Goal: Task Accomplishment & Management: Manage account settings

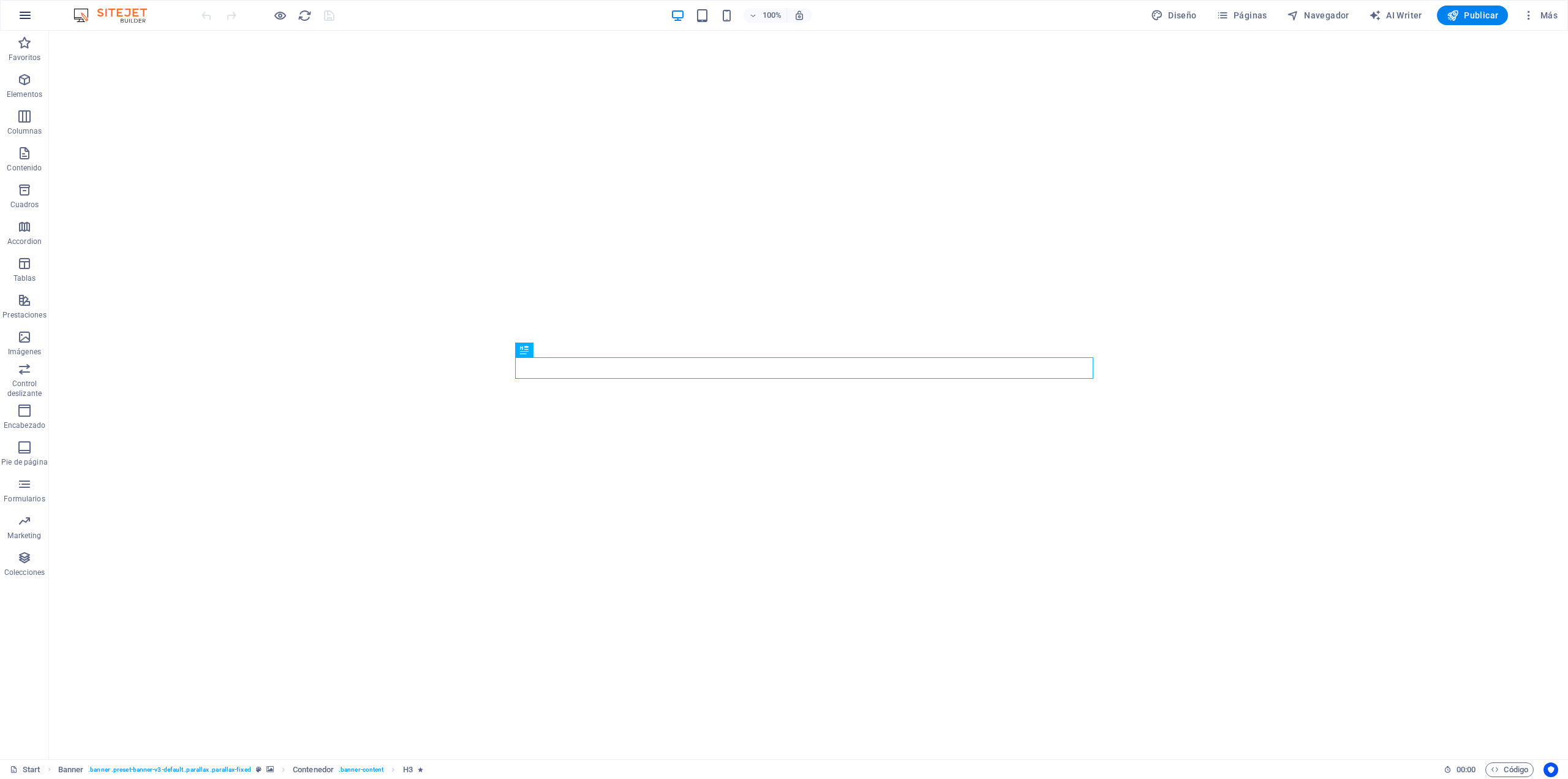
click at [29, 11] on icon "button" at bounding box center [25, 15] width 15 height 15
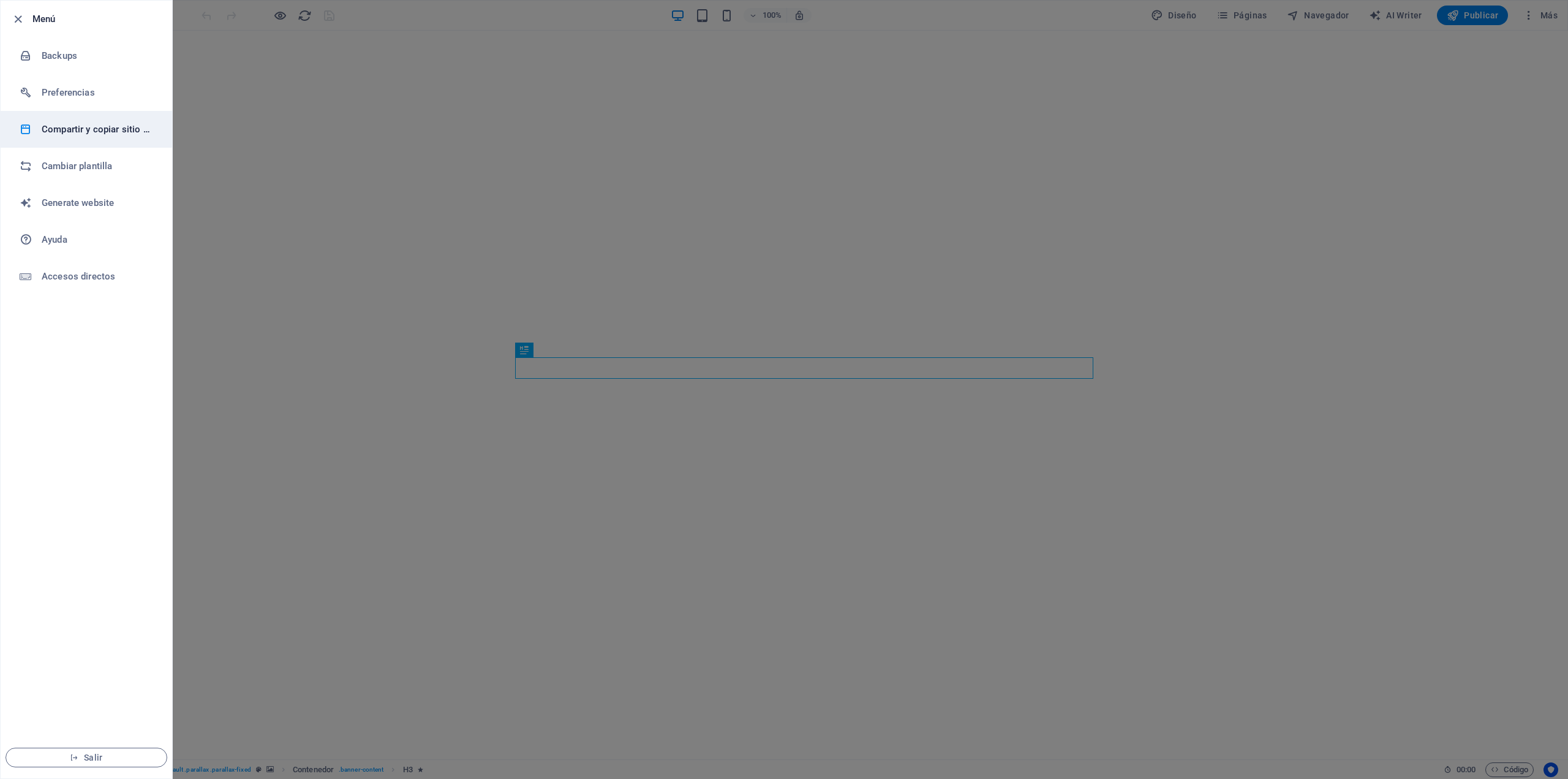
click at [128, 137] on li "Compartir y copiar sitio web" at bounding box center [86, 129] width 171 height 37
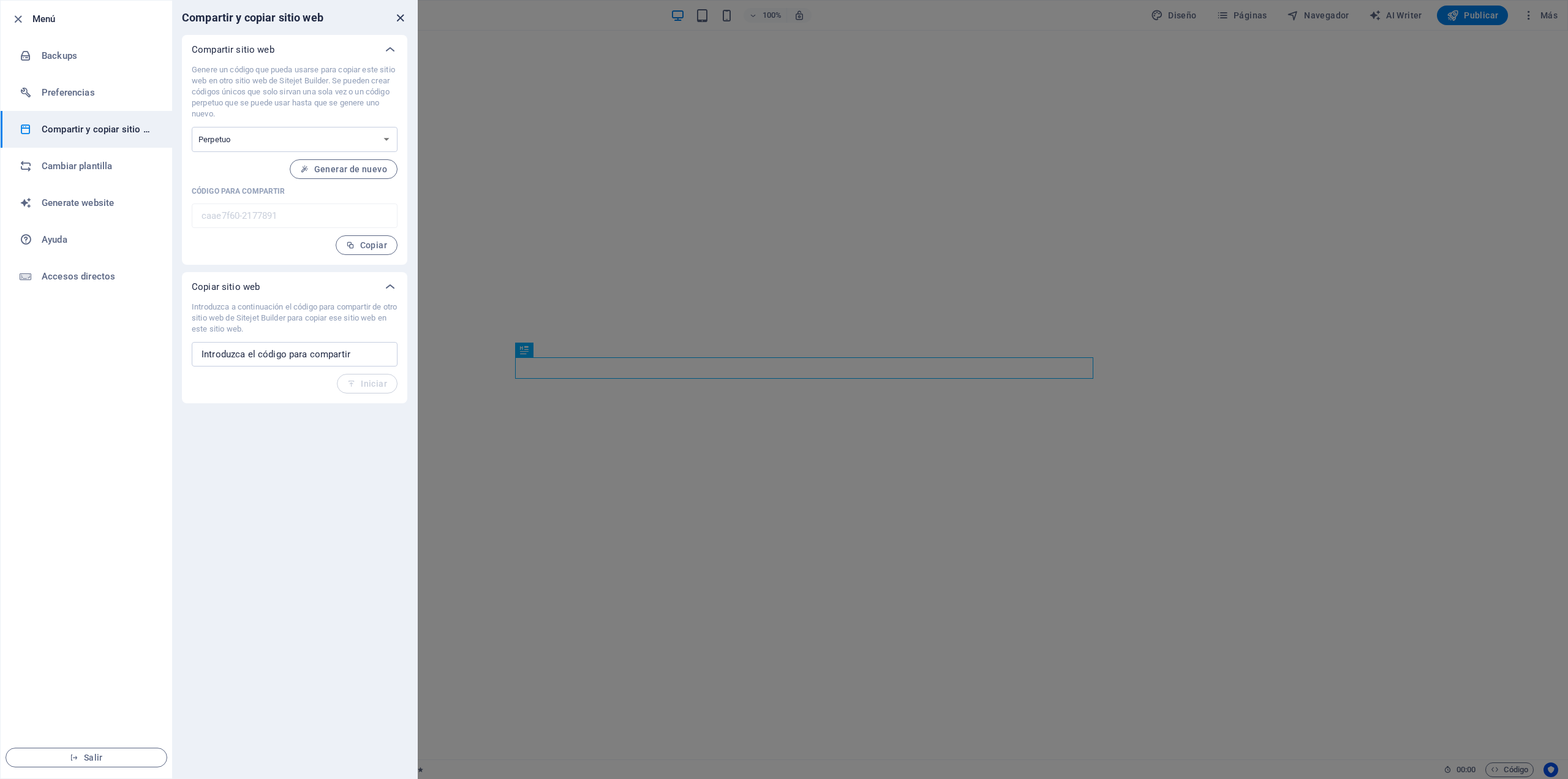
click at [402, 15] on icon "close" at bounding box center [400, 18] width 14 height 14
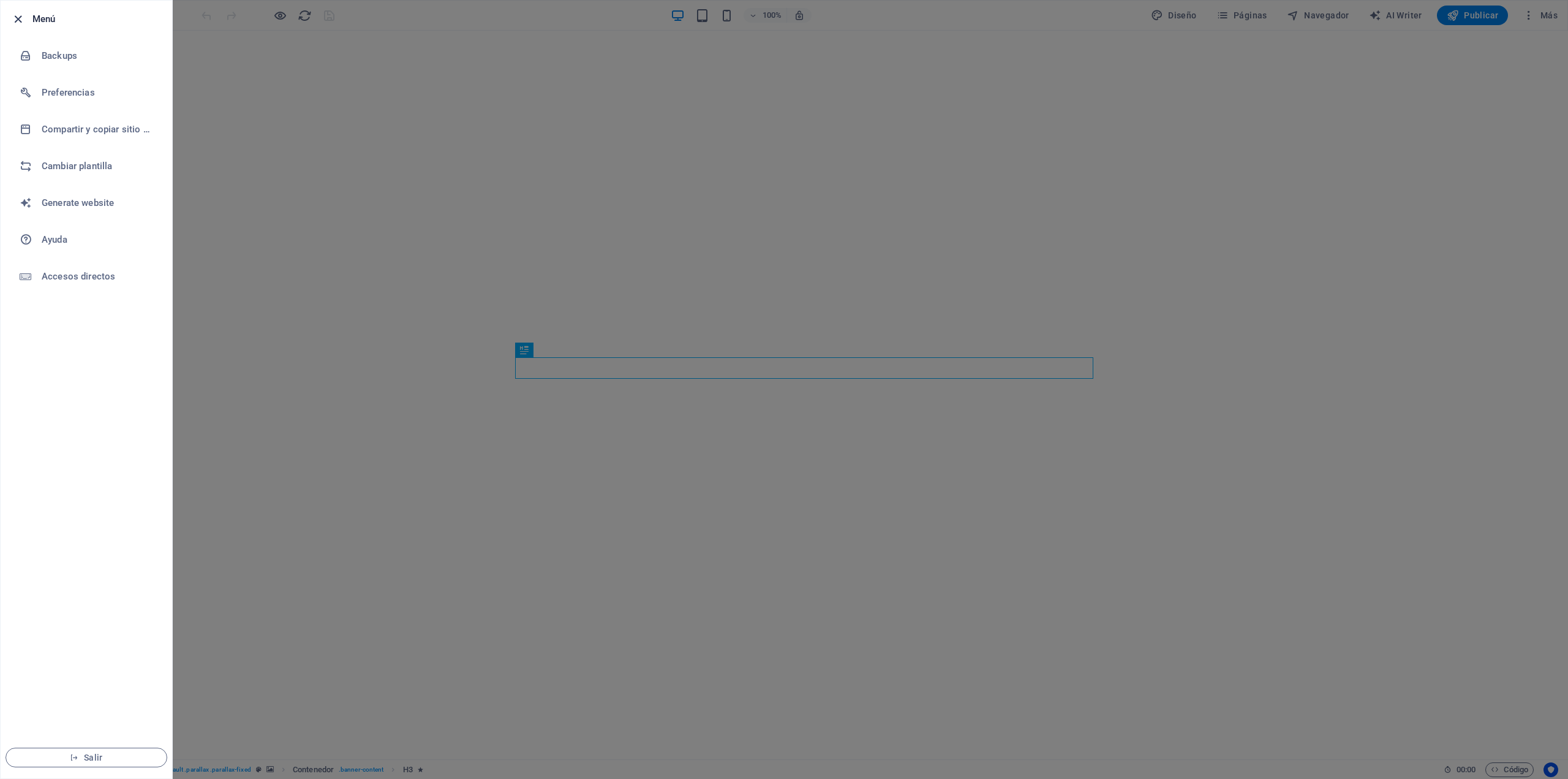
click at [24, 20] on icon "button" at bounding box center [18, 19] width 14 height 14
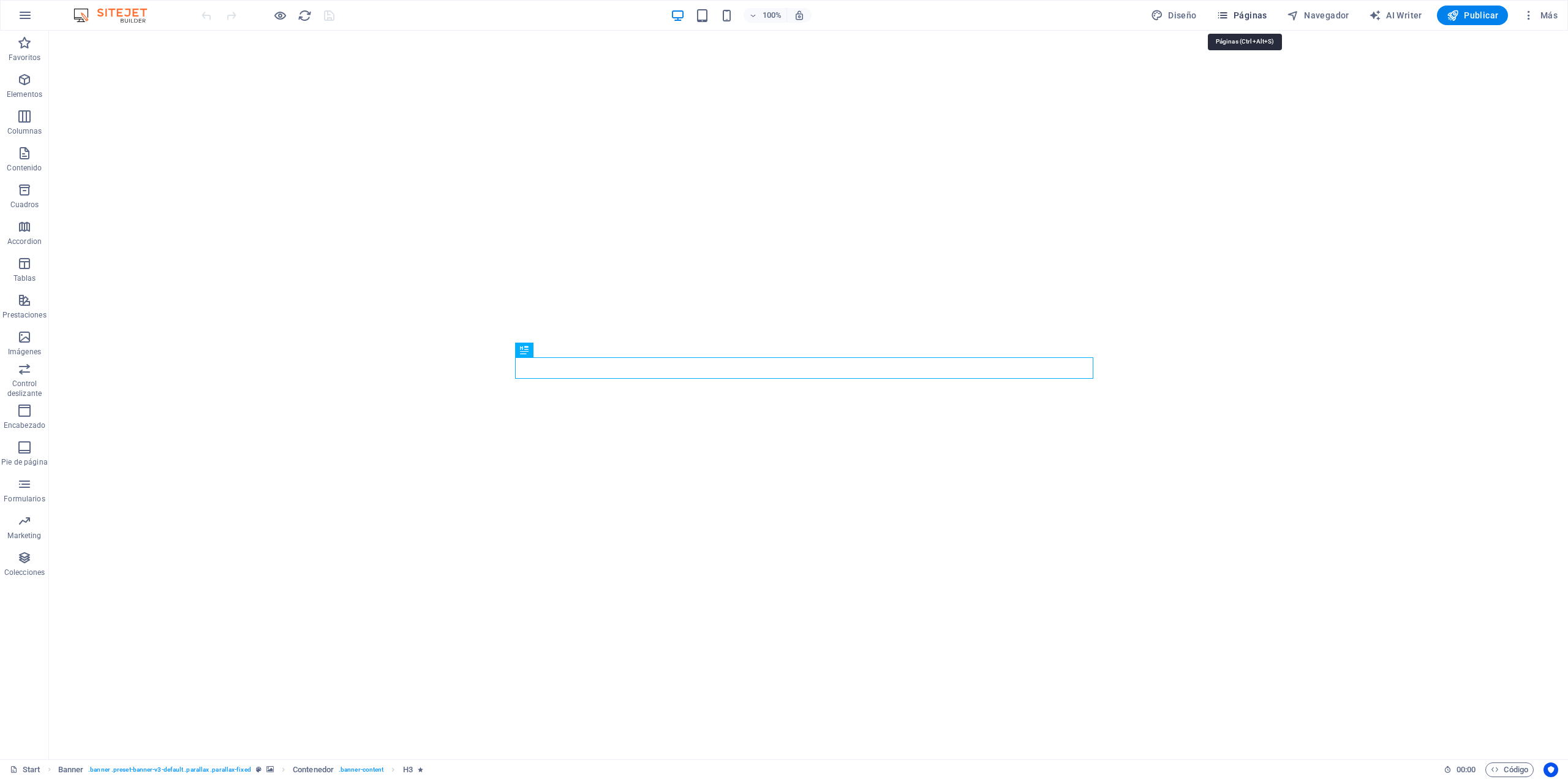
click at [1253, 13] on span "Páginas" at bounding box center [1241, 15] width 51 height 12
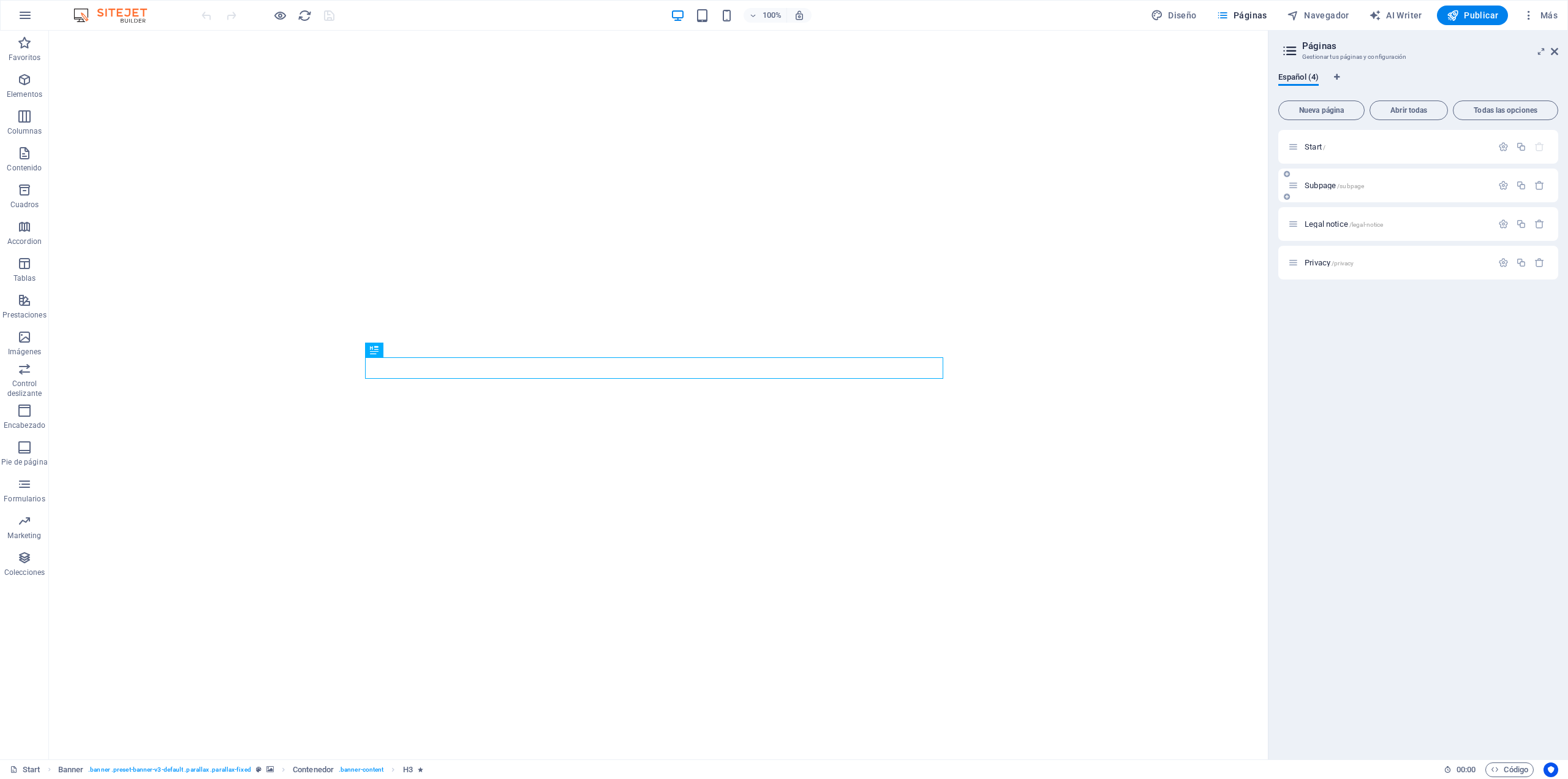
click at [1379, 191] on div "Subpage /subpage" at bounding box center [1390, 185] width 204 height 14
click at [1501, 188] on icon "button" at bounding box center [1504, 185] width 10 height 10
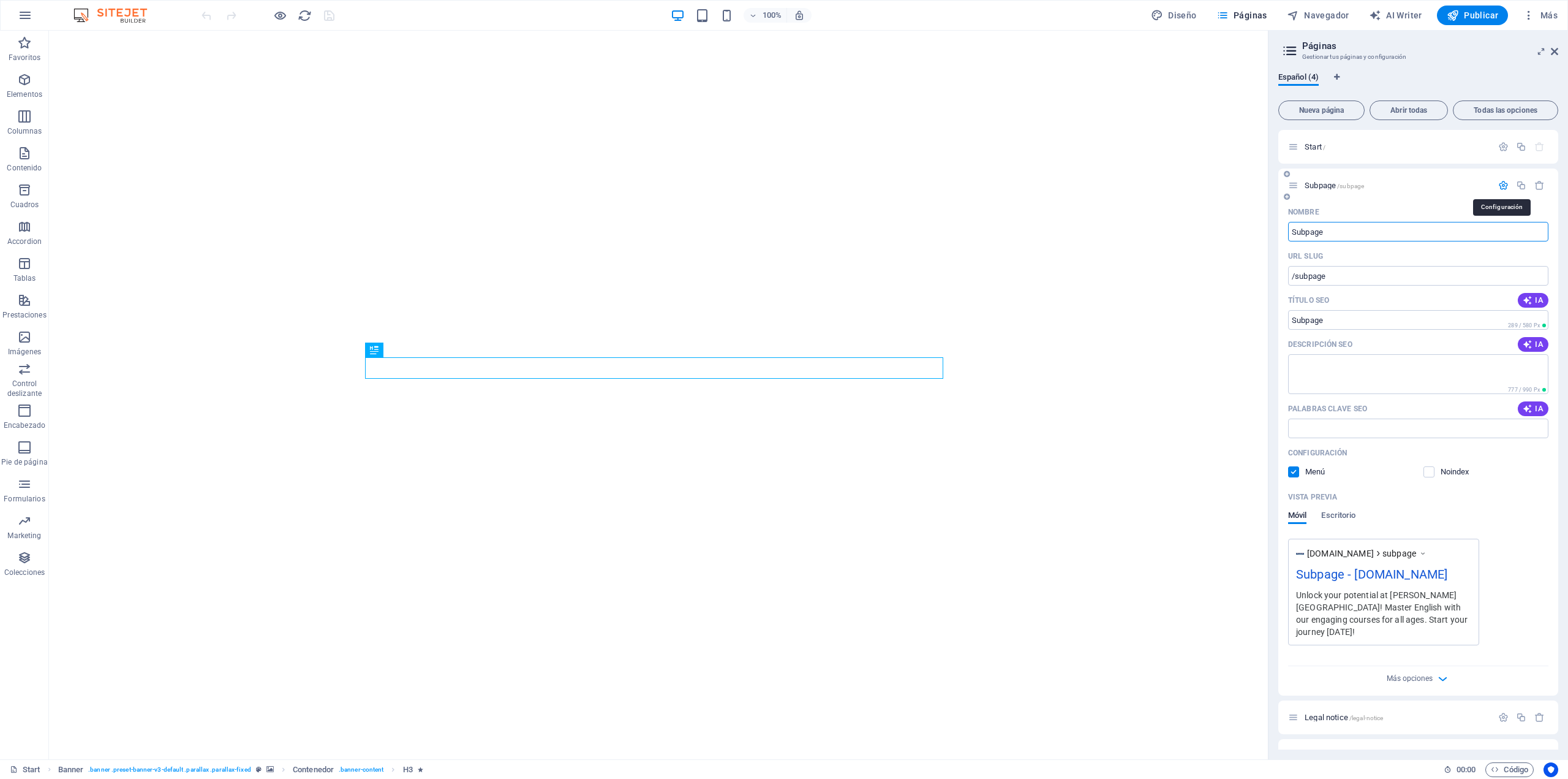
click at [1501, 186] on icon "button" at bounding box center [1504, 185] width 10 height 10
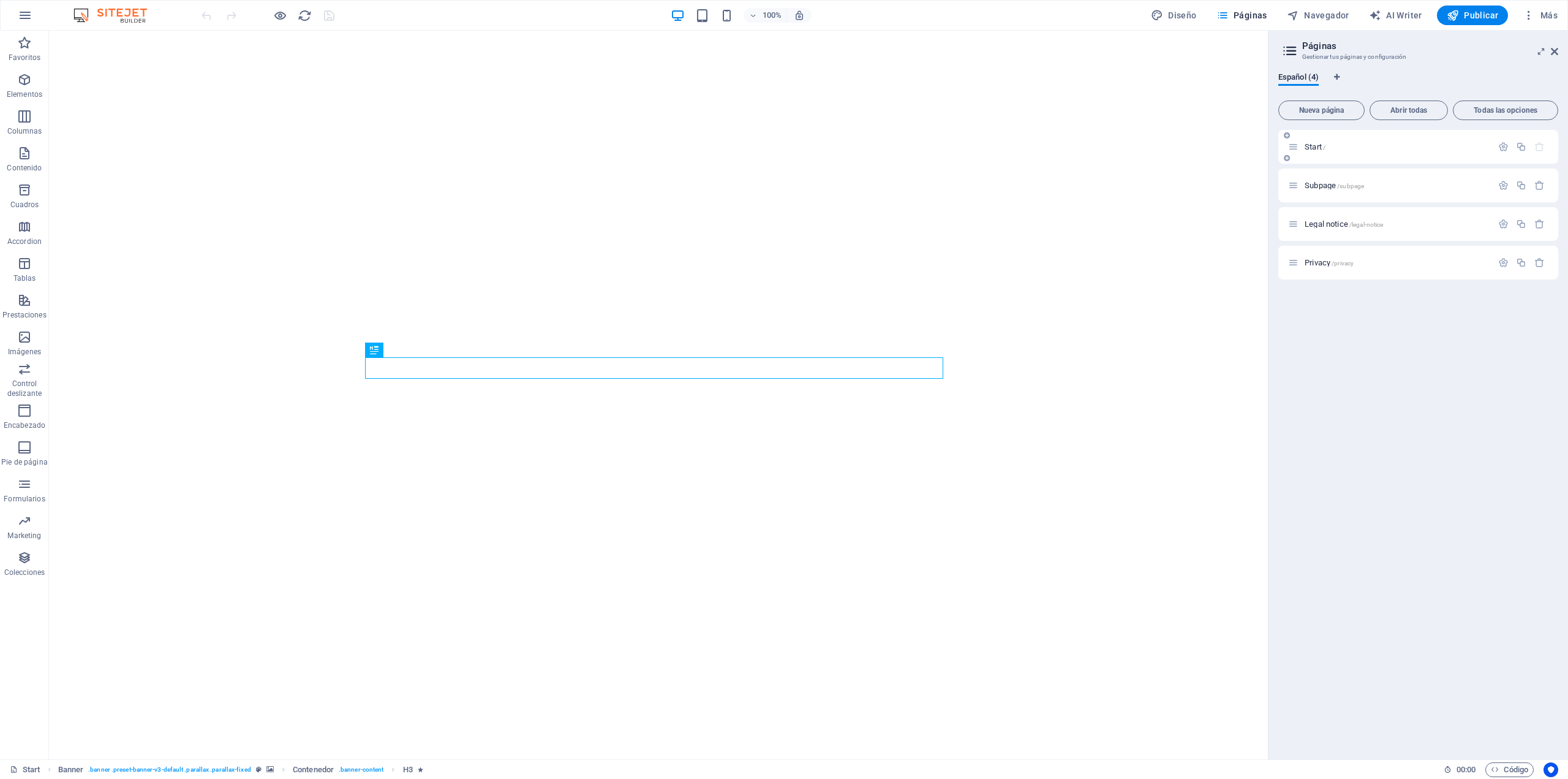
click at [1421, 146] on p "Start /" at bounding box center [1397, 146] width 184 height 8
click at [1323, 111] on span "Nueva página" at bounding box center [1322, 110] width 76 height 8
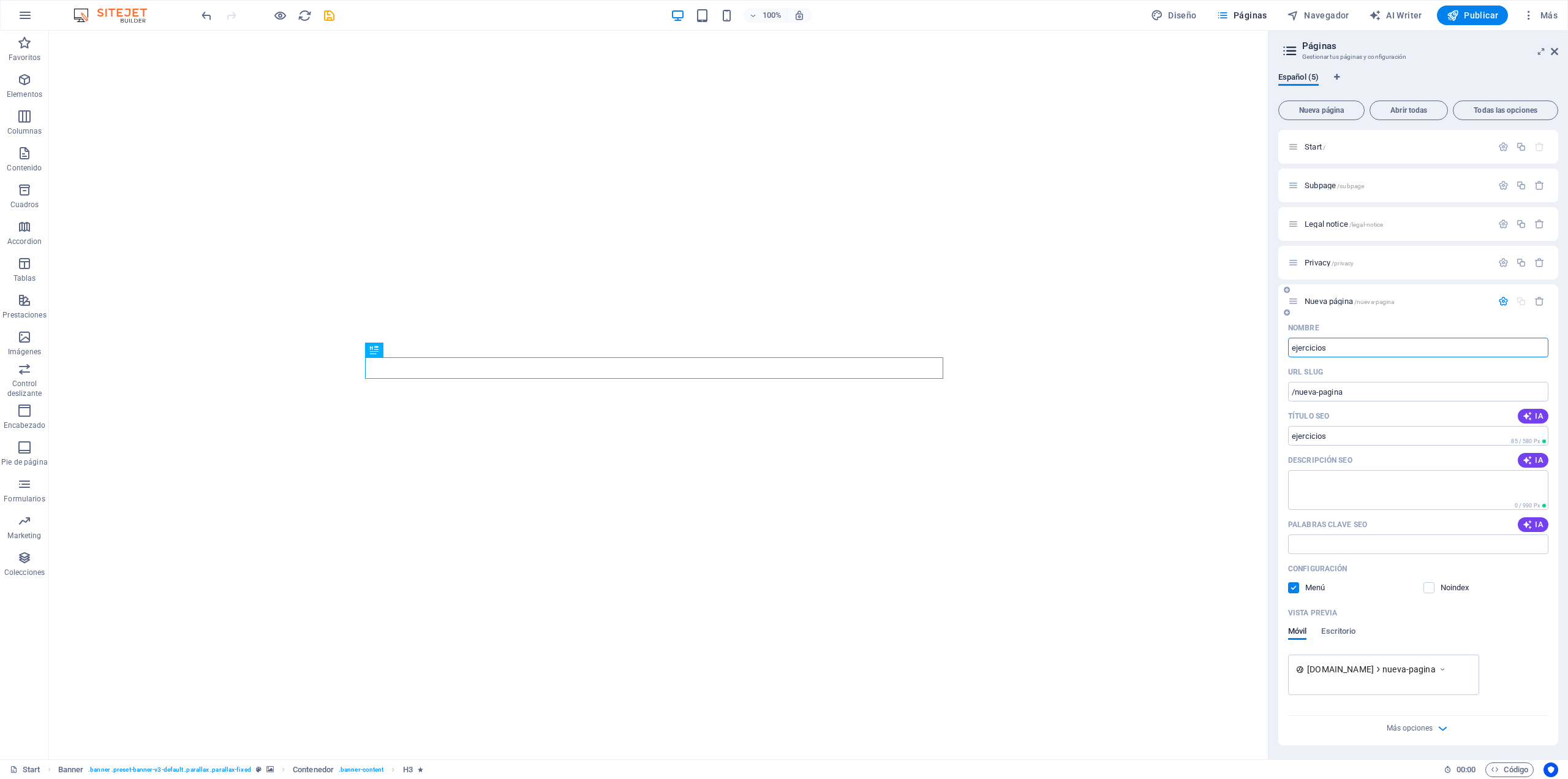
type input "ejercicios"
type input "/ejercicios"
type input "ejercicios"
click at [1312, 434] on input "Título SEO" at bounding box center [1418, 436] width 260 height 19
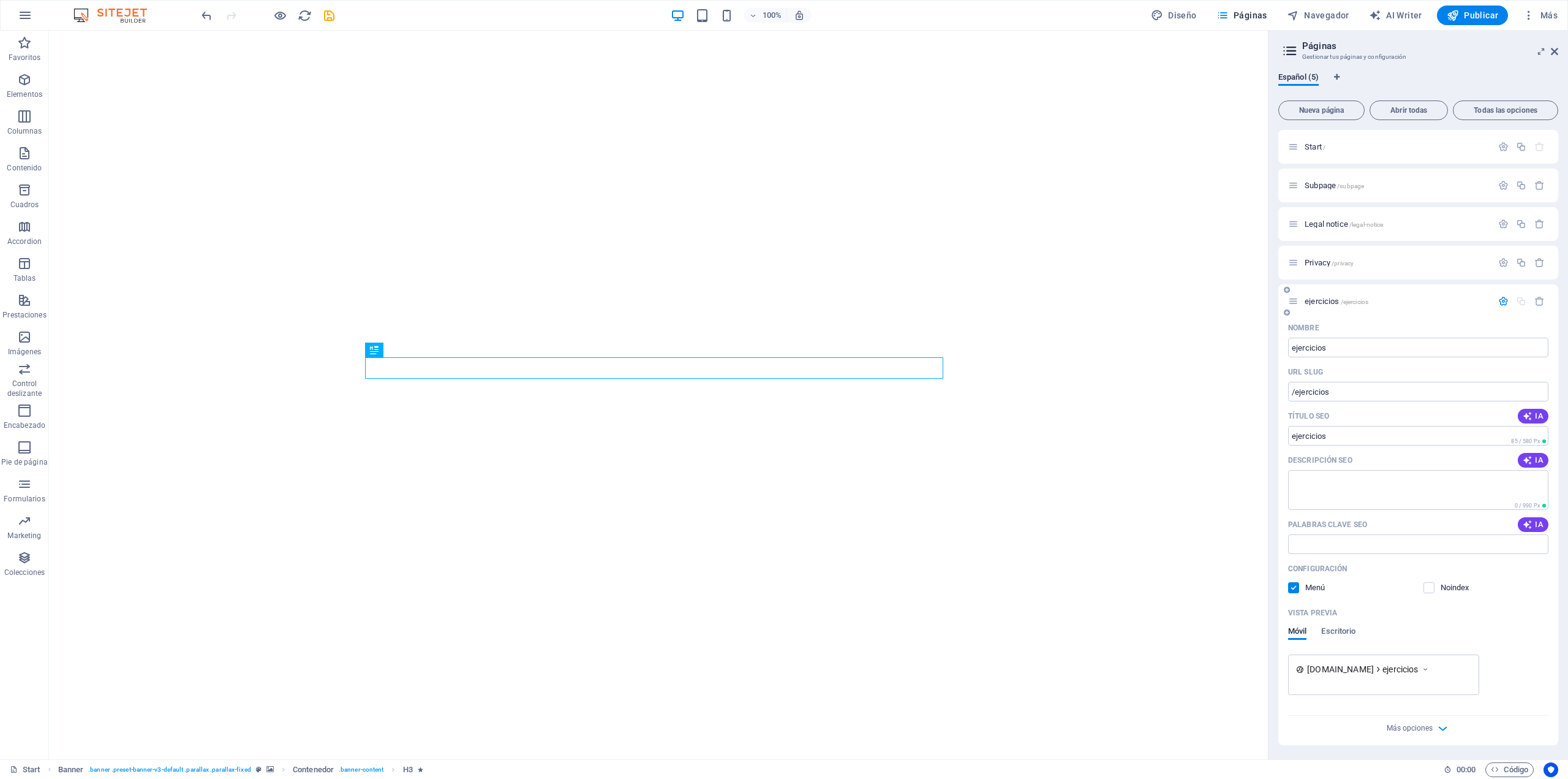
click at [1295, 585] on label at bounding box center [1294, 588] width 11 height 11
click at [0, 0] on input "checkbox" at bounding box center [0, 0] width 0 height 0
click at [1424, 588] on label at bounding box center [1429, 587] width 11 height 11
click at [0, 0] on input "checkbox" at bounding box center [0, 0] width 0 height 0
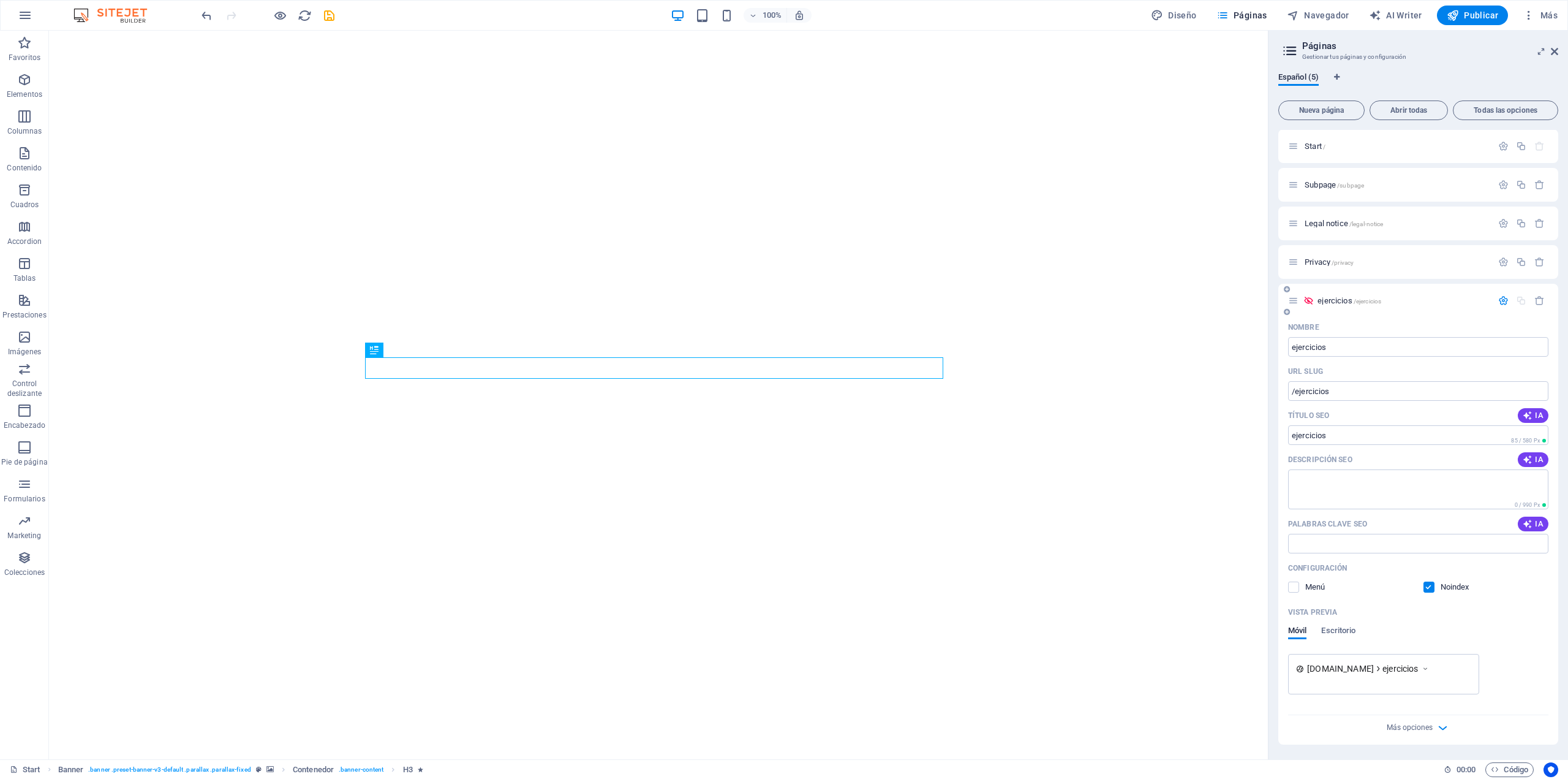
click at [1427, 585] on label at bounding box center [1429, 587] width 11 height 11
click at [0, 0] on input "checkbox" at bounding box center [0, 0] width 0 height 0
click at [1428, 588] on label at bounding box center [1429, 587] width 11 height 11
click at [0, 0] on input "checkbox" at bounding box center [0, 0] width 0 height 0
click at [1344, 666] on span "[DOMAIN_NAME]" at bounding box center [1341, 669] width 67 height 12
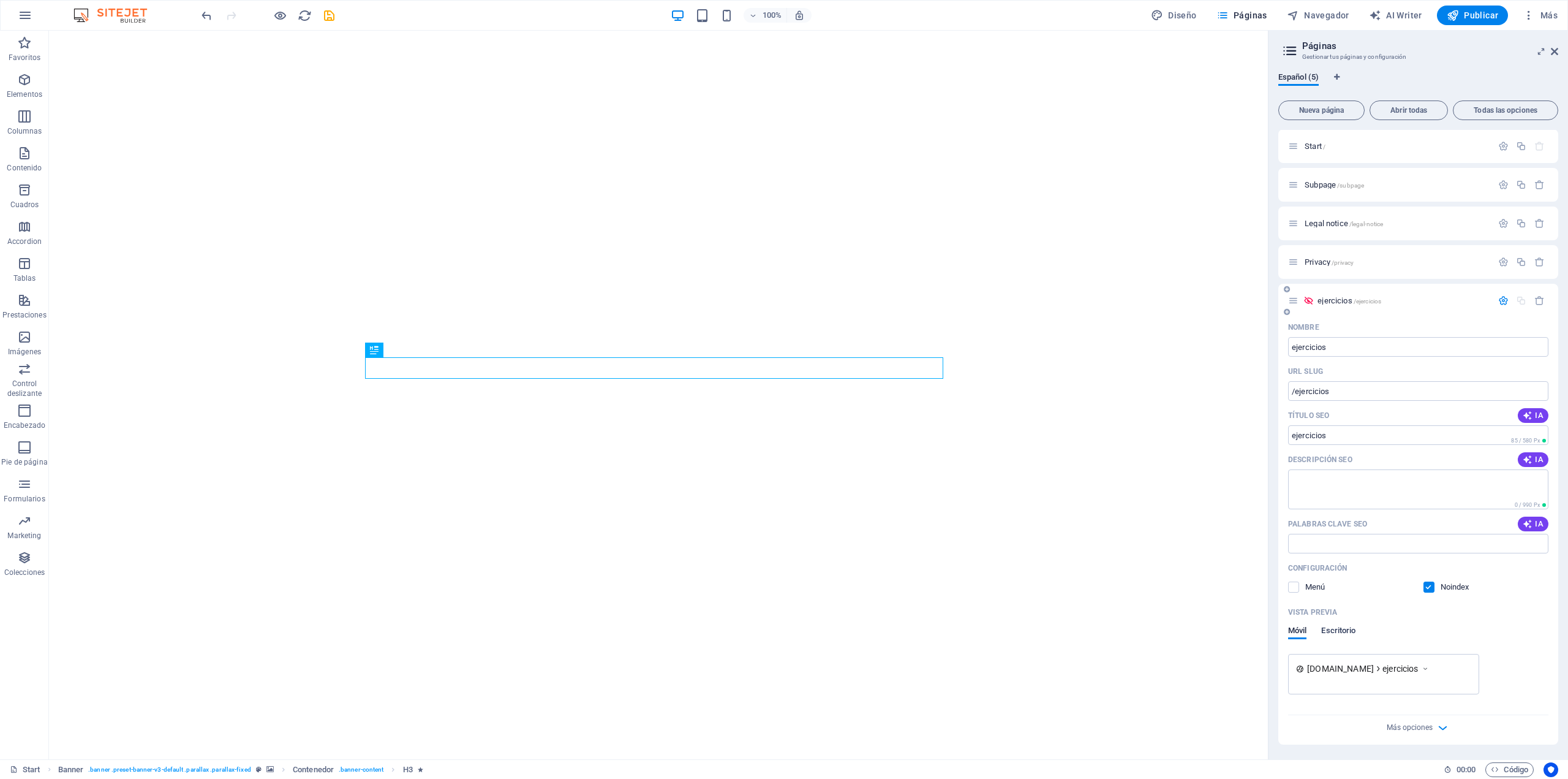
click at [1339, 638] on button "Escritorio" at bounding box center [1338, 632] width 34 height 13
click at [1301, 632] on span "Móvil" at bounding box center [1298, 632] width 19 height 17
click at [1402, 670] on span "ejercicios" at bounding box center [1400, 669] width 35 height 12
click at [1400, 670] on span "ejercicios" at bounding box center [1400, 669] width 35 height 12
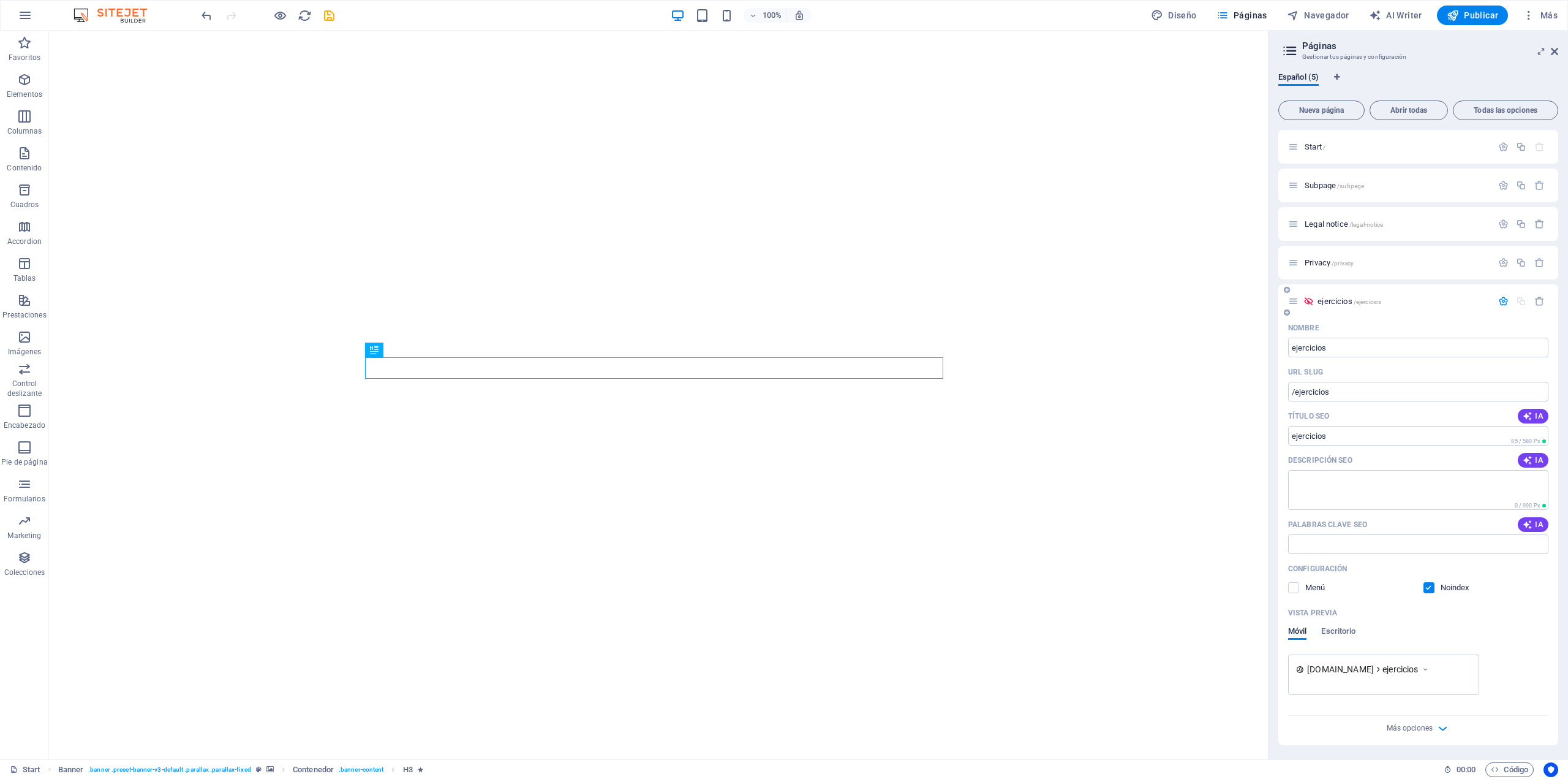
click at [1418, 666] on span "ejercicios" at bounding box center [1400, 669] width 35 height 12
click at [1430, 667] on icon at bounding box center [1425, 669] width 8 height 12
click at [1338, 391] on input "/ejercicios" at bounding box center [1418, 391] width 260 height 19
click at [1290, 391] on input "/ejercicios" at bounding box center [1418, 391] width 260 height 19
type input "/ejercicios"
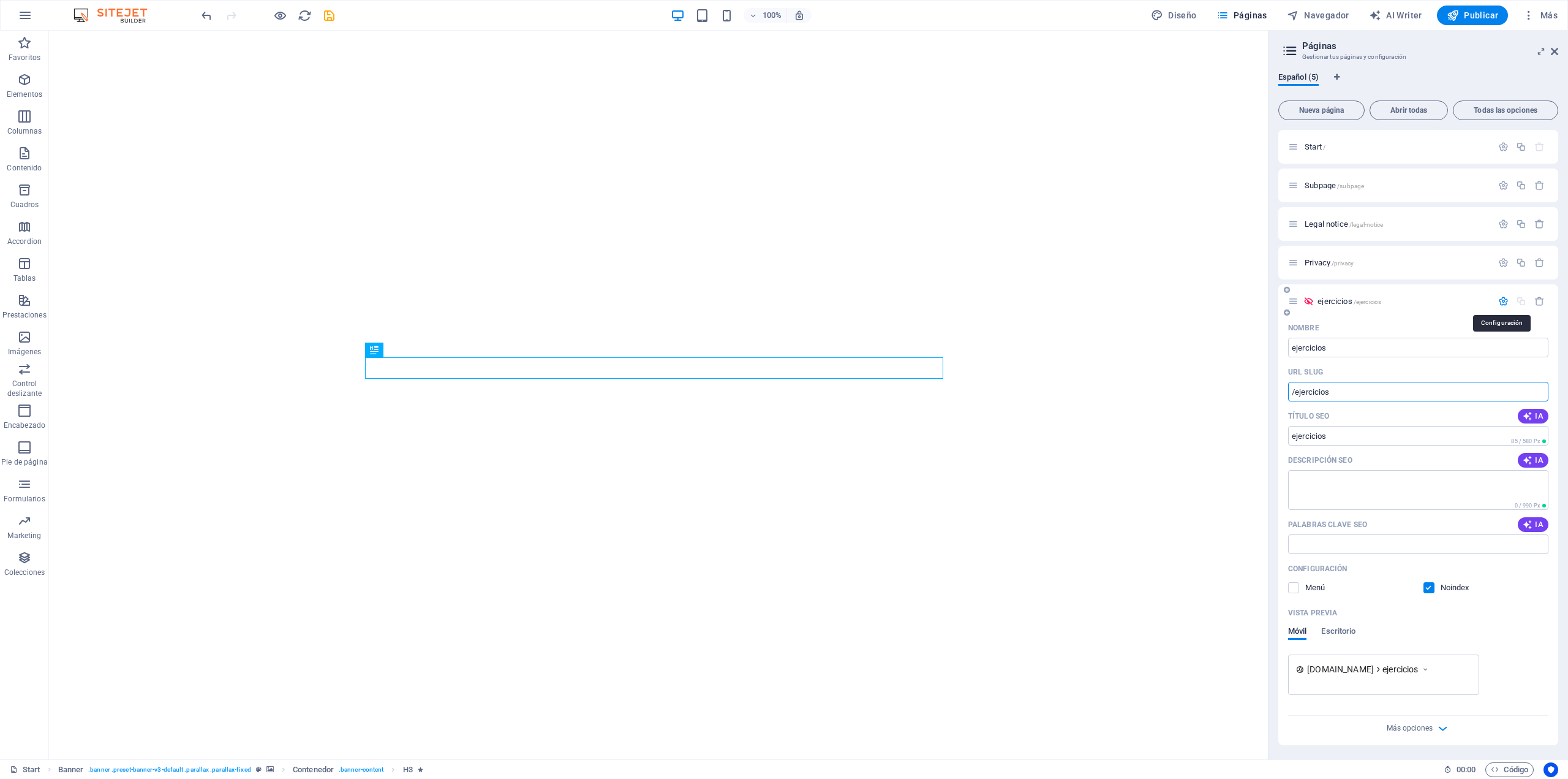
click at [1500, 302] on icon "button" at bounding box center [1504, 301] width 10 height 10
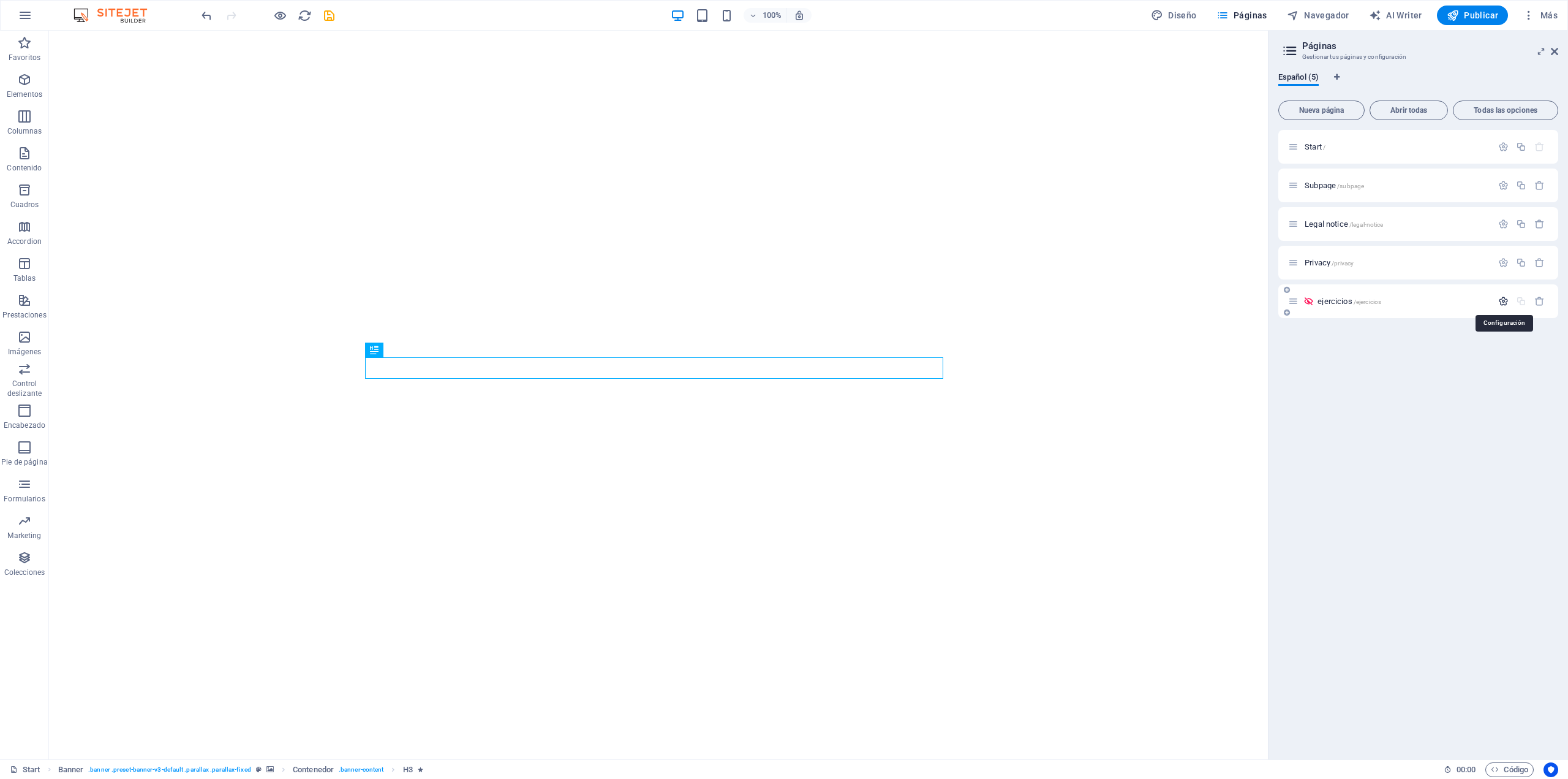
click at [1500, 302] on icon "button" at bounding box center [1504, 301] width 10 height 10
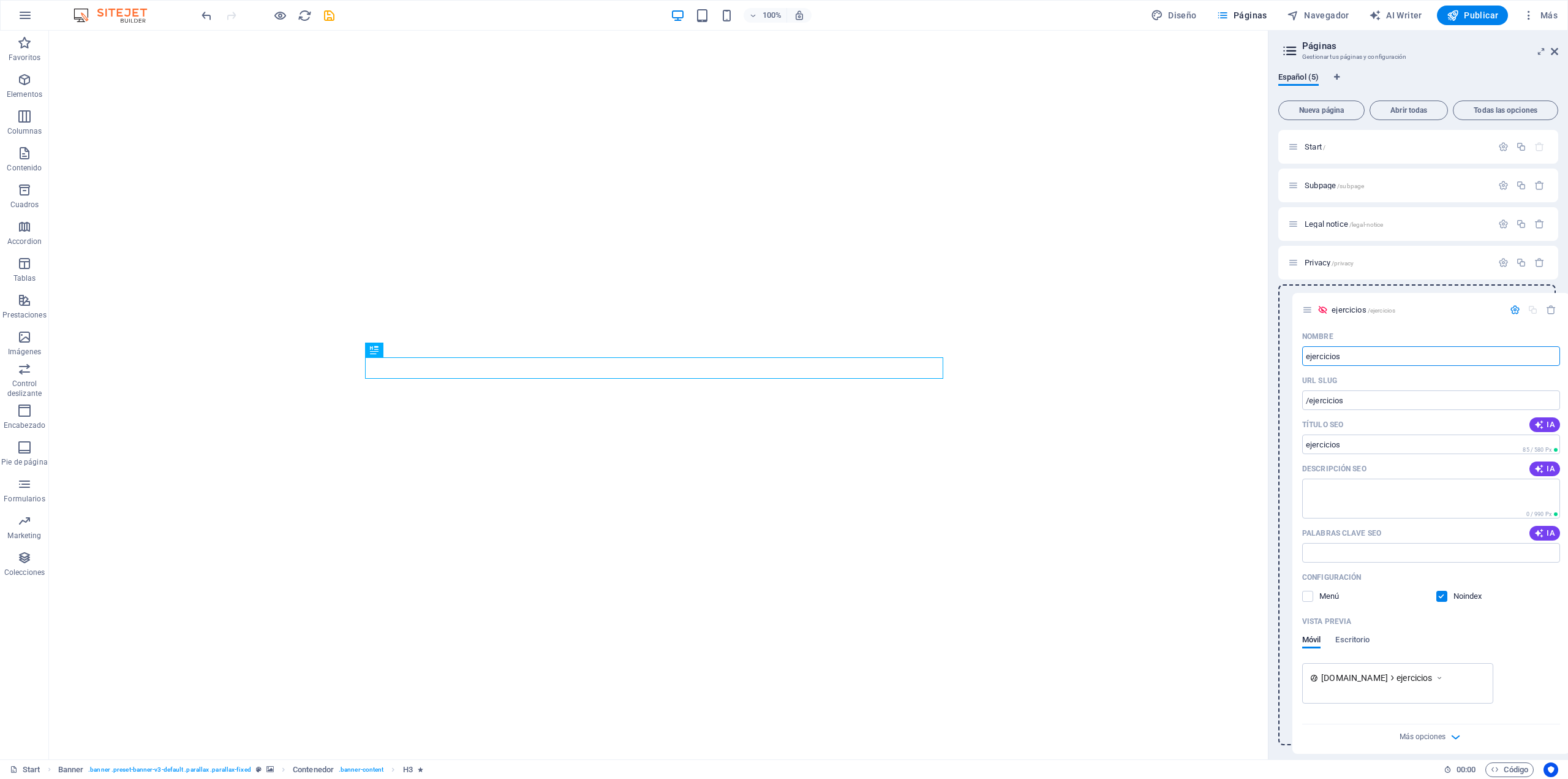
drag, startPoint x: 1295, startPoint y: 302, endPoint x: 1303, endPoint y: 305, distance: 8.5
click at [1303, 305] on div "Start / Subpage /subpage Legal notice /legal-notice Privacy /privacy ejercicios…" at bounding box center [1419, 437] width 280 height 615
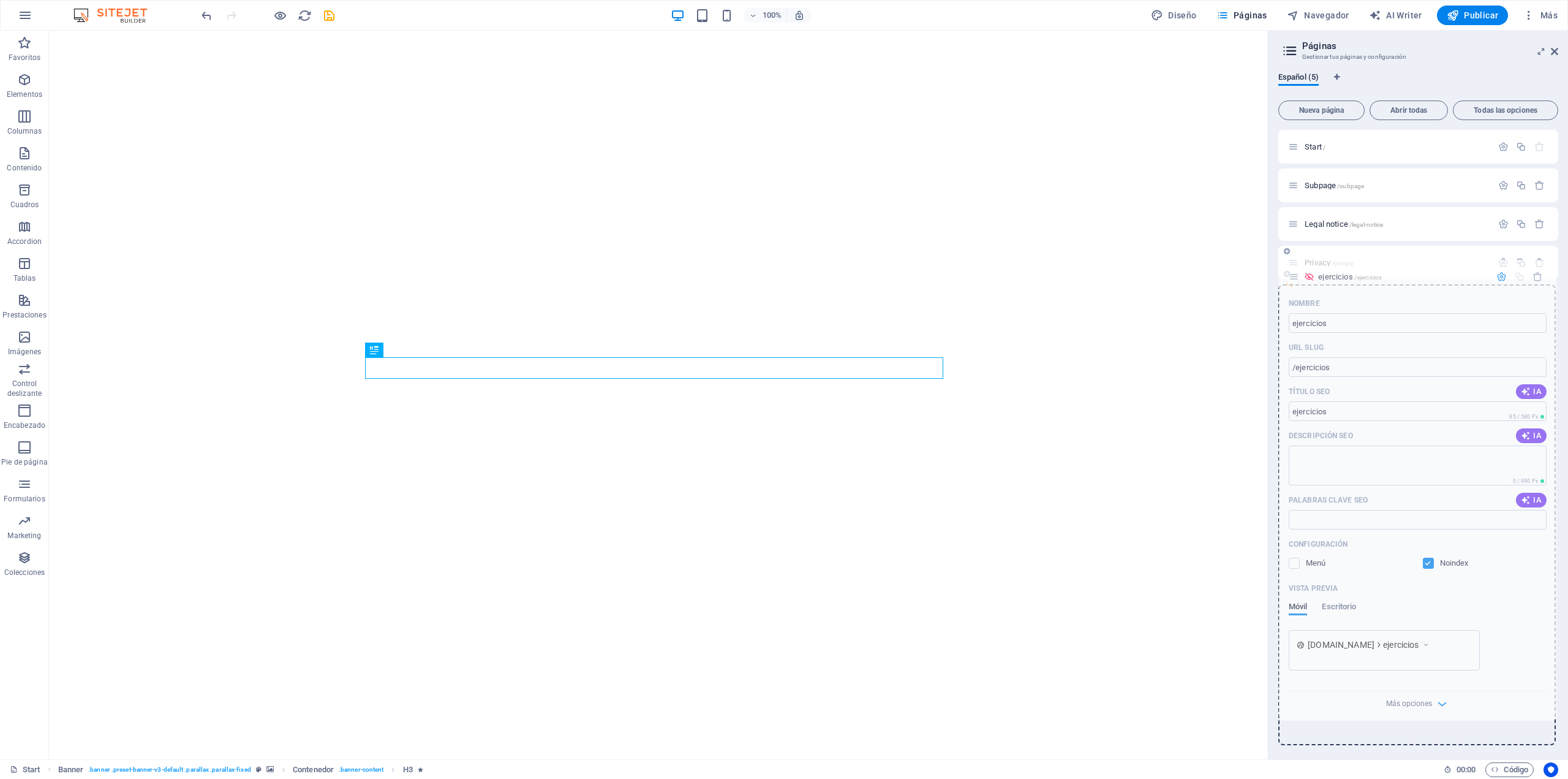
drag, startPoint x: 1293, startPoint y: 302, endPoint x: 1292, endPoint y: 273, distance: 29.0
click at [1292, 273] on div "Start / Subpage /subpage Legal notice /legal-notice Privacy /privacy ejercicios…" at bounding box center [1419, 205] width 280 height 150
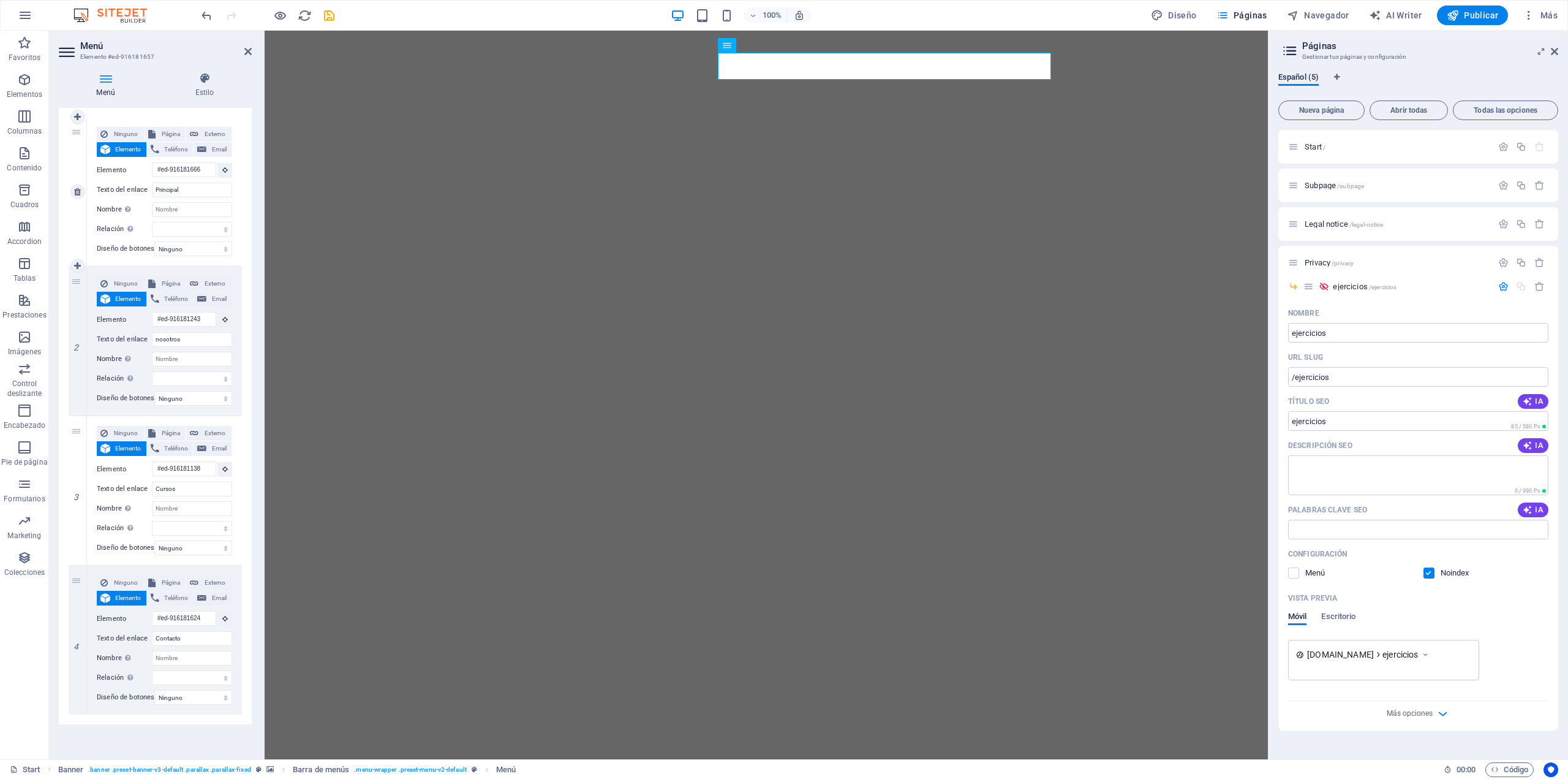
scroll to position [124, 0]
click at [66, 53] on icon at bounding box center [68, 52] width 19 height 19
click at [1526, 18] on icon "button" at bounding box center [1529, 15] width 12 height 12
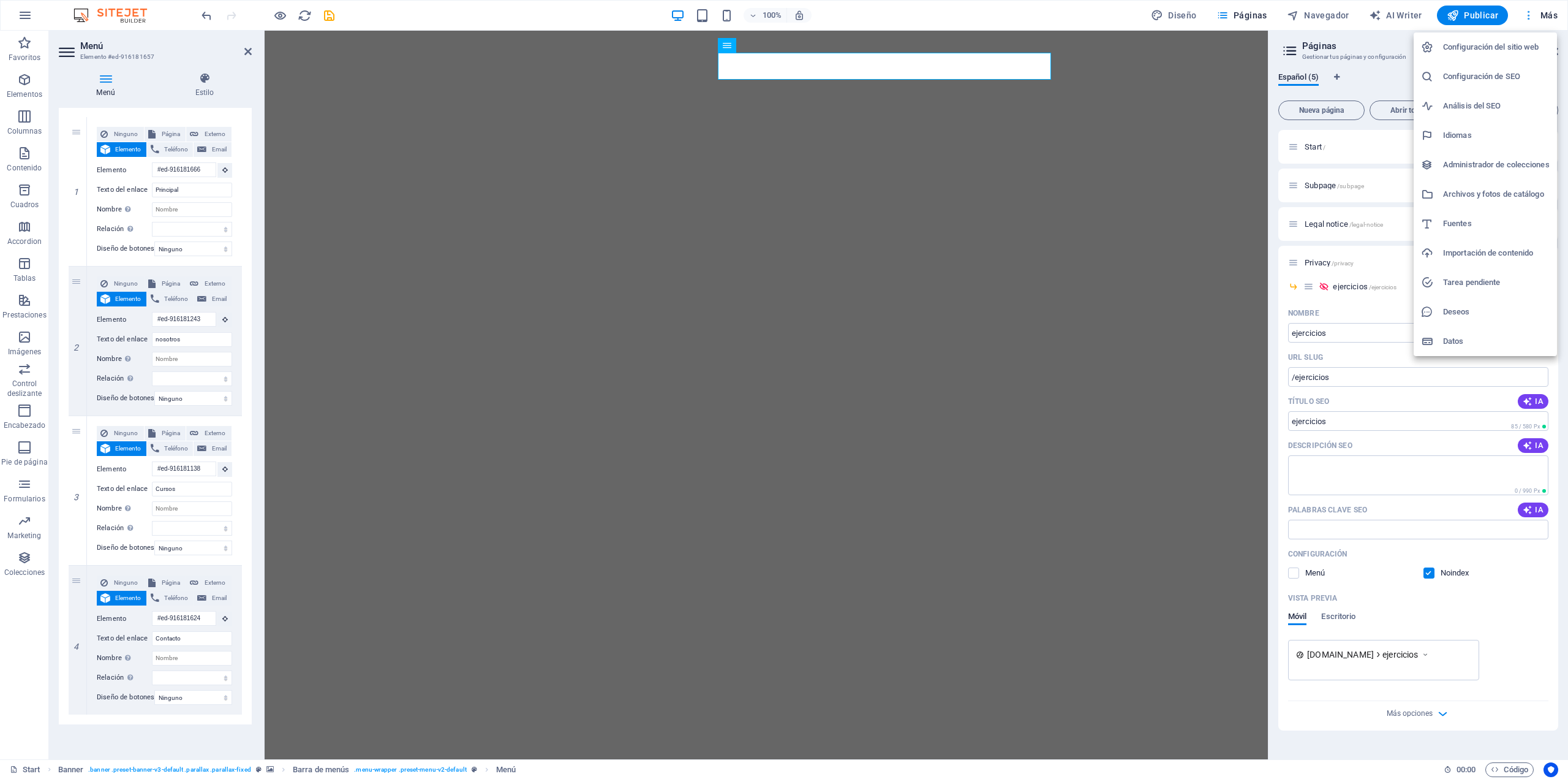
click at [1526, 18] on div at bounding box center [784, 389] width 1568 height 779
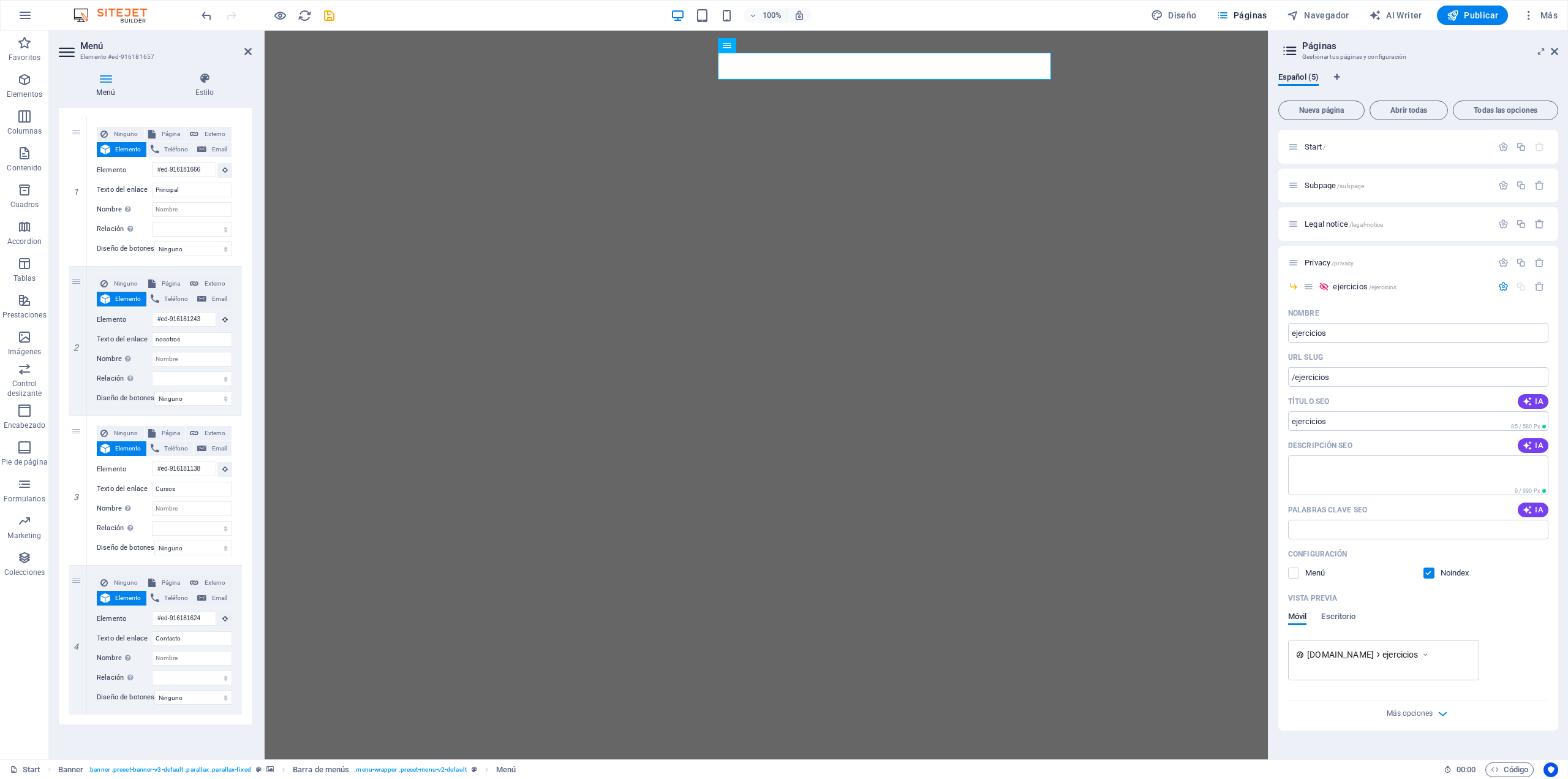
click at [1526, 20] on icon "button" at bounding box center [1529, 15] width 12 height 12
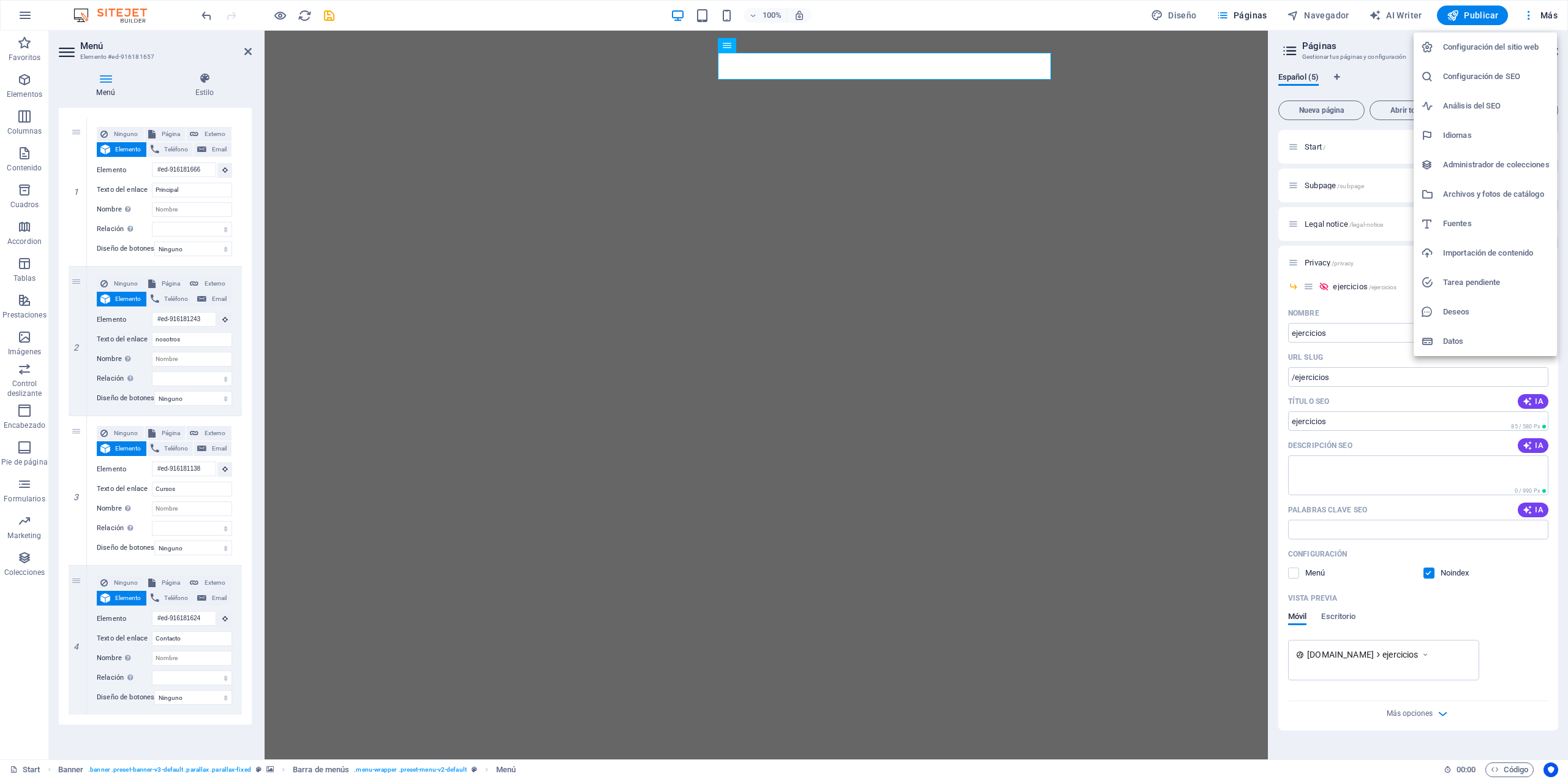
click at [1475, 196] on h6 "Archivos y fotos de catálogo" at bounding box center [1497, 194] width 107 height 15
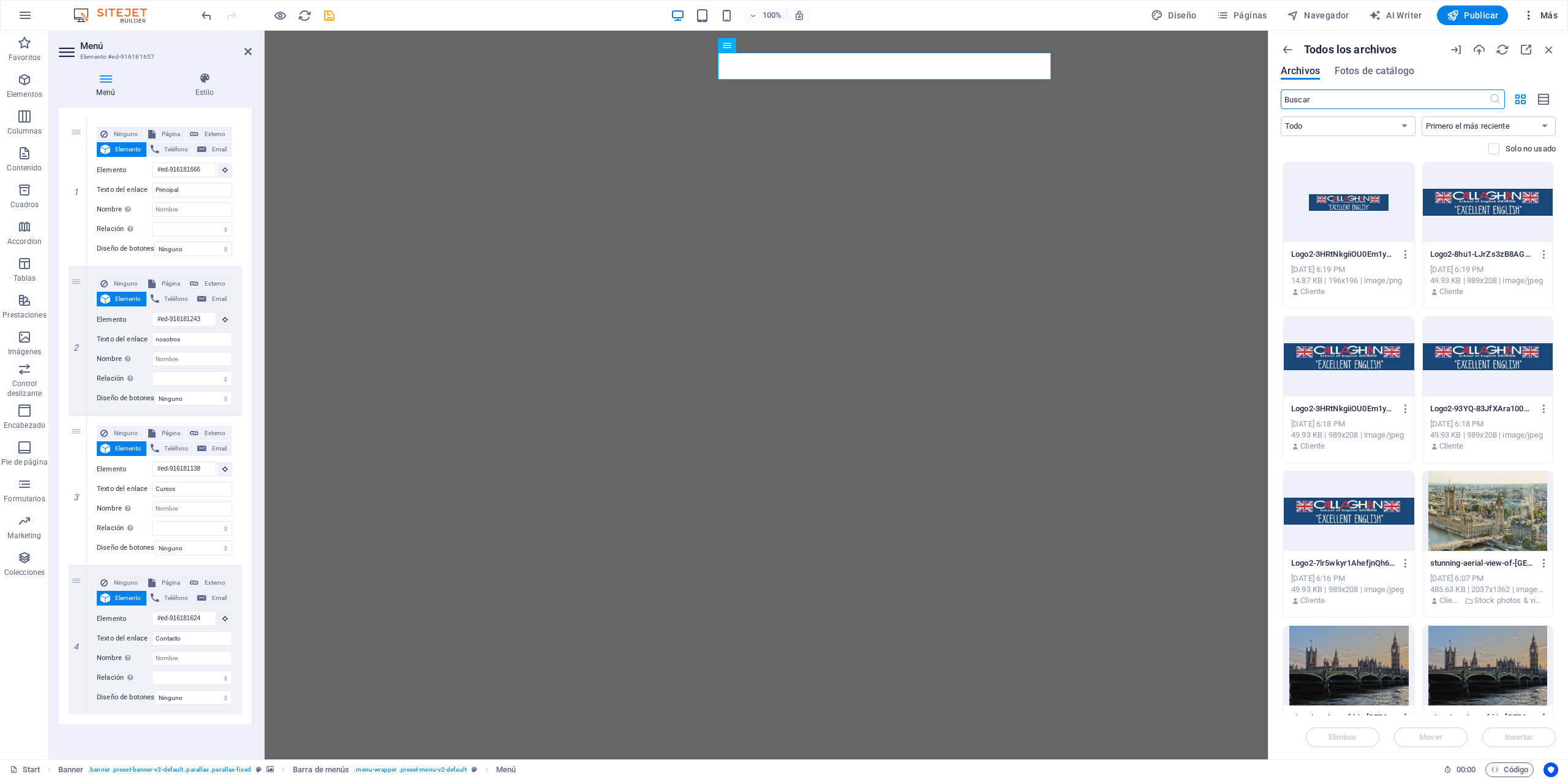
click at [1522, 19] on button "Más" at bounding box center [1540, 15] width 44 height 19
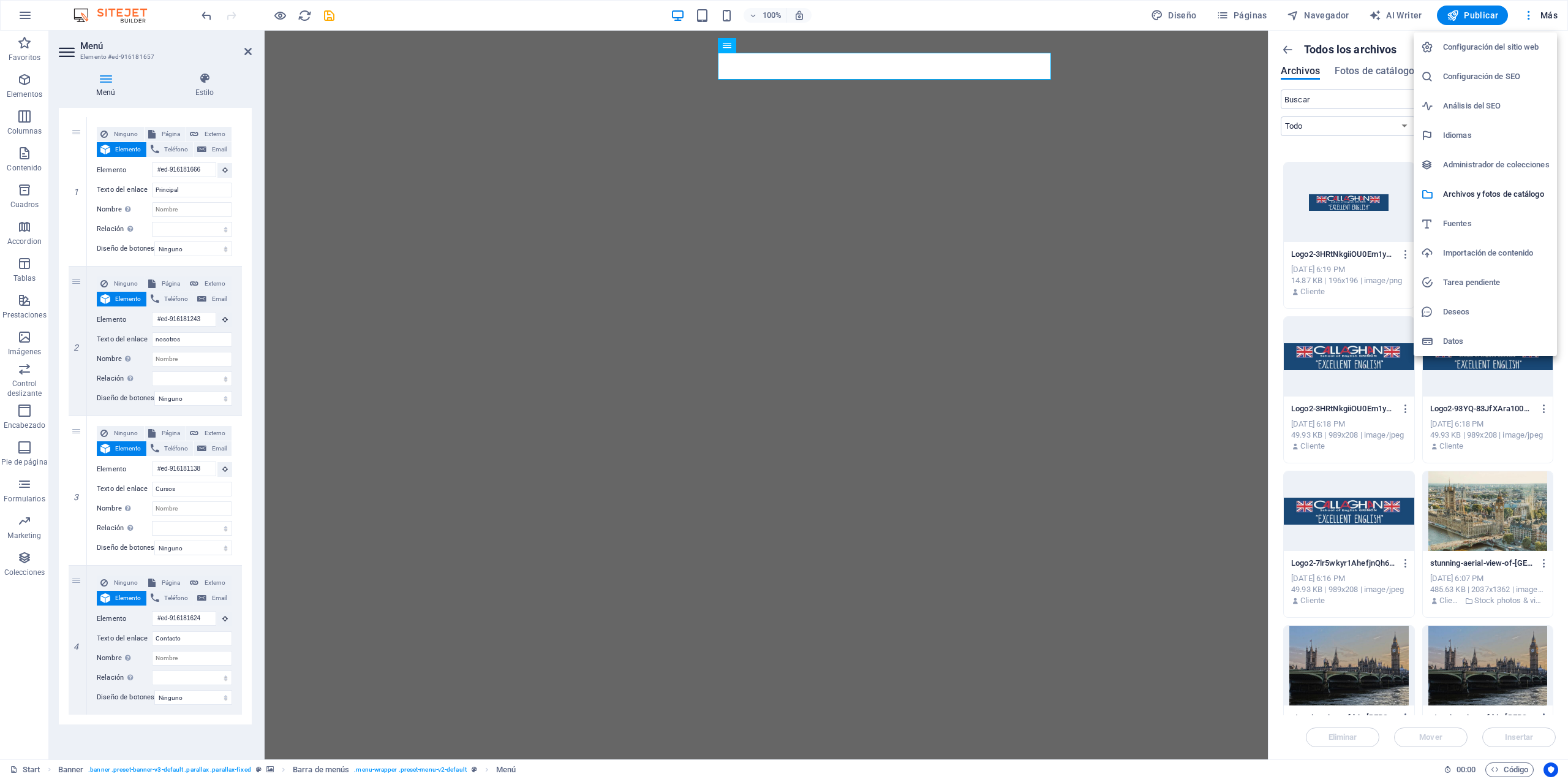
click at [1511, 256] on h6 "Importación de contenido" at bounding box center [1497, 252] width 107 height 15
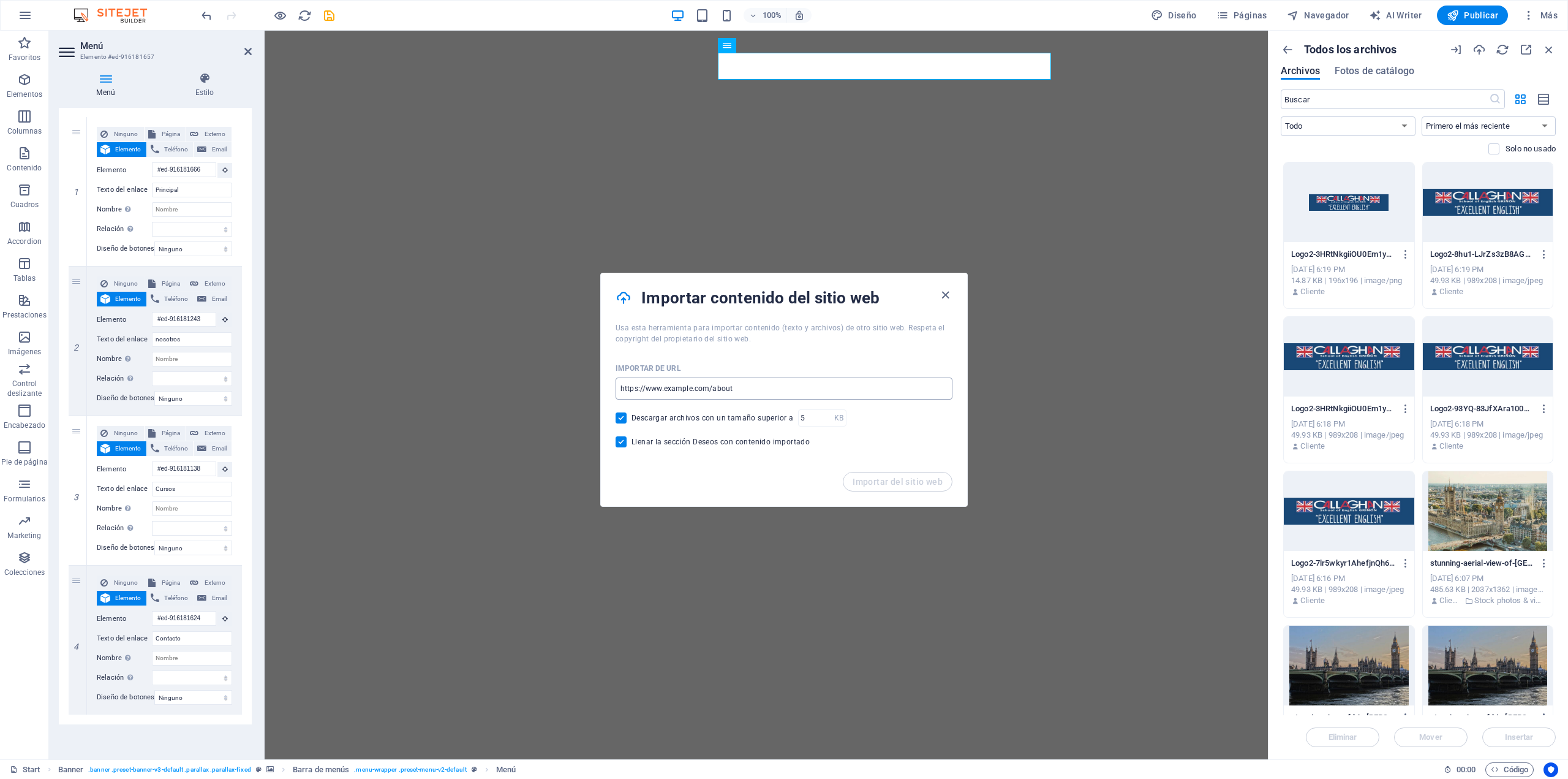
click at [733, 389] on input "url" at bounding box center [784, 388] width 337 height 22
click at [864, 341] on div "Usa esta herramienta para importar contenido (texto y archivos) de otro sitio w…" at bounding box center [784, 334] width 366 height 22
click at [948, 294] on icon "button" at bounding box center [945, 295] width 14 height 14
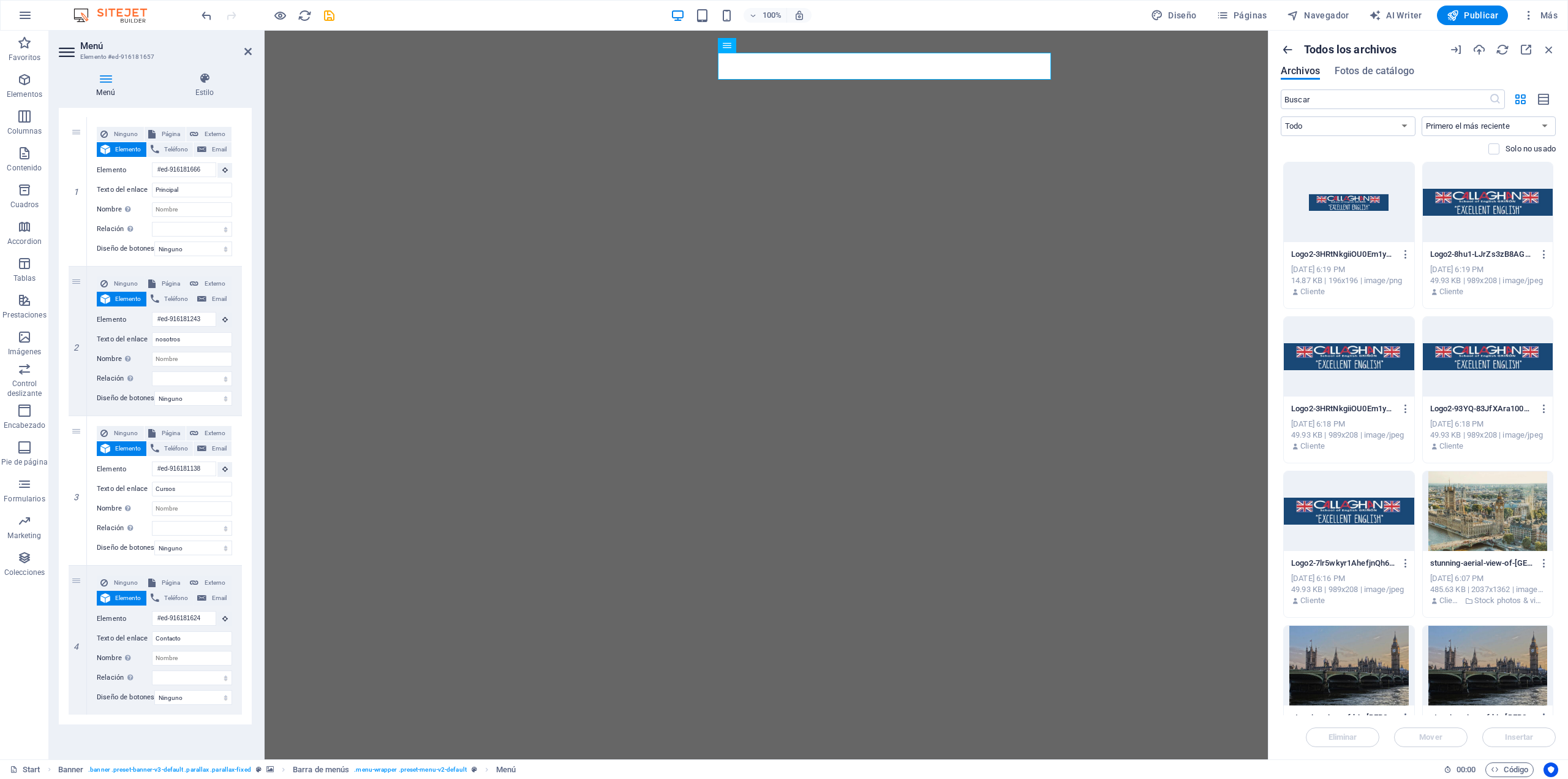
click at [1285, 50] on icon "button" at bounding box center [1287, 49] width 13 height 13
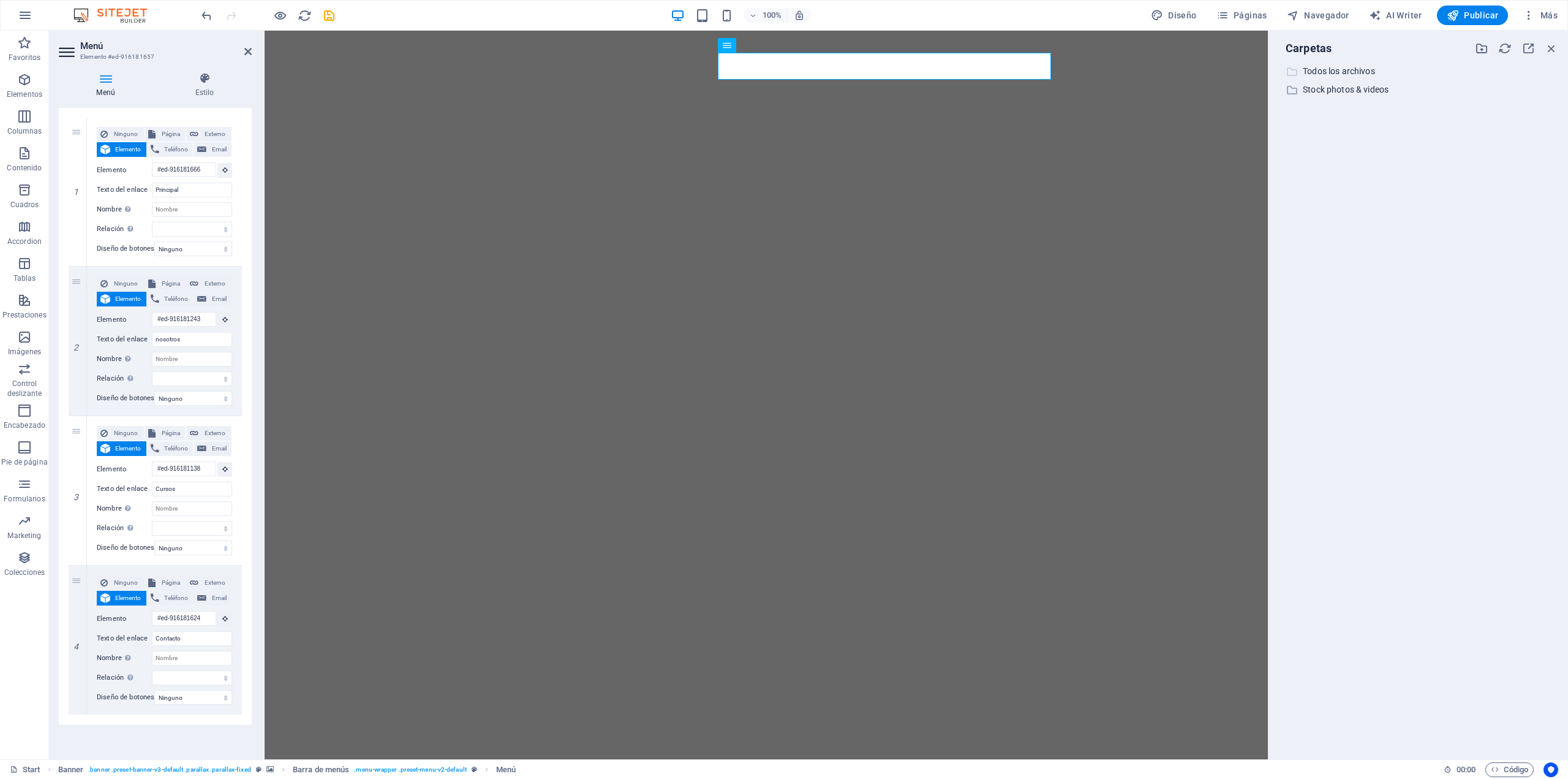
click at [1347, 71] on p "Todos los archivos" at bounding box center [1420, 71] width 233 height 14
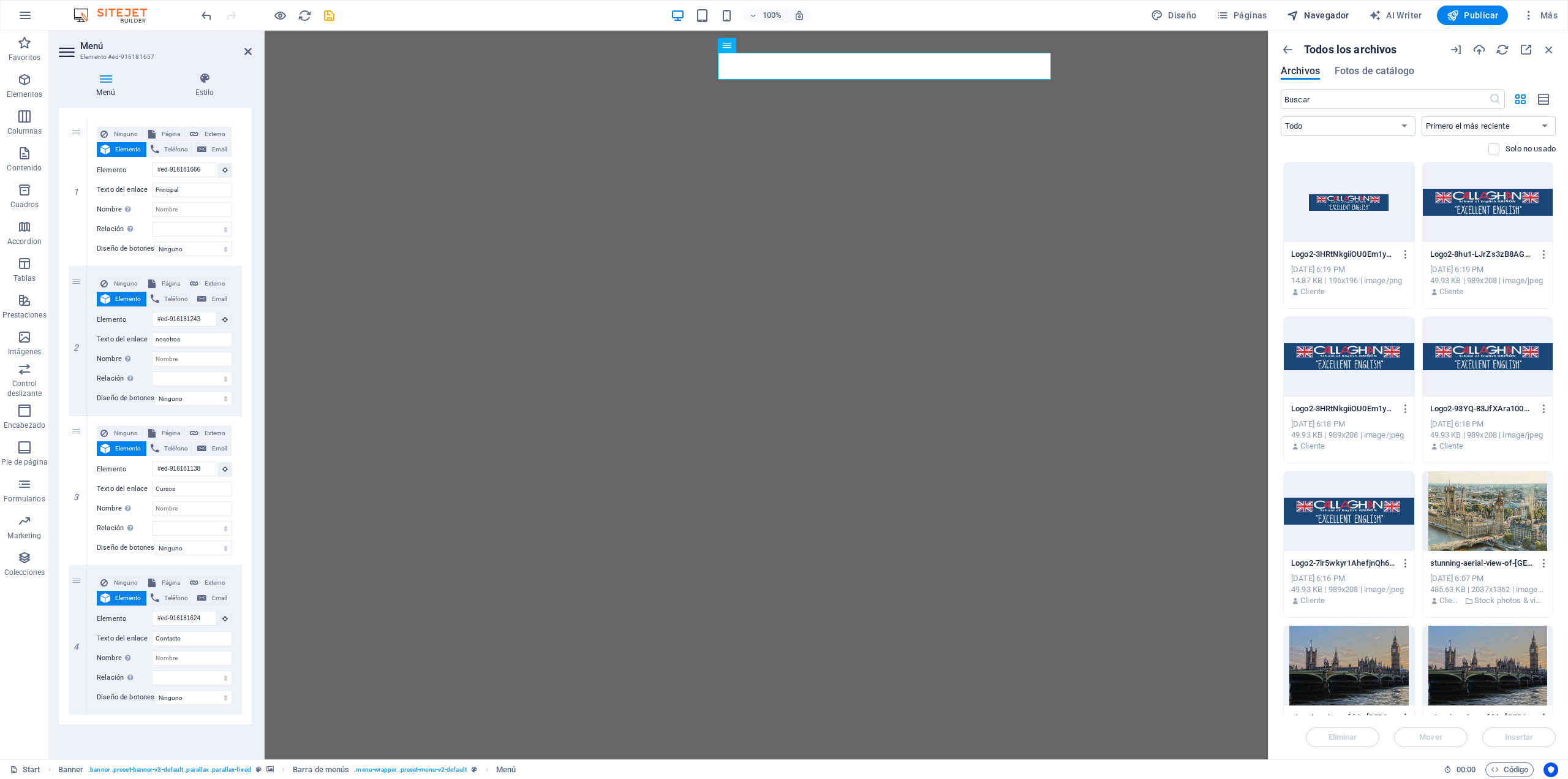
click at [1300, 8] on button "Navegador" at bounding box center [1318, 15] width 72 height 19
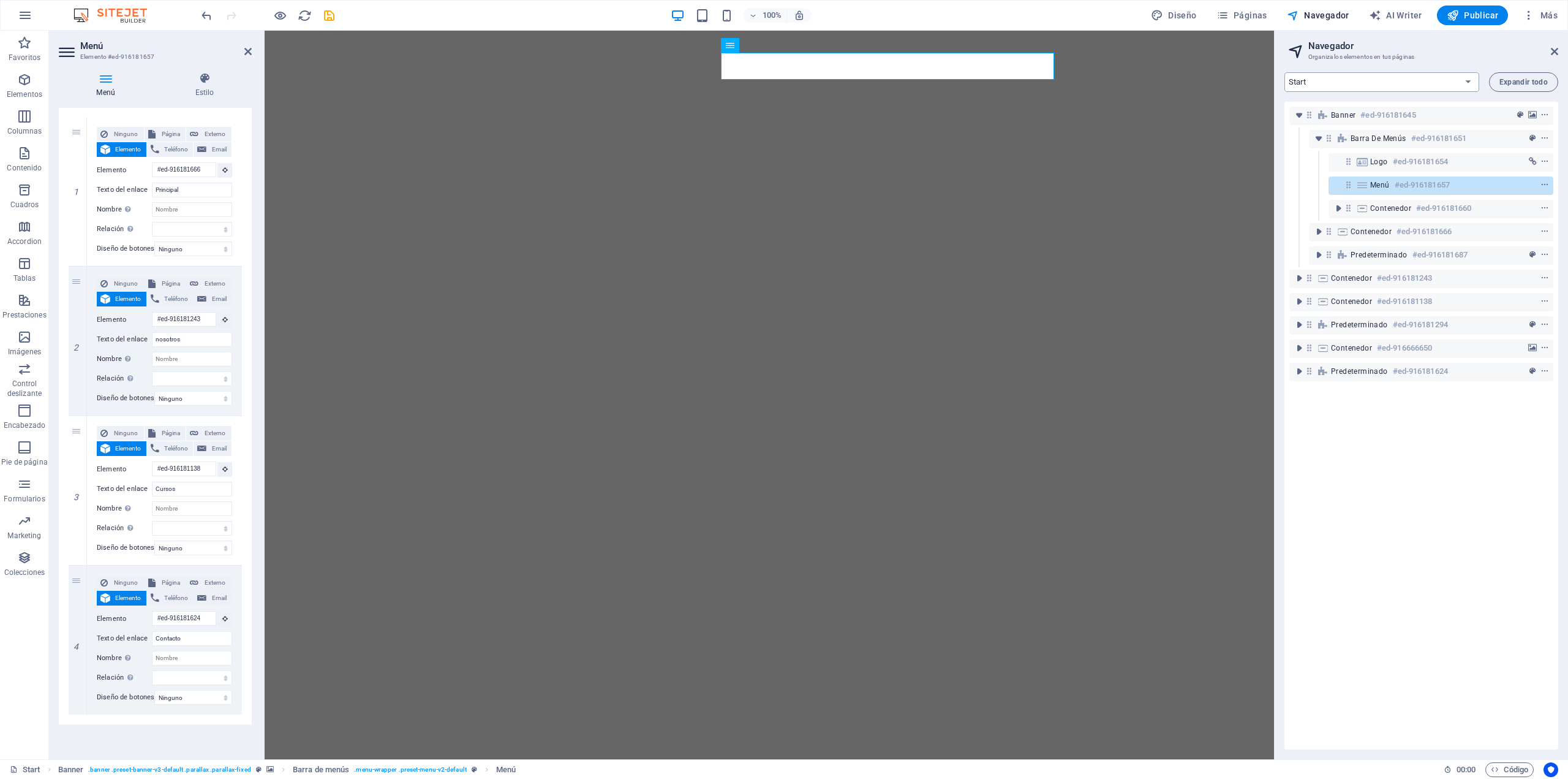
click at [1344, 85] on select "Start Subpage Legal notice Privacy" at bounding box center [1381, 82] width 195 height 19
click at [1284, 72] on select "Start Subpage Legal notice Privacy" at bounding box center [1381, 82] width 195 height 19
click at [1345, 84] on select "Start Subpage Legal notice Privacy" at bounding box center [1381, 82] width 195 height 19
click at [1284, 72] on select "Start Subpage Legal notice Privacy" at bounding box center [1381, 82] width 195 height 19
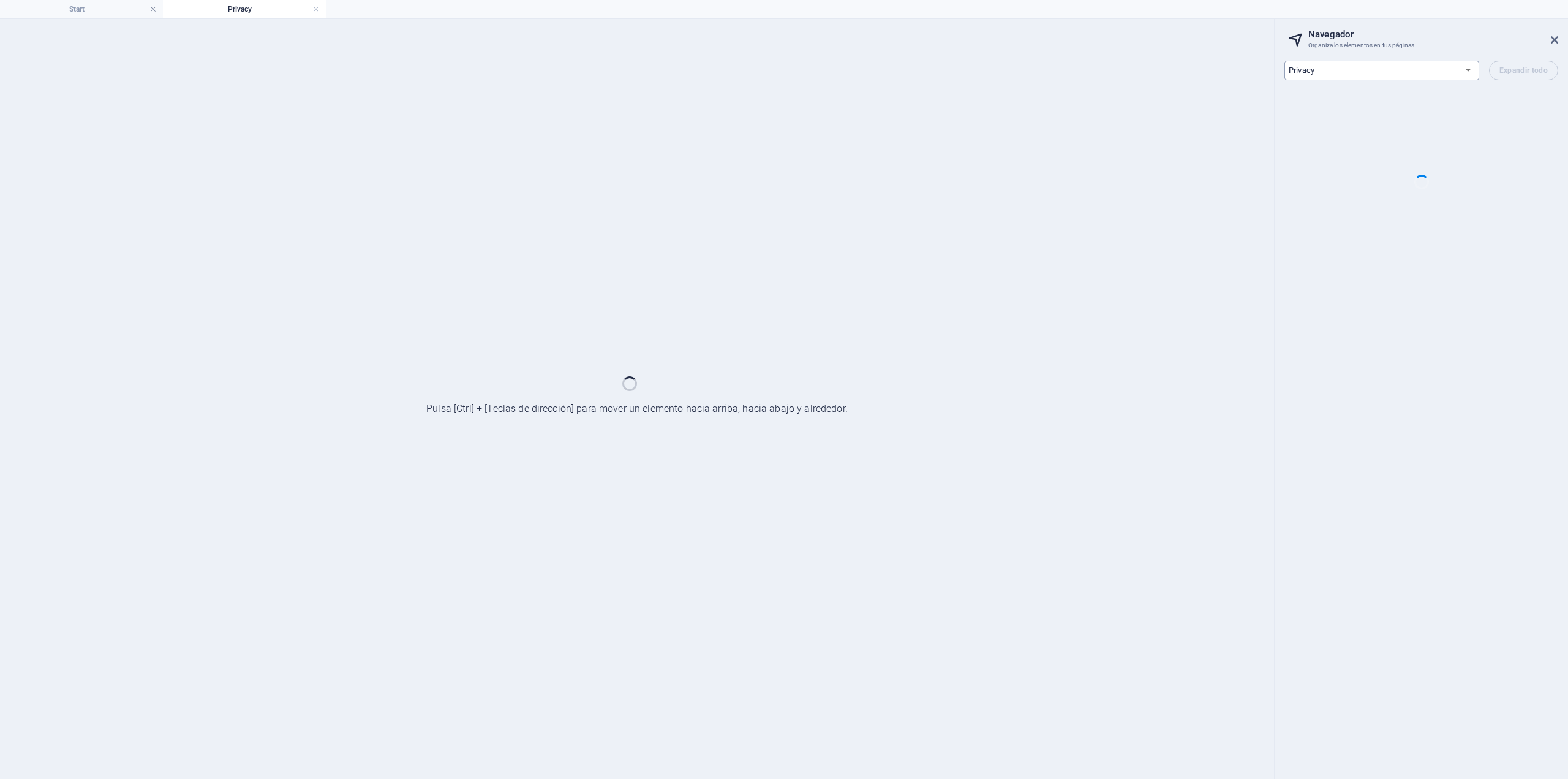
click at [1336, 51] on h3 "Organiza los elementos en tus páginas" at bounding box center [1421, 45] width 225 height 11
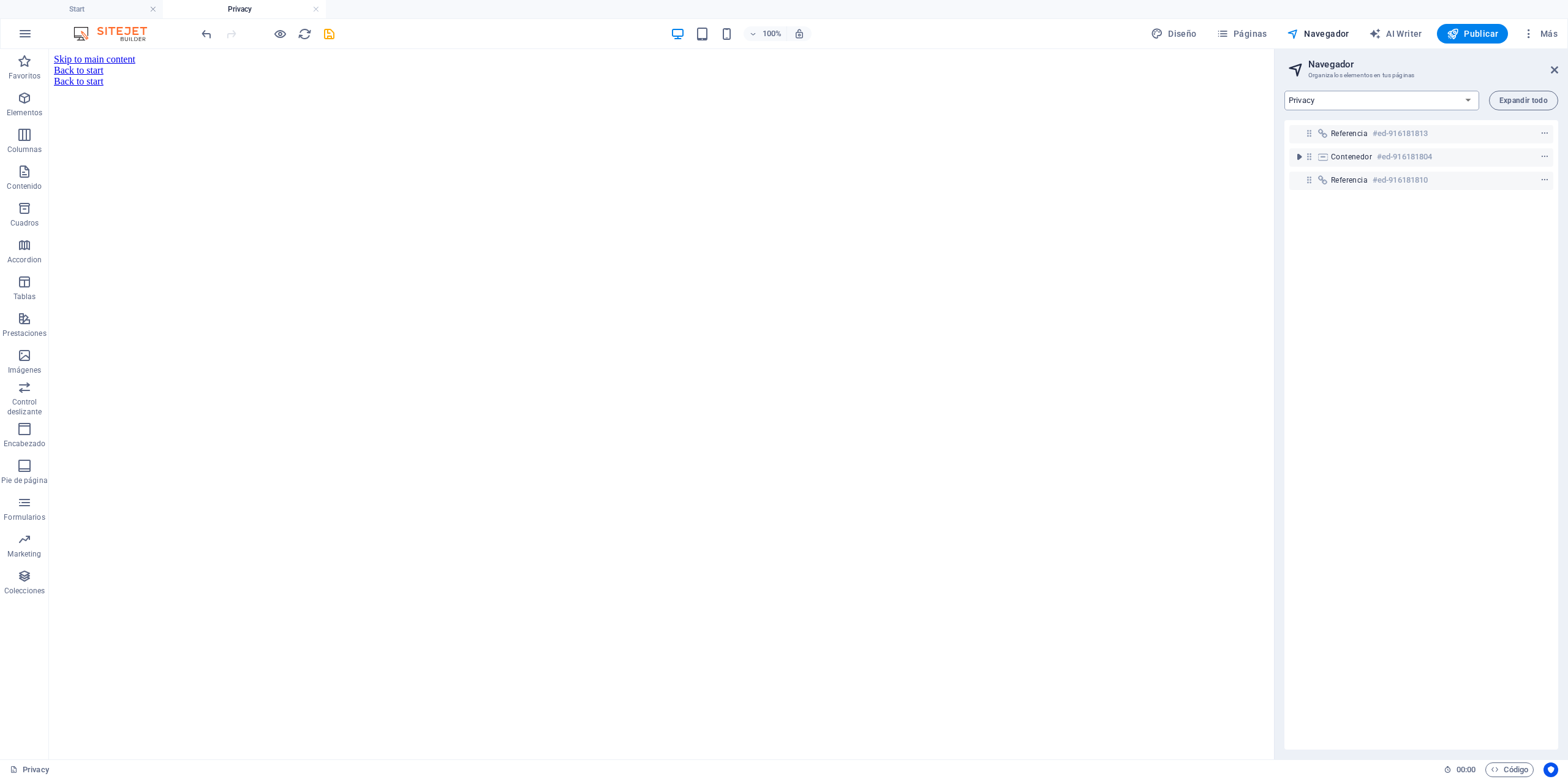
scroll to position [0, 0]
click at [1343, 97] on select "Start Subpage Legal notice Privacy" at bounding box center [1381, 101] width 195 height 19
click at [1284, 91] on select "Start Subpage Legal notice Privacy" at bounding box center [1381, 101] width 195 height 19
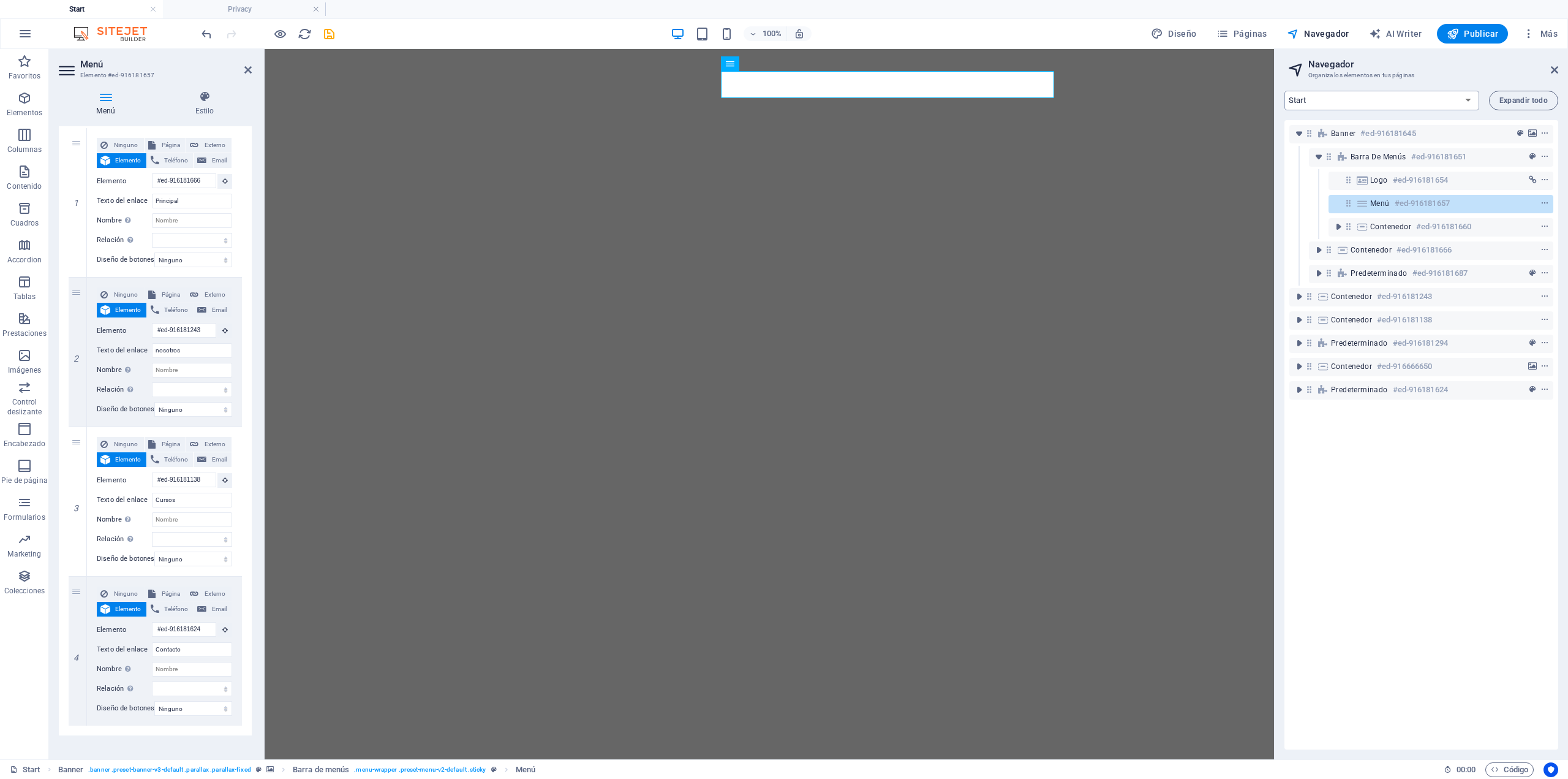
click at [1349, 97] on select "Start Subpage Legal notice Privacy" at bounding box center [1381, 101] width 195 height 19
click at [1284, 91] on select "Start Subpage Legal notice Privacy" at bounding box center [1381, 101] width 195 height 19
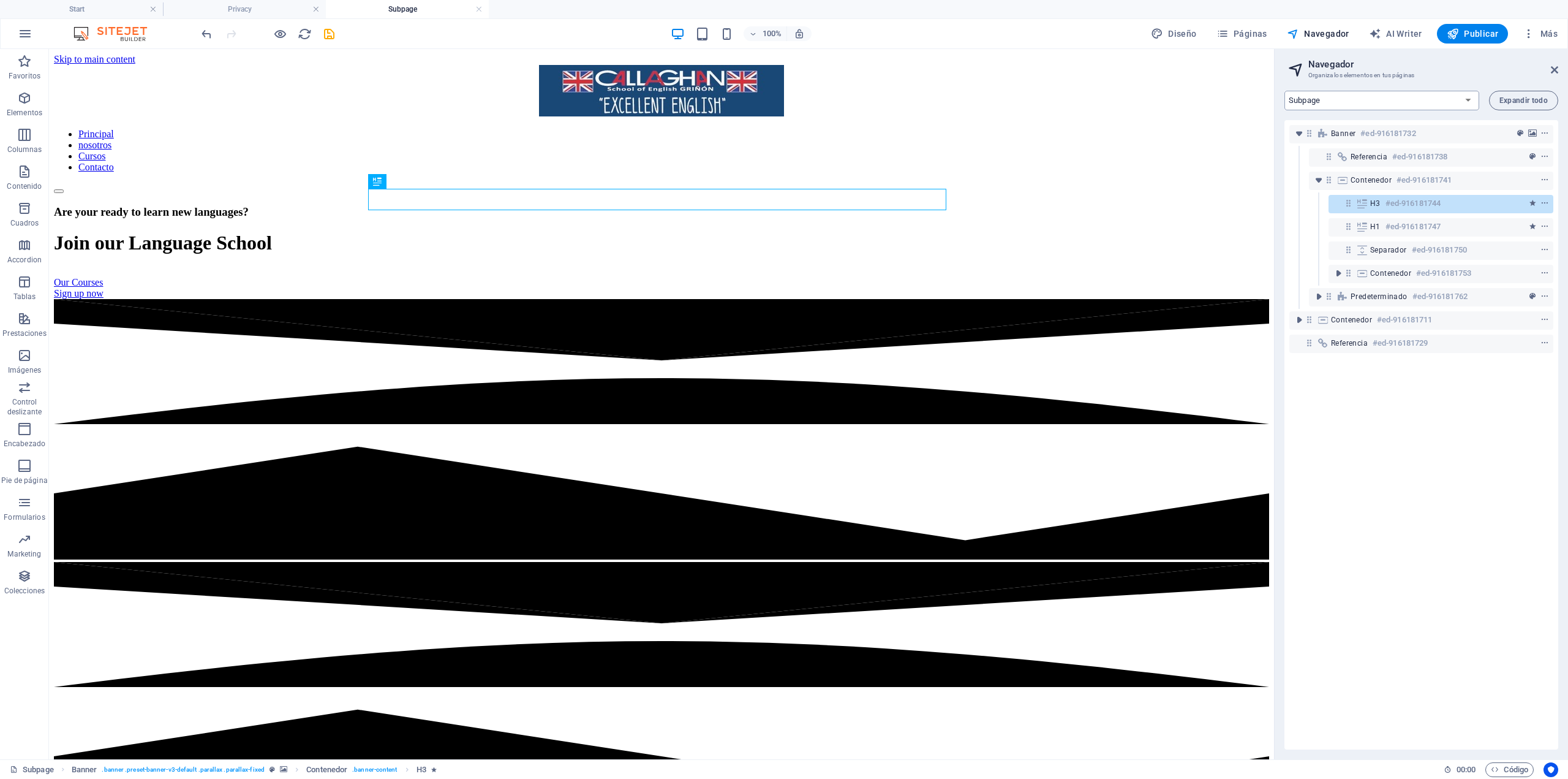
click at [1332, 104] on select "Start Subpage Legal notice Privacy" at bounding box center [1381, 101] width 195 height 19
click at [1284, 91] on select "Start Subpage Legal notice Privacy" at bounding box center [1381, 101] width 195 height 19
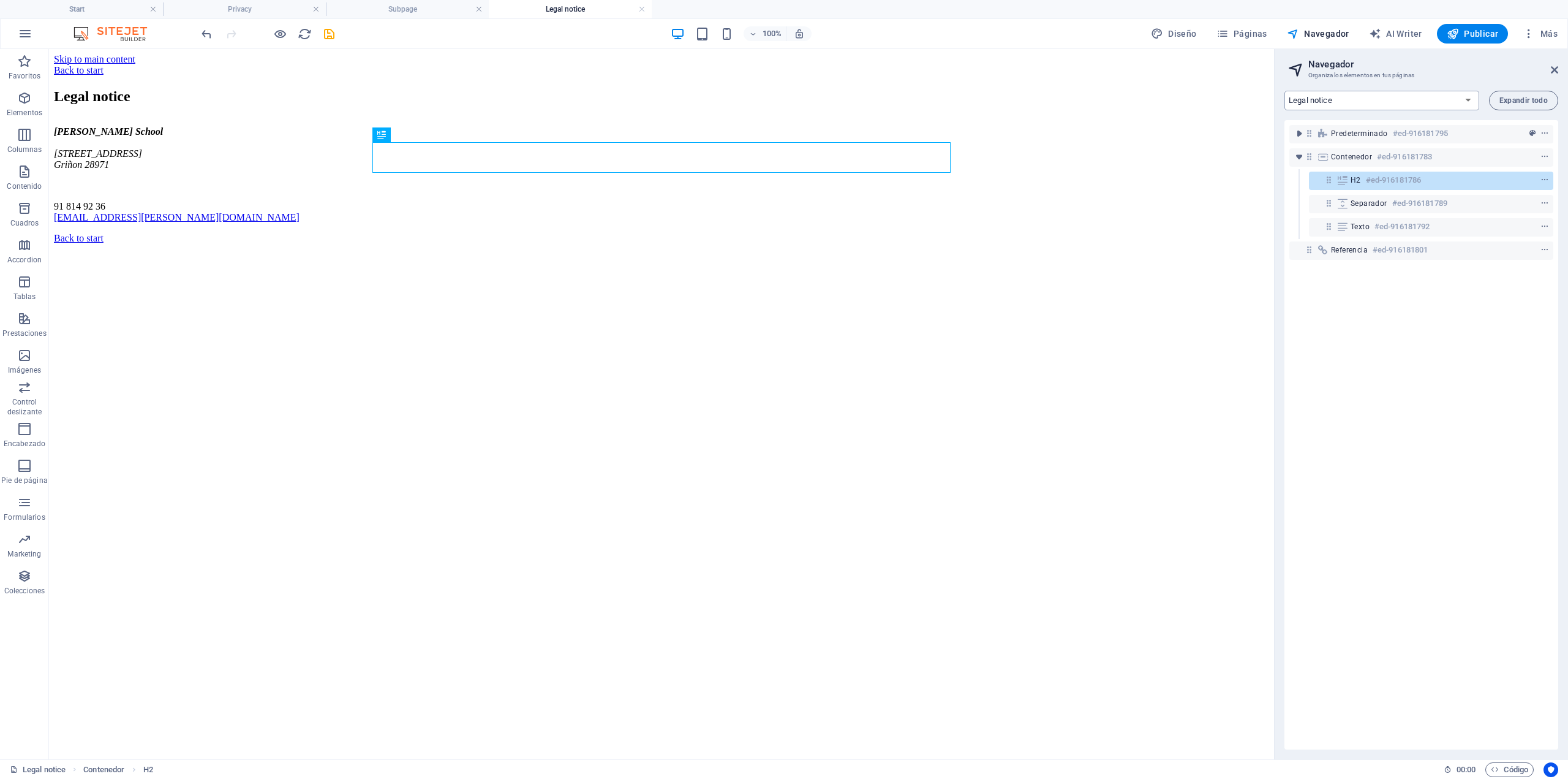
click at [1337, 92] on select "Start Subpage Legal notice Privacy" at bounding box center [1381, 101] width 195 height 19
click at [1284, 91] on select "Start Subpage Legal notice Privacy" at bounding box center [1381, 101] width 195 height 19
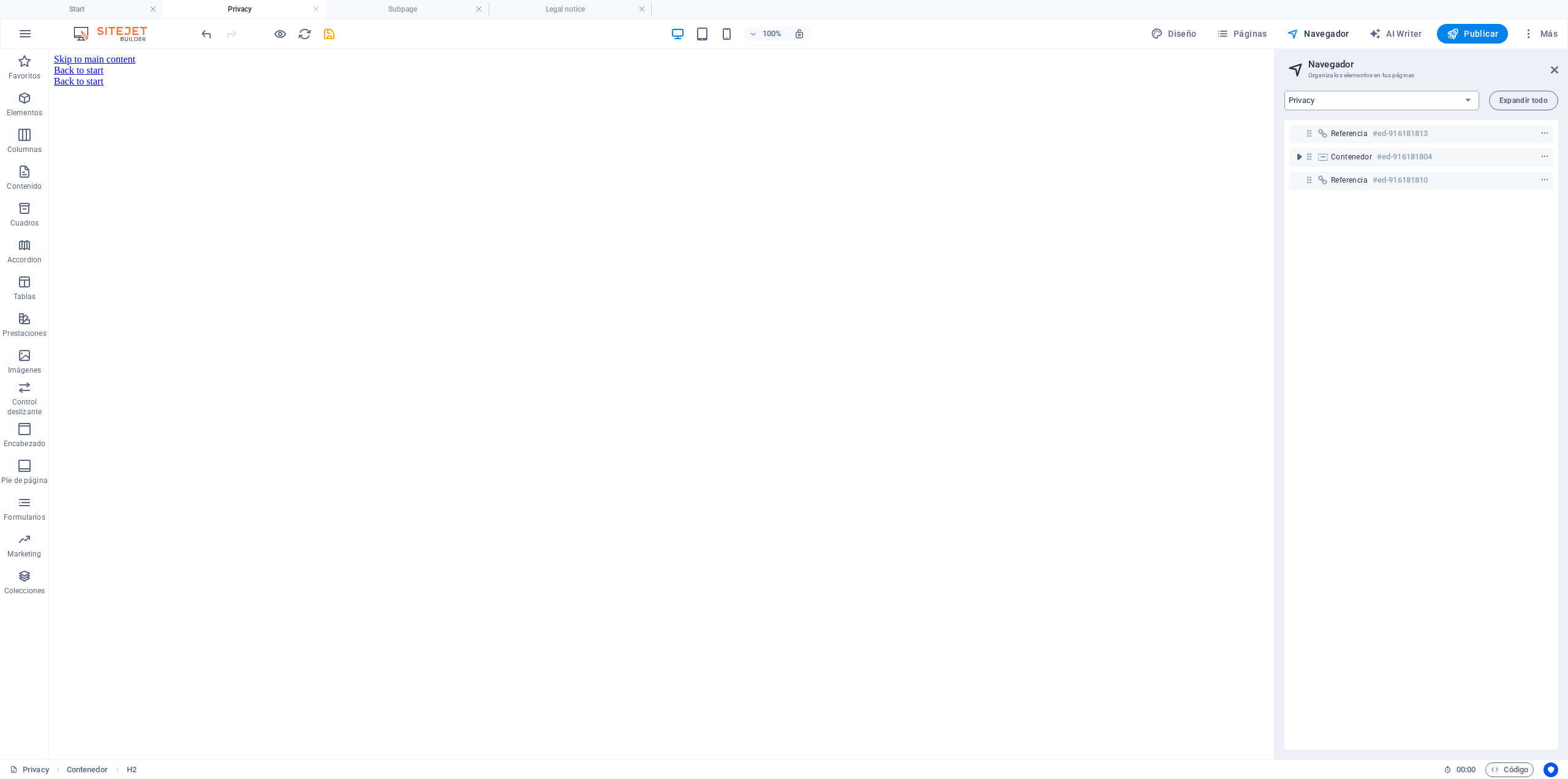
drag, startPoint x: 1343, startPoint y: 100, endPoint x: 1342, endPoint y: 110, distance: 10.0
click at [1343, 100] on select "Start Subpage Legal notice Privacy" at bounding box center [1381, 101] width 195 height 19
select select "17121026-es"
click at [1284, 91] on select "Start Subpage Legal notice Privacy" at bounding box center [1381, 101] width 195 height 19
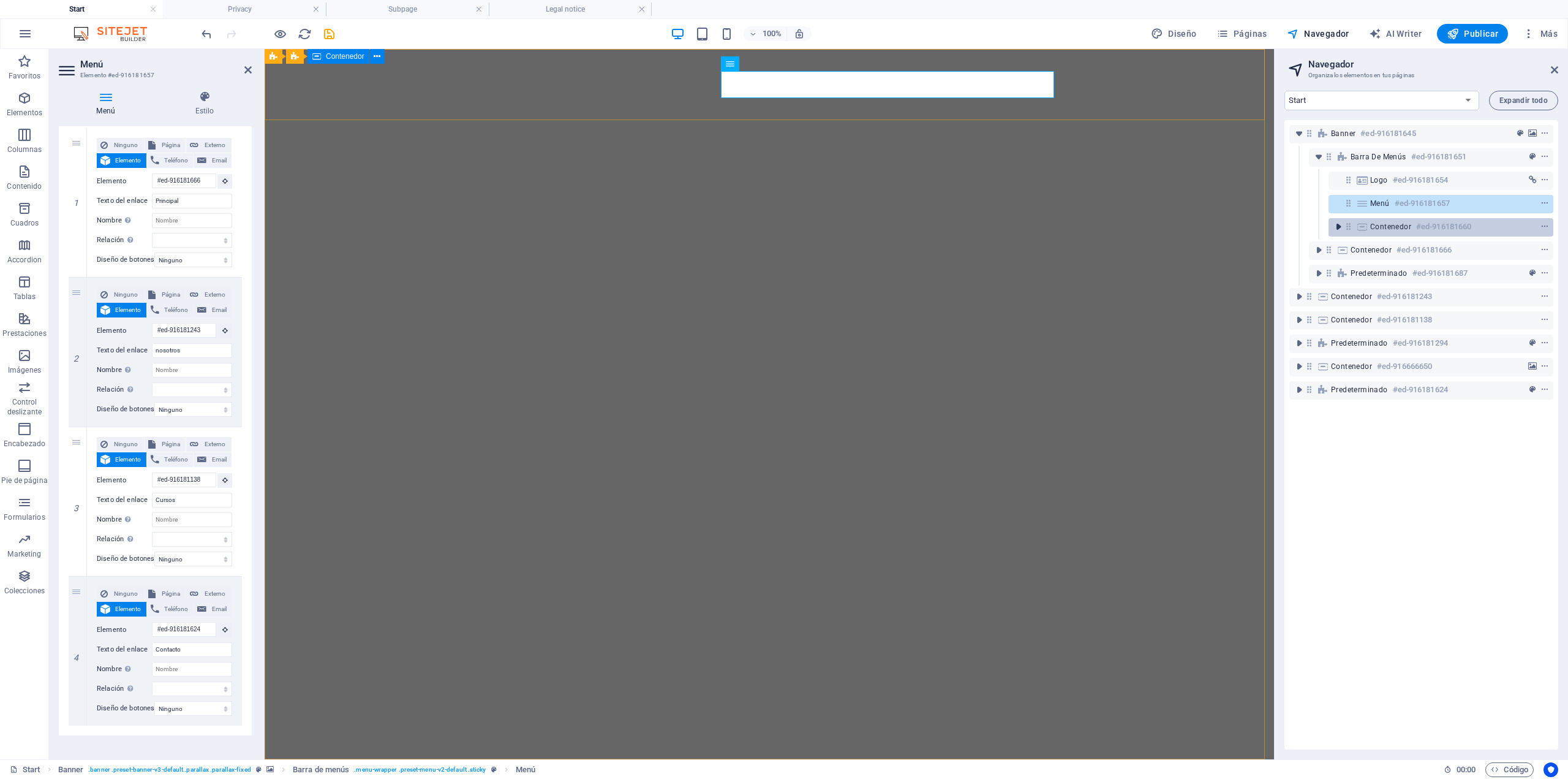
click at [1338, 228] on icon "toggle-expand" at bounding box center [1338, 227] width 12 height 12
click at [1423, 255] on h6 "#ed-916181663" at bounding box center [1443, 250] width 55 height 15
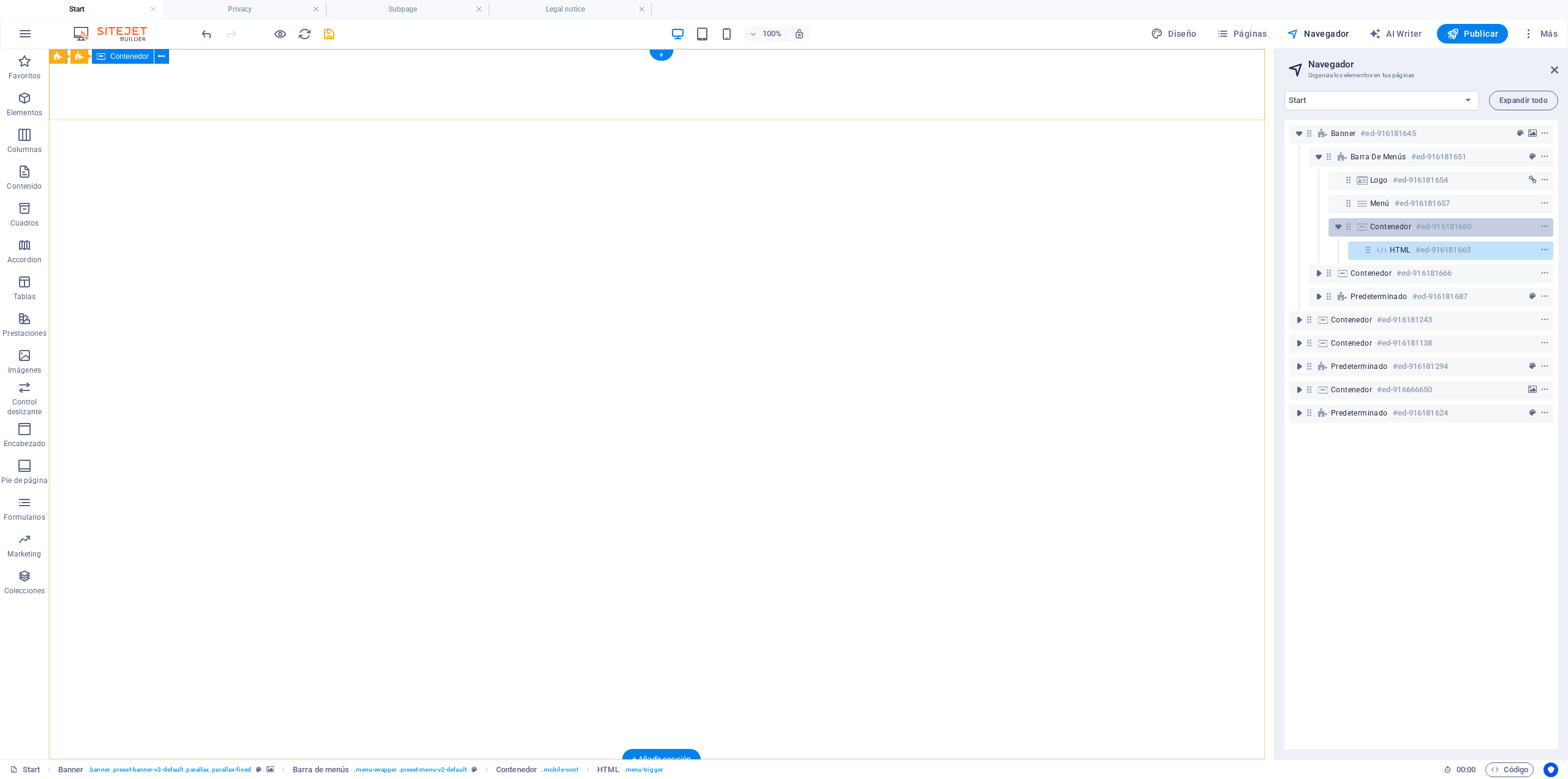
click at [1410, 227] on span "Contenedor" at bounding box center [1390, 227] width 41 height 10
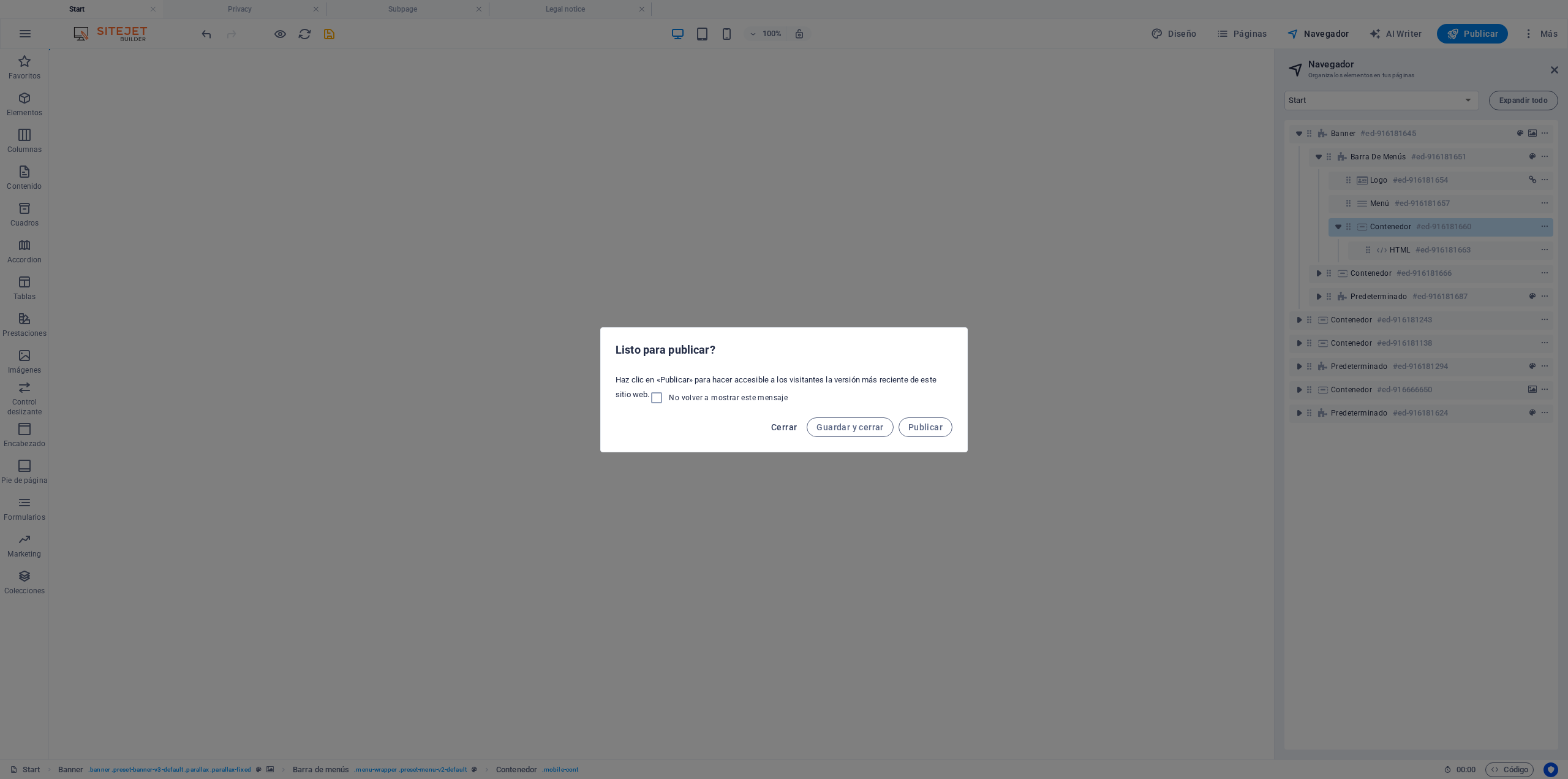
click at [779, 425] on span "Cerrar" at bounding box center [784, 427] width 26 height 10
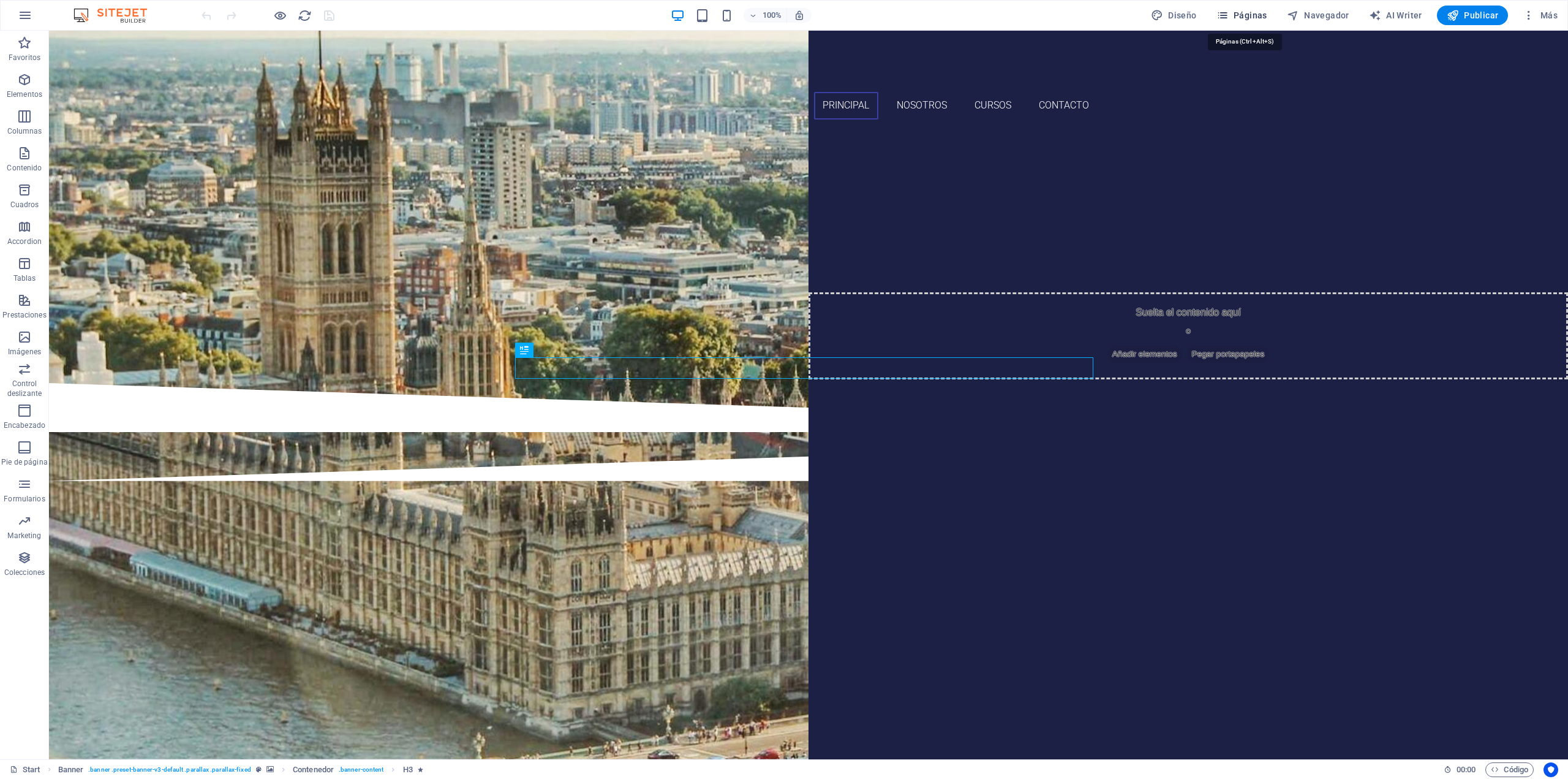
click at [1257, 8] on button "Páginas" at bounding box center [1241, 15] width 60 height 19
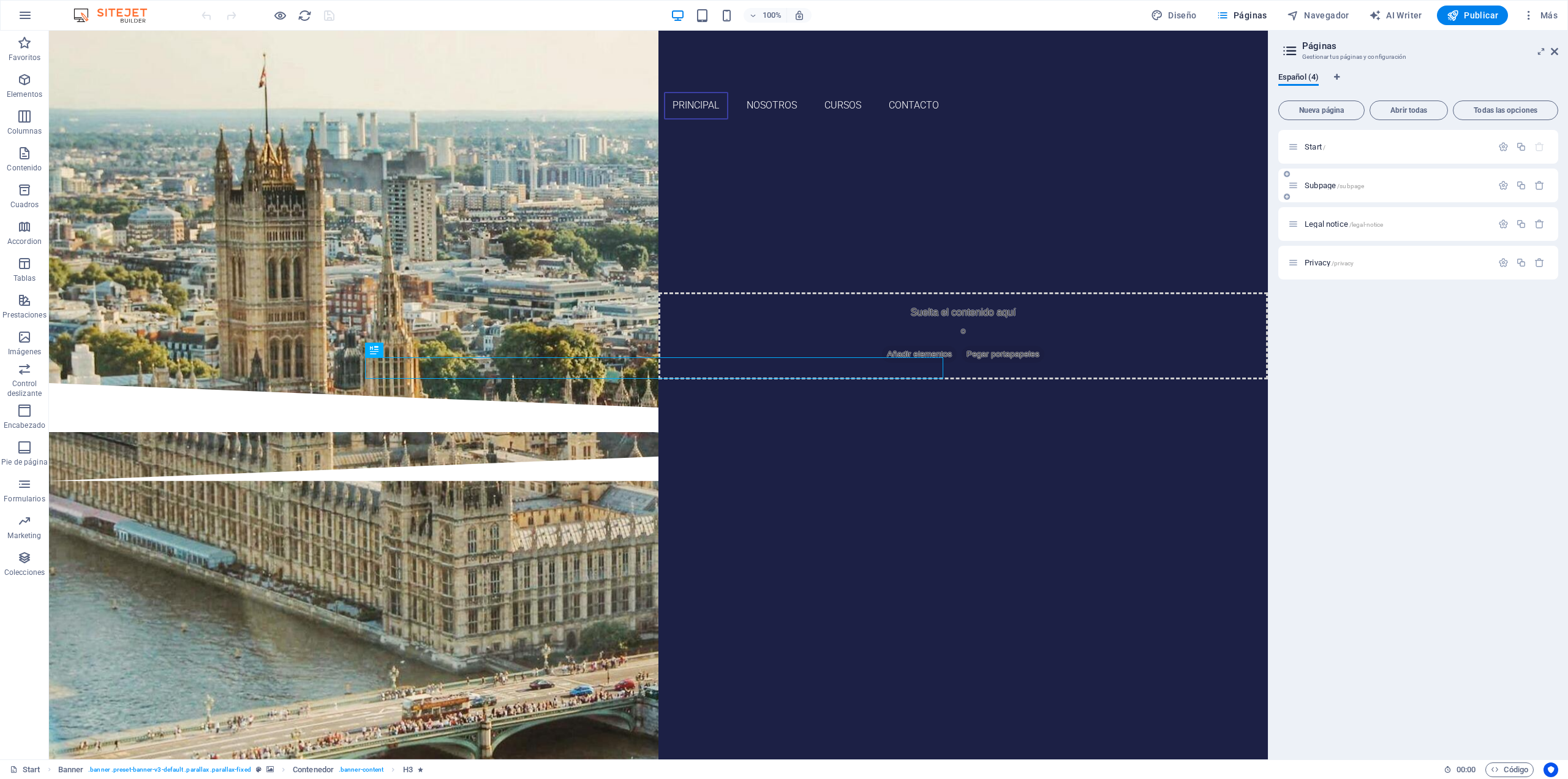
click at [1329, 184] on span "Subpage /subpage" at bounding box center [1335, 185] width 60 height 9
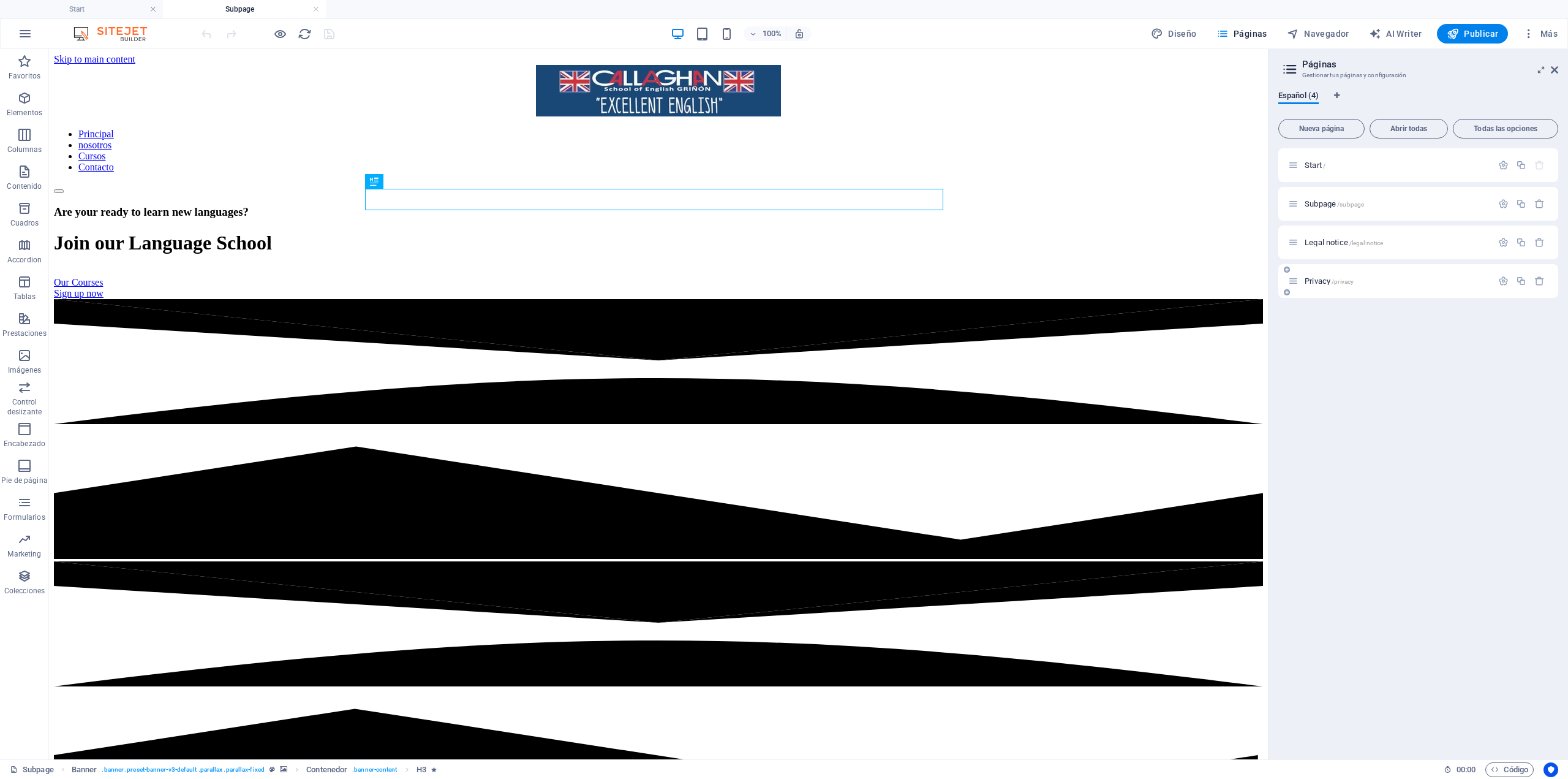
click at [1332, 277] on span "Privacy /privacy" at bounding box center [1329, 280] width 49 height 9
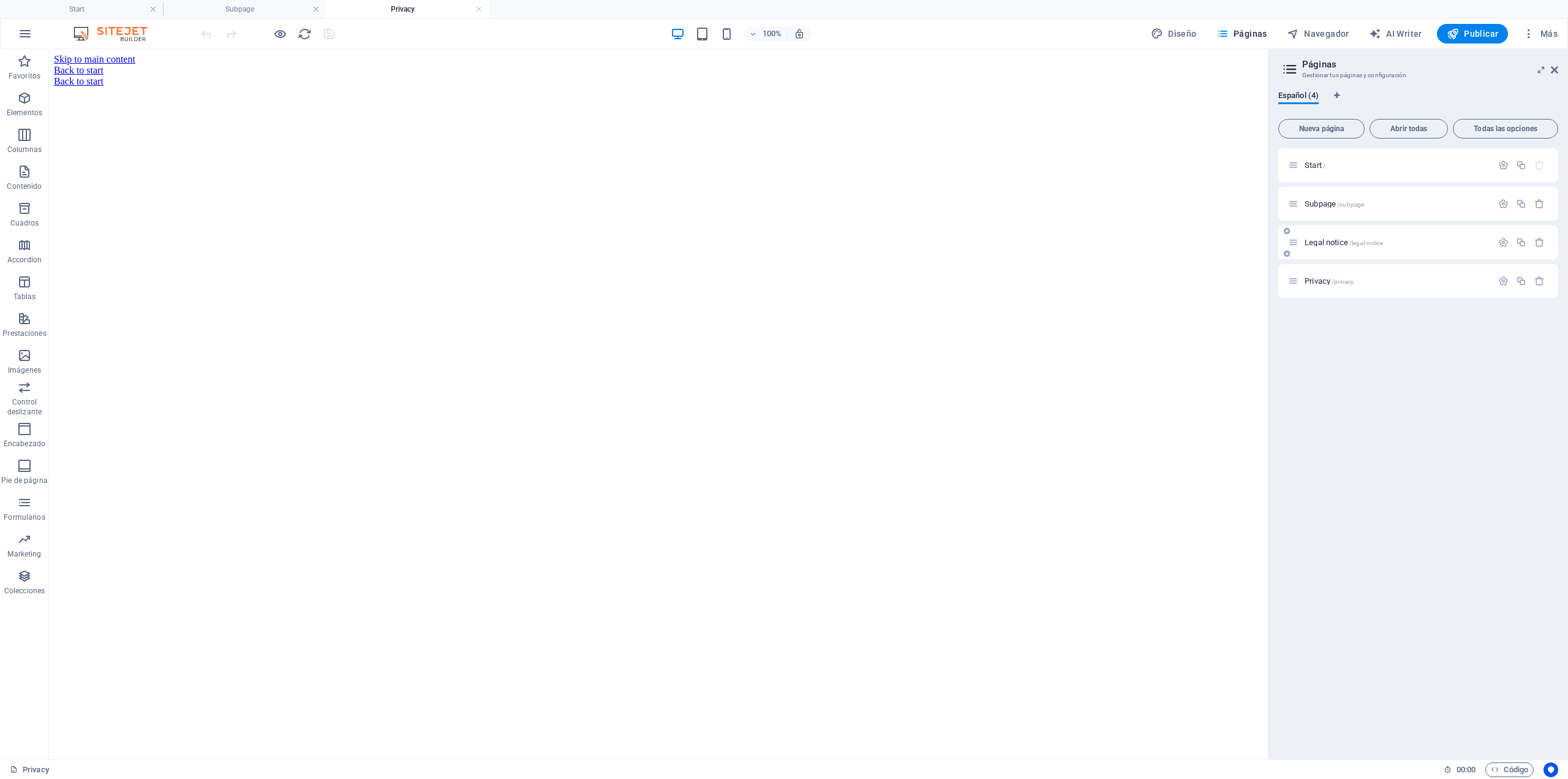
click at [1330, 241] on span "Legal notice /legal-notice" at bounding box center [1344, 242] width 78 height 9
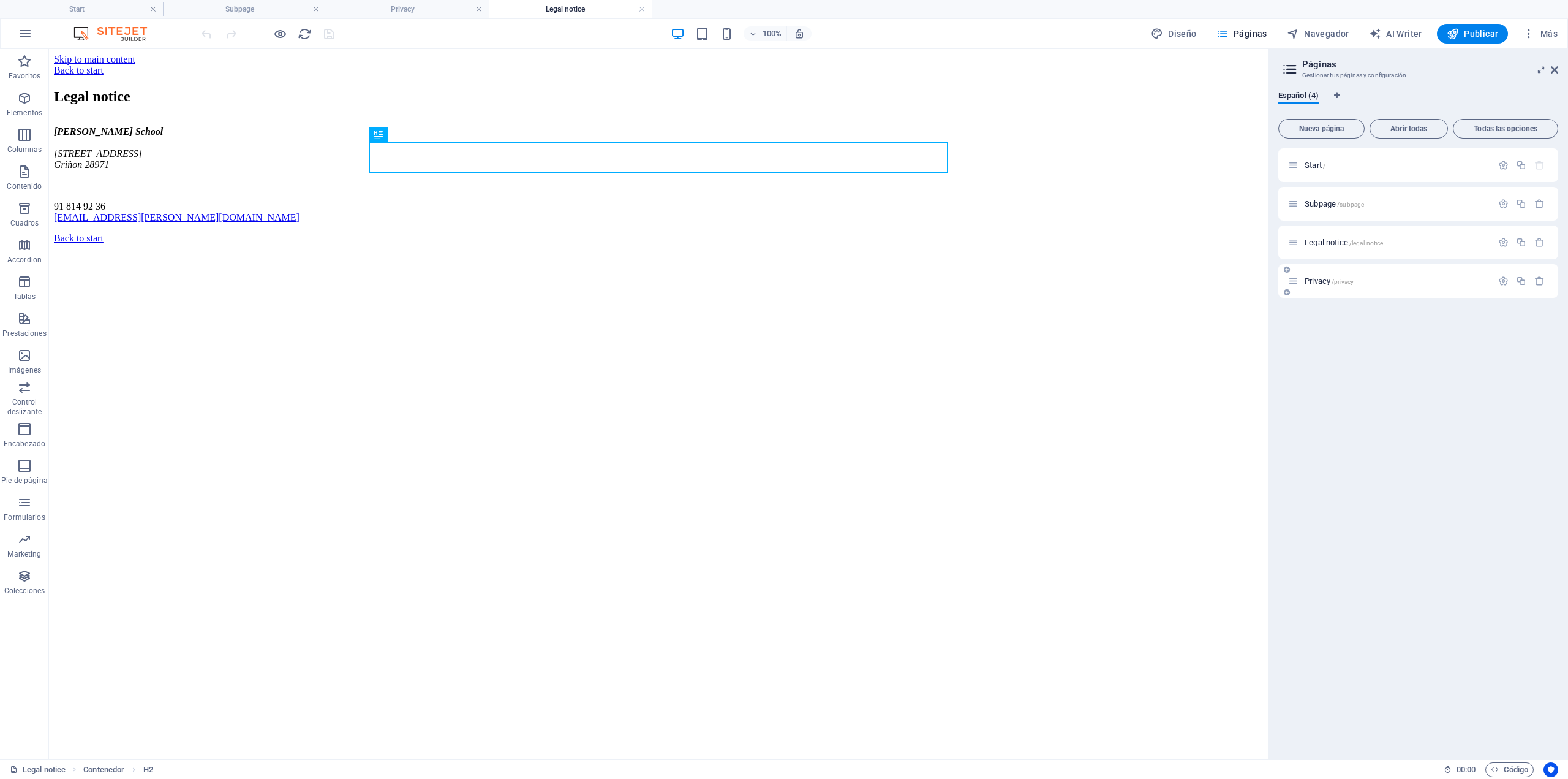
click at [1328, 281] on span "Privacy /privacy" at bounding box center [1329, 280] width 49 height 9
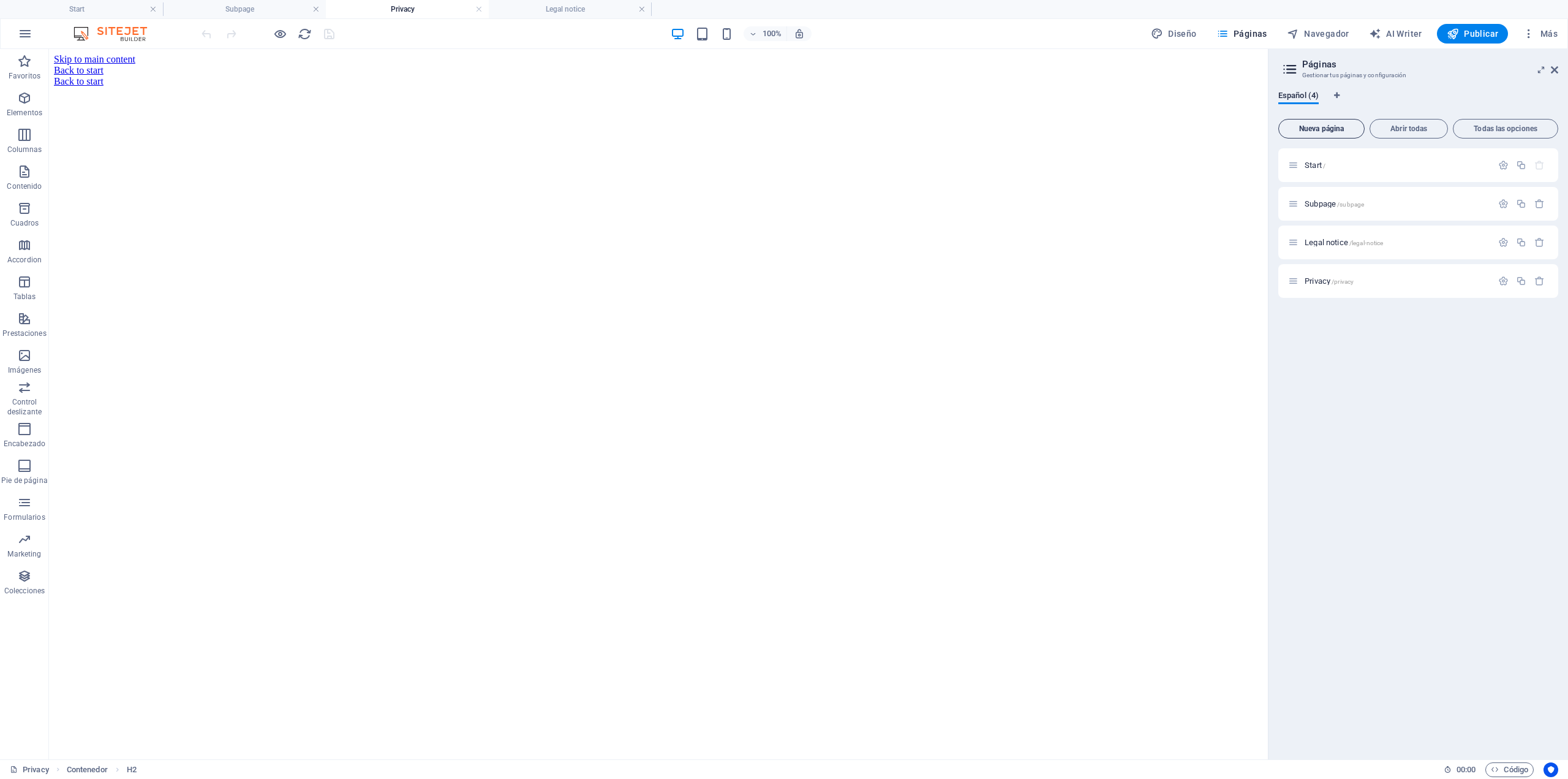
click at [1330, 133] on button "Nueva página" at bounding box center [1322, 128] width 87 height 19
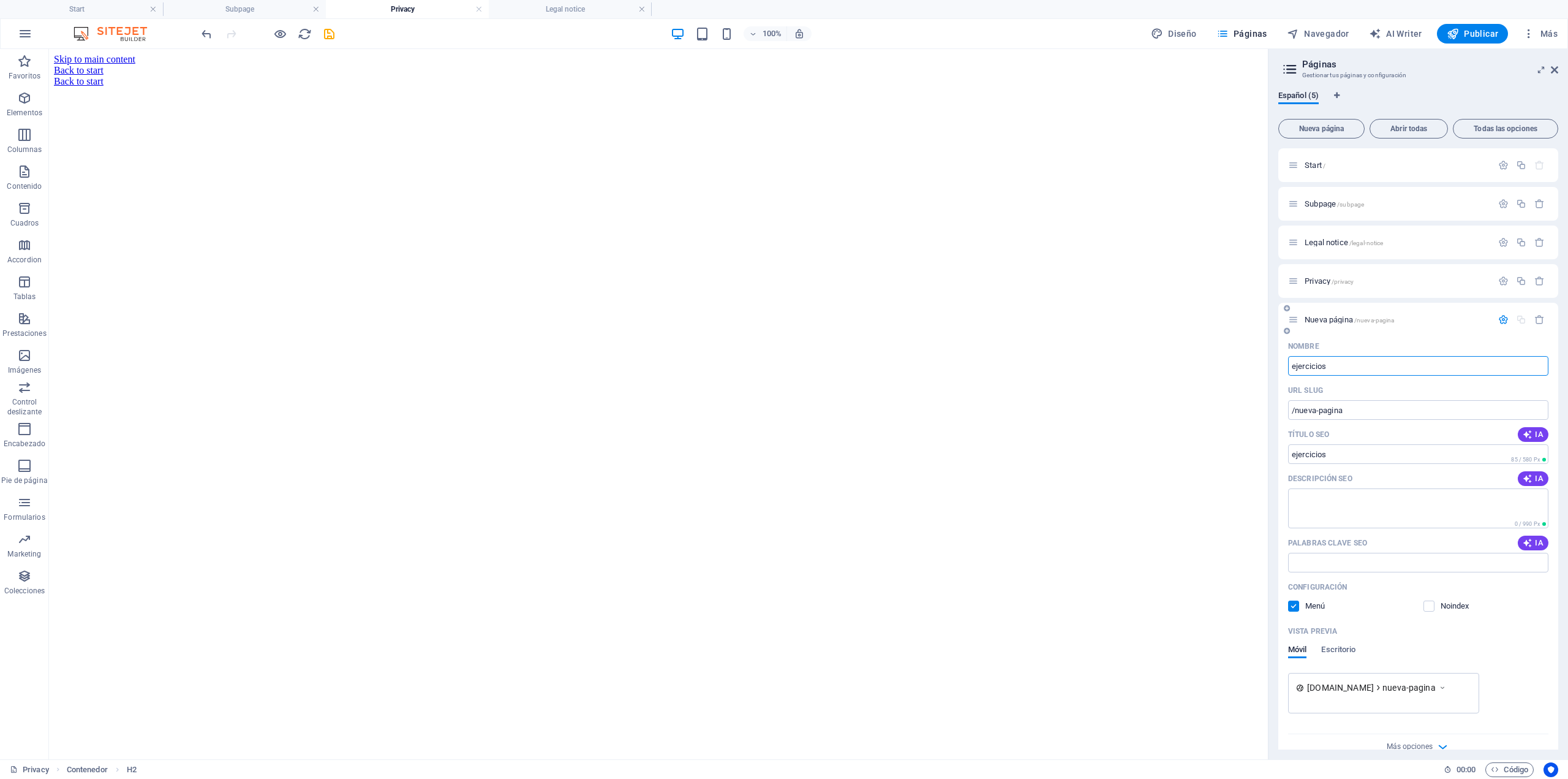
type input "ejercicios"
type input "/ejercicios"
click at [1351, 284] on span "/privacy" at bounding box center [1343, 282] width 22 height 7
click at [1347, 243] on span "Legal notice /legal-notice" at bounding box center [1344, 242] width 78 height 9
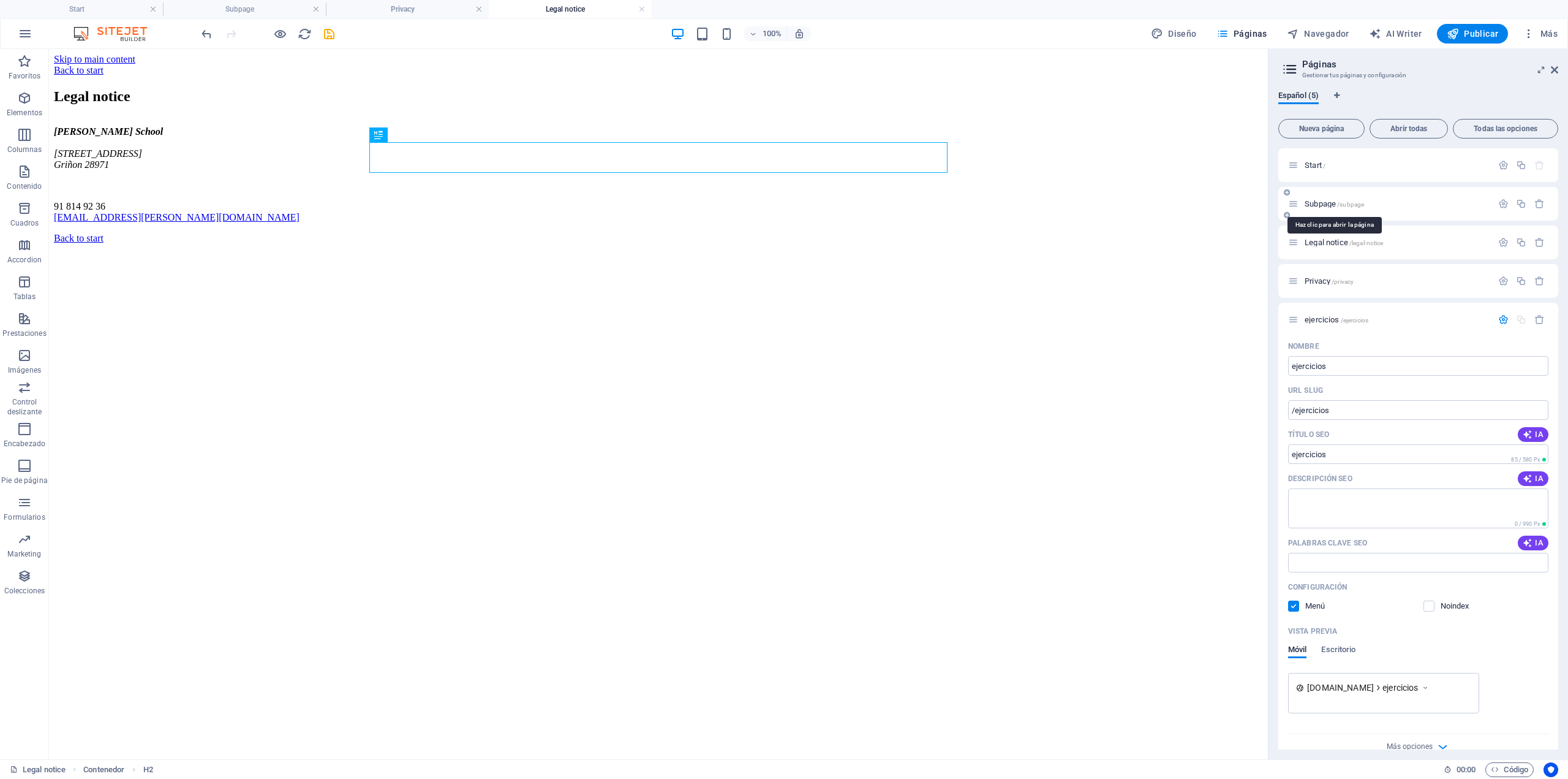
click at [1313, 202] on span "Subpage /subpage" at bounding box center [1335, 203] width 60 height 9
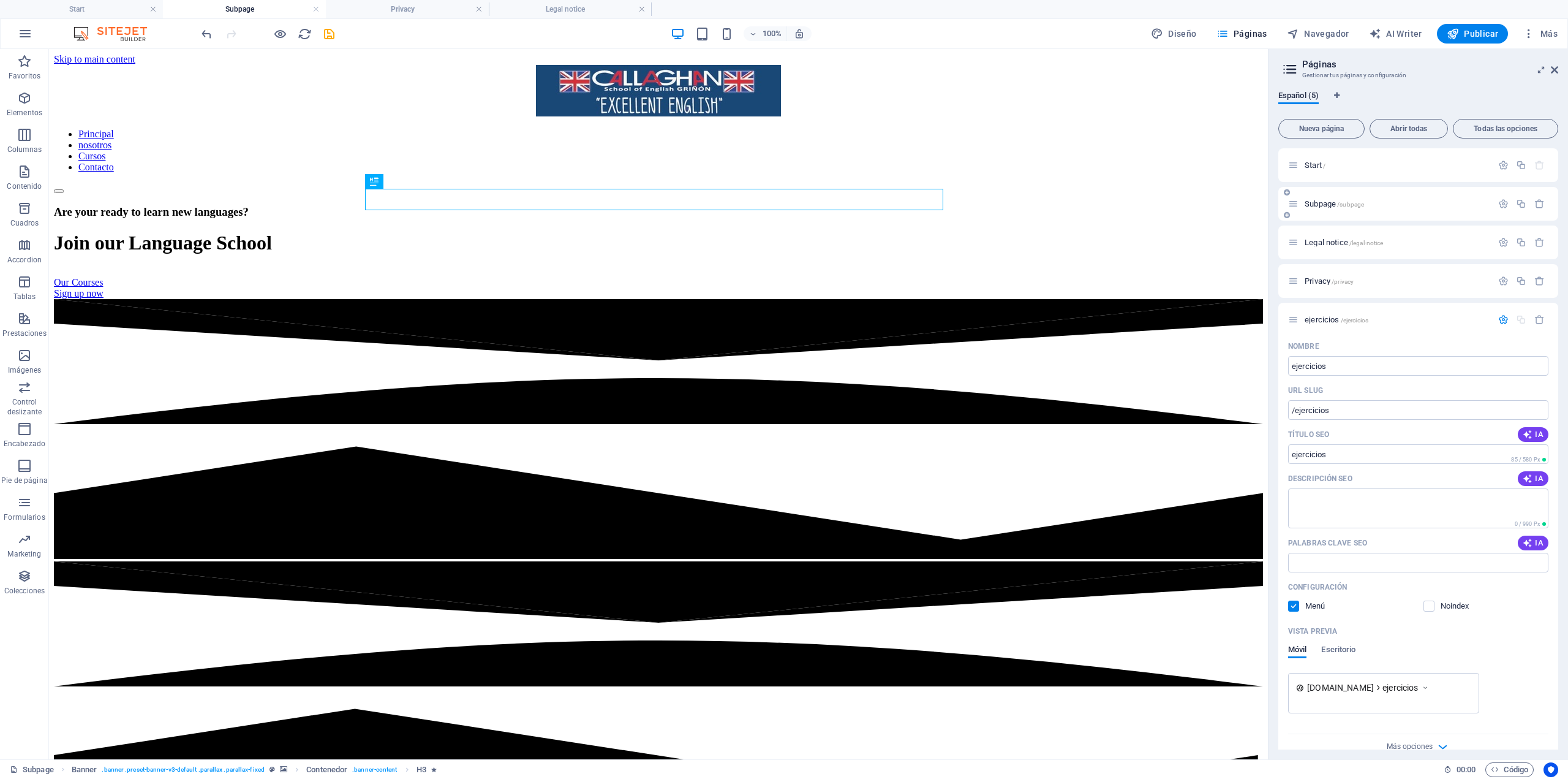
click at [1298, 204] on icon at bounding box center [1293, 203] width 10 height 10
click at [1317, 202] on span "Subpage /subpage" at bounding box center [1335, 203] width 60 height 9
click at [1341, 313] on div "ejercicios /ejercicios" at bounding box center [1390, 320] width 204 height 14
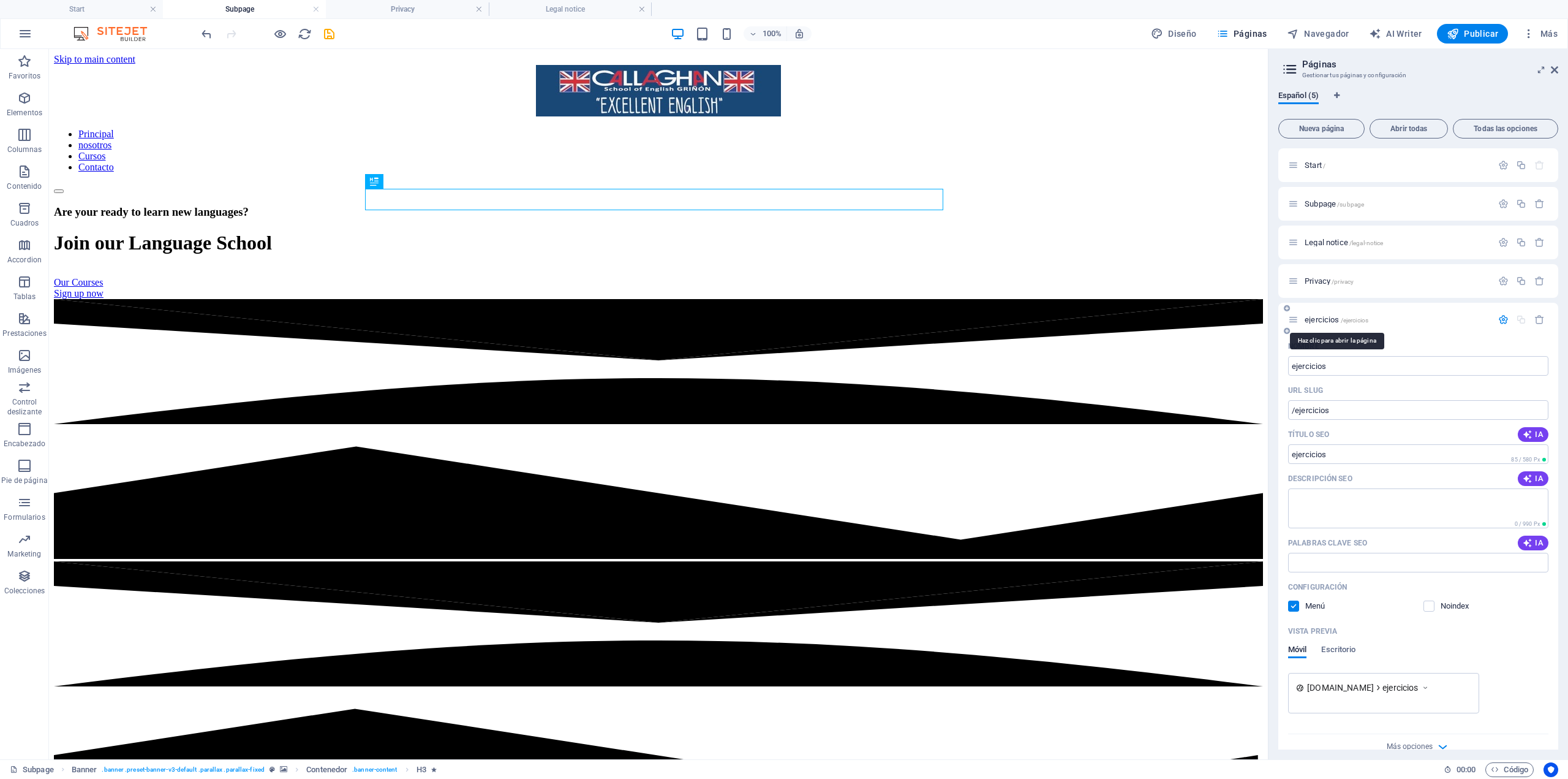
click at [1317, 317] on span "ejercicios /ejercicios" at bounding box center [1337, 319] width 64 height 9
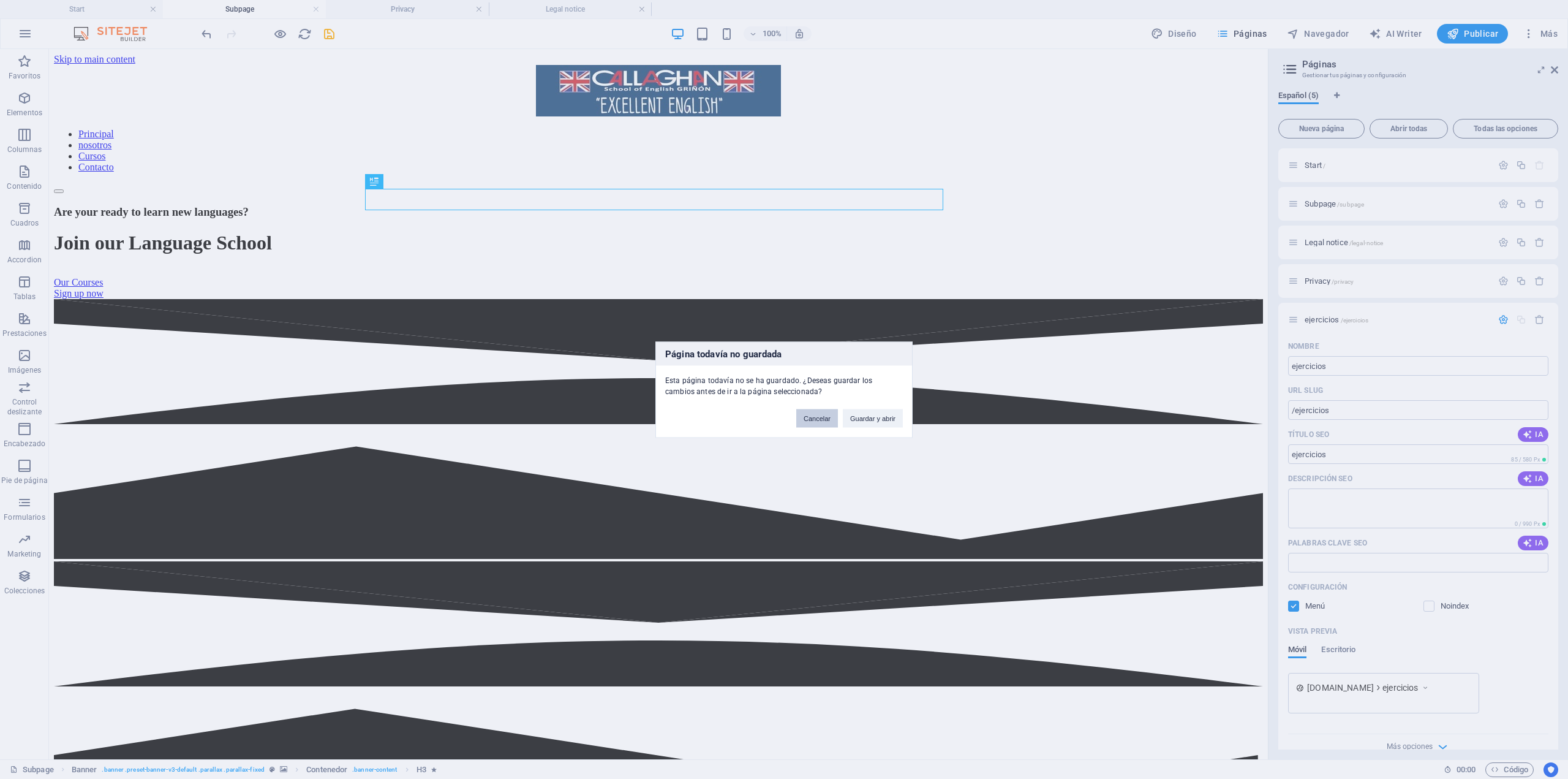
click at [810, 419] on button "Cancelar" at bounding box center [817, 418] width 42 height 19
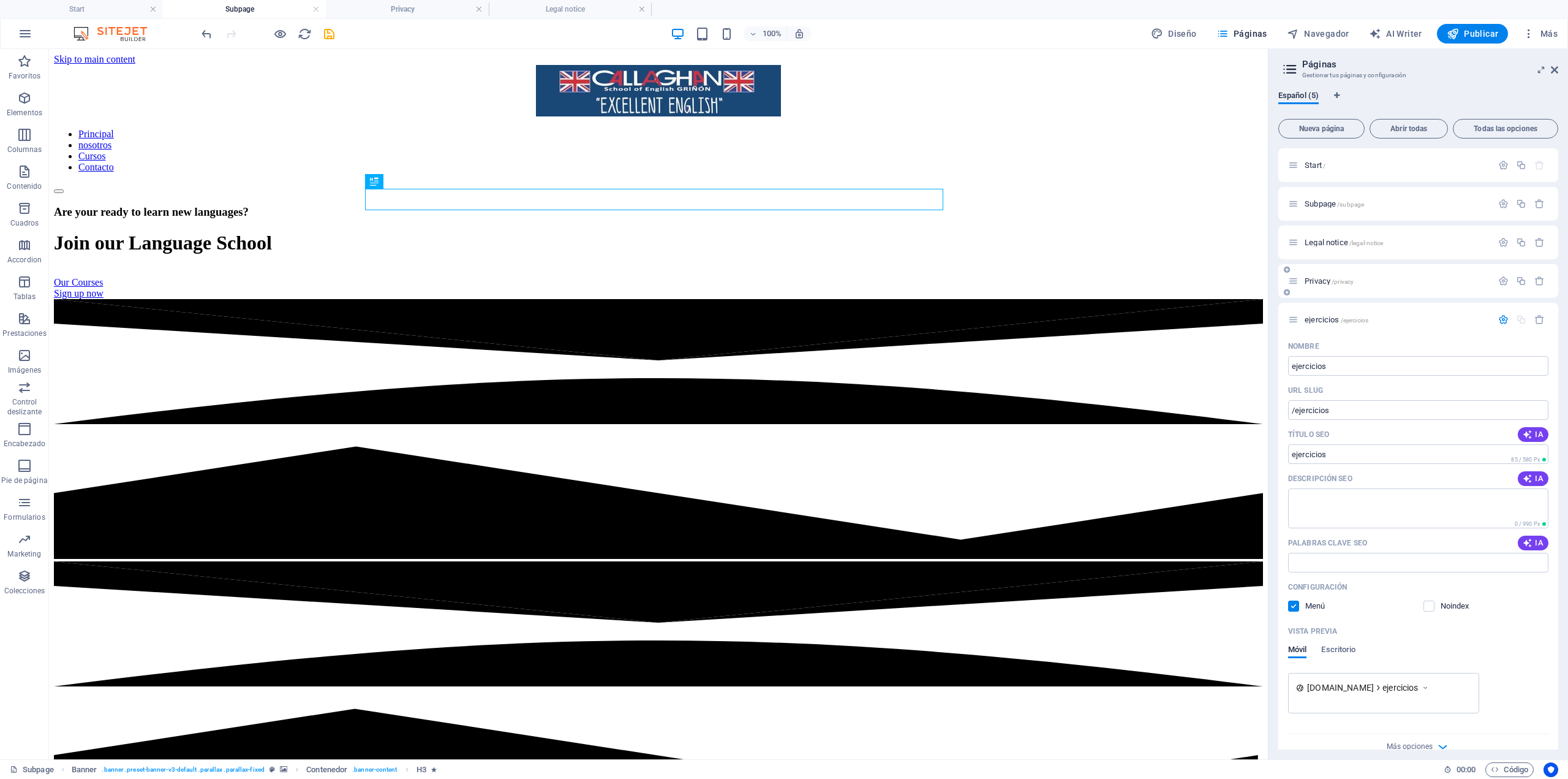
click at [1340, 282] on span "/privacy" at bounding box center [1343, 282] width 22 height 7
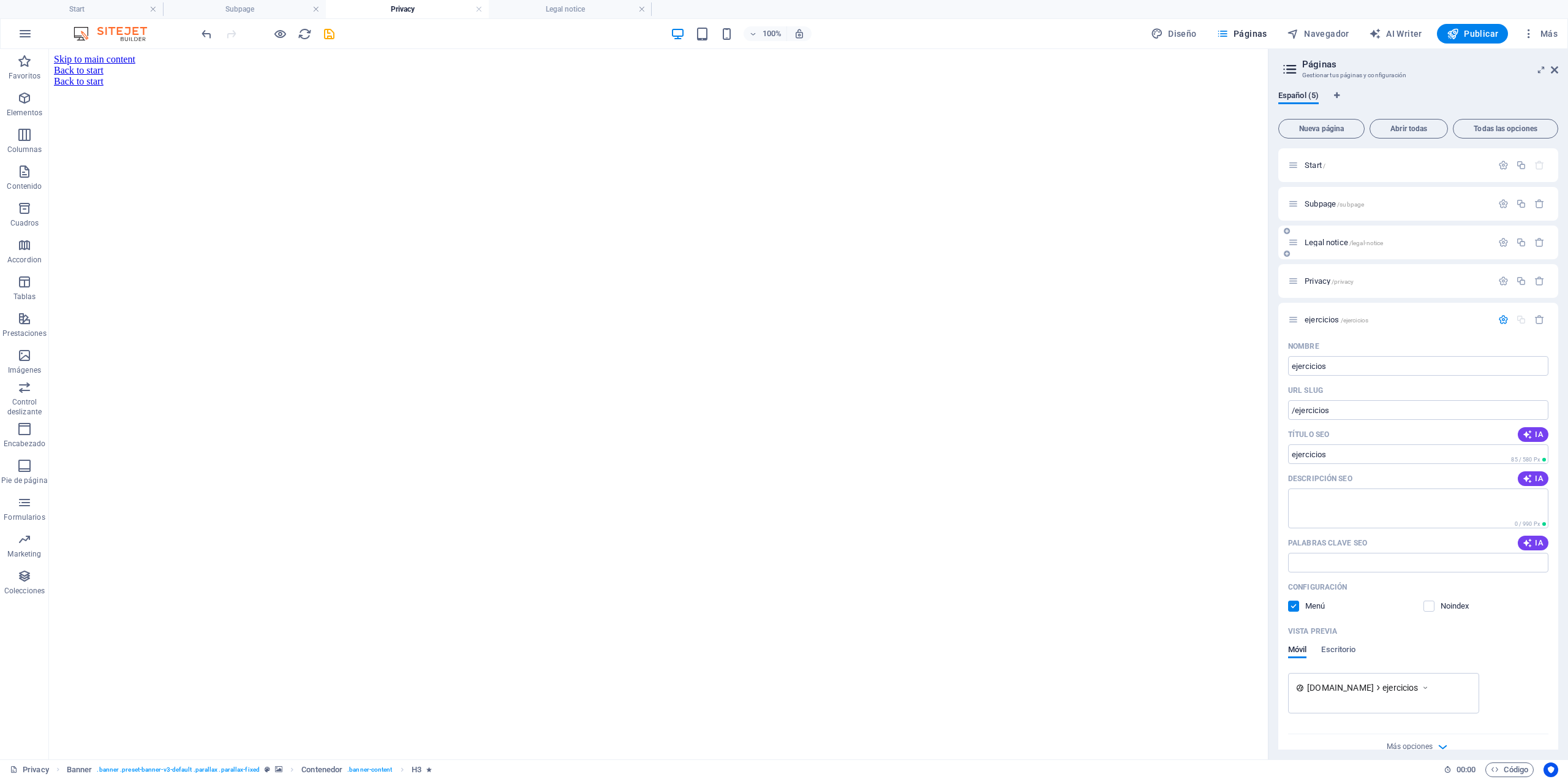
click at [1345, 246] on div "Legal notice /legal-notice" at bounding box center [1390, 242] width 204 height 14
click at [1500, 245] on icon "button" at bounding box center [1504, 242] width 10 height 10
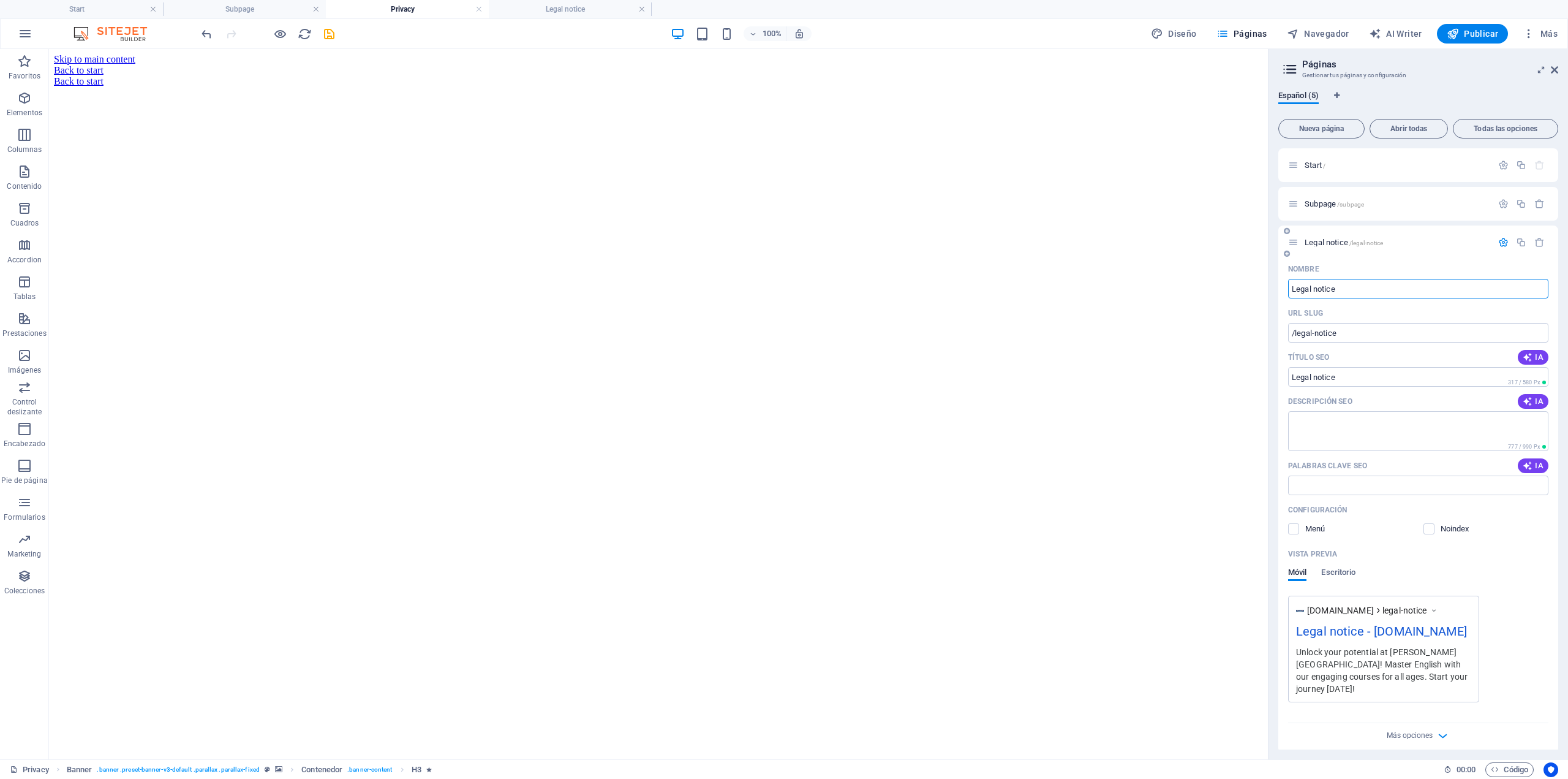
click at [1502, 241] on icon "button" at bounding box center [1504, 242] width 10 height 10
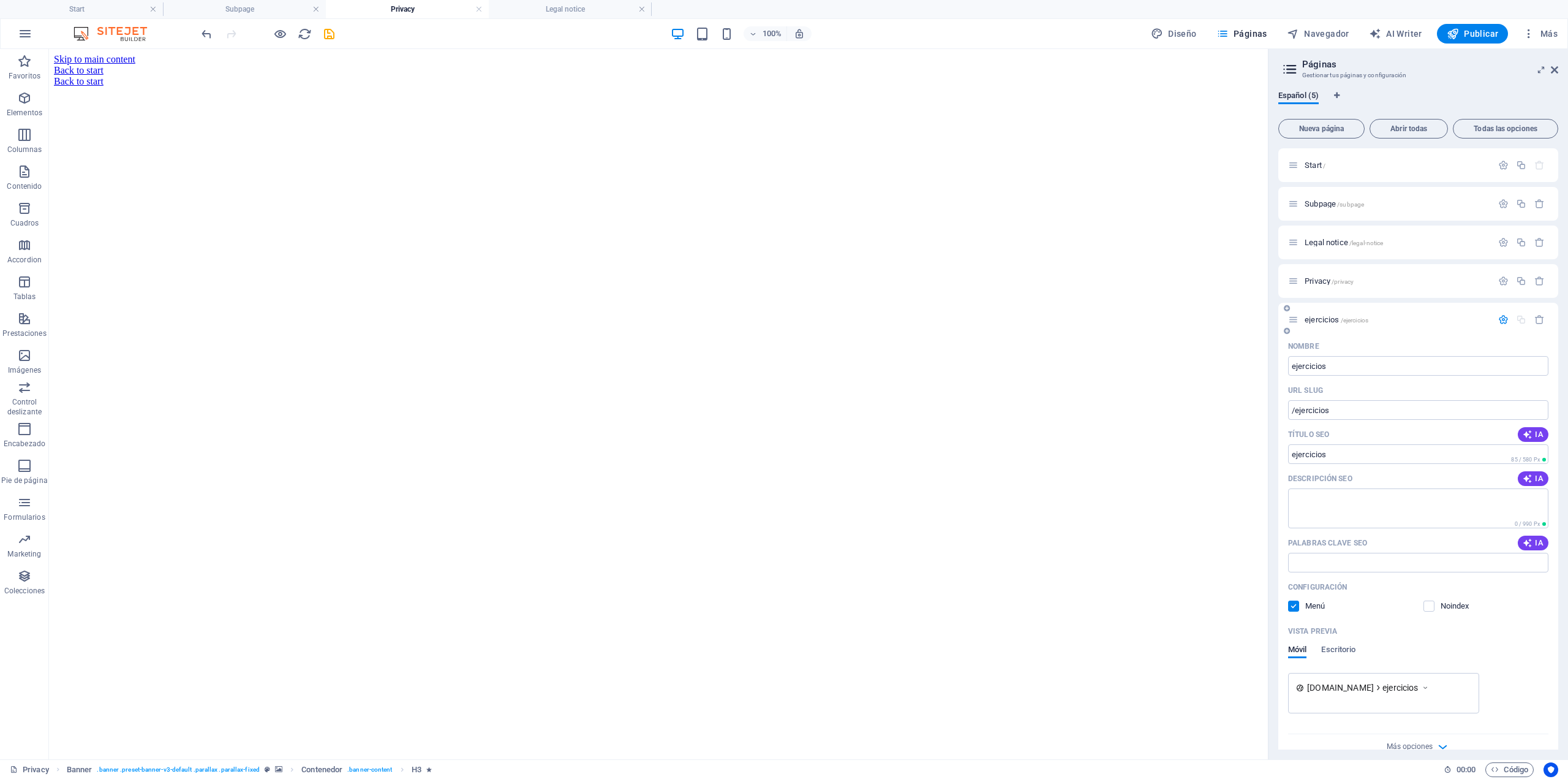
click at [1297, 603] on label at bounding box center [1294, 606] width 11 height 11
click at [0, 0] on input "checkbox" at bounding box center [0, 0] width 0 height 0
click at [1429, 611] on label at bounding box center [1429, 606] width 11 height 11
click at [0, 0] on input "checkbox" at bounding box center [0, 0] width 0 height 0
click at [1329, 318] on span "ejercicios /ejercicios" at bounding box center [1350, 319] width 64 height 9
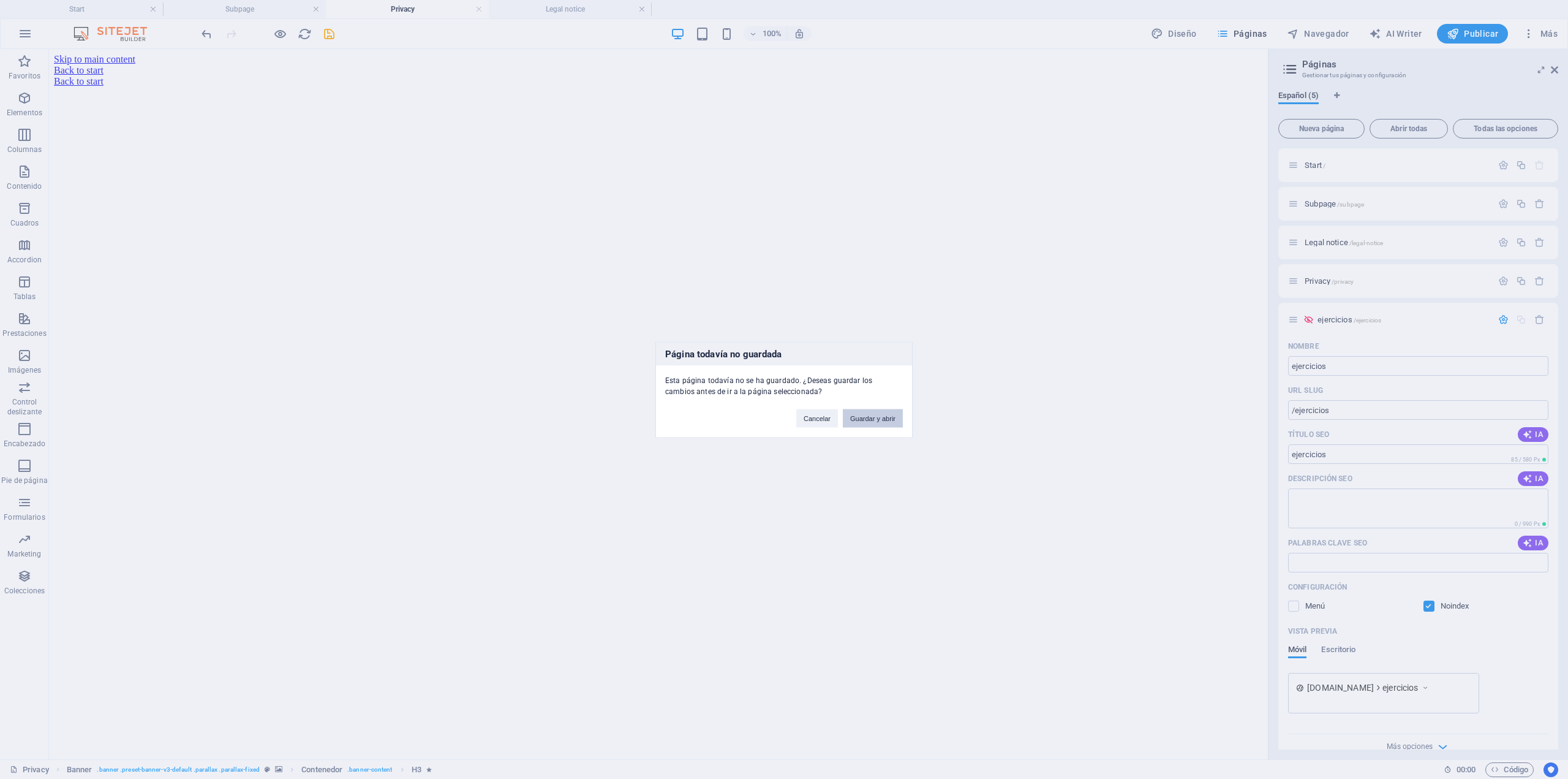
click at [881, 418] on button "Guardar y abrir" at bounding box center [873, 418] width 60 height 19
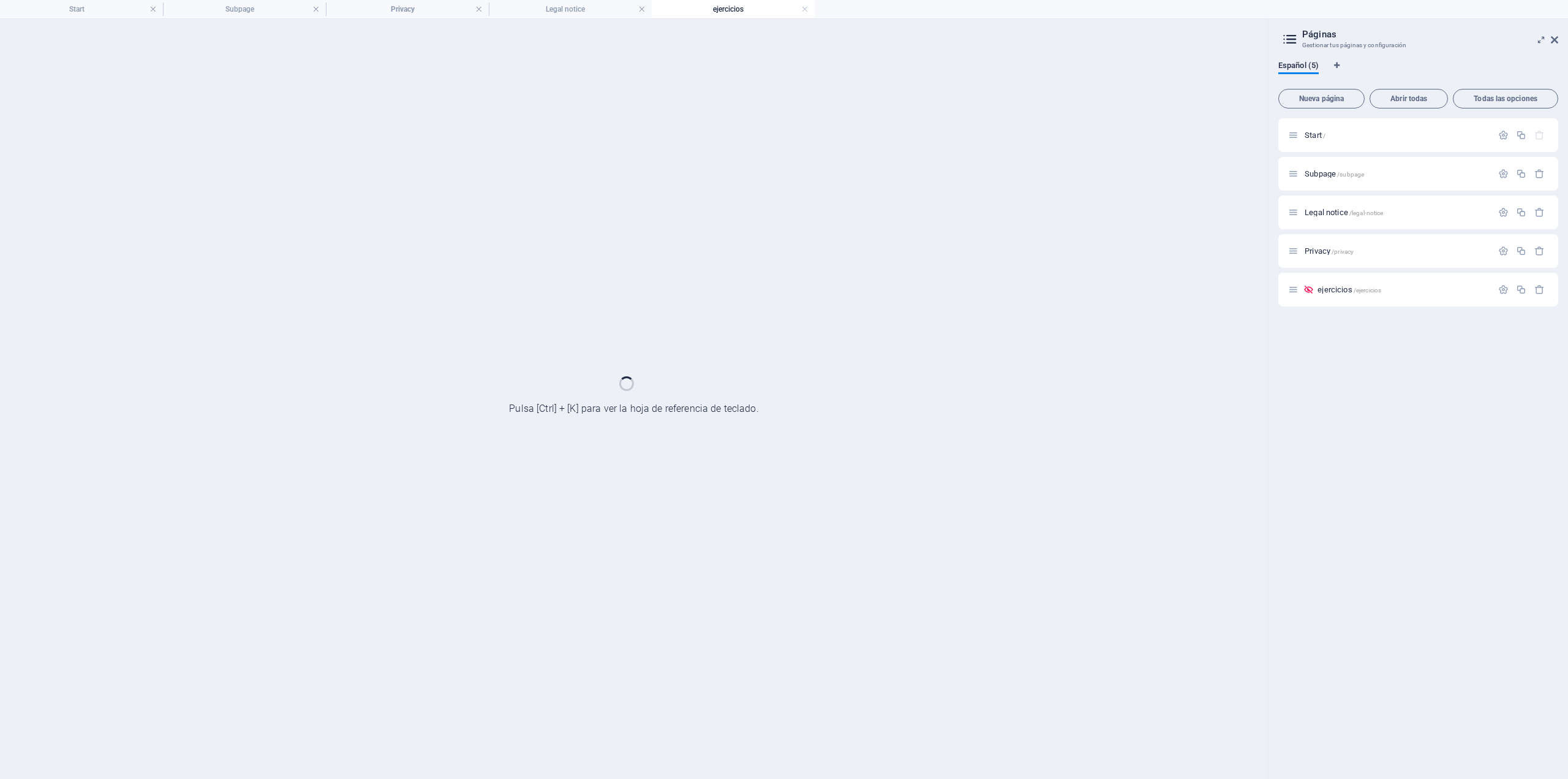
click at [1337, 322] on div "Start / Subpage /subpage Legal notice /legal-notice Privacy /privacy ejercicios…" at bounding box center [1419, 443] width 280 height 651
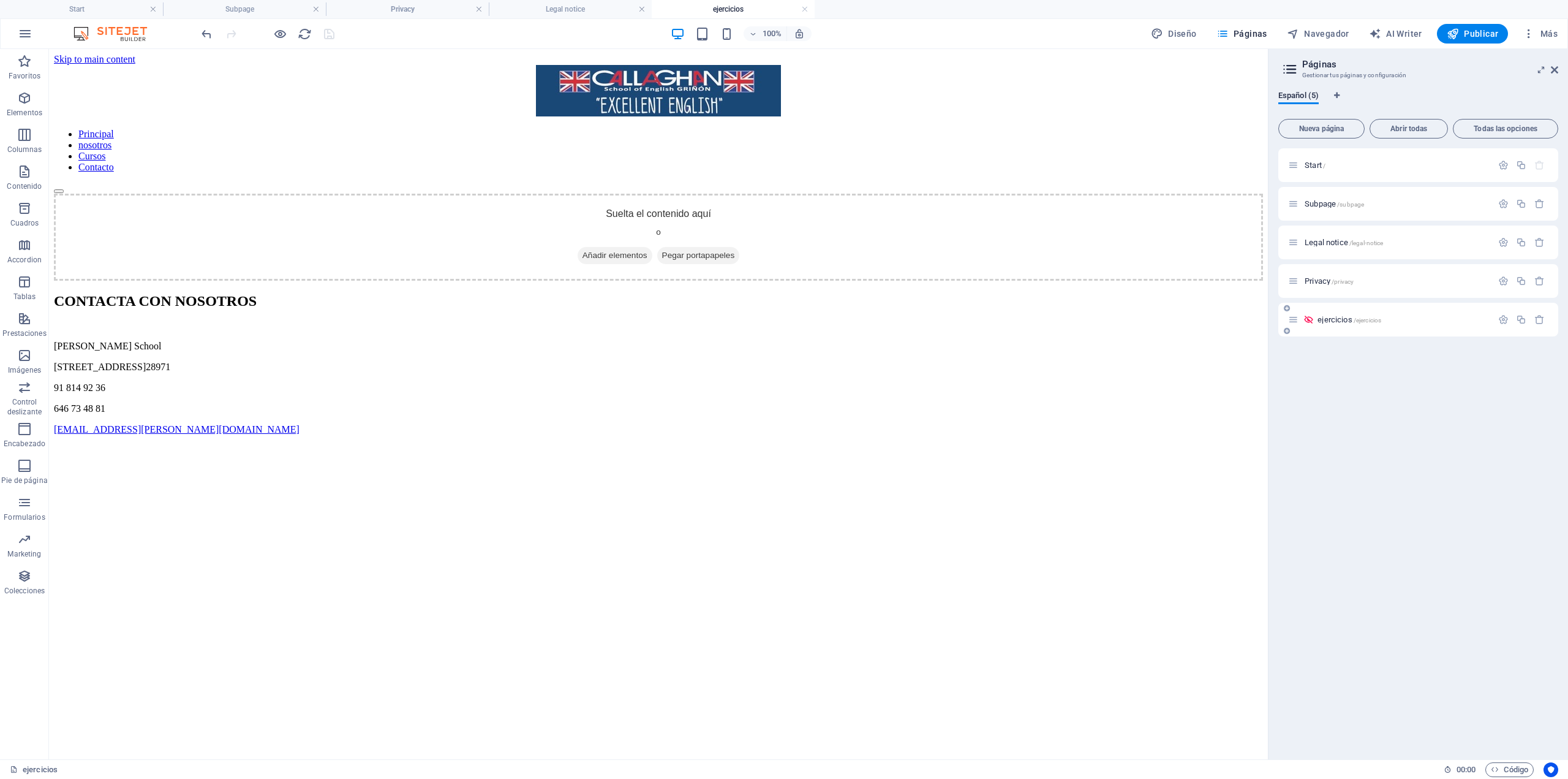
click at [1341, 316] on span "ejercicios /ejercicios" at bounding box center [1350, 319] width 64 height 9
drag, startPoint x: 642, startPoint y: 8, endPoint x: 635, endPoint y: 10, distance: 7.3
click at [642, 8] on link at bounding box center [641, 9] width 8 height 12
click at [478, 8] on link at bounding box center [479, 9] width 8 height 12
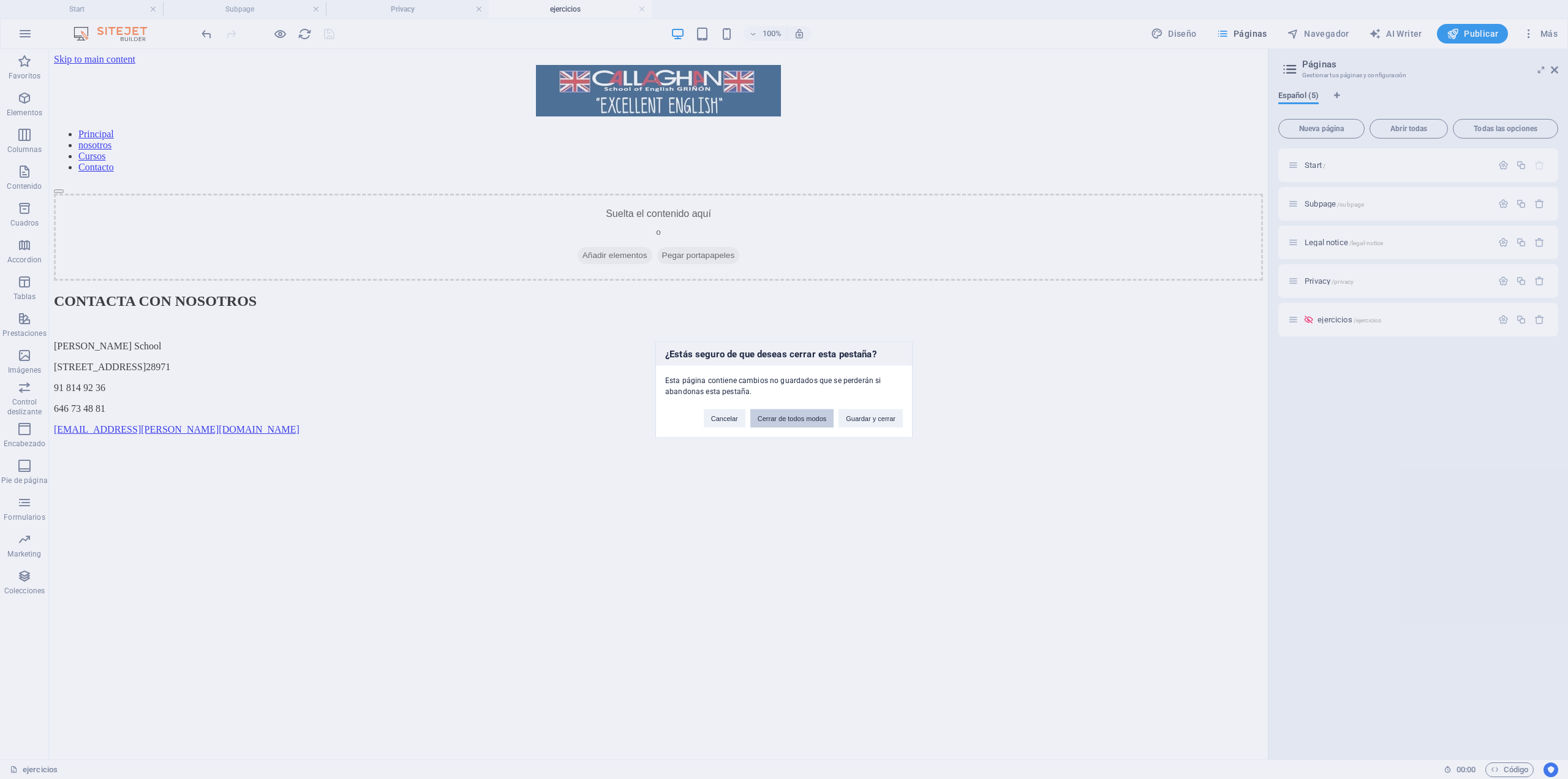
click at [764, 420] on button "Cerrar de todos modos" at bounding box center [792, 418] width 84 height 19
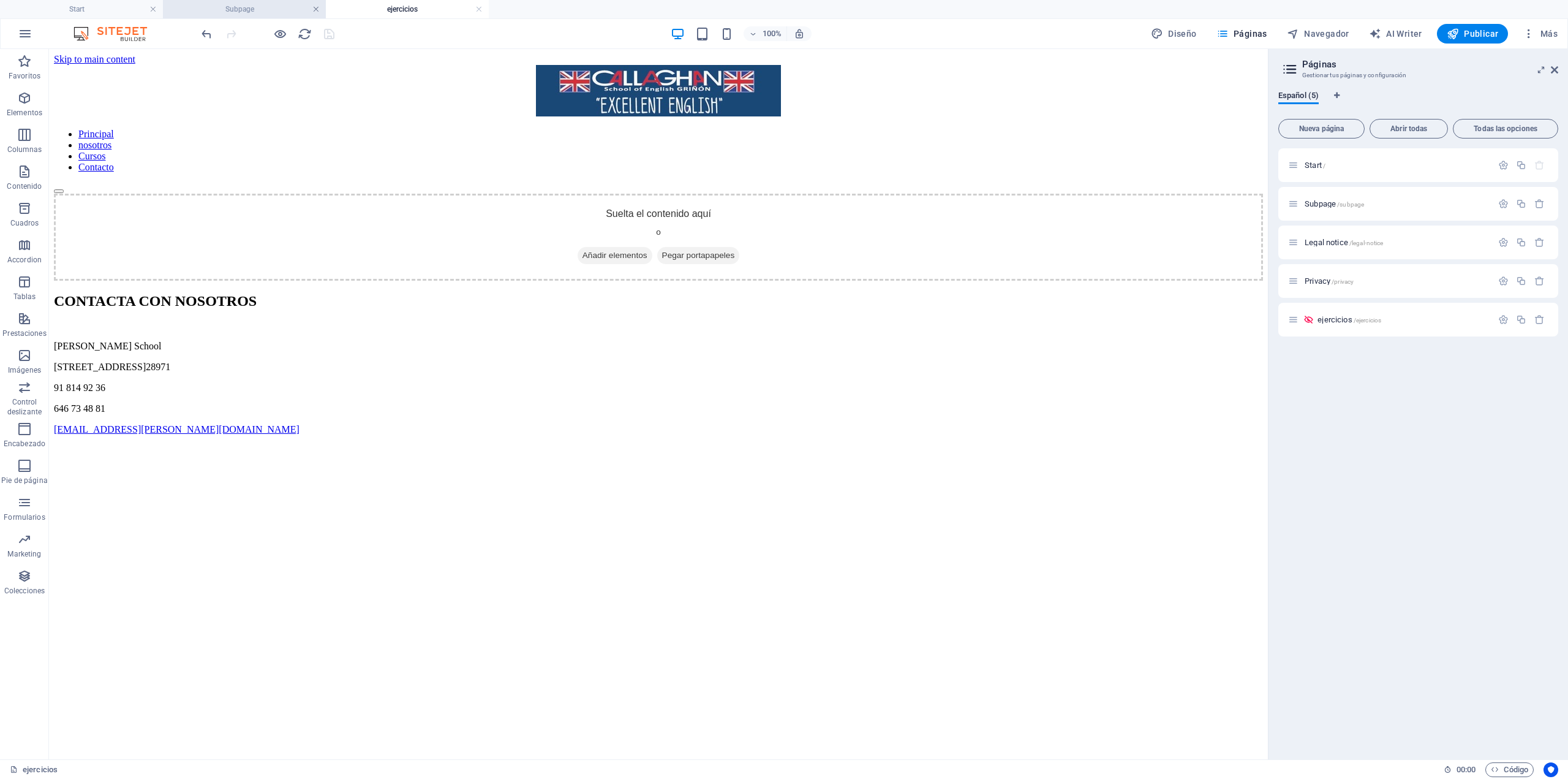
click at [318, 8] on link at bounding box center [316, 9] width 8 height 12
click at [593, 309] on div "CONTACTA CON NOSOTROS" at bounding box center [659, 301] width 1209 height 17
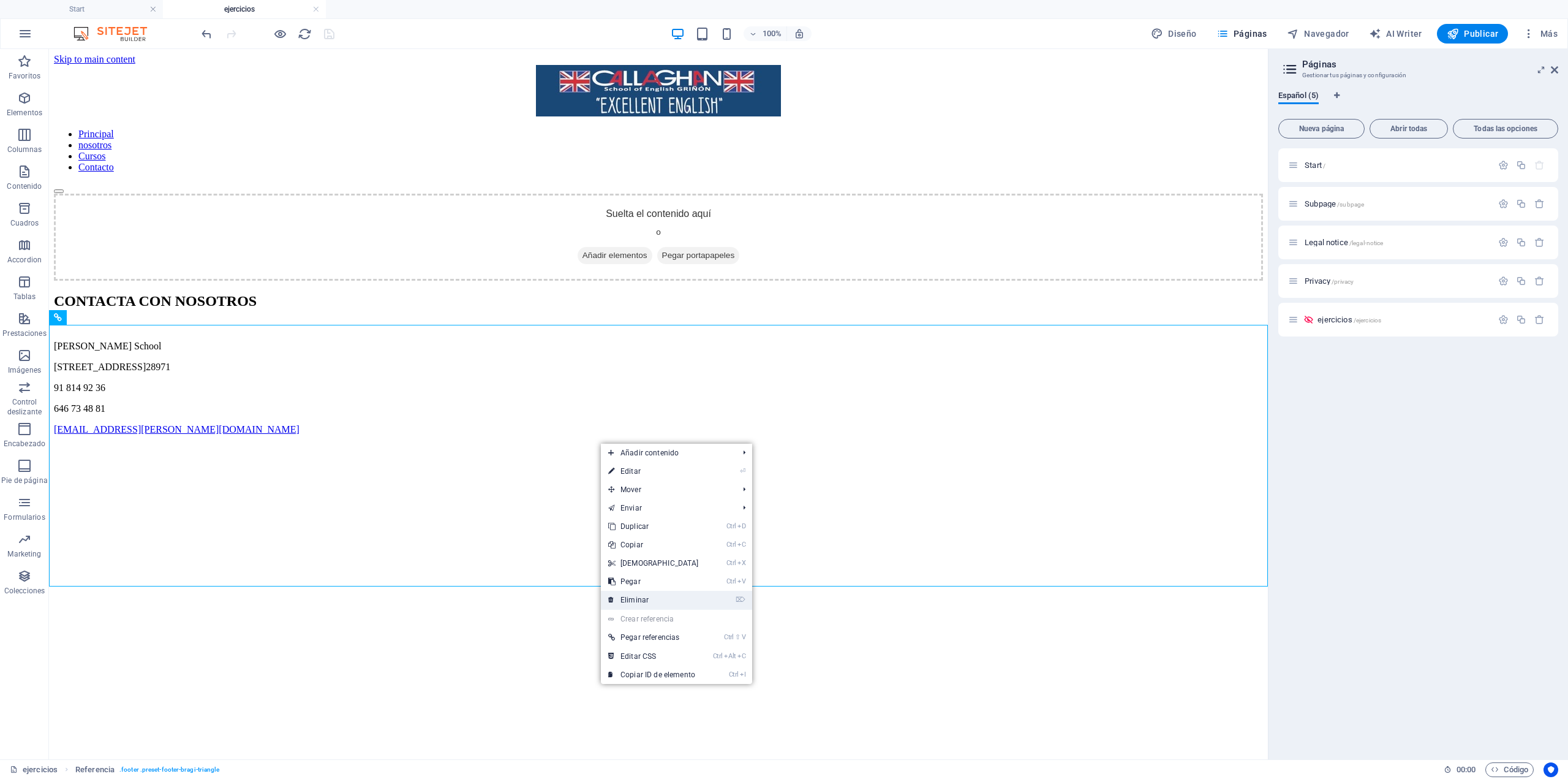
click at [662, 594] on link "⌦ Eliminar" at bounding box center [654, 600] width 105 height 19
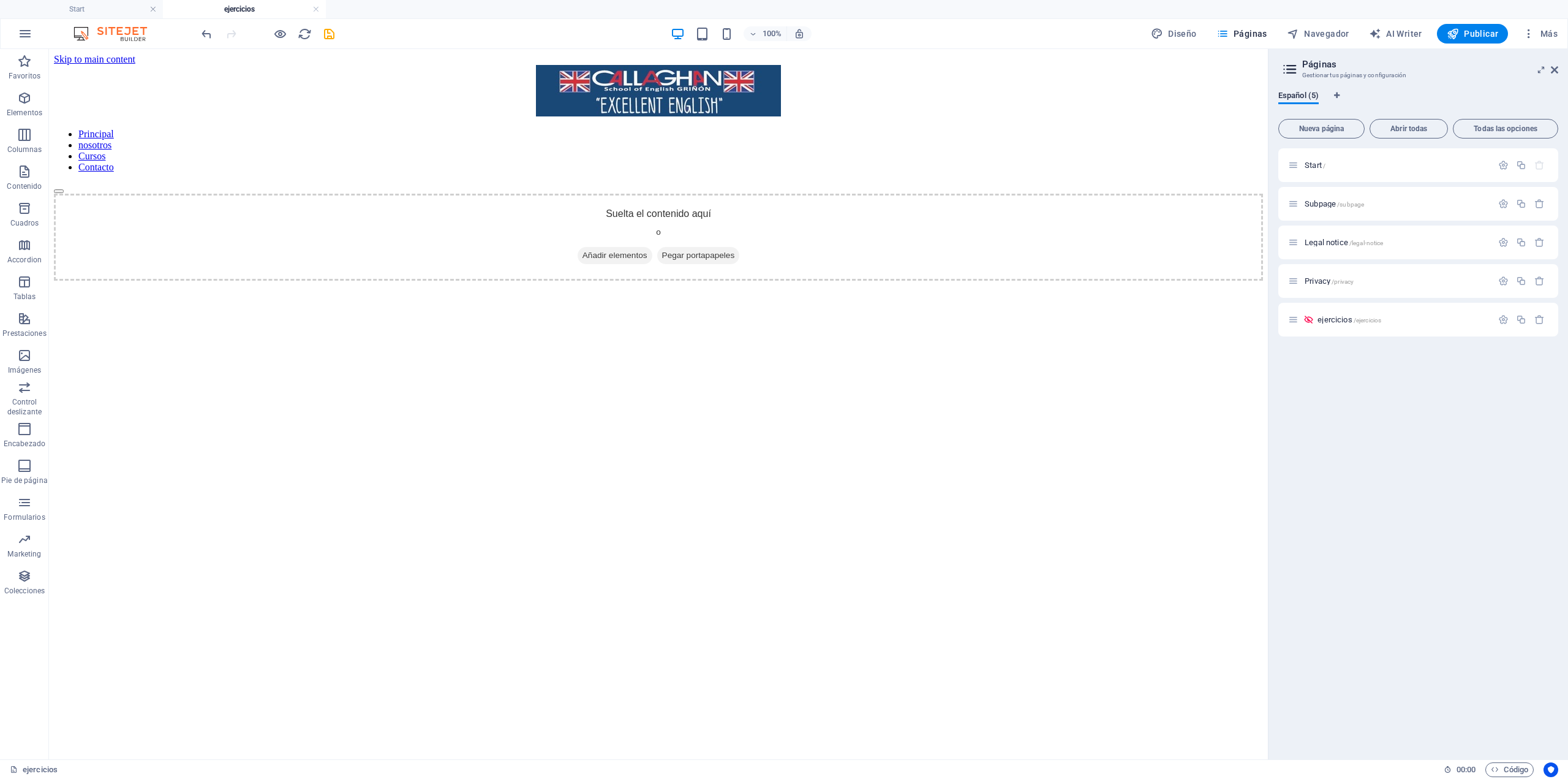
click at [827, 286] on html "Skip to main content Principal nosotros Cursos Contacto Suelta el contenido aqu…" at bounding box center [659, 167] width 1219 height 237
click at [611, 247] on span "Añadir elementos" at bounding box center [615, 255] width 75 height 17
click at [704, 364] on link "HTML" at bounding box center [678, 364] width 132 height 19
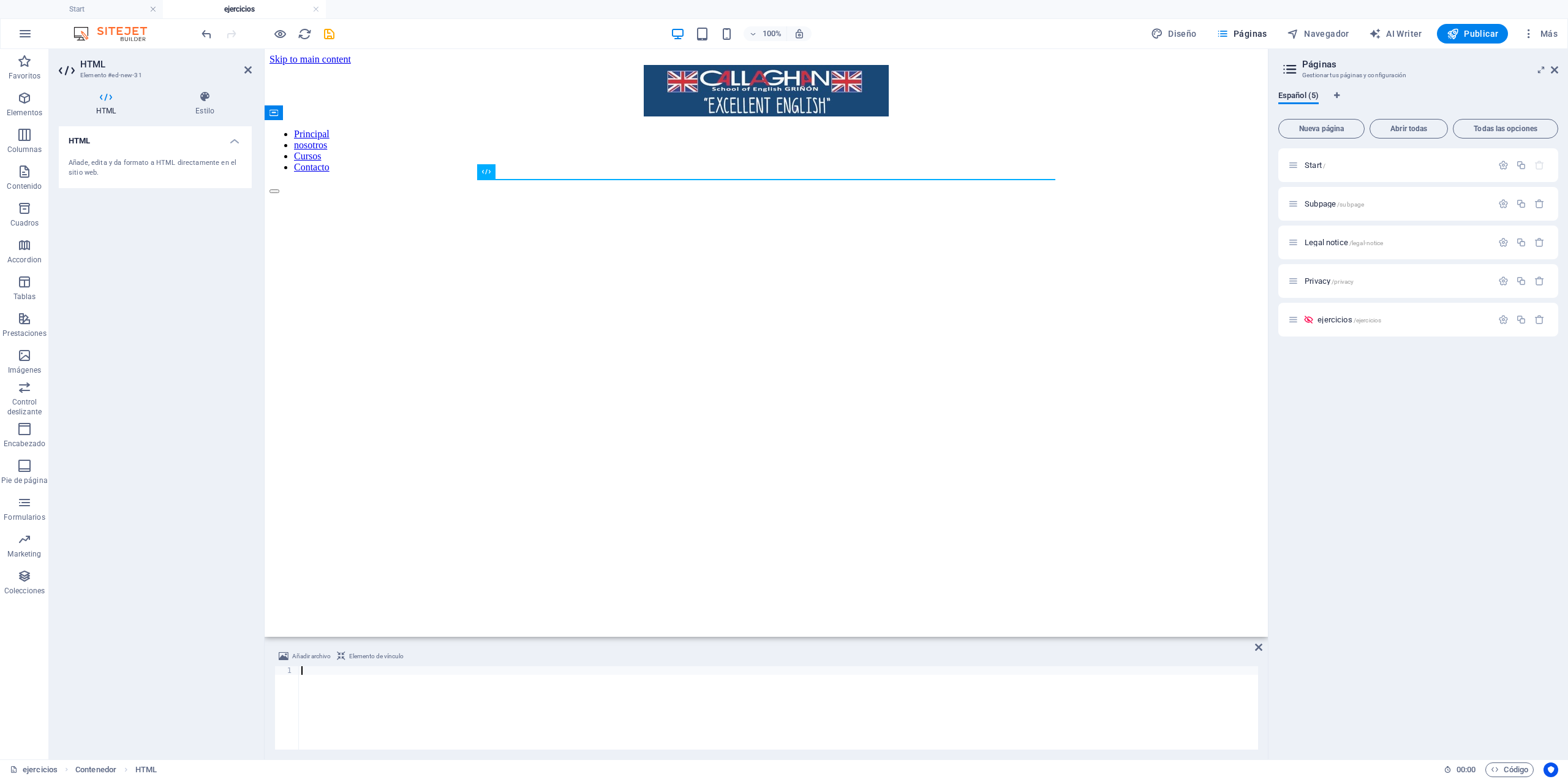
click at [300, 651] on span "Añadir archivo" at bounding box center [311, 656] width 39 height 15
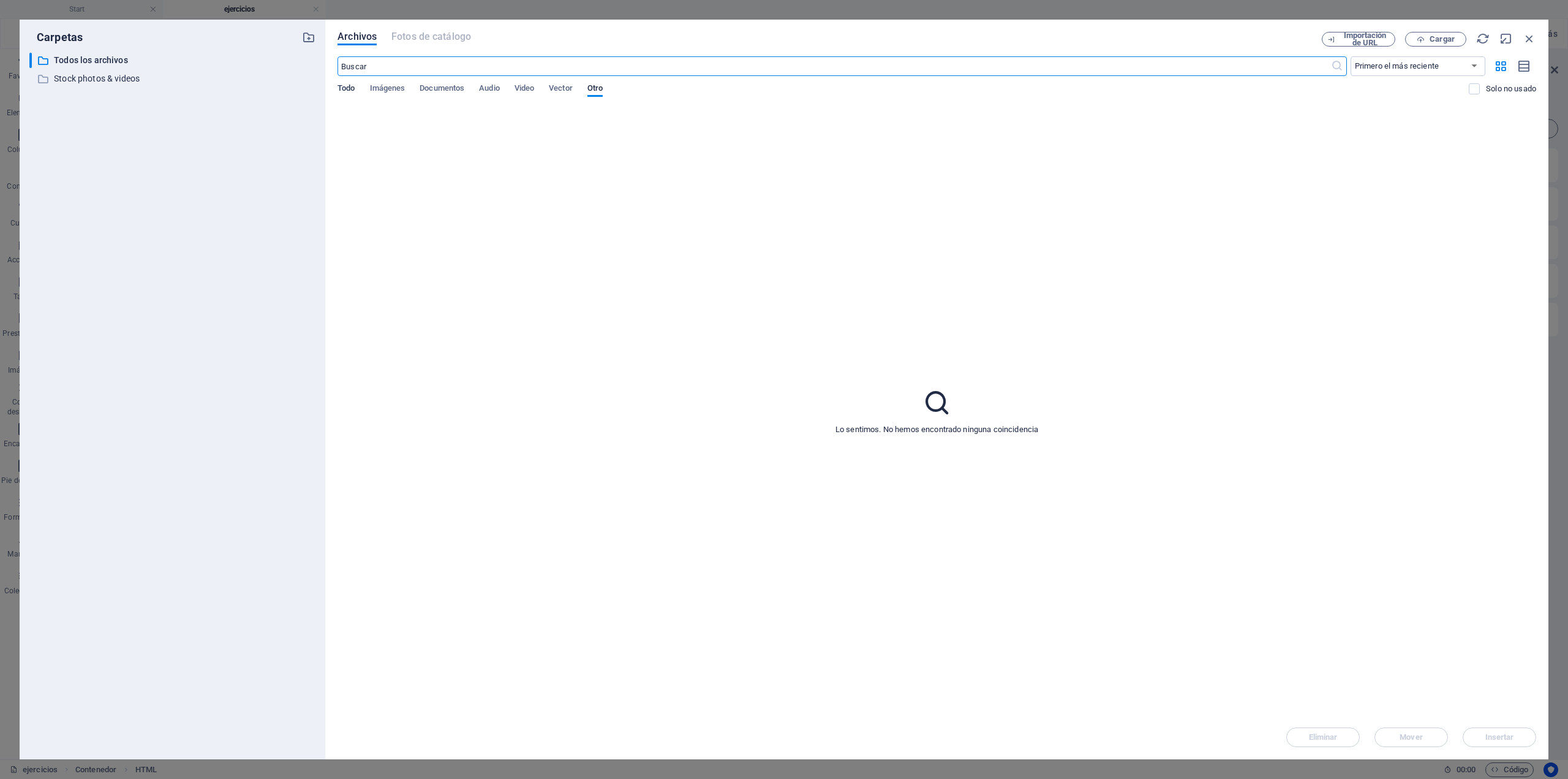
click at [345, 87] on span "Todo" at bounding box center [346, 89] width 17 height 17
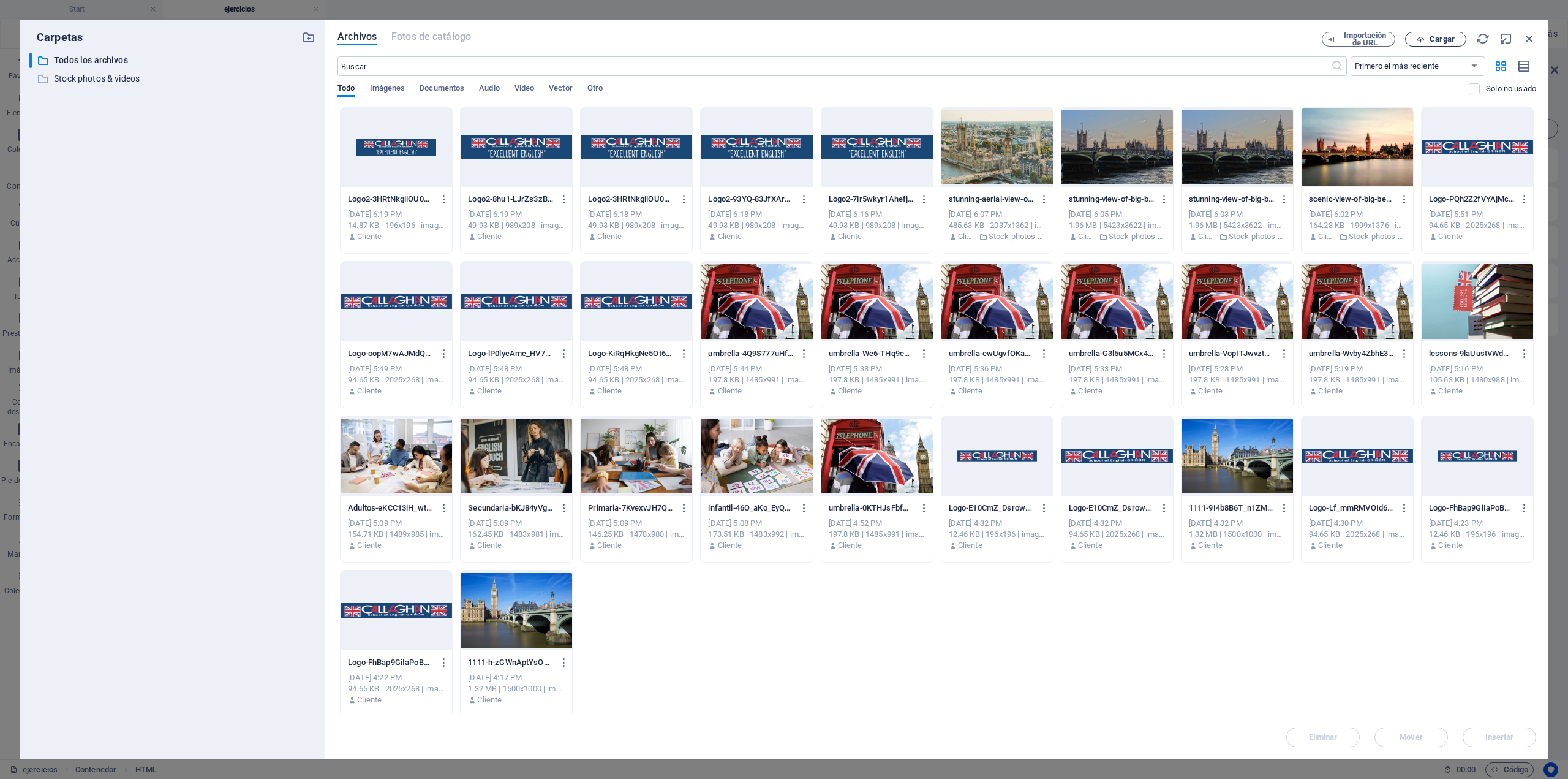
click at [1435, 41] on span "Cargar" at bounding box center [1442, 39] width 25 height 8
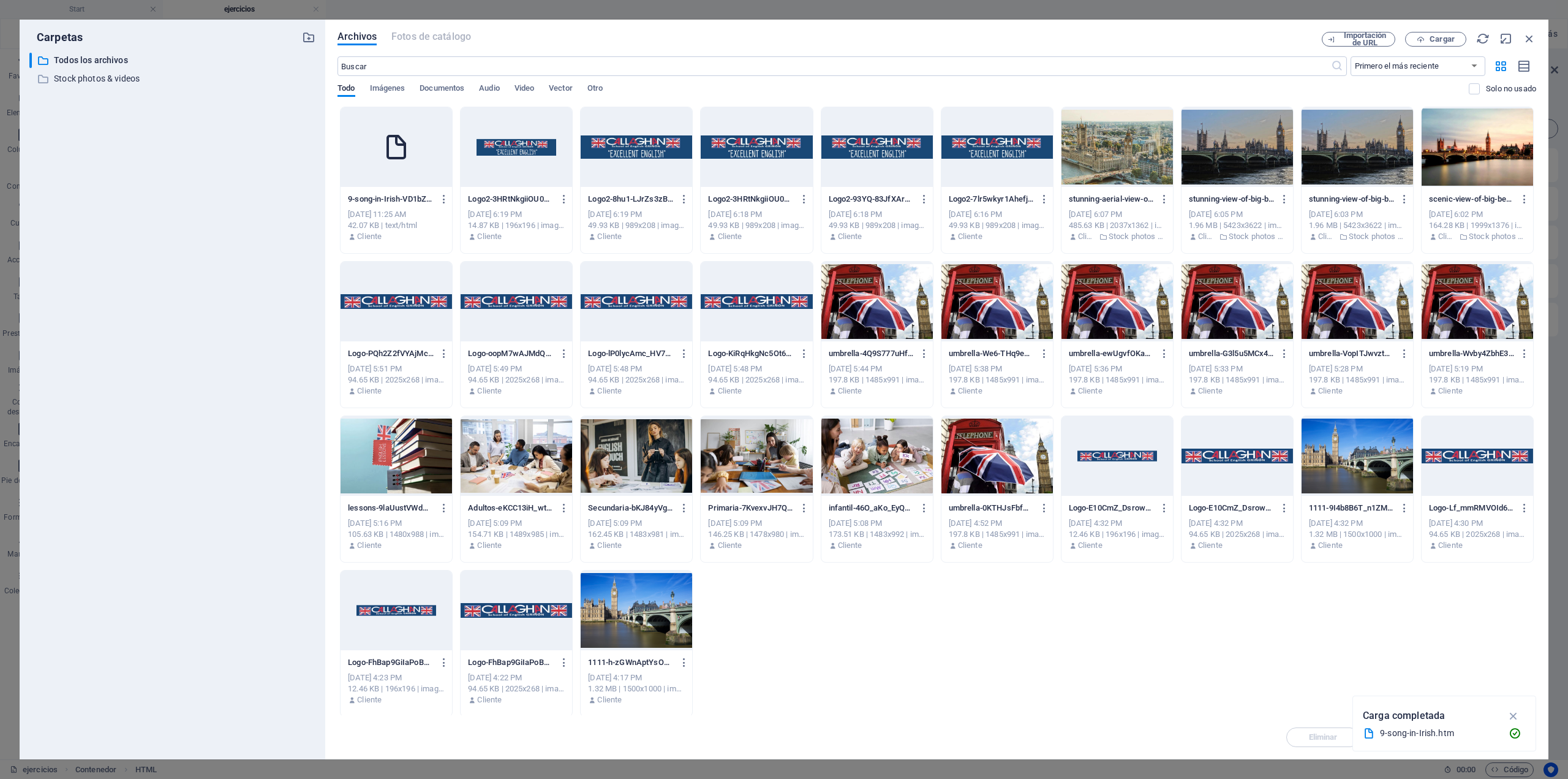
click at [414, 163] on div at bounding box center [396, 147] width 112 height 80
click at [414, 163] on div "1" at bounding box center [396, 147] width 112 height 80
type textarea "[URL][DOMAIN_NAME]"
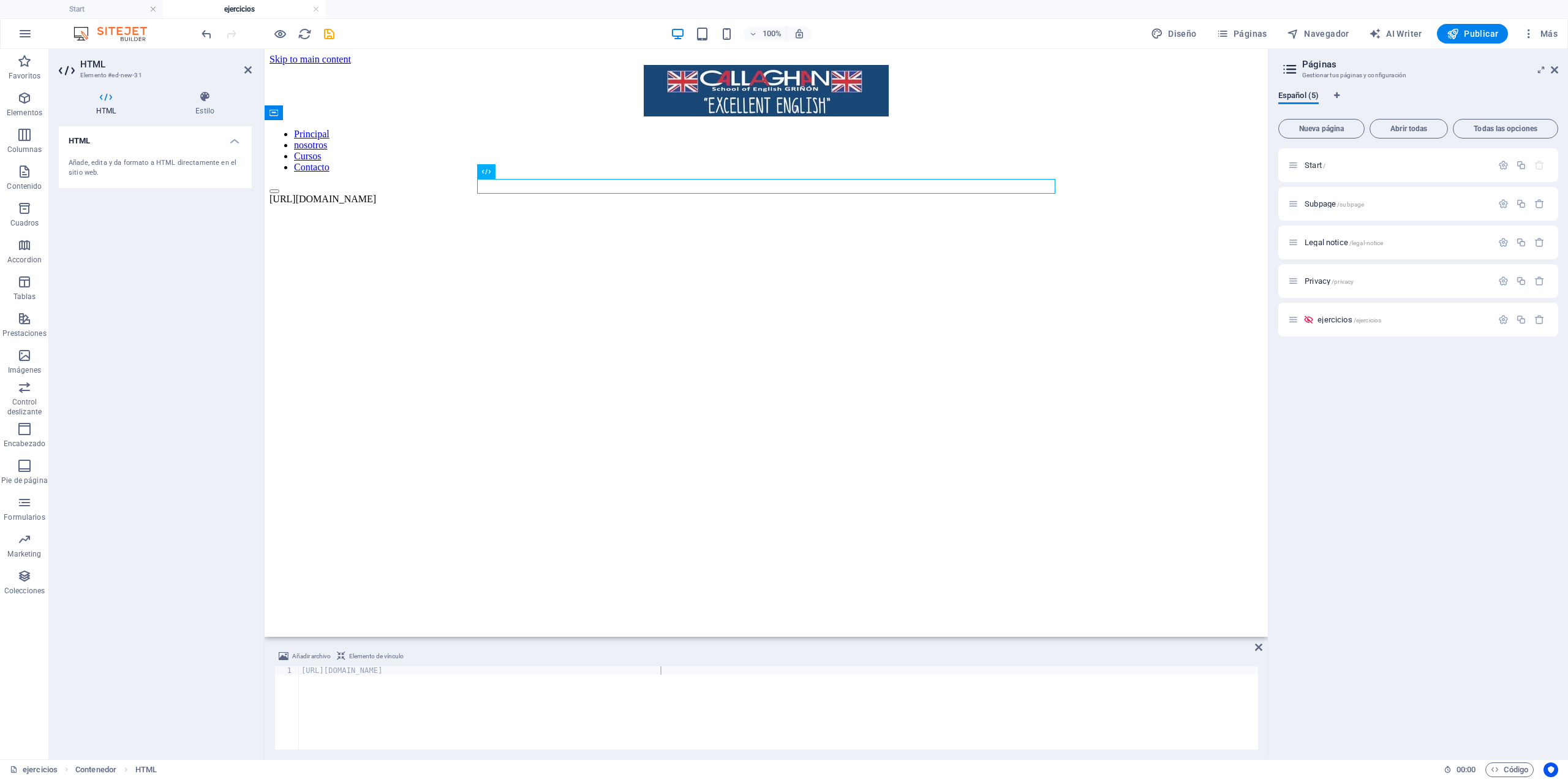
click at [774, 209] on html "Skip to main content Principal nosotros Cursos Contacto [URL][DOMAIN_NAME]" at bounding box center [766, 129] width 1003 height 160
click at [552, 209] on html "Skip to main content Principal nosotros Cursos Contacto [URL][DOMAIN_NAME]" at bounding box center [766, 129] width 1003 height 160
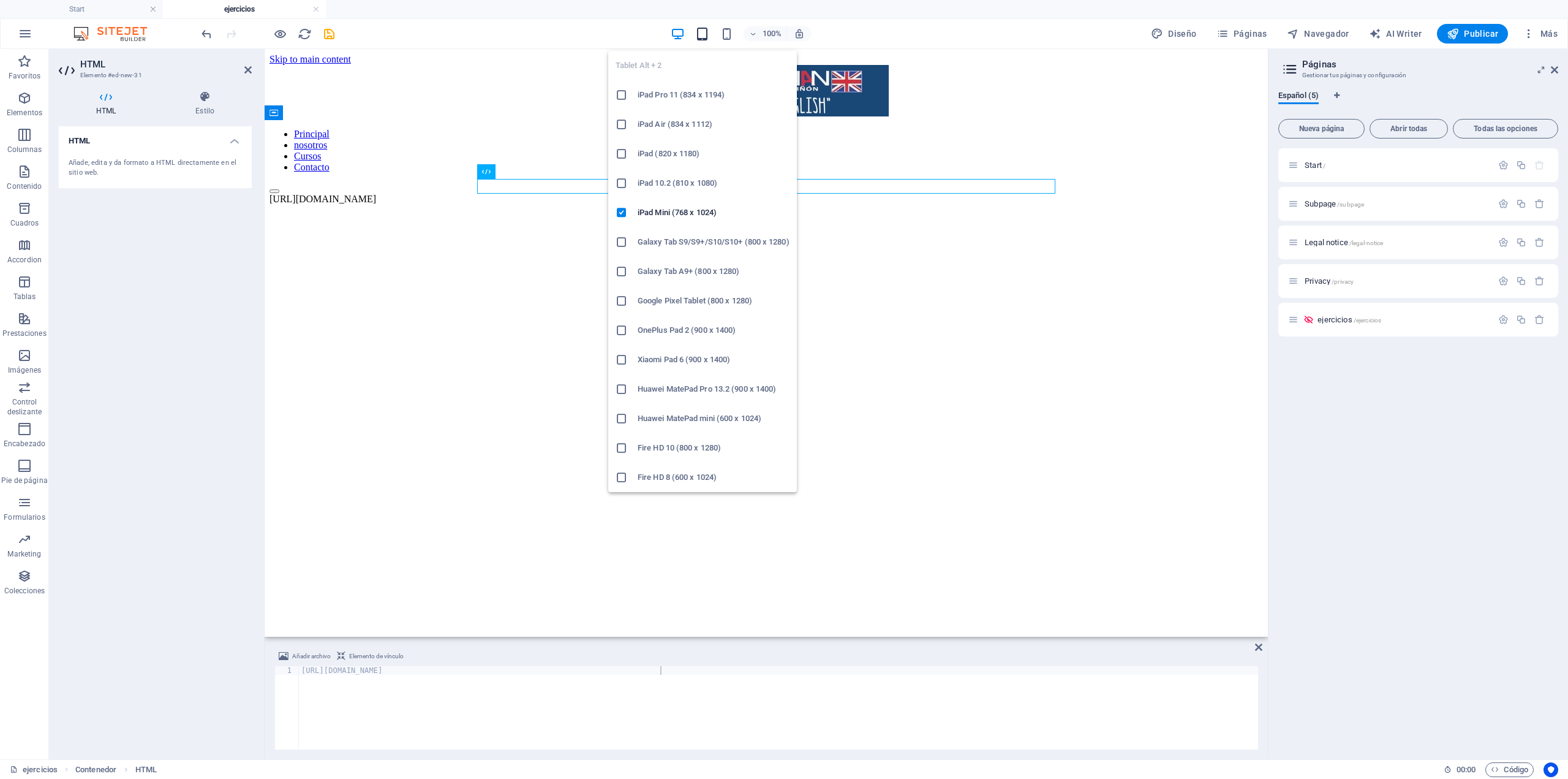
click at [709, 29] on icon "button" at bounding box center [703, 34] width 14 height 14
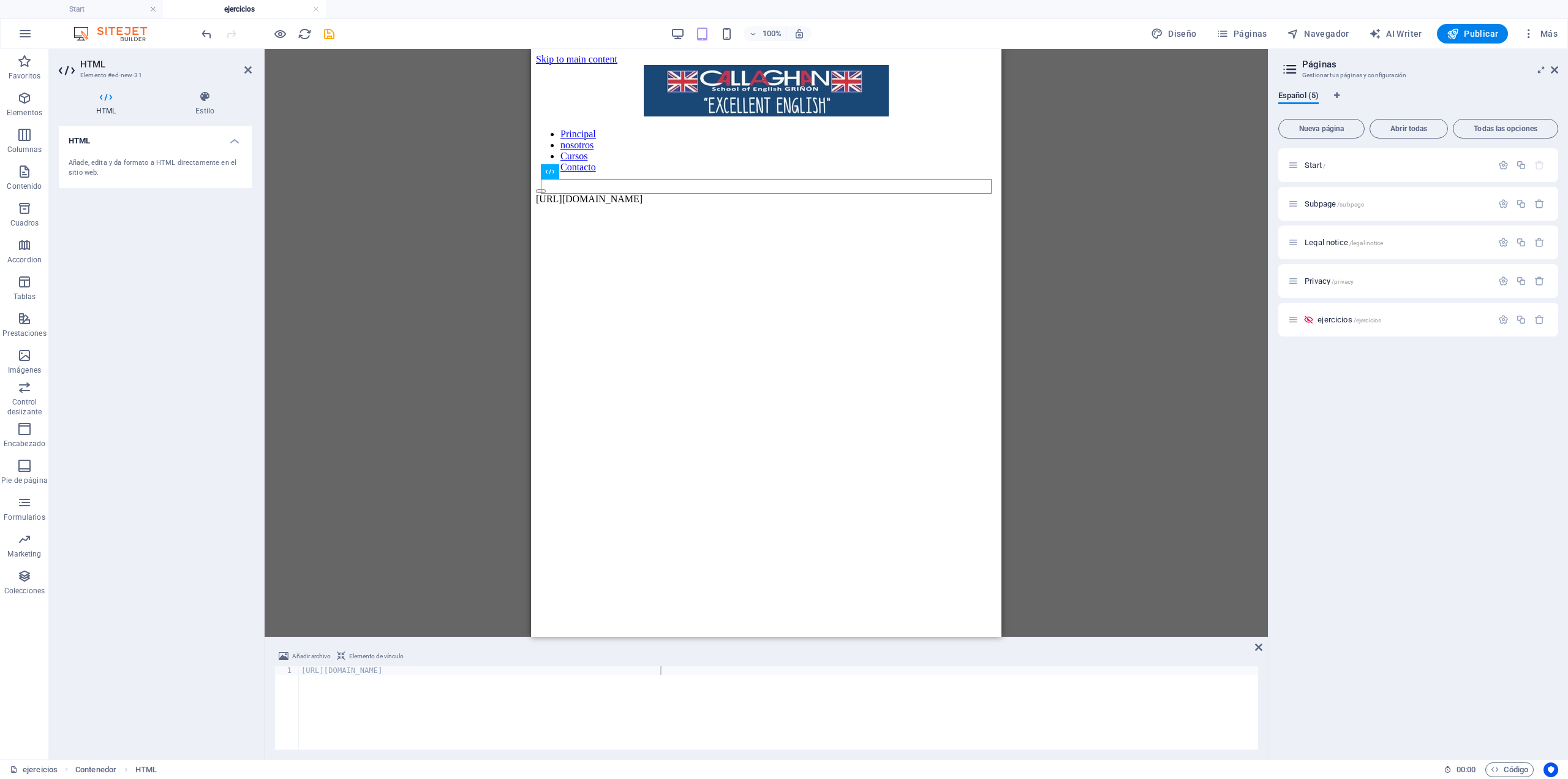
click at [660, 33] on div "100% Diseño Páginas Navegador AI Writer Publicar Más" at bounding box center [881, 33] width 1363 height 19
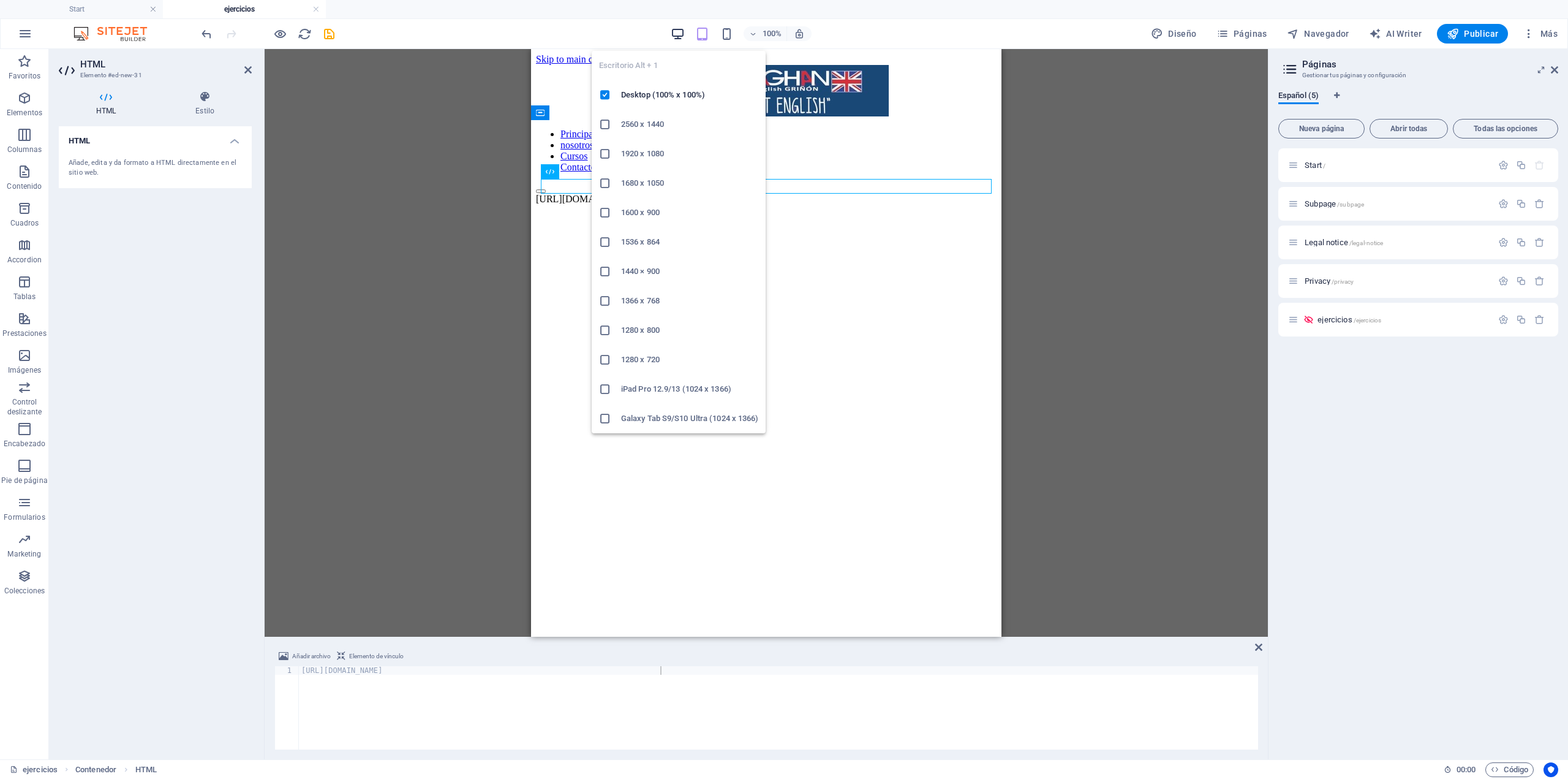
click at [685, 35] on icon "button" at bounding box center [678, 34] width 14 height 14
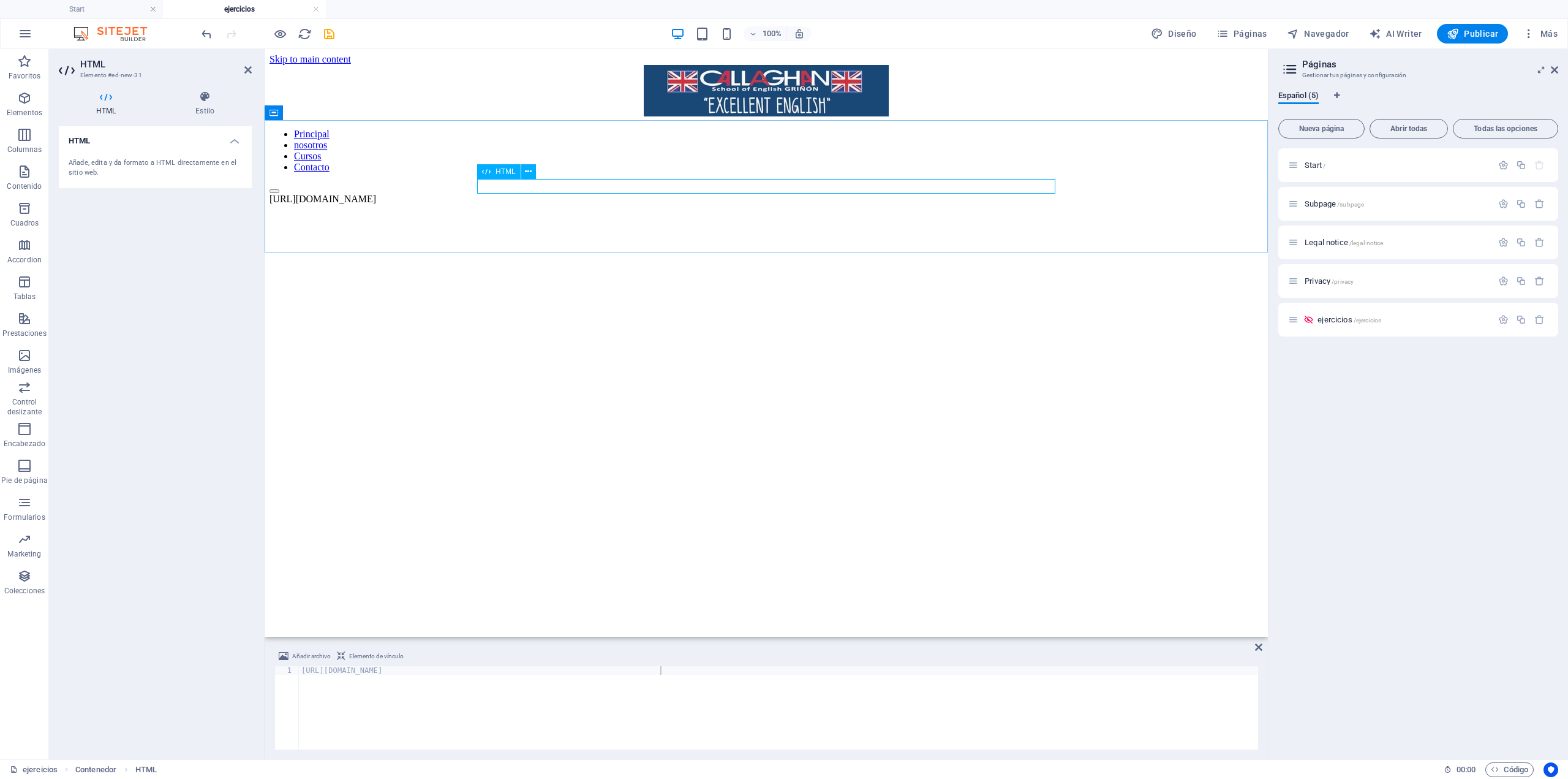
click at [827, 194] on div "[URL][DOMAIN_NAME]" at bounding box center [766, 199] width 994 height 11
click at [879, 194] on div "[URL][DOMAIN_NAME]" at bounding box center [766, 199] width 994 height 11
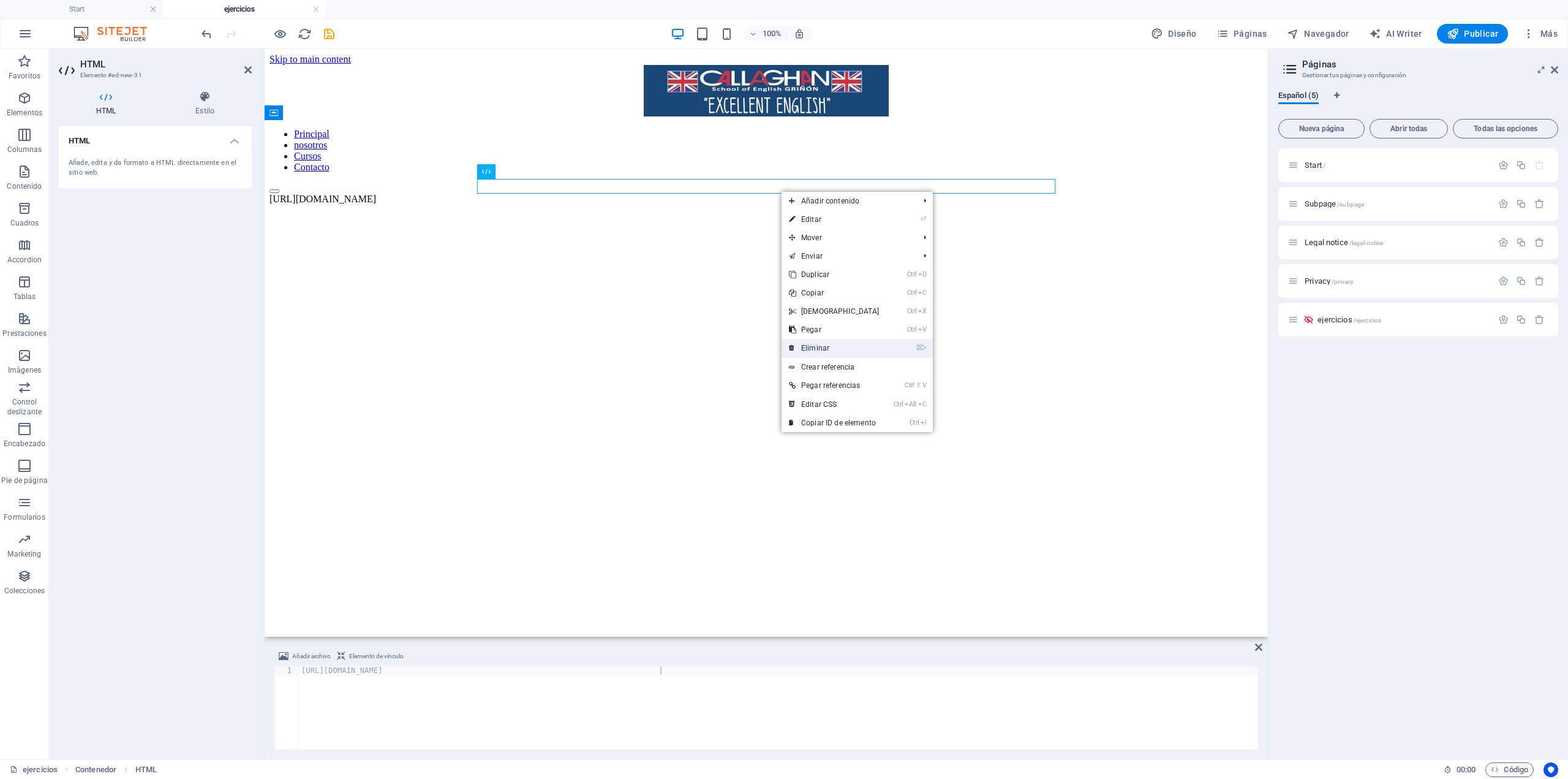
click at [837, 344] on link "⌦ Eliminar" at bounding box center [834, 348] width 105 height 19
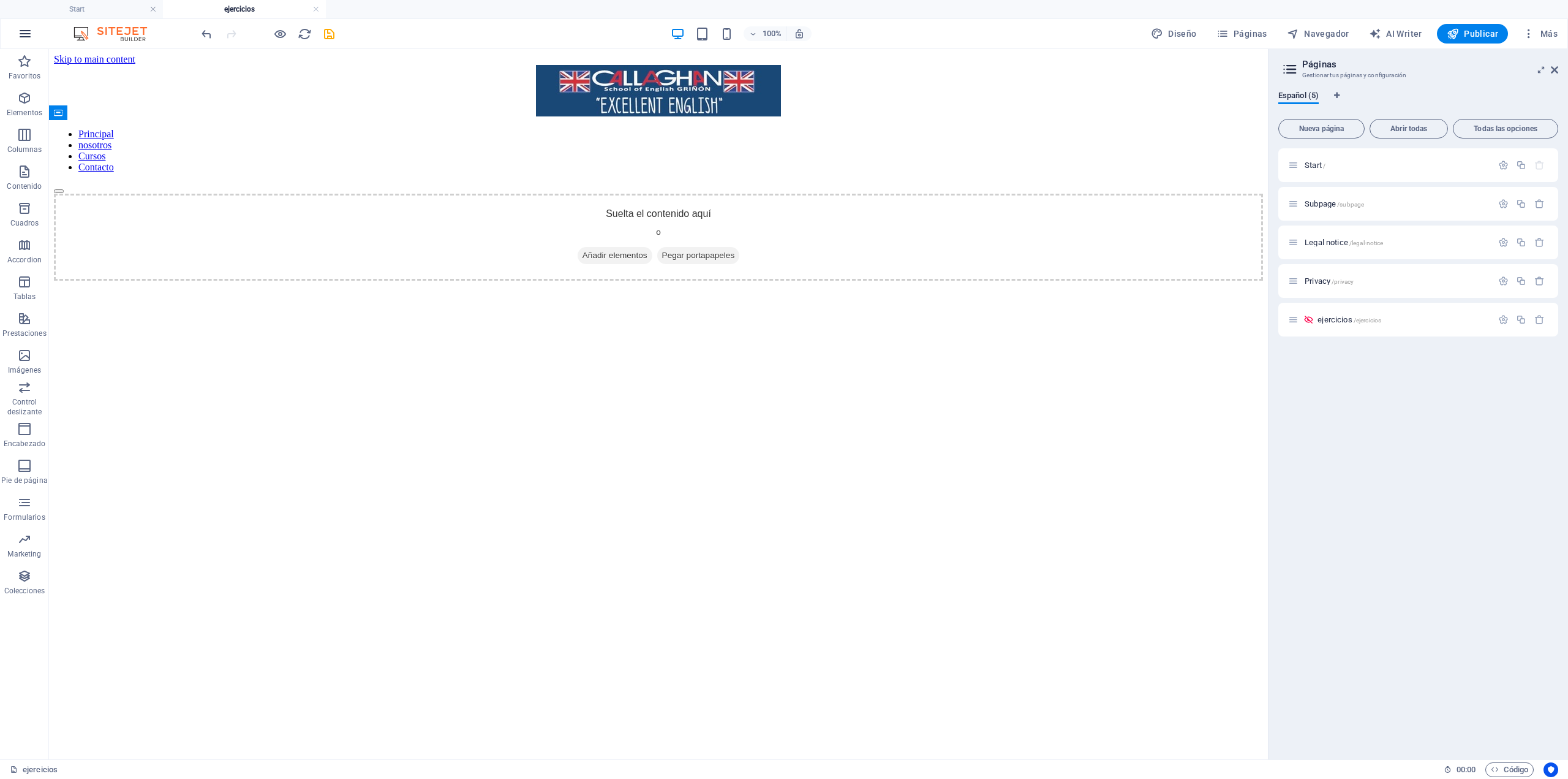
click at [21, 34] on icon "button" at bounding box center [25, 33] width 15 height 15
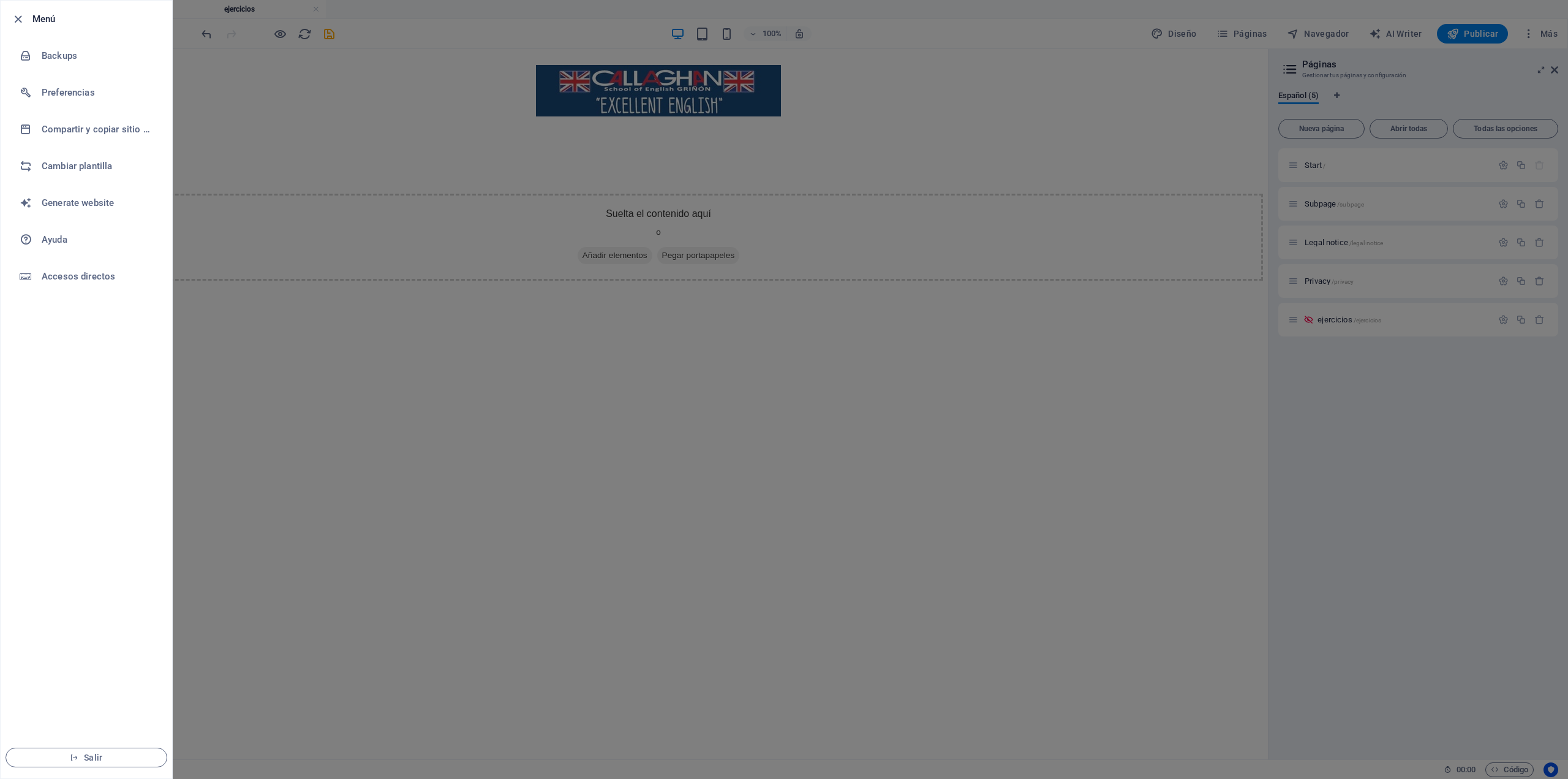
click at [201, 145] on div at bounding box center [784, 389] width 1568 height 779
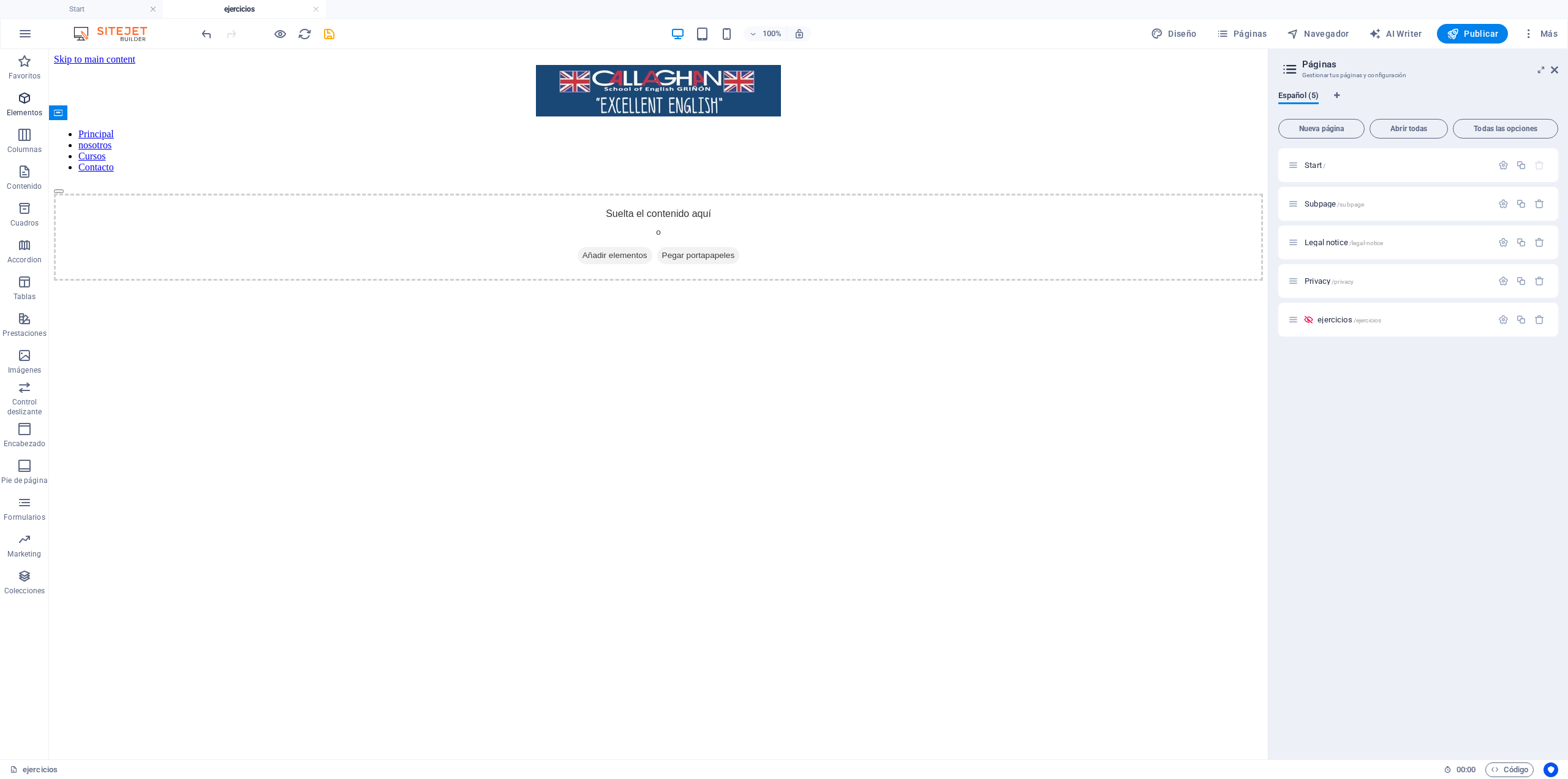
click at [32, 103] on icon "button" at bounding box center [24, 98] width 15 height 15
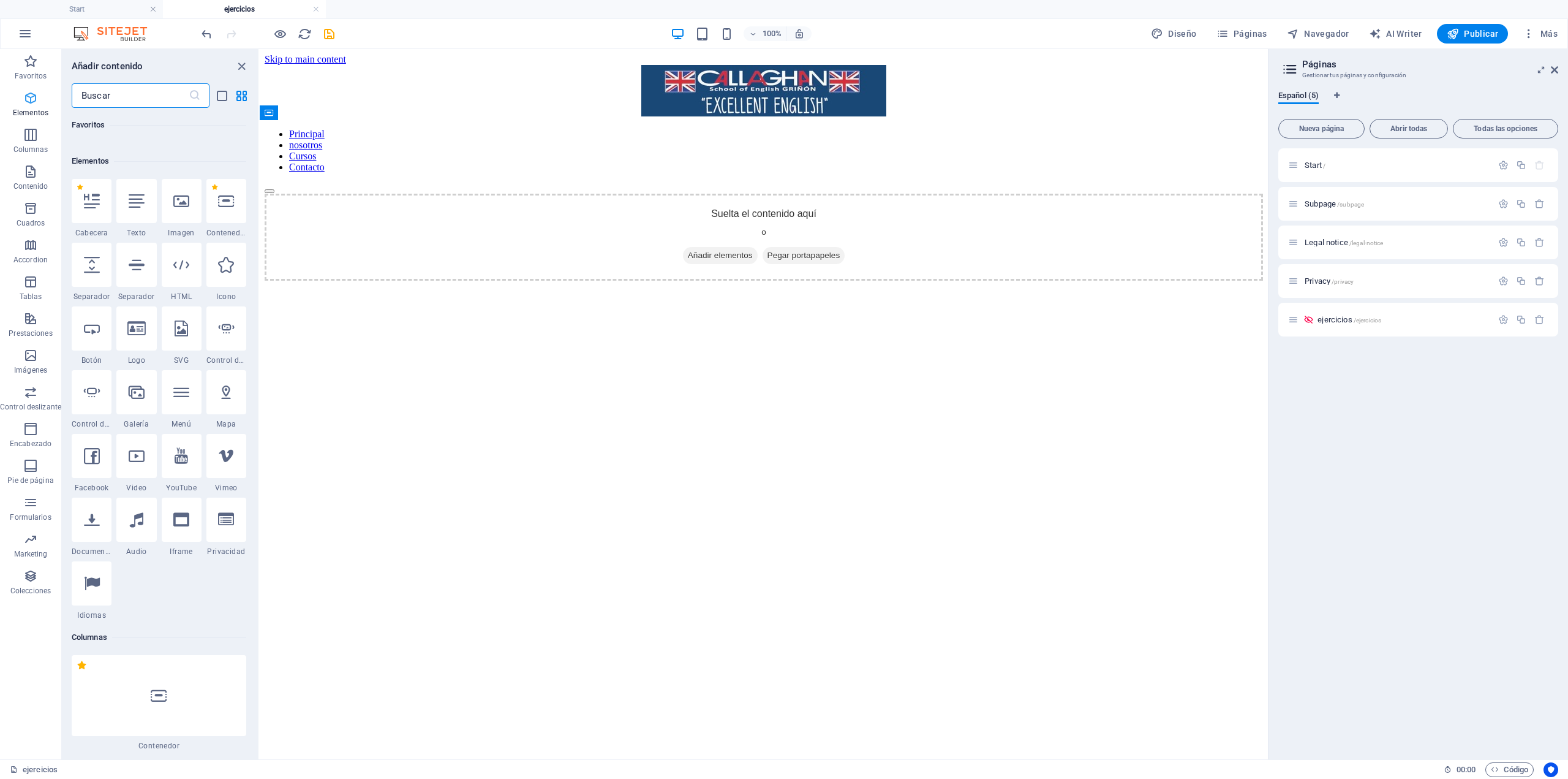
scroll to position [231, 0]
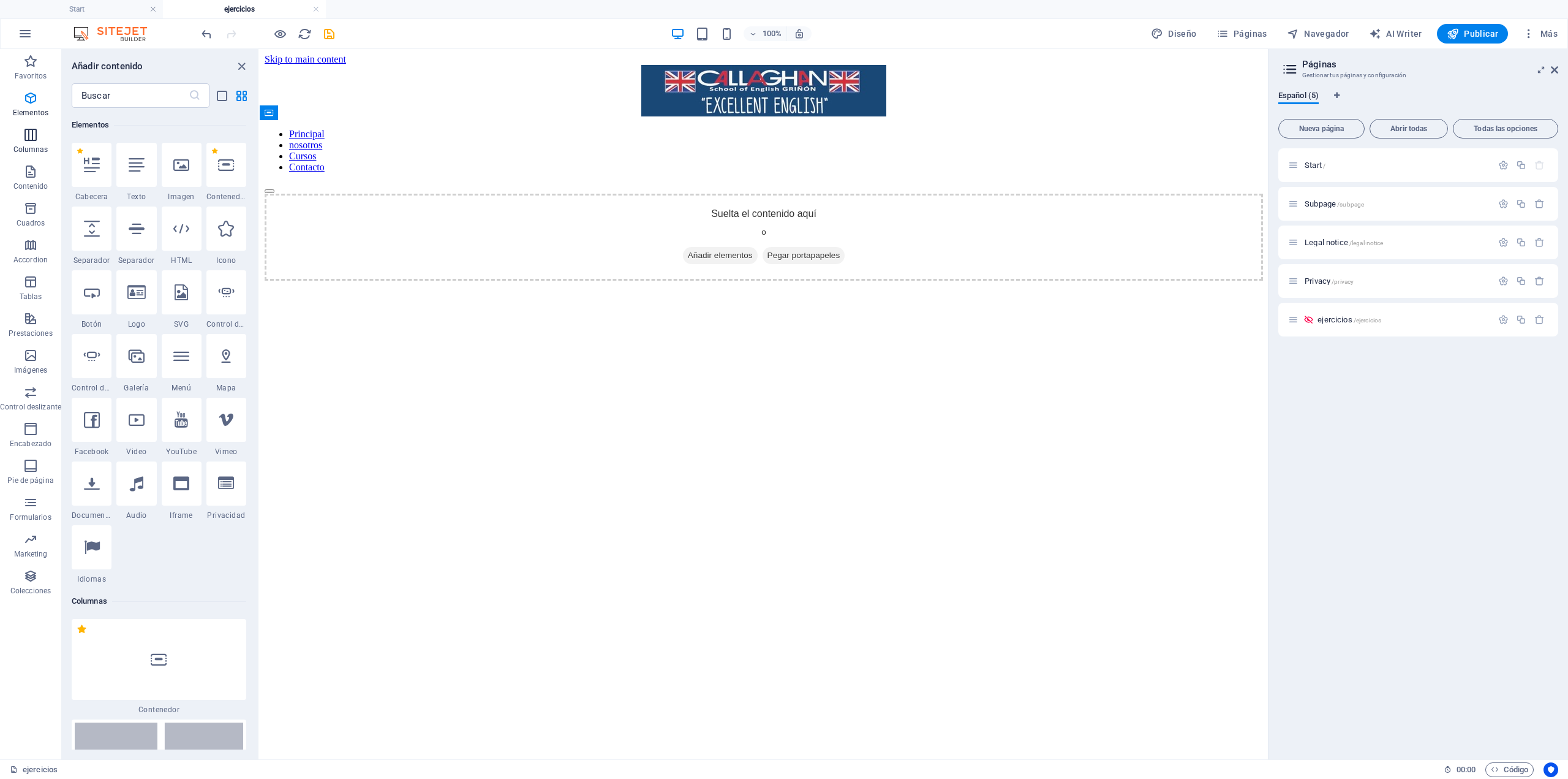
click at [29, 138] on icon "button" at bounding box center [31, 135] width 15 height 15
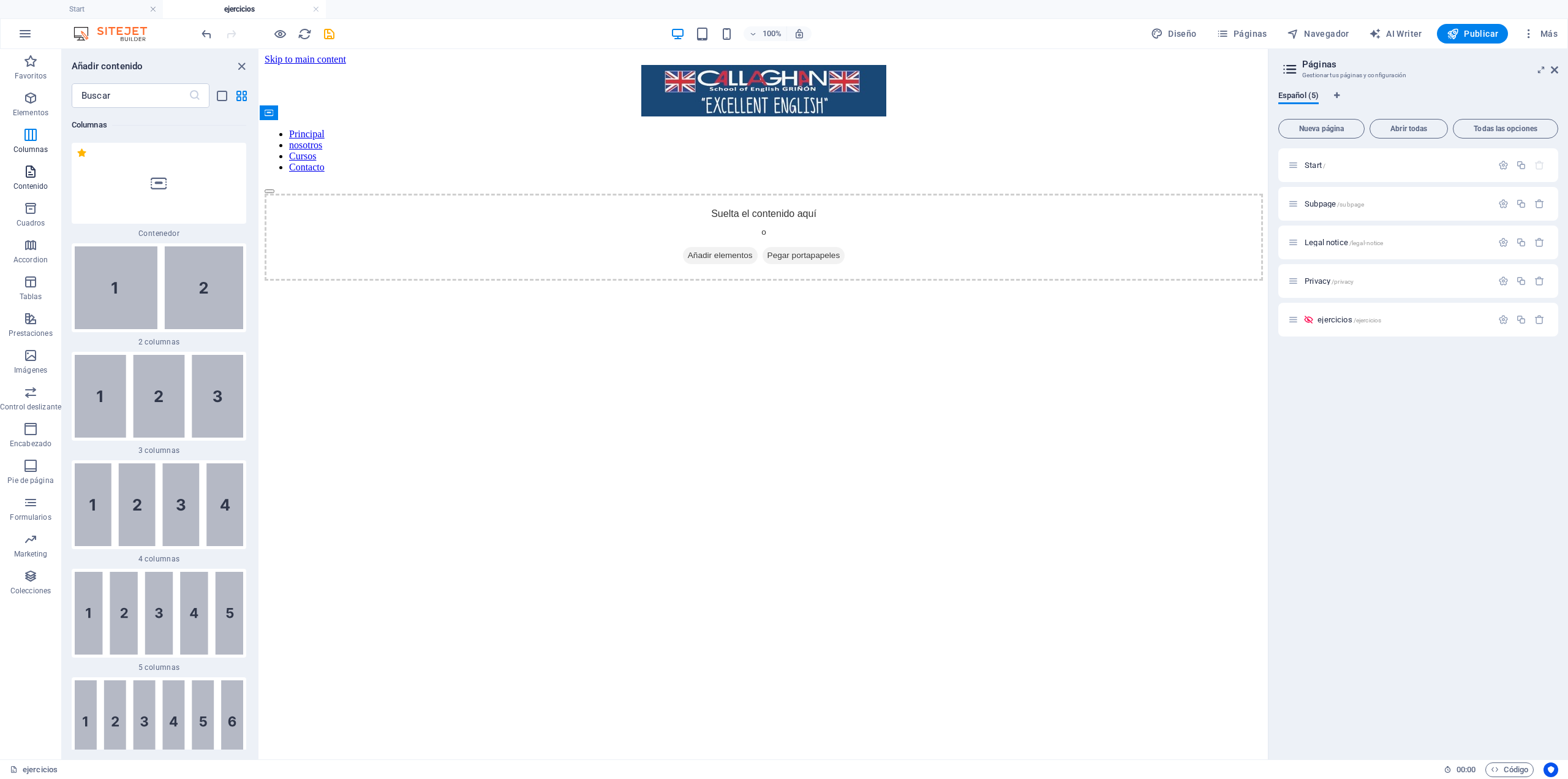
click at [25, 174] on icon "button" at bounding box center [31, 171] width 15 height 15
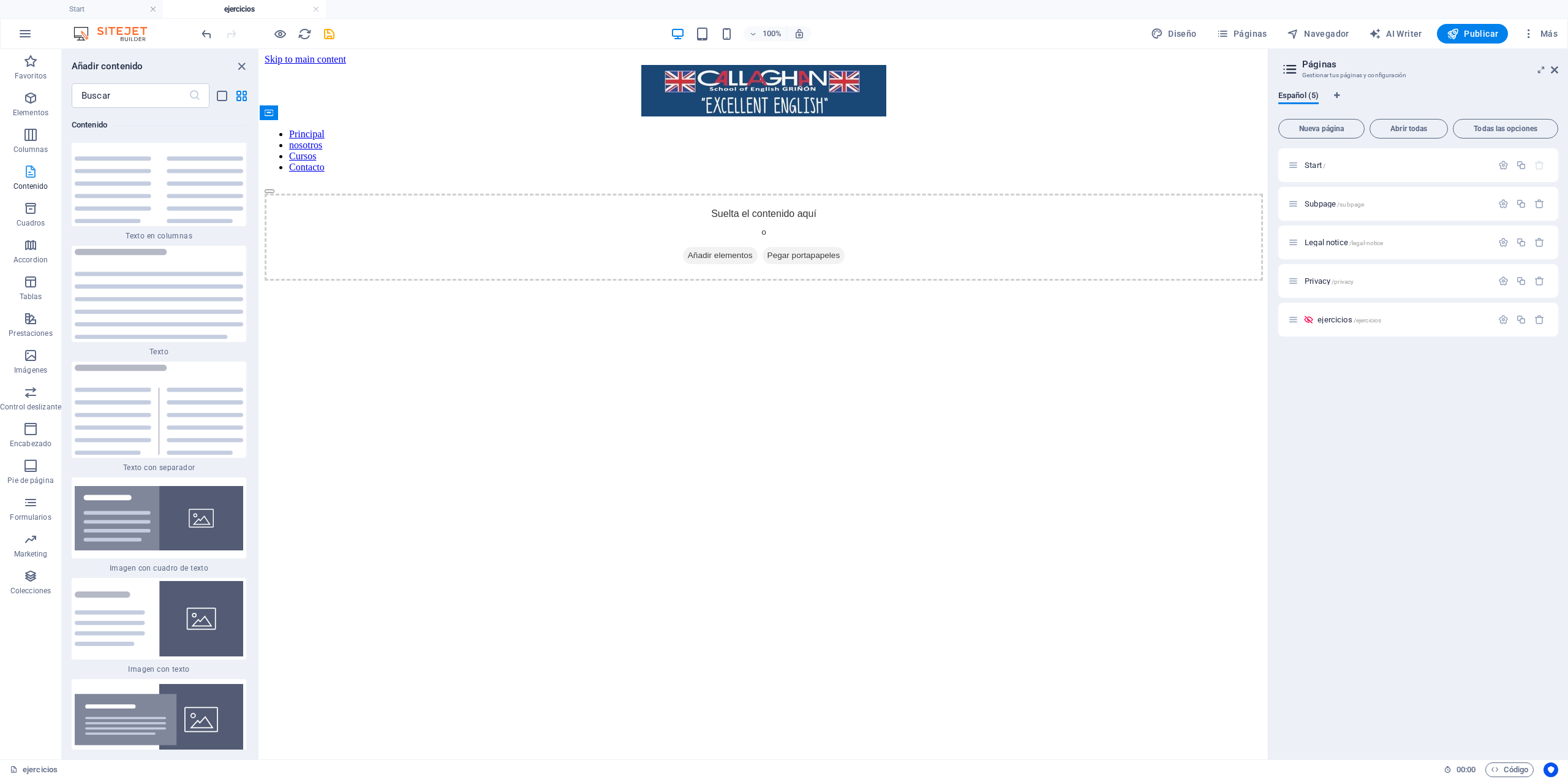
scroll to position [4172, 0]
click at [29, 200] on button "Cuadros" at bounding box center [31, 214] width 61 height 37
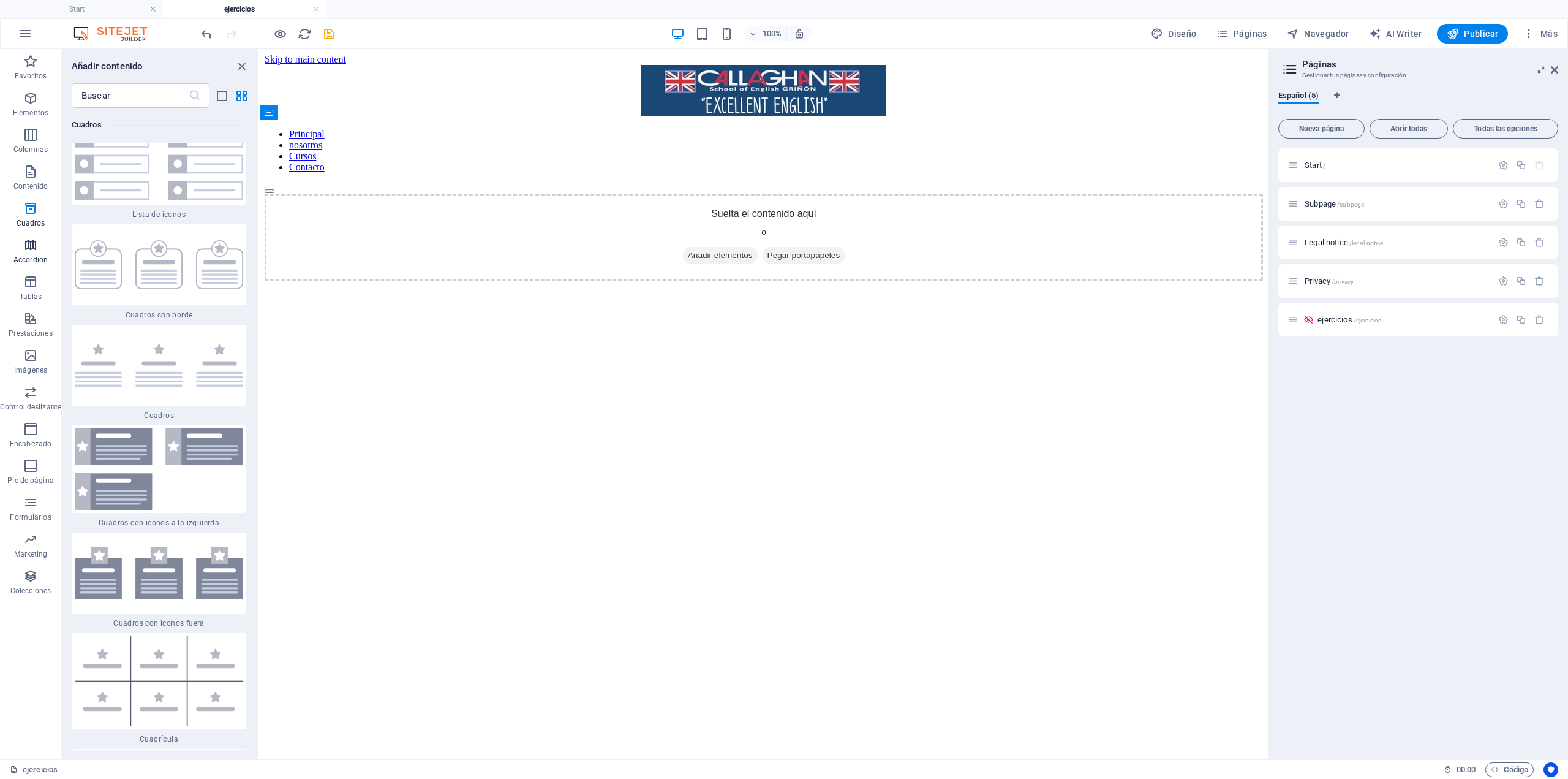
click at [25, 241] on icon "button" at bounding box center [31, 245] width 15 height 15
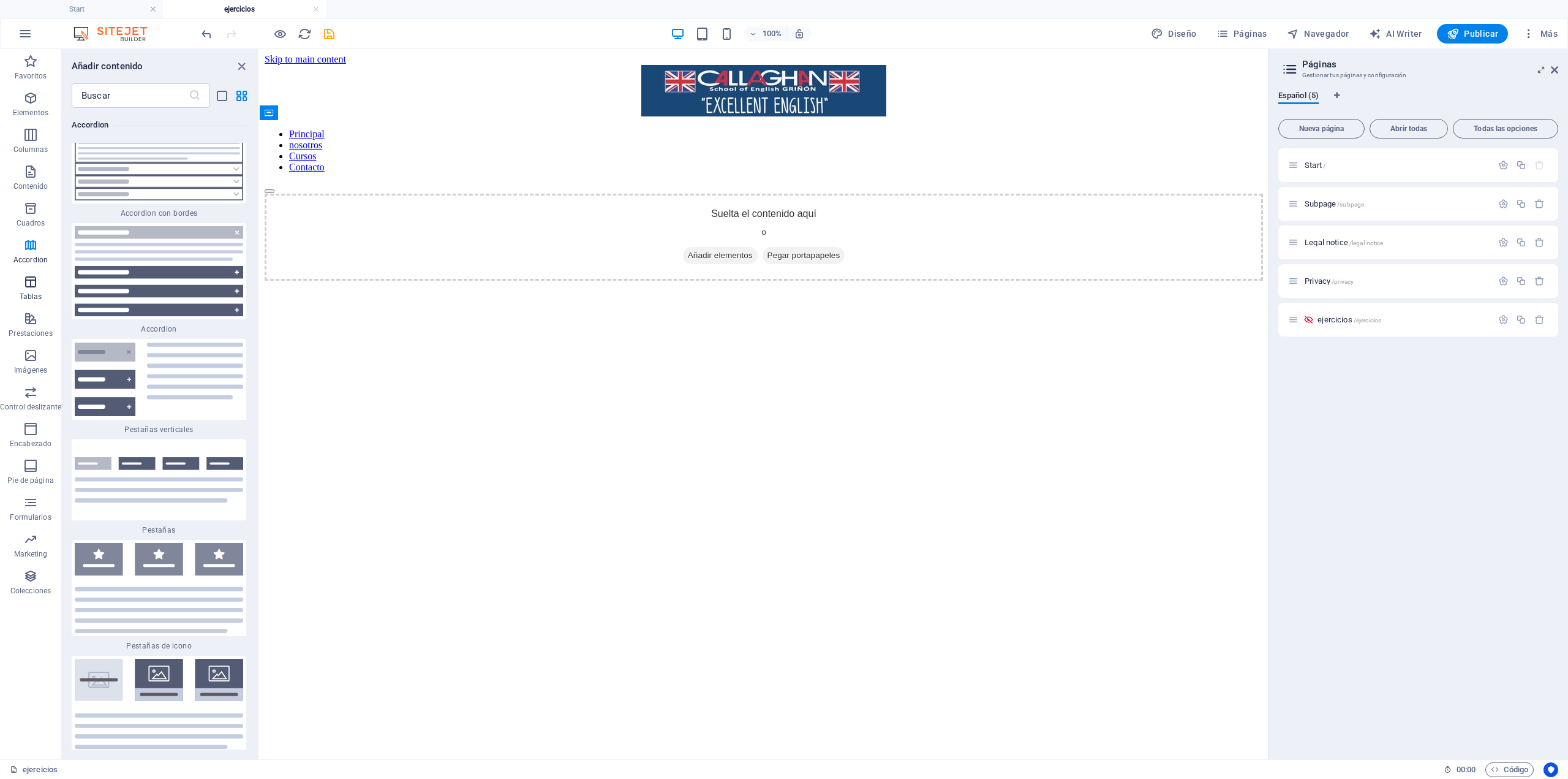
click at [24, 281] on icon "button" at bounding box center [31, 282] width 15 height 15
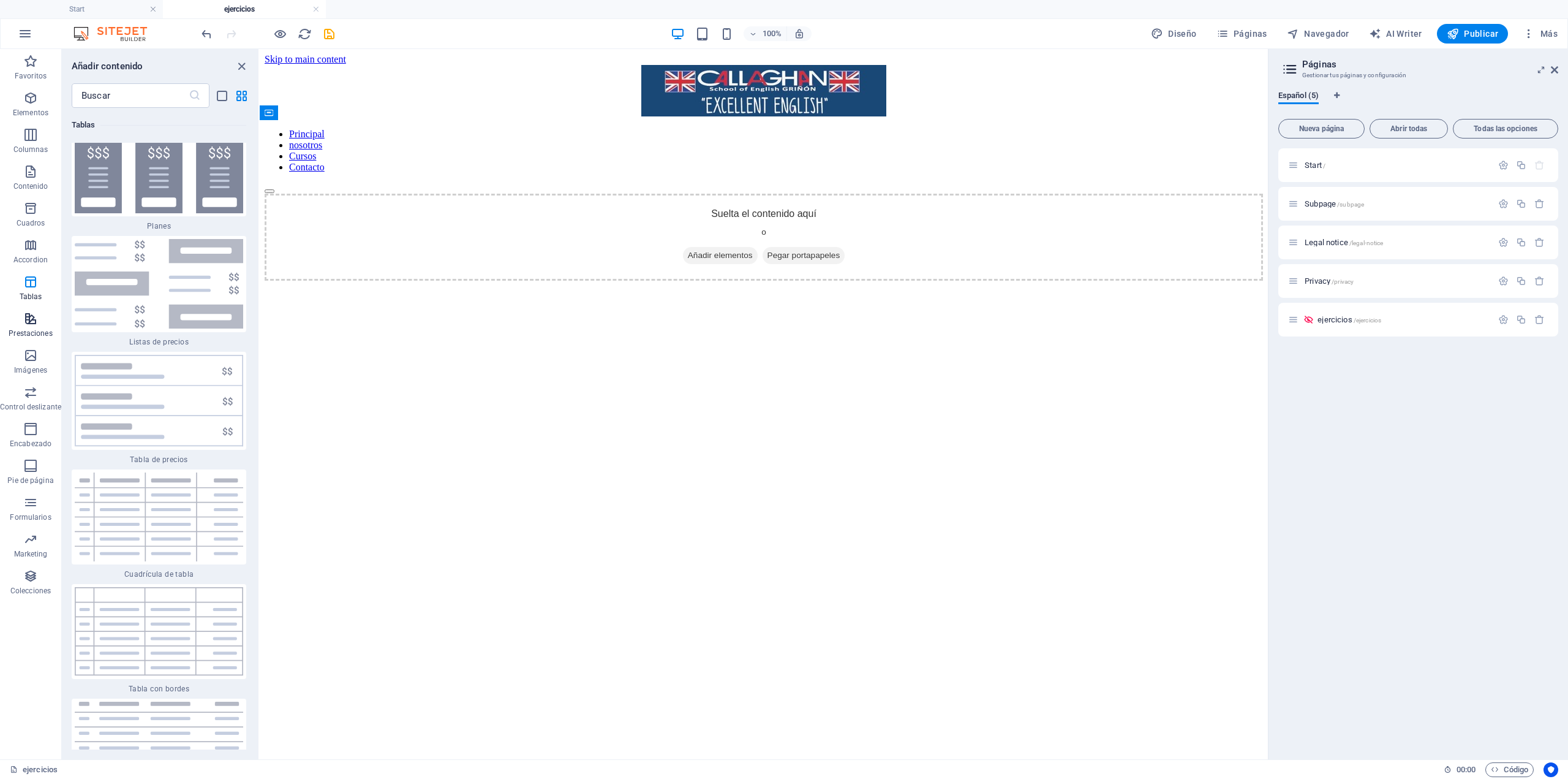
click at [26, 325] on icon "button" at bounding box center [31, 318] width 15 height 15
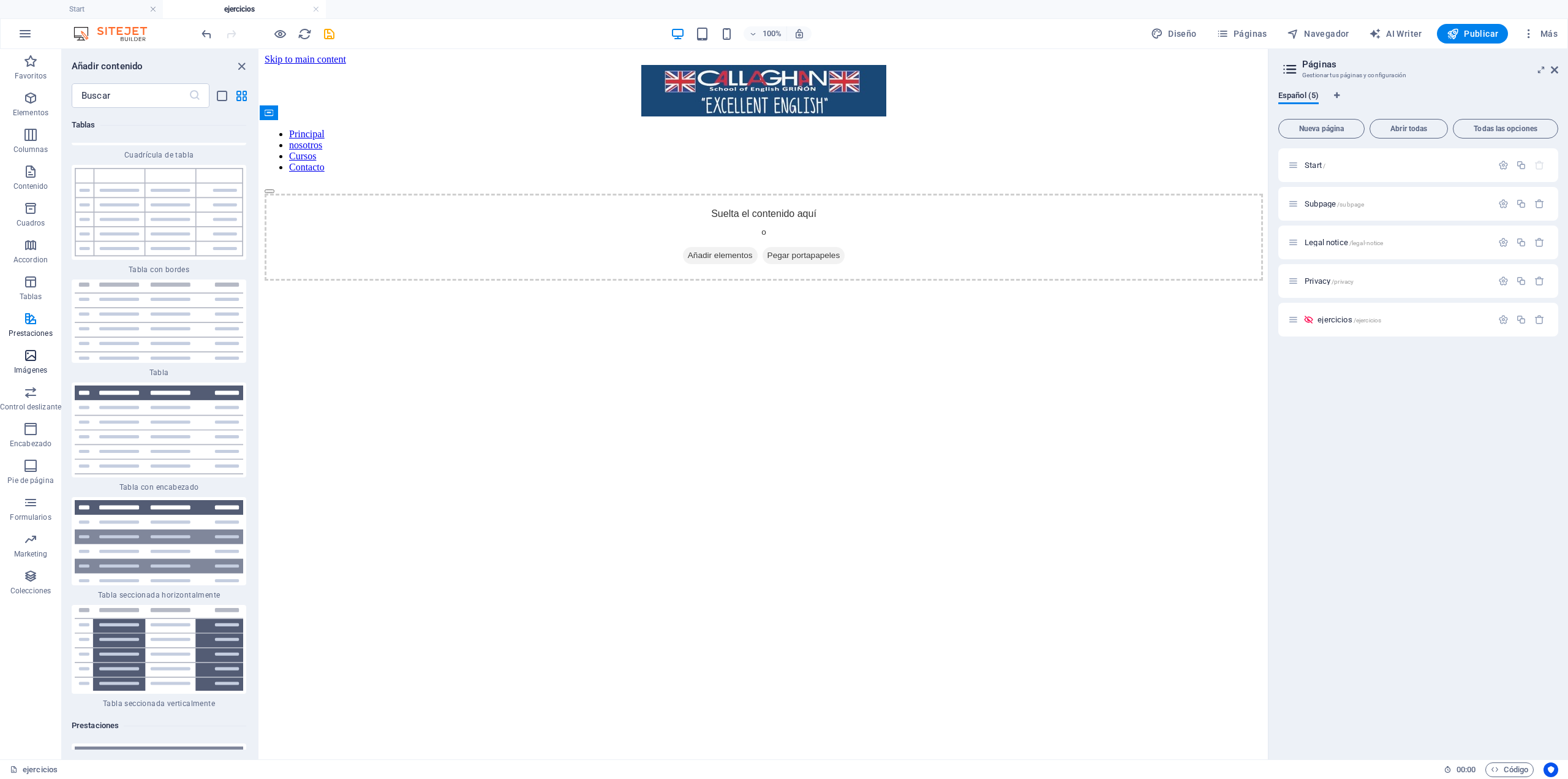
click at [24, 363] on span "Imágenes" at bounding box center [31, 363] width 61 height 29
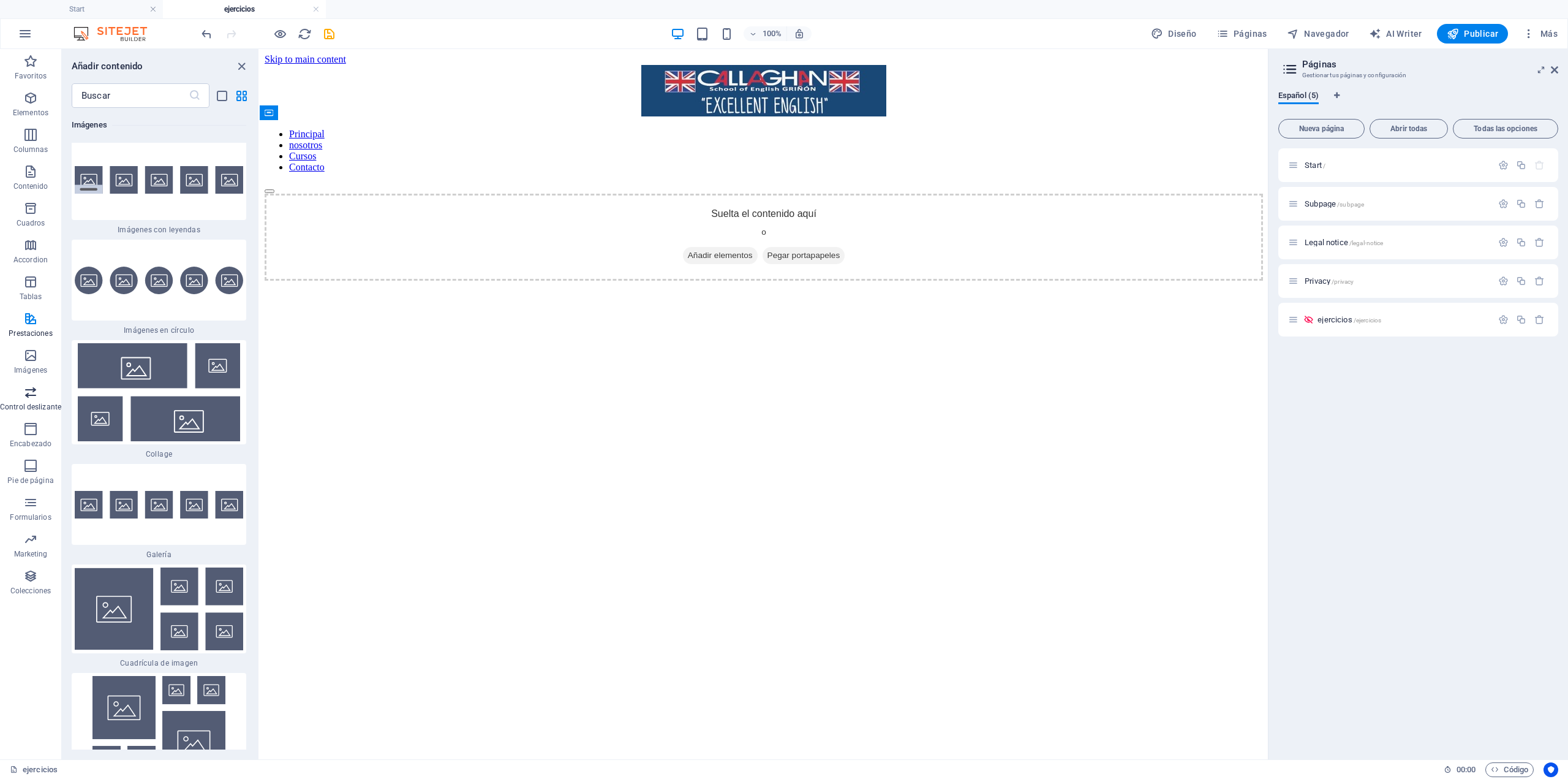
scroll to position [12340, 0]
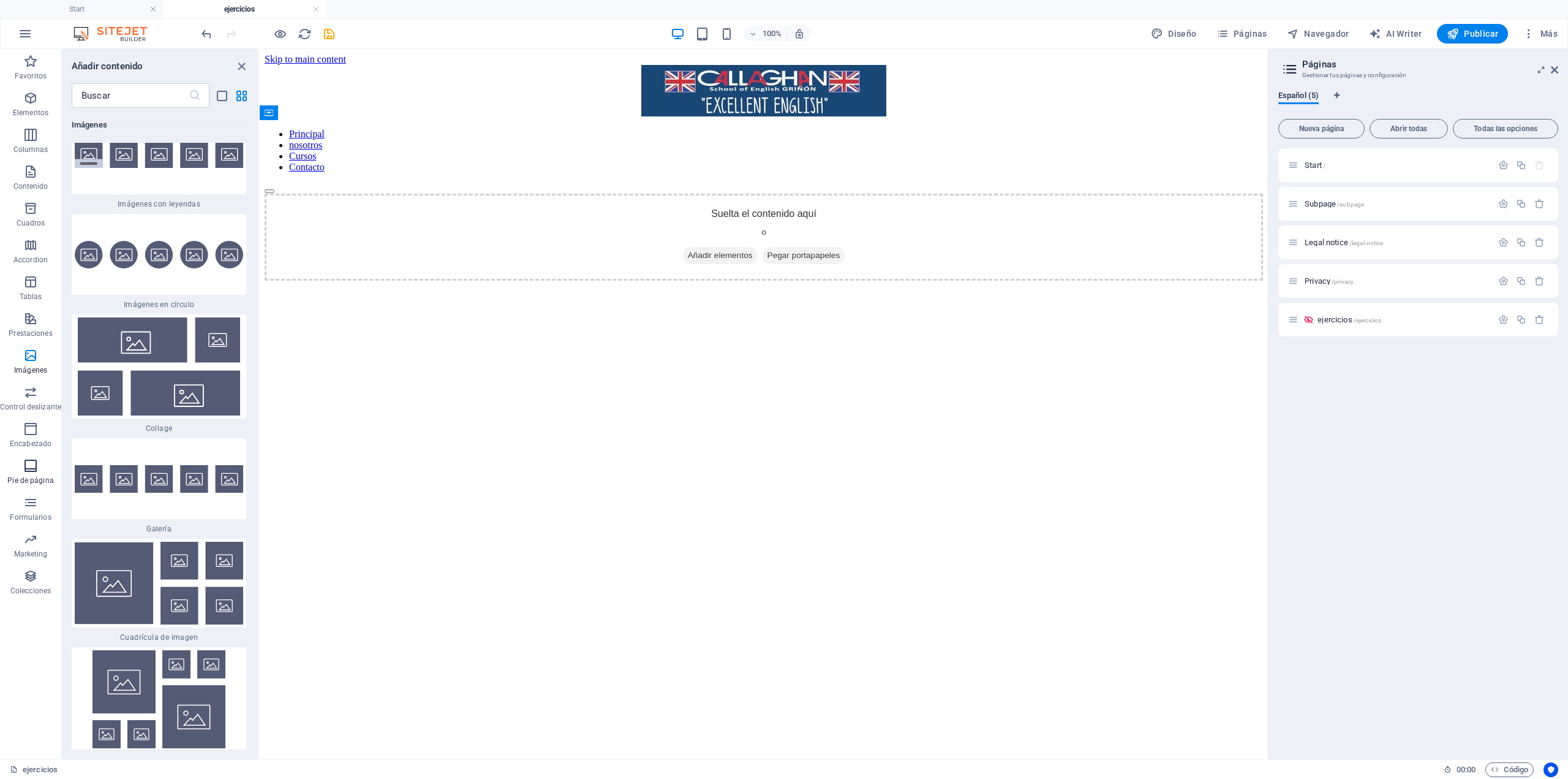
click at [28, 470] on icon "button" at bounding box center [31, 465] width 15 height 15
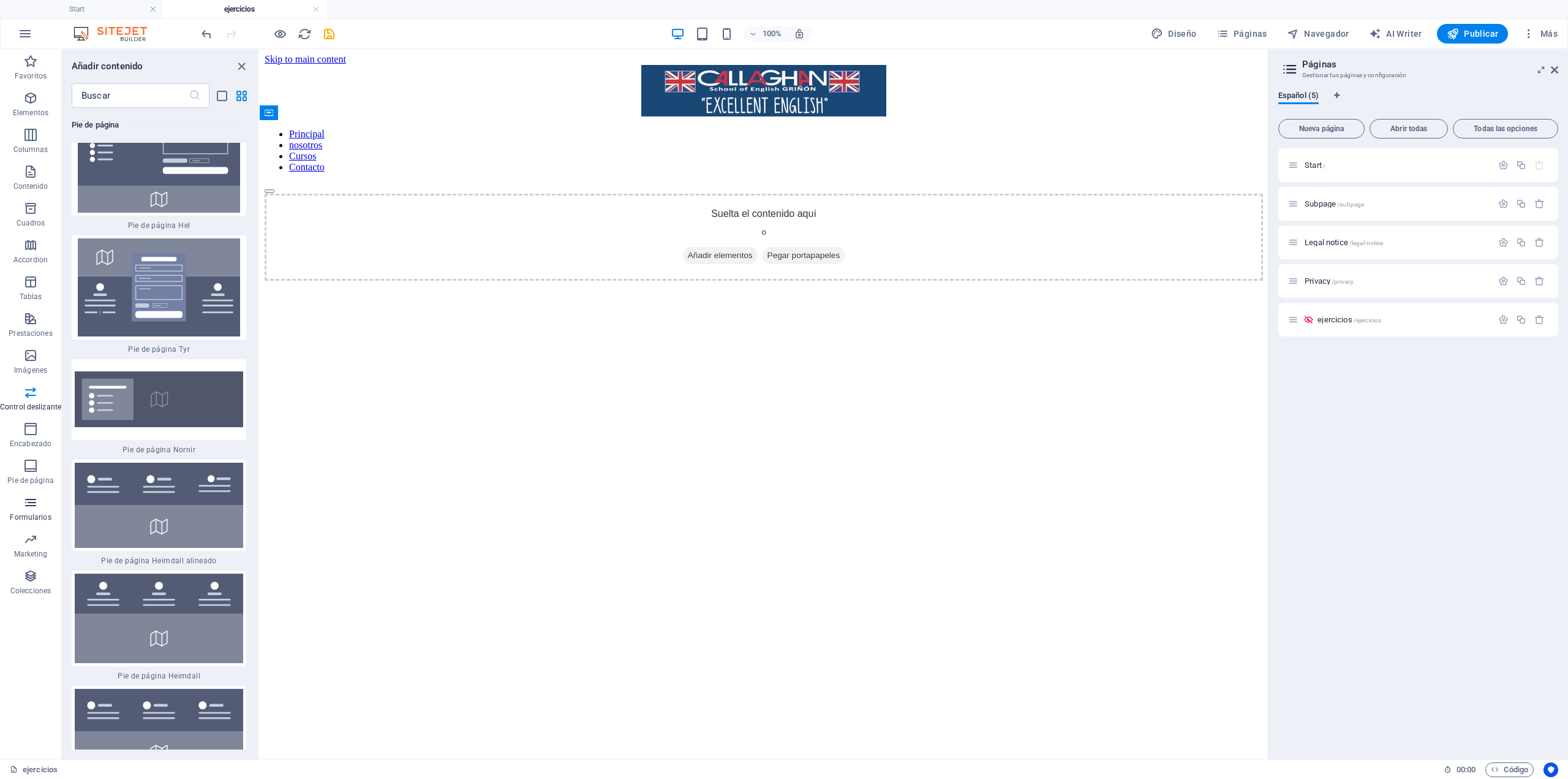
click at [22, 505] on span "Formularios" at bounding box center [31, 510] width 61 height 29
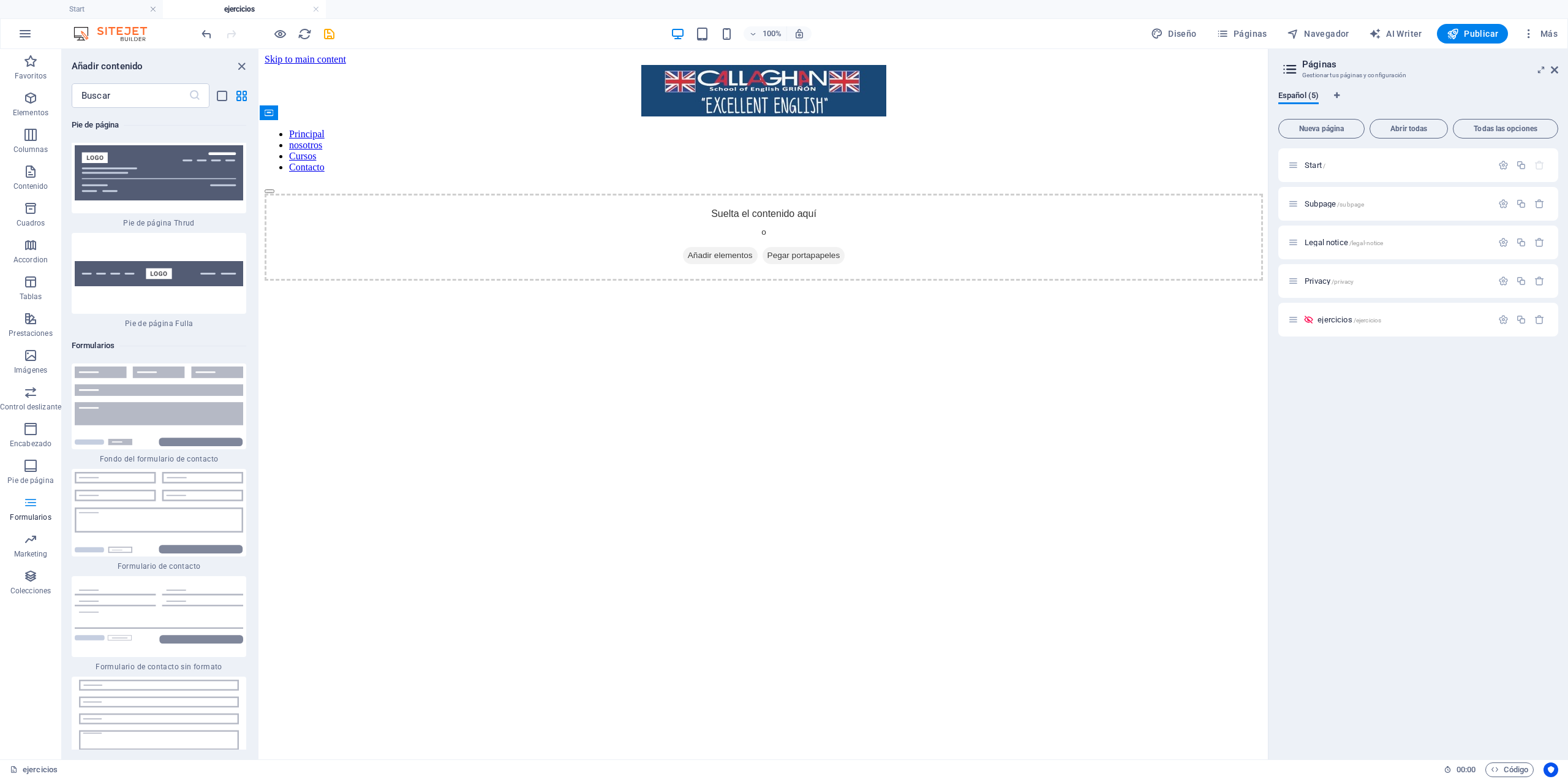
scroll to position [18165, 0]
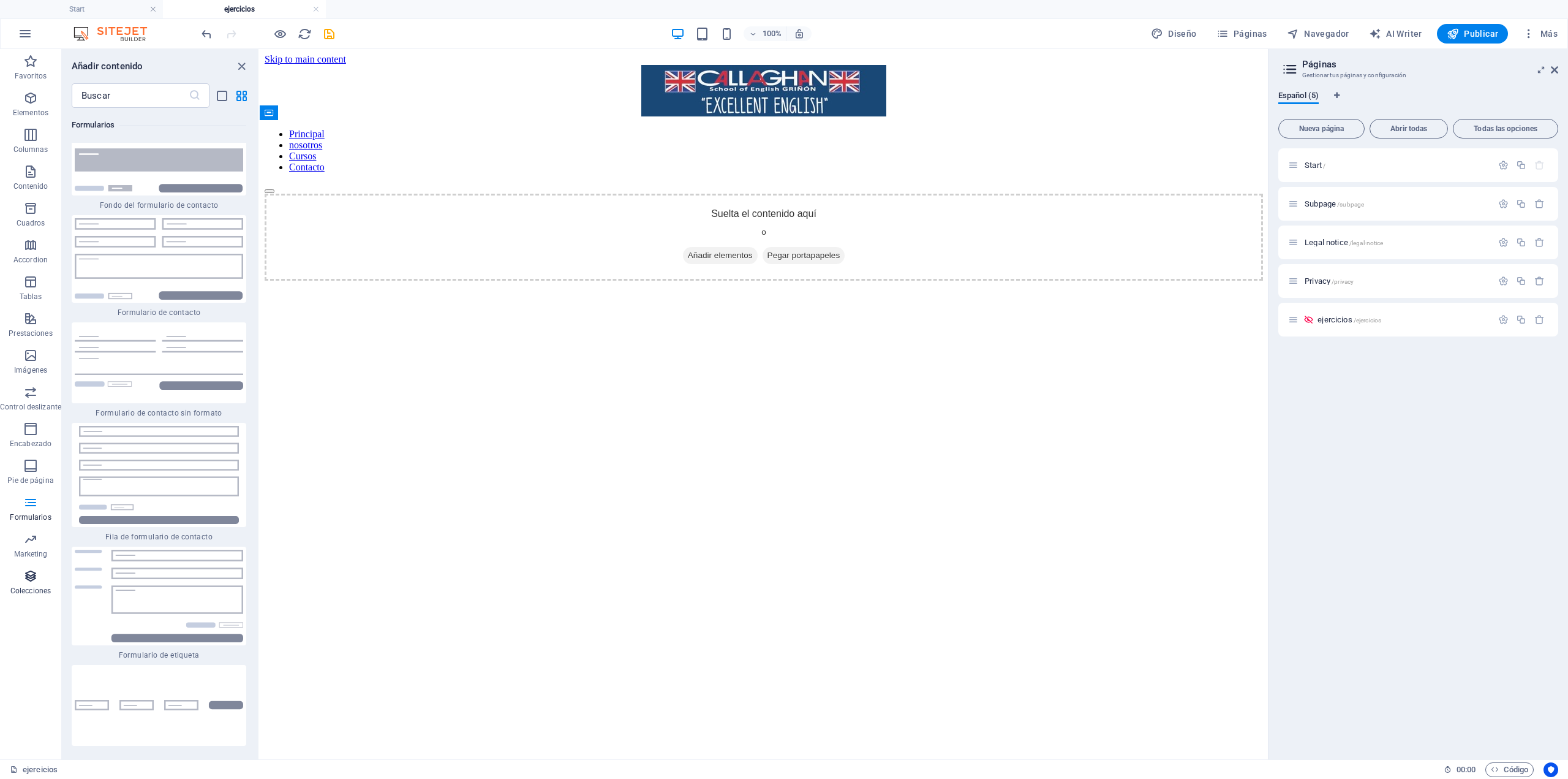
click at [34, 579] on icon "button" at bounding box center [31, 576] width 15 height 15
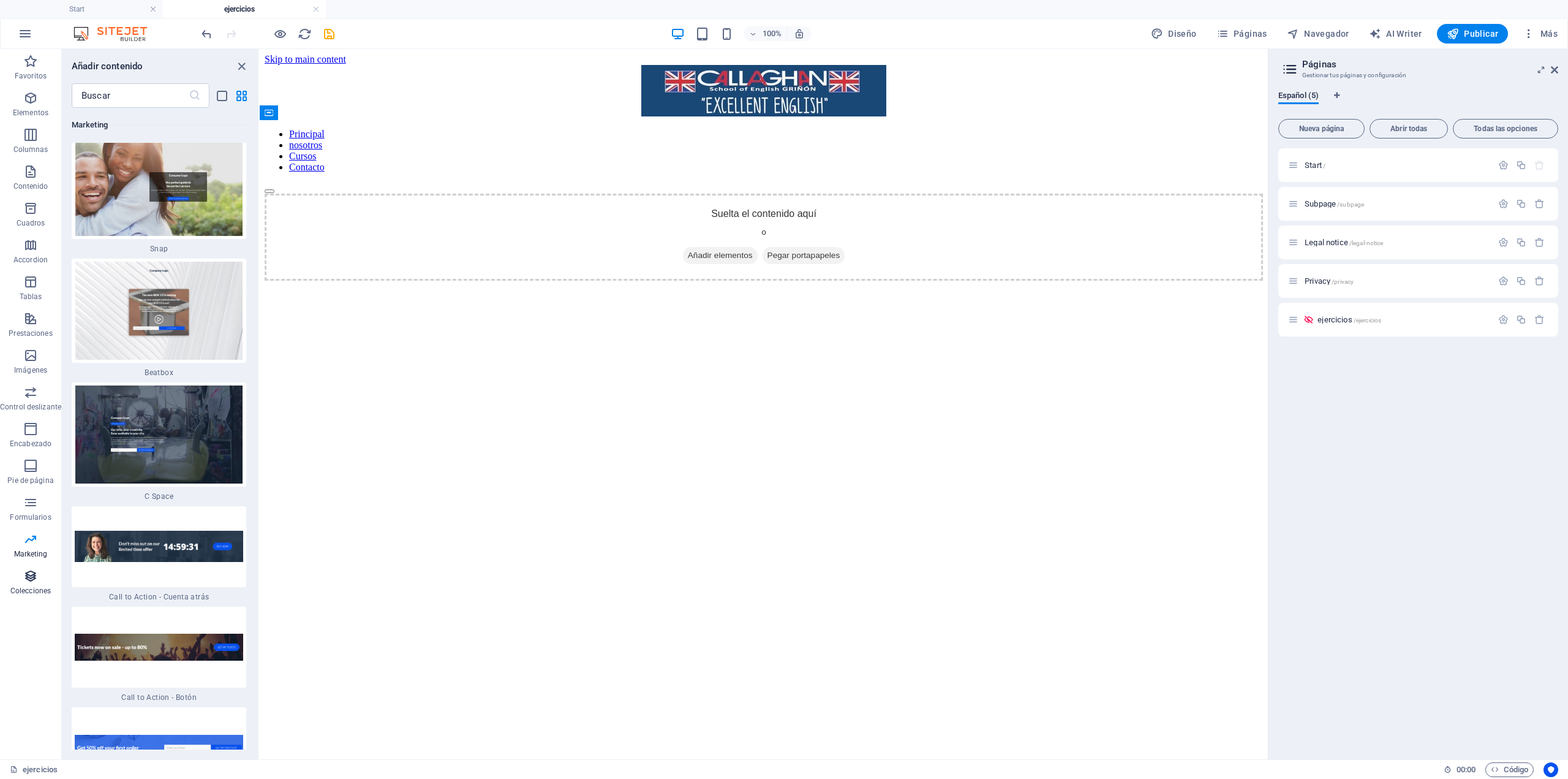
scroll to position [22839, 0]
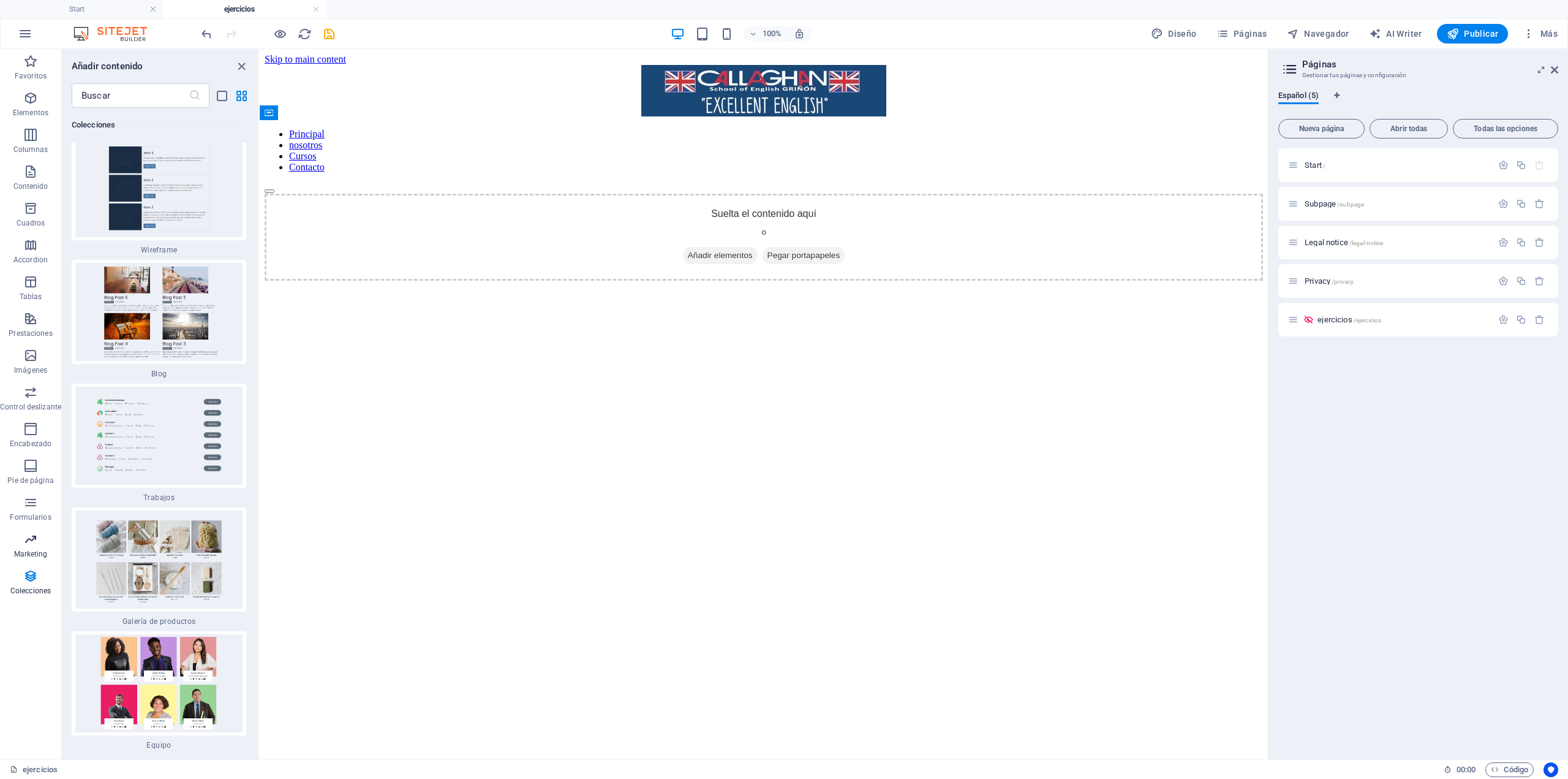
click at [25, 548] on span "Marketing" at bounding box center [31, 547] width 61 height 29
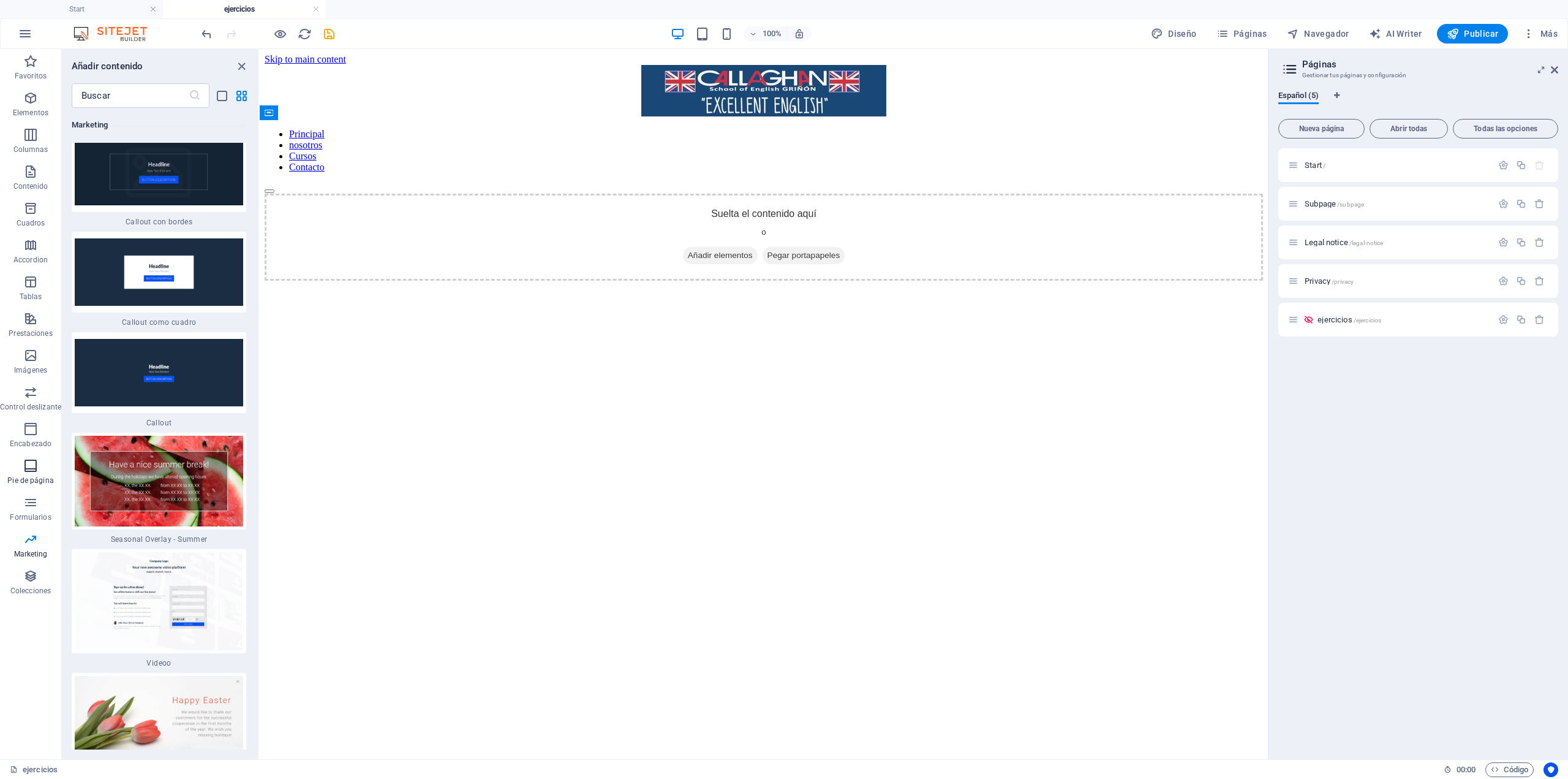
scroll to position [20343, 0]
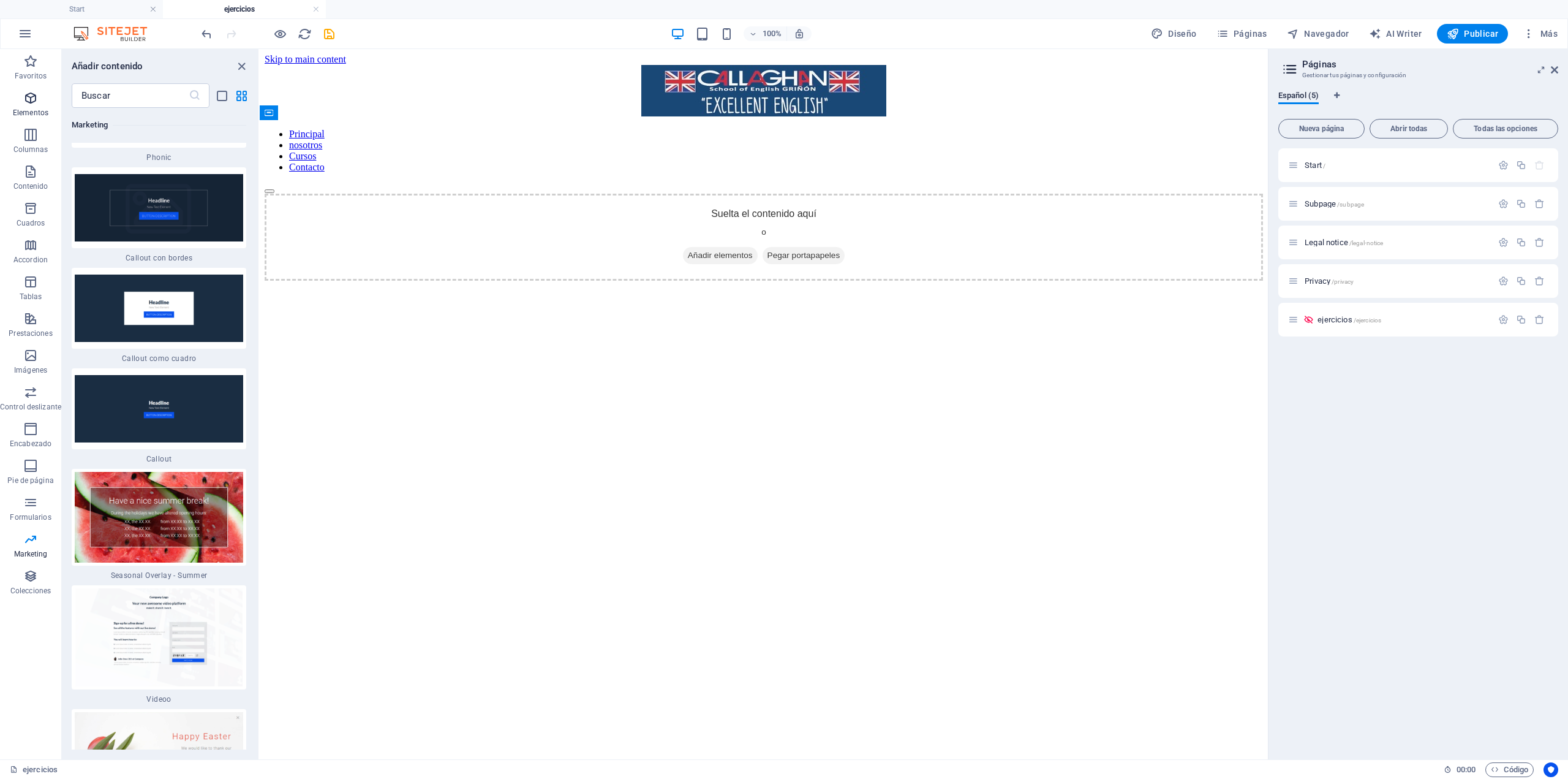
click at [31, 97] on icon "button" at bounding box center [31, 98] width 15 height 15
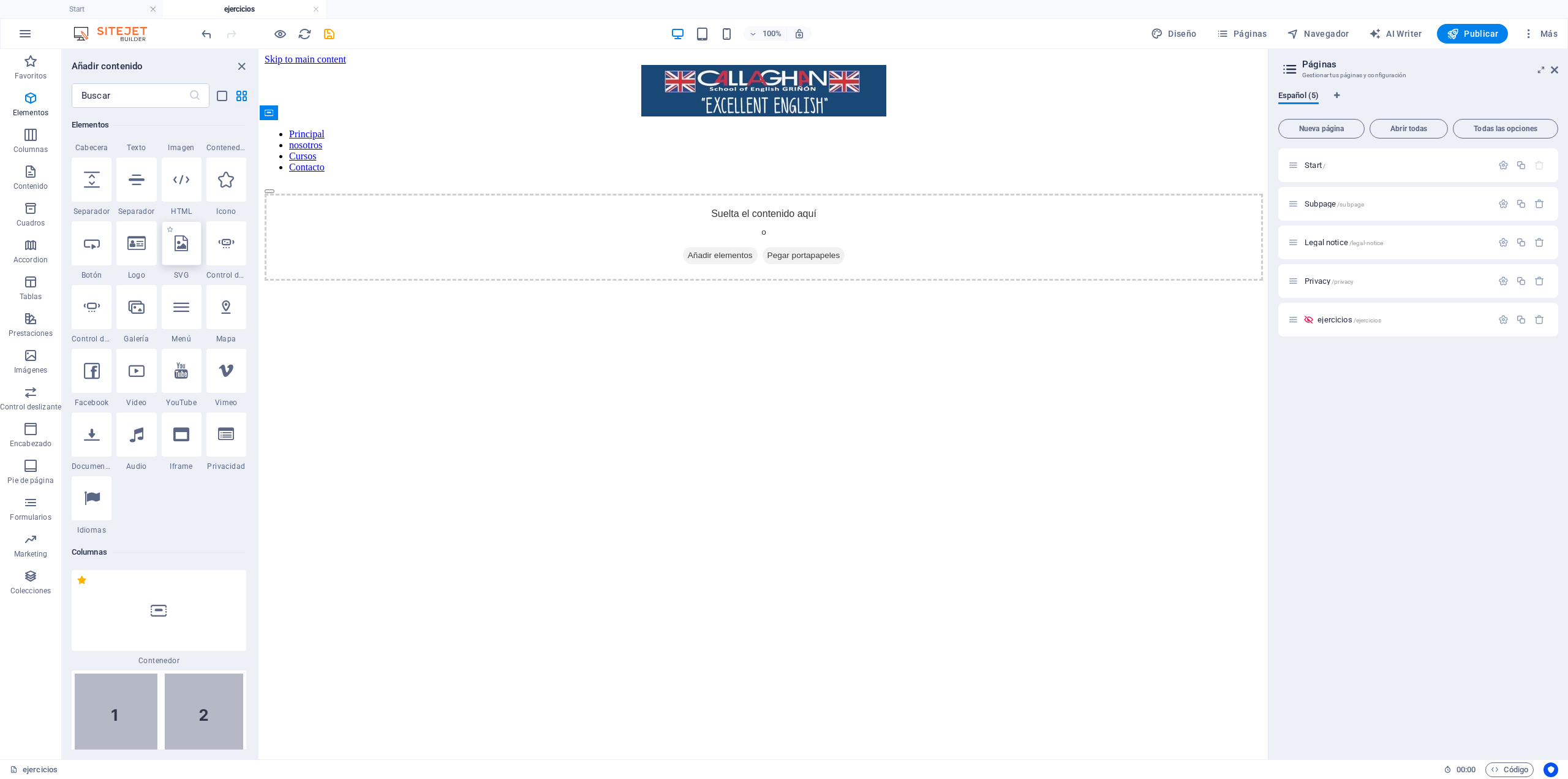
scroll to position [307, 0]
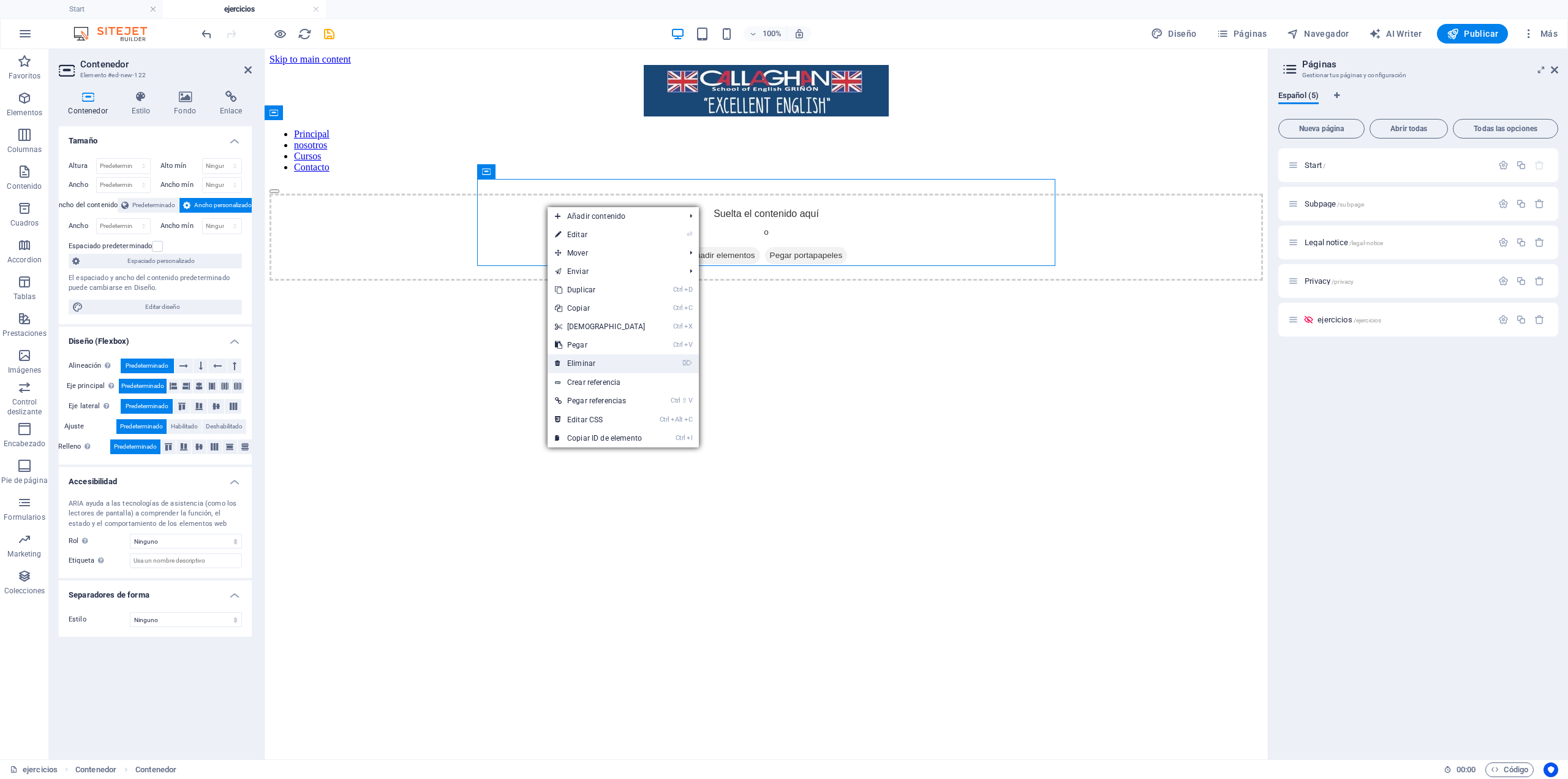
click at [597, 355] on link "⌦ Eliminar" at bounding box center [601, 363] width 105 height 19
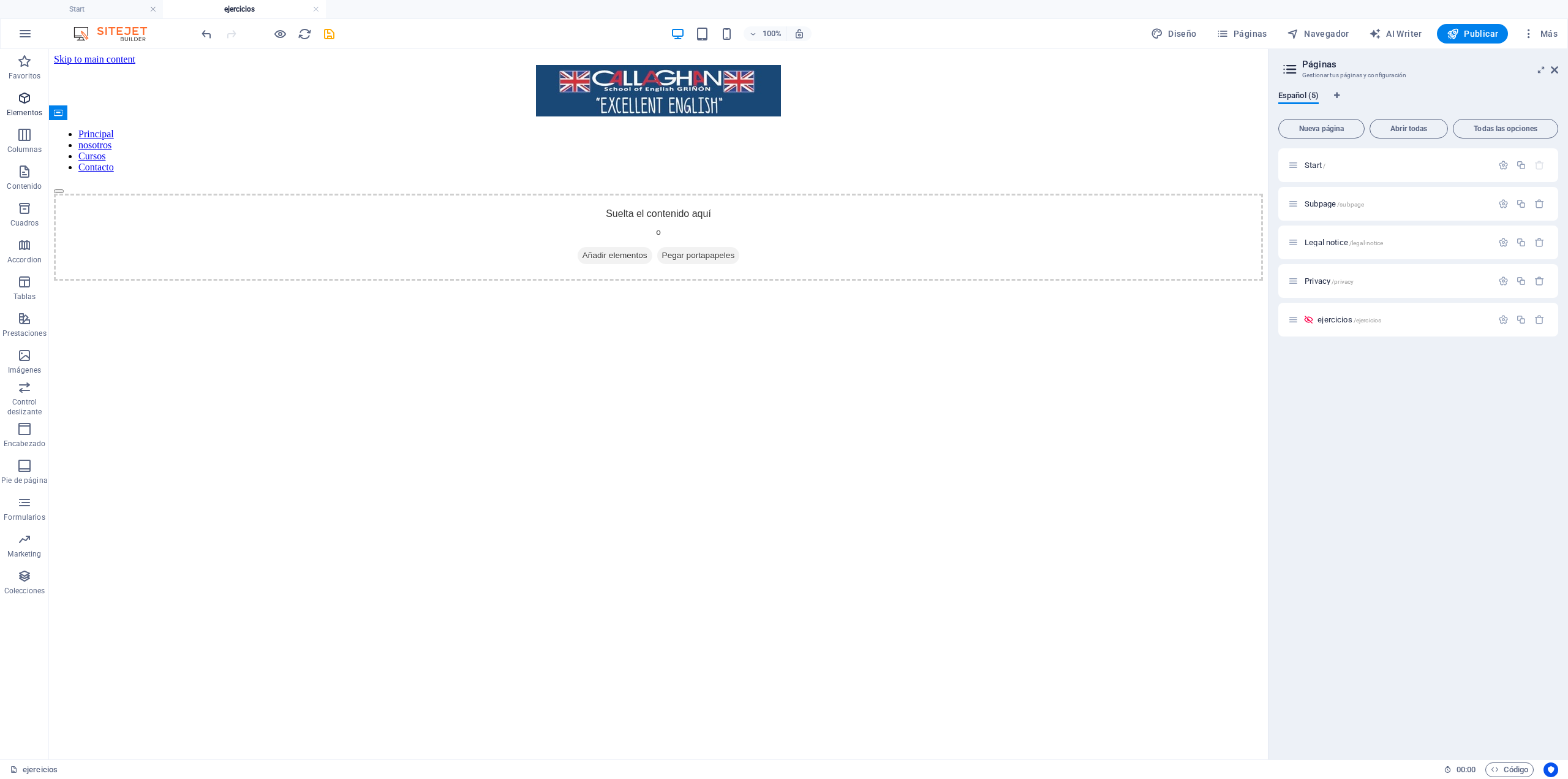
click at [33, 97] on span "Elementos" at bounding box center [24, 105] width 49 height 29
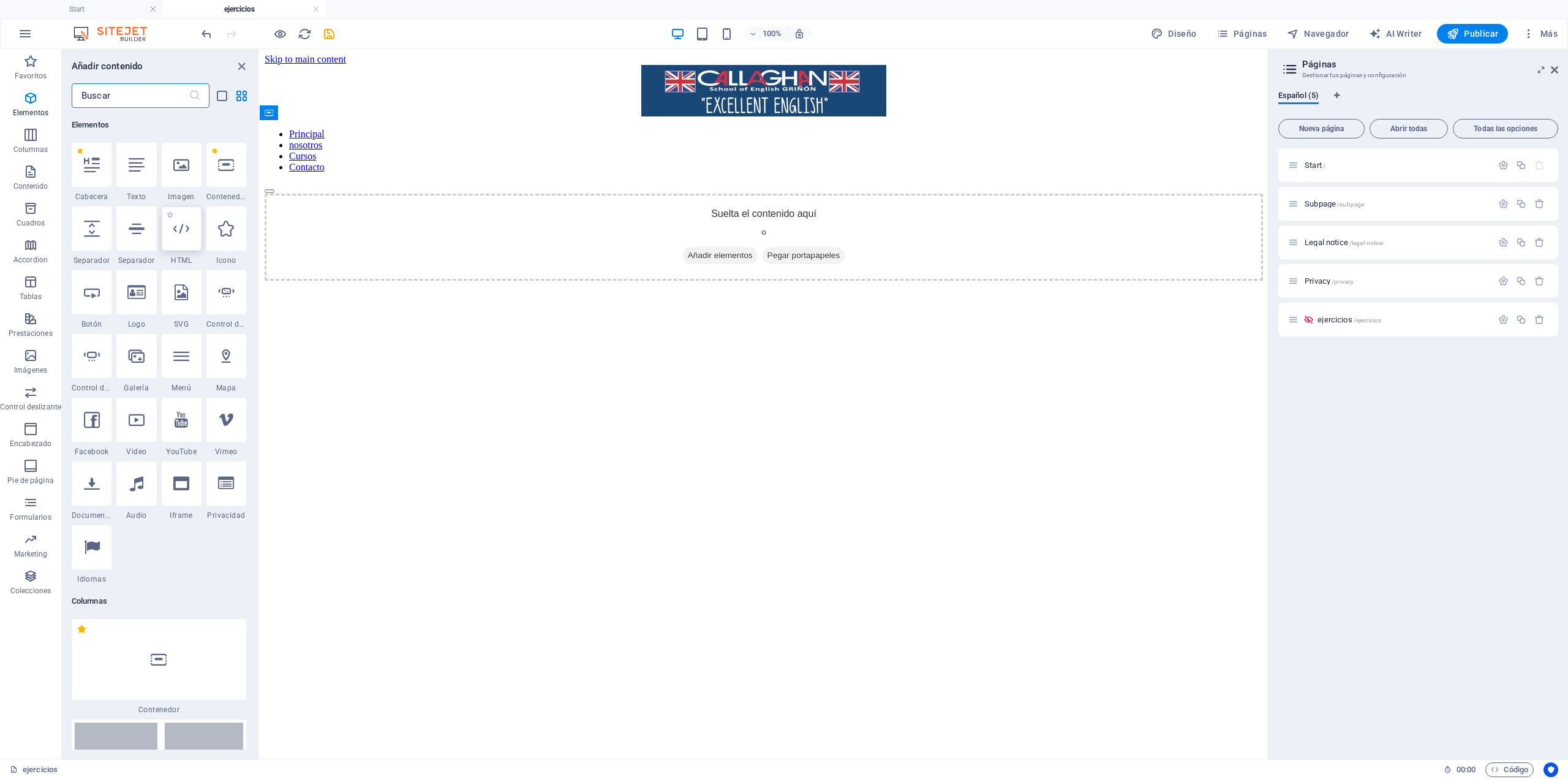
scroll to position [231, 0]
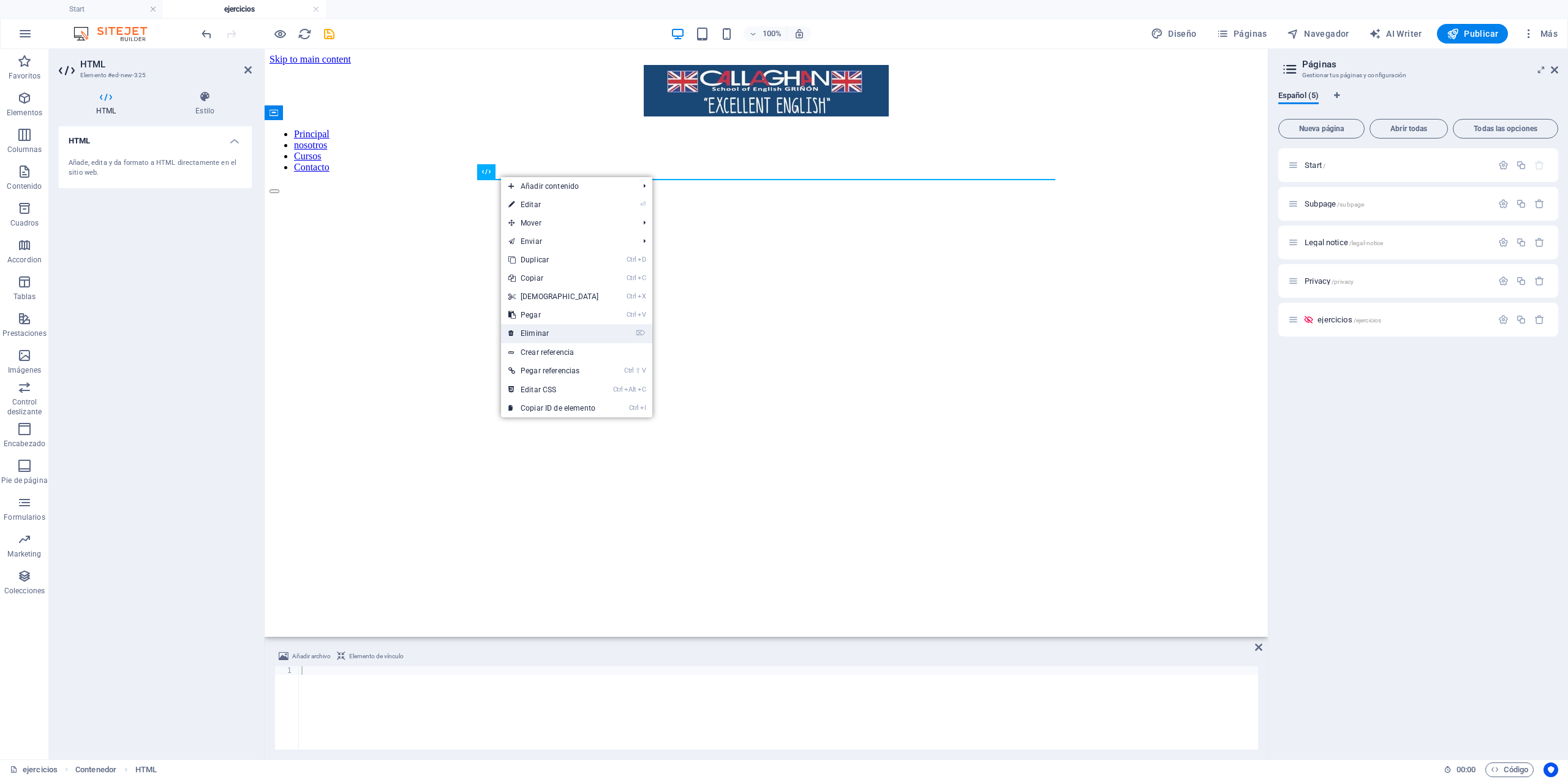
click at [556, 331] on link "⌦ Eliminar" at bounding box center [554, 333] width 105 height 19
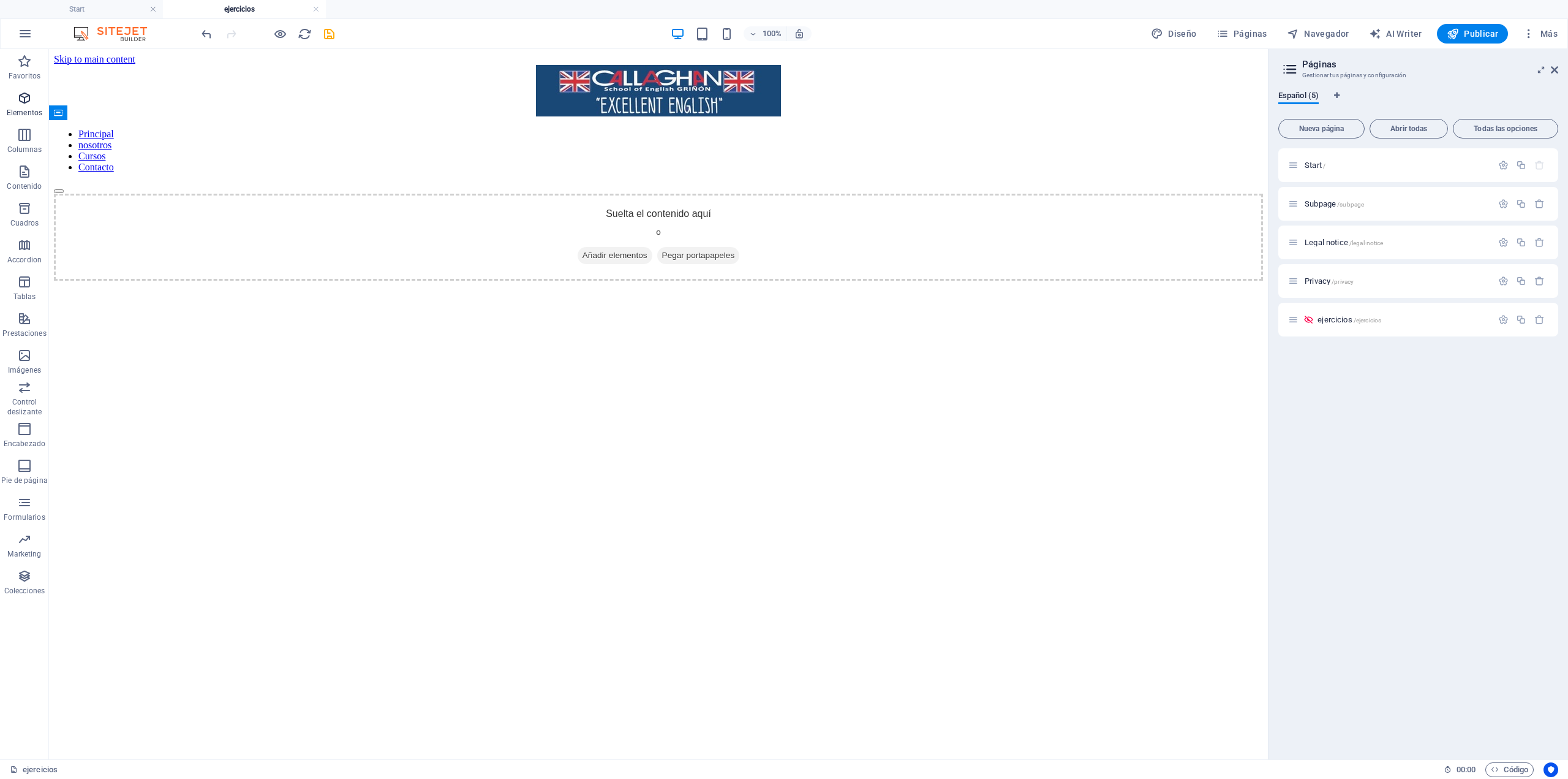
click at [24, 110] on p "Elementos" at bounding box center [24, 112] width 35 height 10
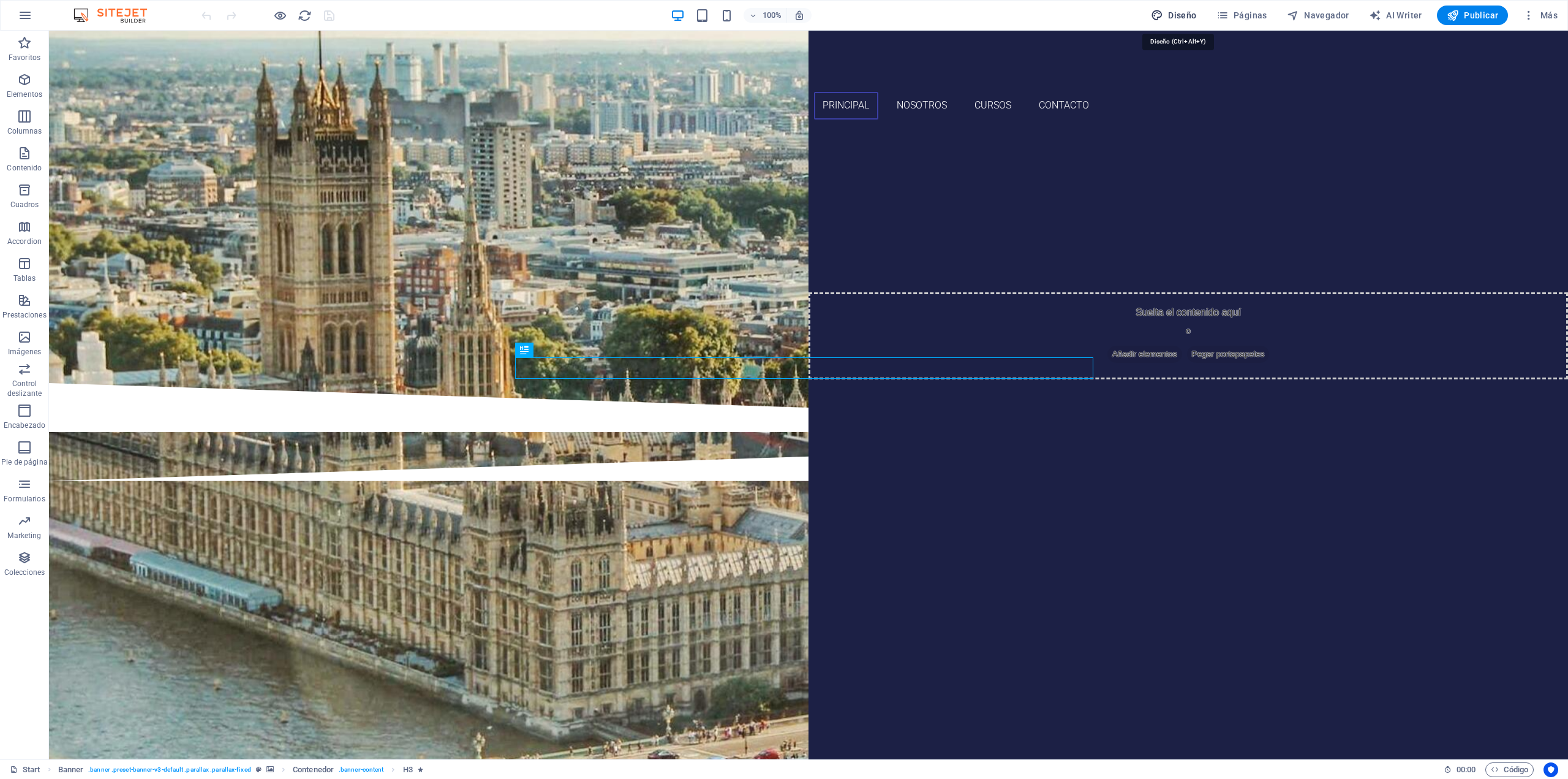
click at [1171, 9] on span "Diseño" at bounding box center [1174, 15] width 46 height 12
click at [1237, 21] on span "Páginas" at bounding box center [1241, 15] width 51 height 12
select select "px"
select select "300"
select select "px"
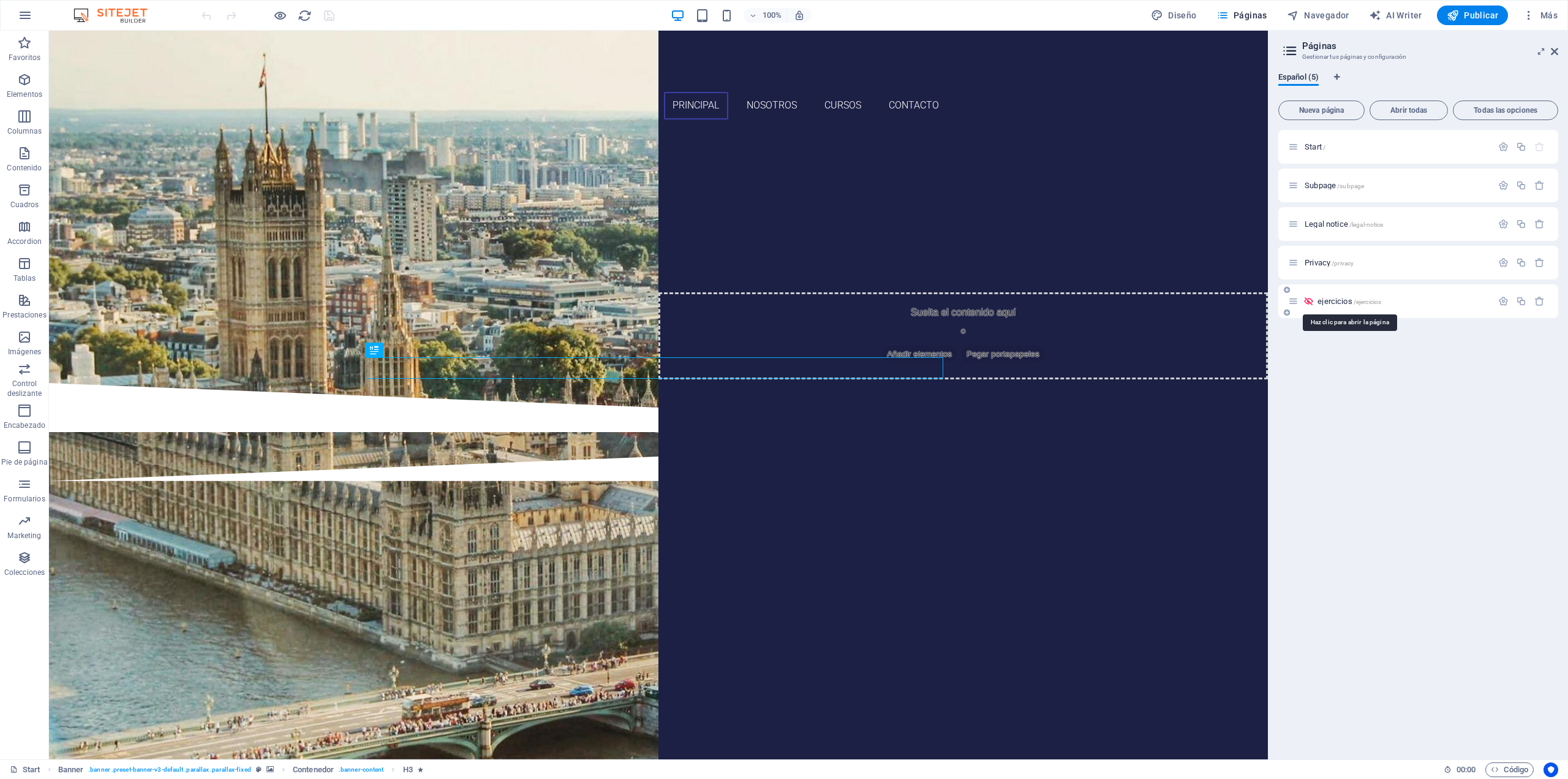
click at [1335, 302] on span "ejercicios /ejercicios" at bounding box center [1350, 301] width 64 height 9
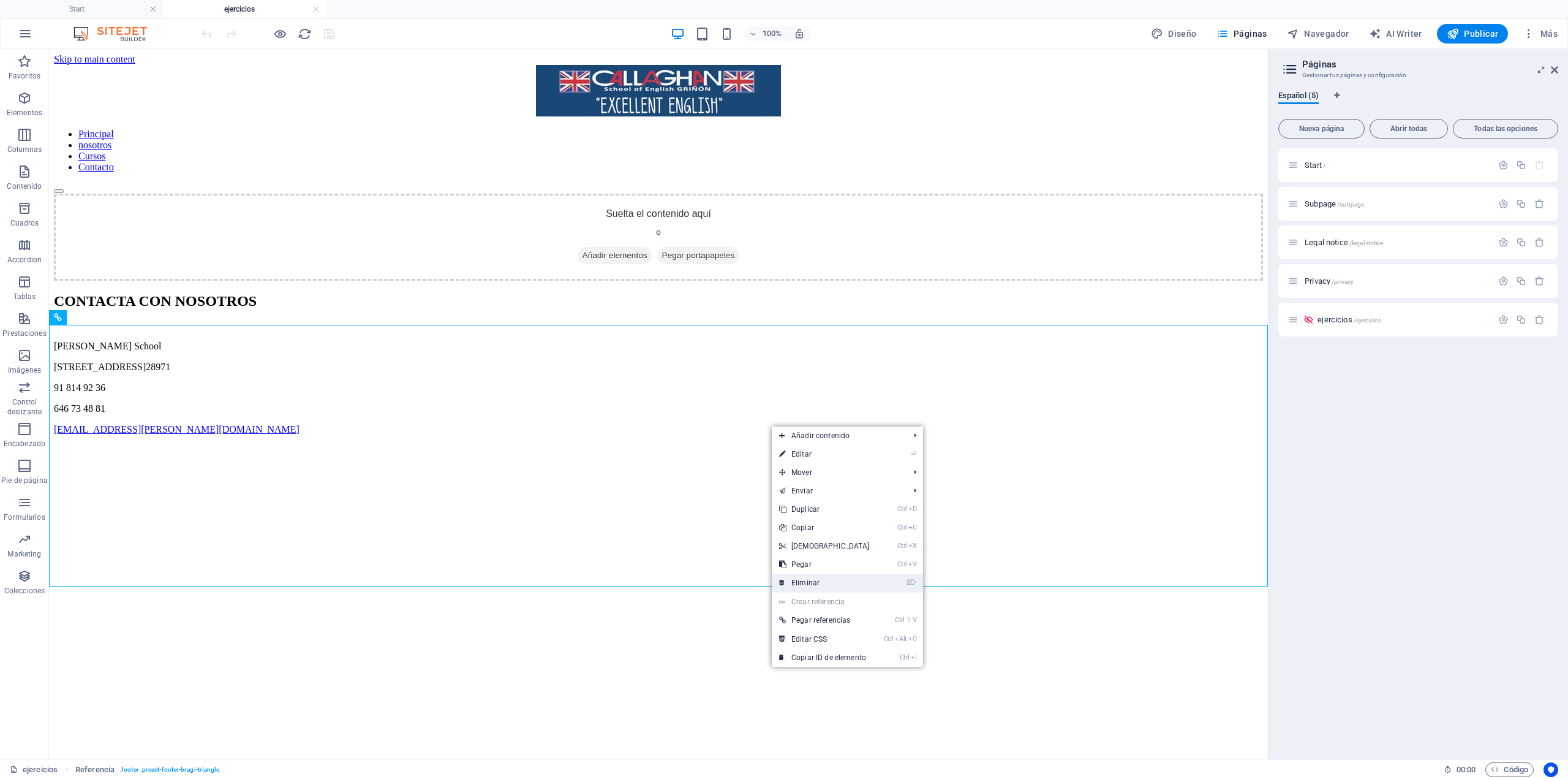
click at [834, 579] on link "⌦ Eliminar" at bounding box center [825, 583] width 105 height 19
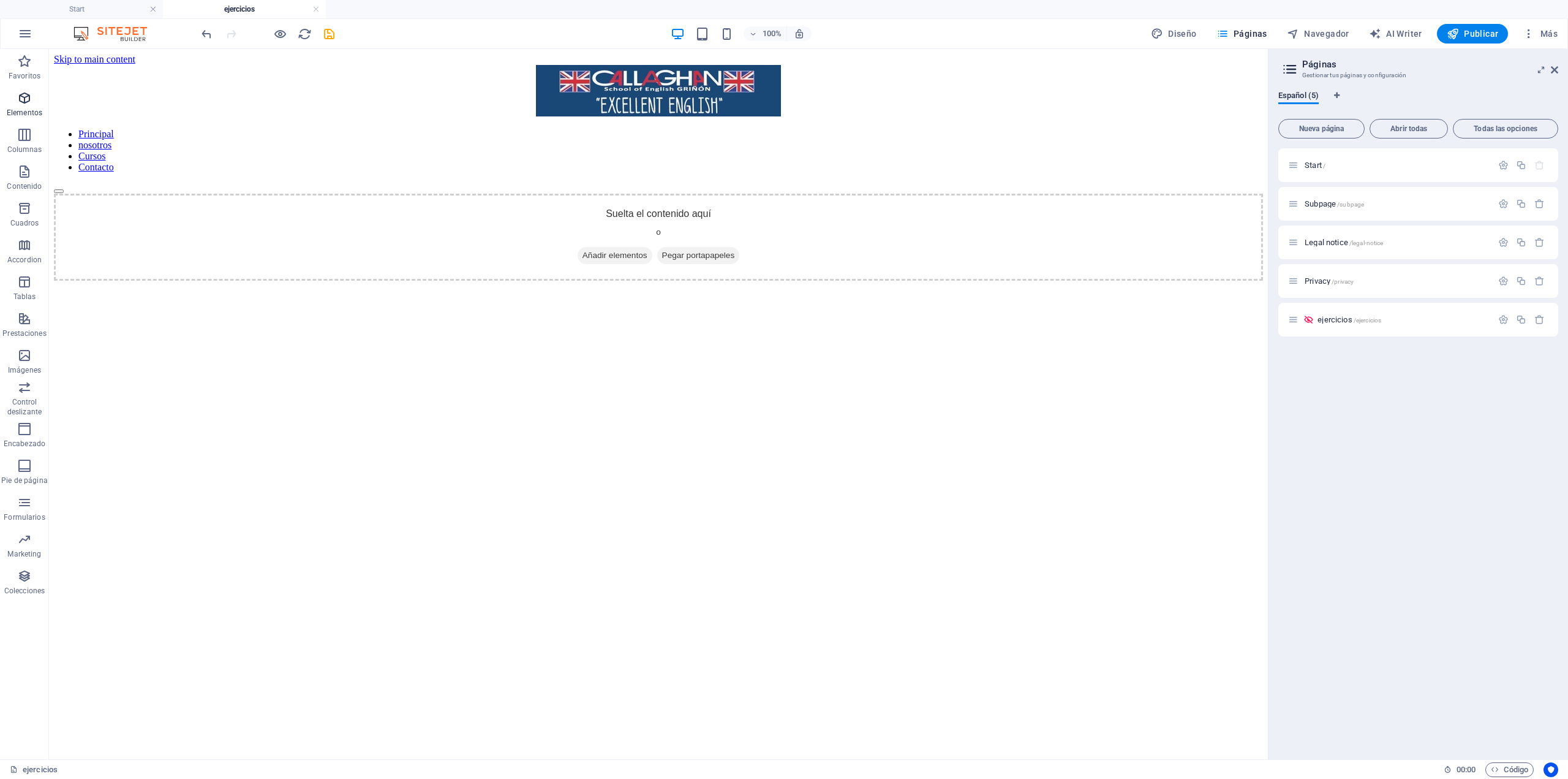
click at [26, 97] on icon "button" at bounding box center [24, 98] width 15 height 15
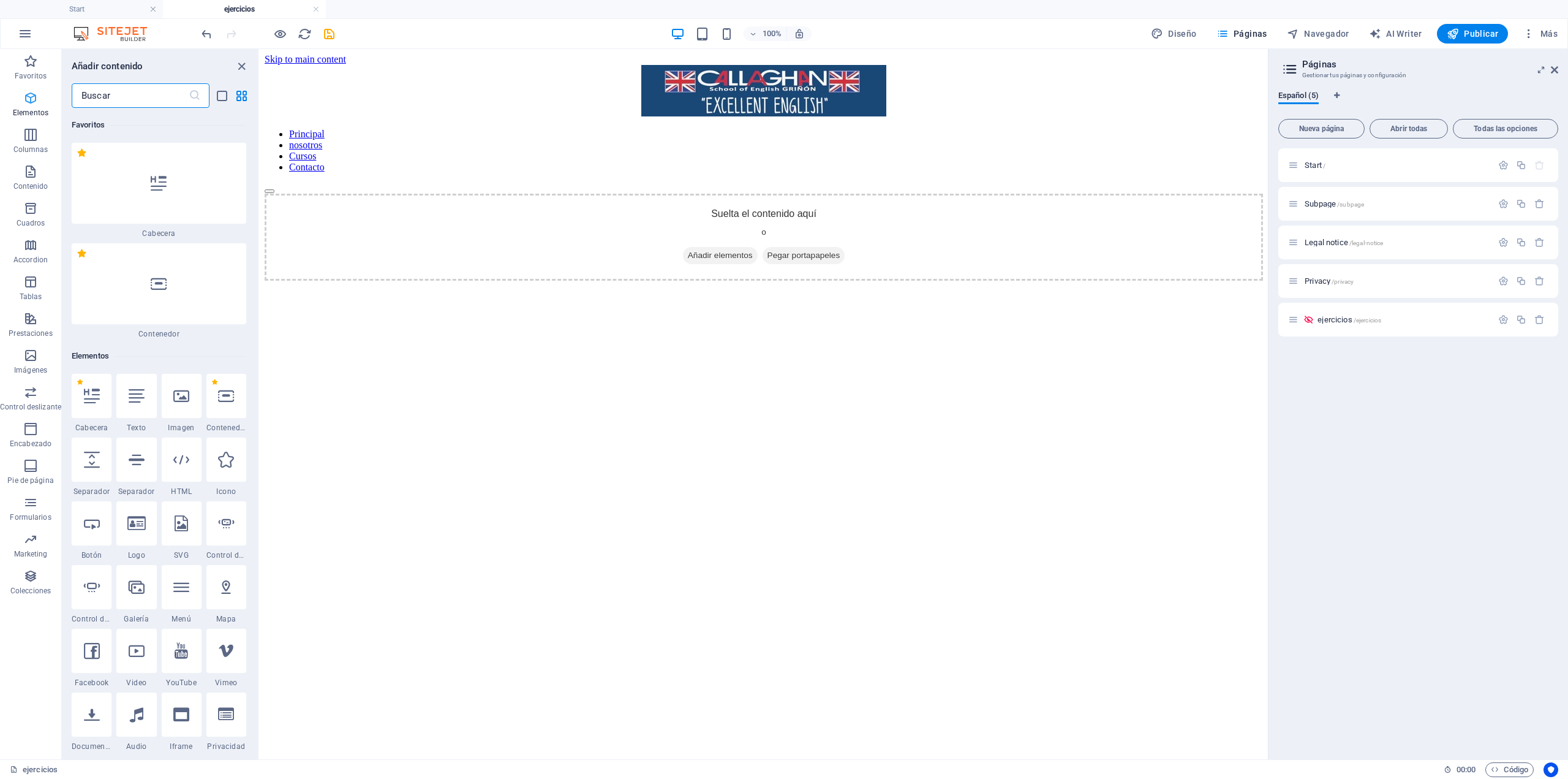
scroll to position [231, 0]
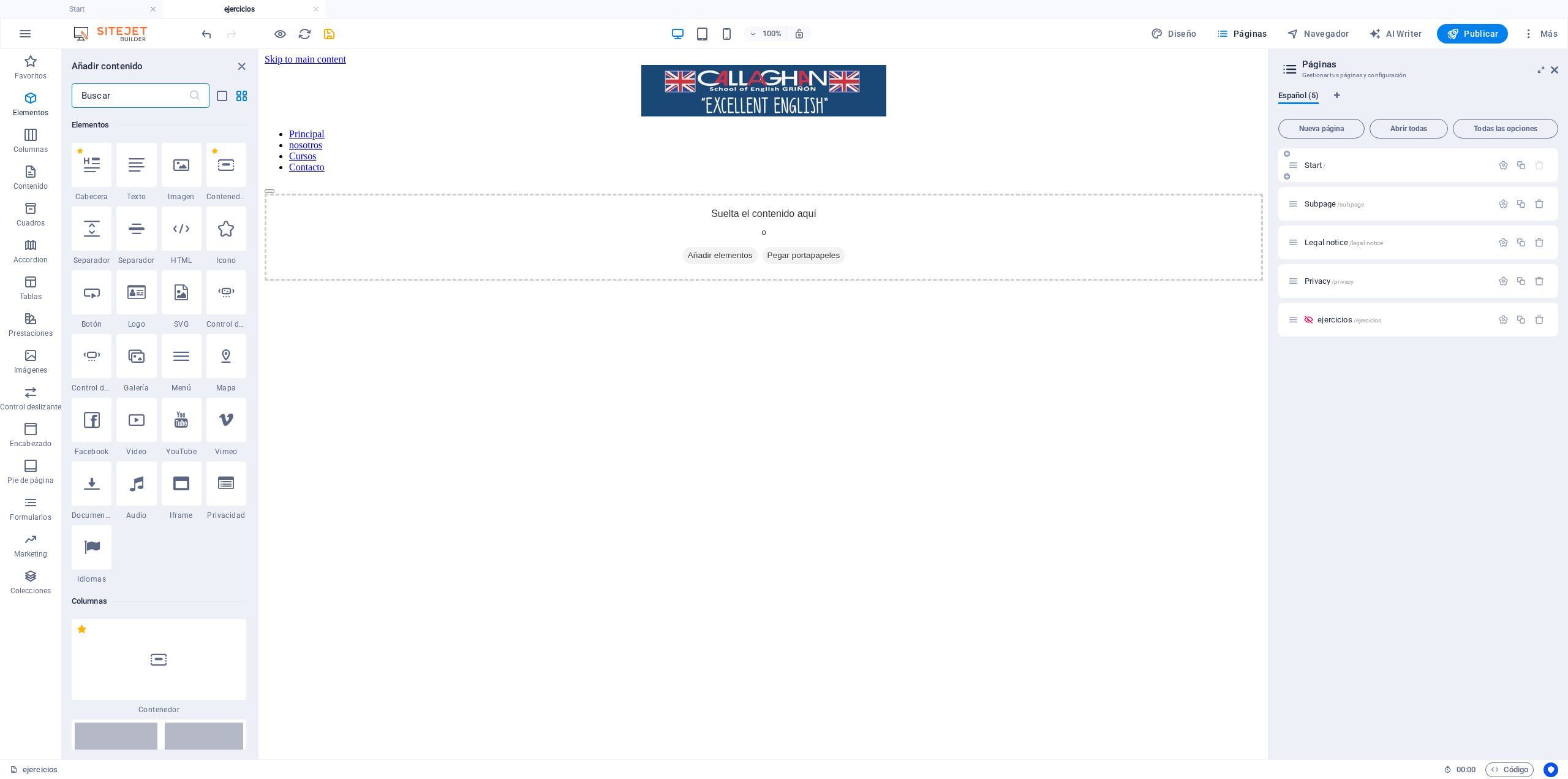
click at [1321, 166] on span "Start /" at bounding box center [1316, 164] width 21 height 9
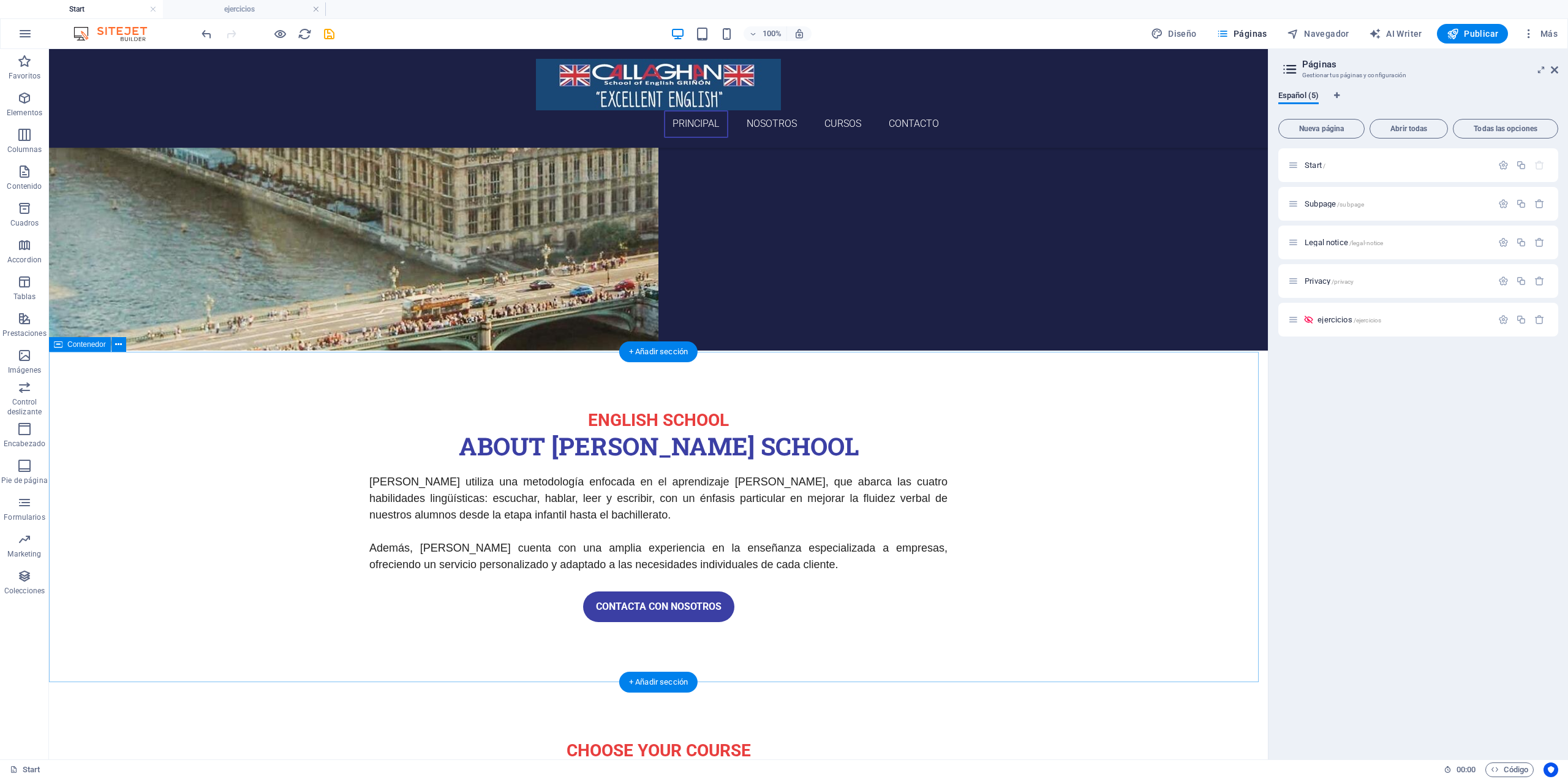
scroll to position [0, 0]
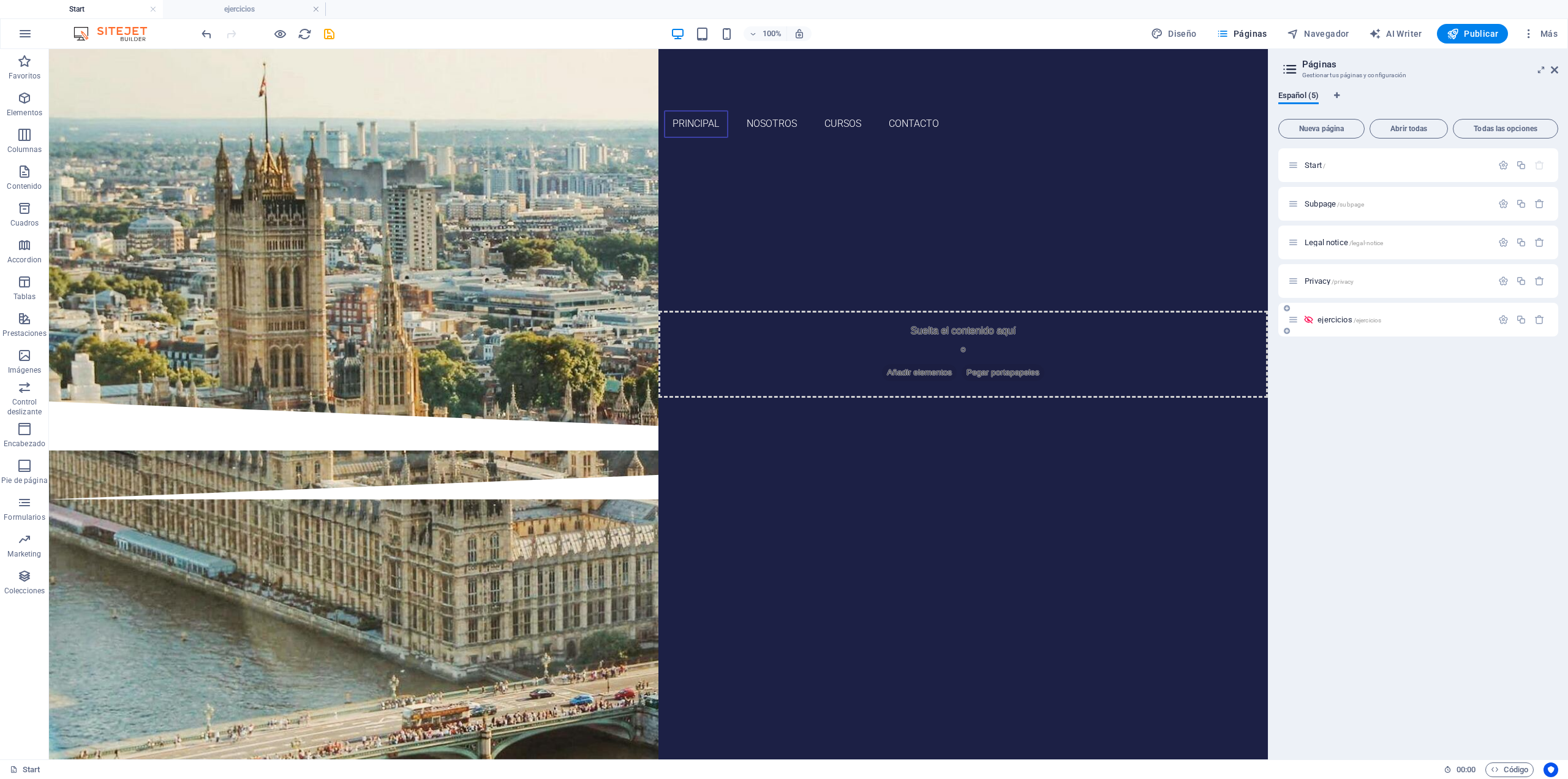
click at [1342, 321] on span "ejercicios /ejercicios" at bounding box center [1350, 319] width 64 height 9
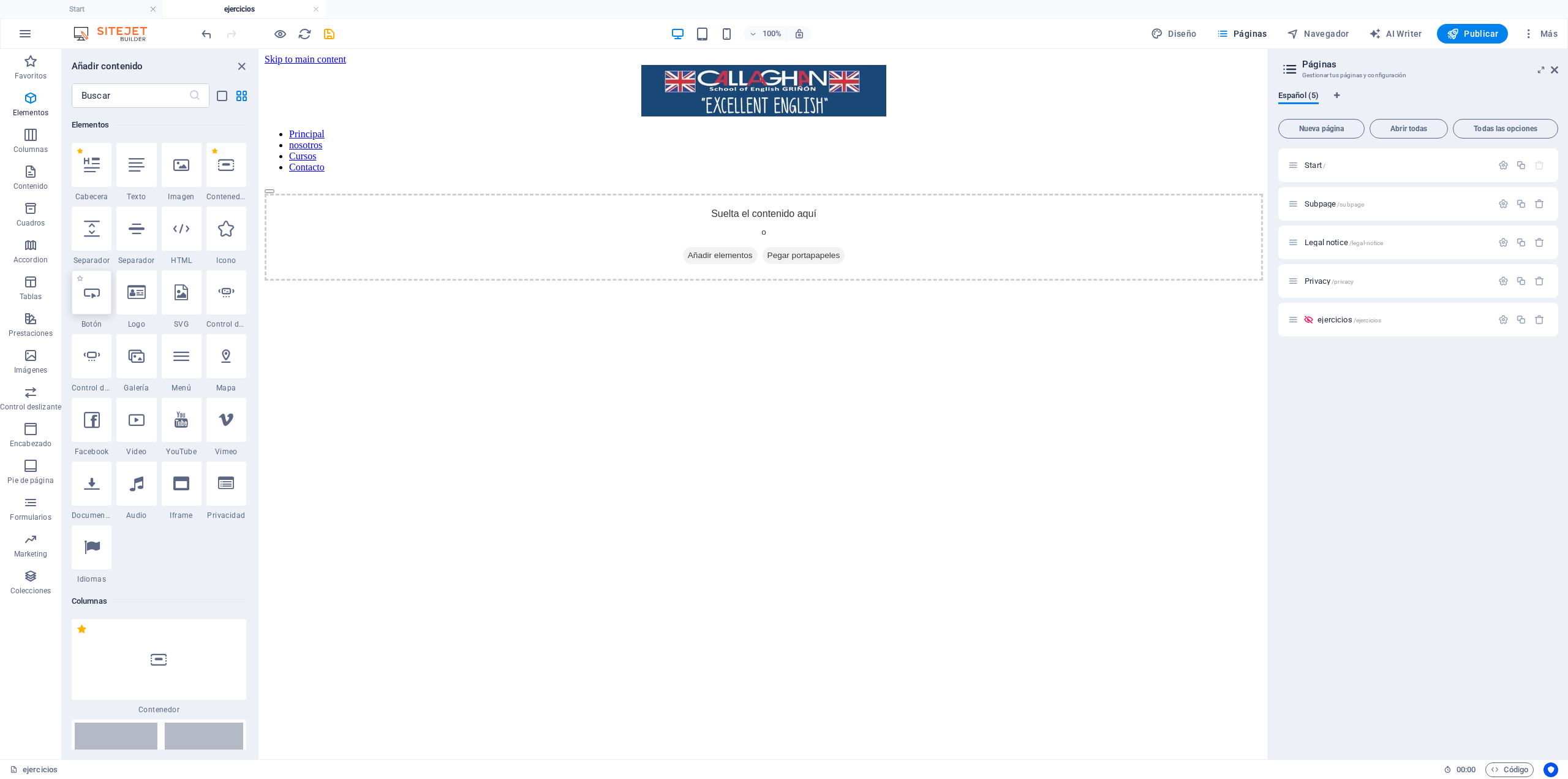
click at [95, 299] on icon at bounding box center [92, 292] width 16 height 16
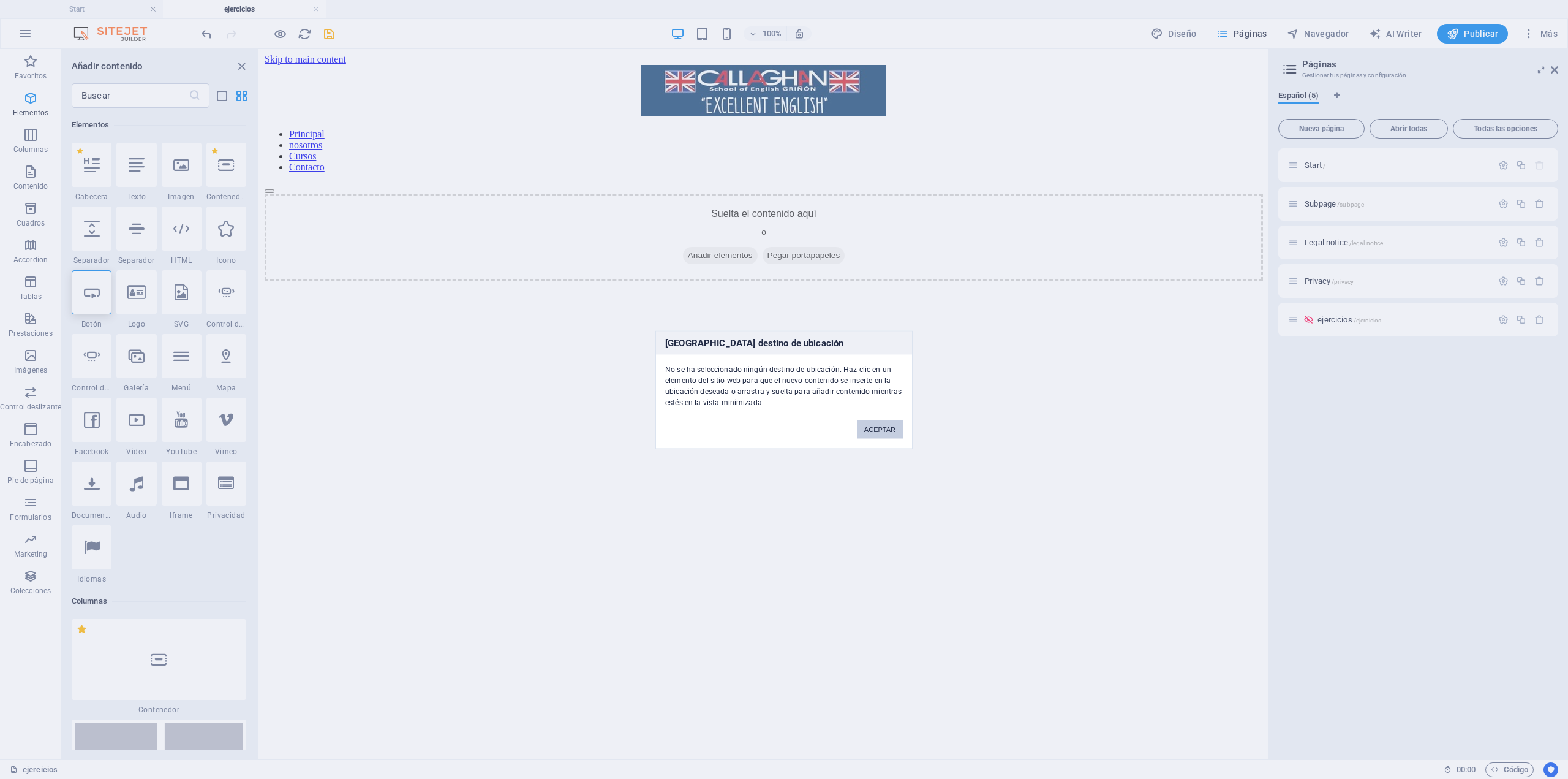
click at [875, 428] on button "ACEPTAR" at bounding box center [880, 429] width 46 height 19
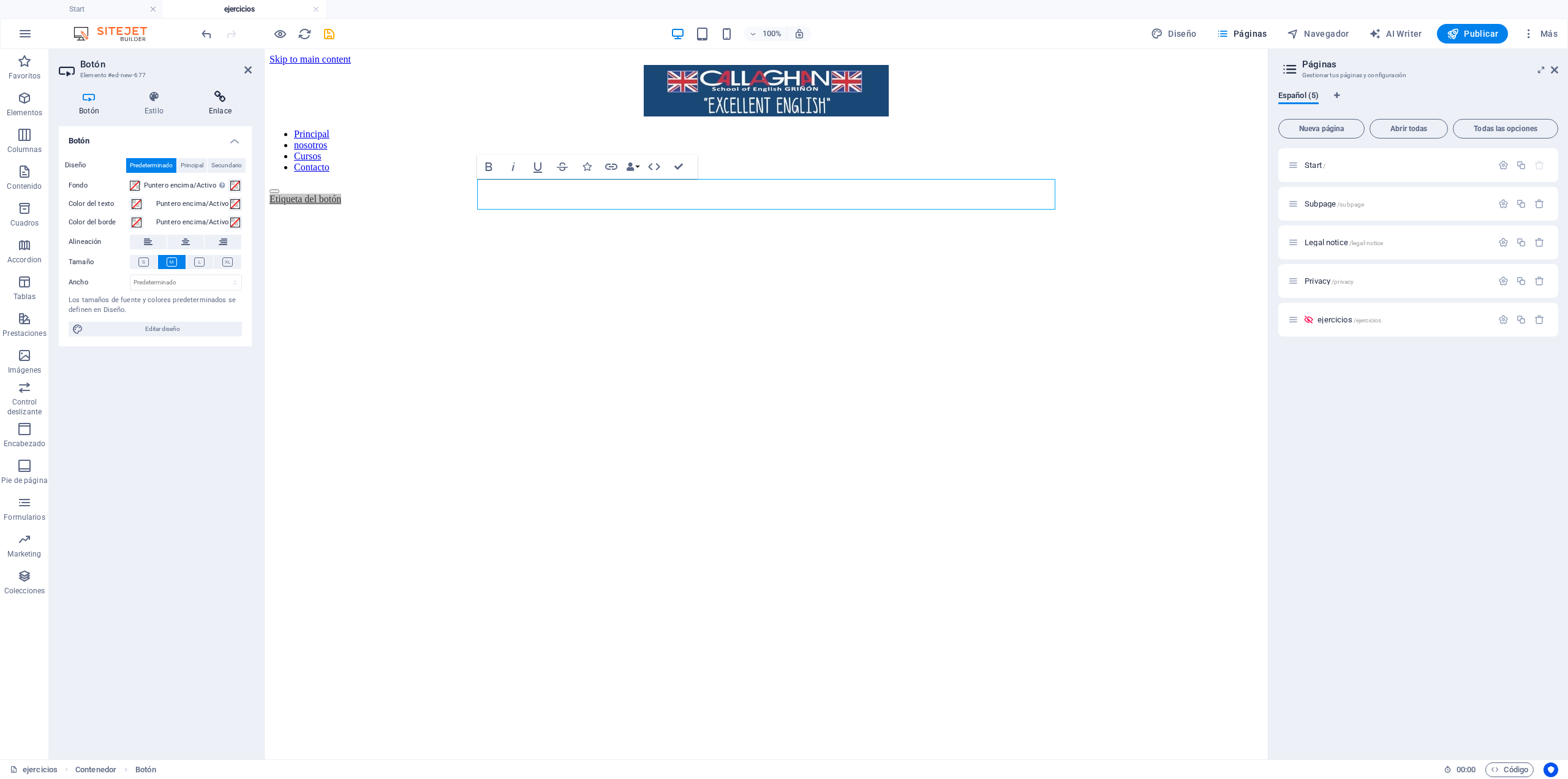
click at [211, 101] on icon at bounding box center [220, 97] width 63 height 12
click at [136, 170] on span "Página" at bounding box center [137, 165] width 19 height 15
select select
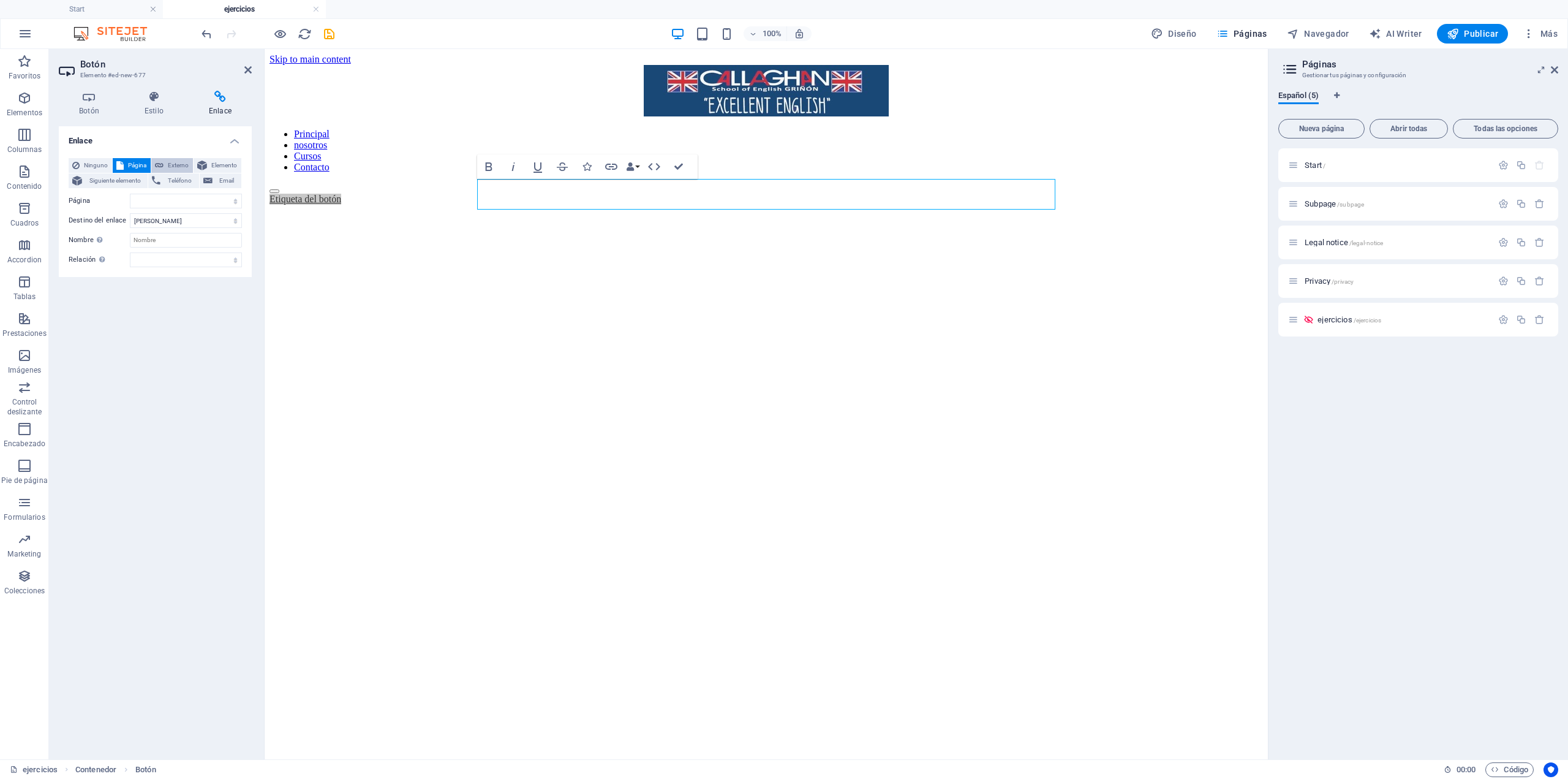
click at [171, 159] on span "Externo" at bounding box center [178, 165] width 22 height 15
click at [214, 160] on span "Elemento" at bounding box center [224, 165] width 27 height 15
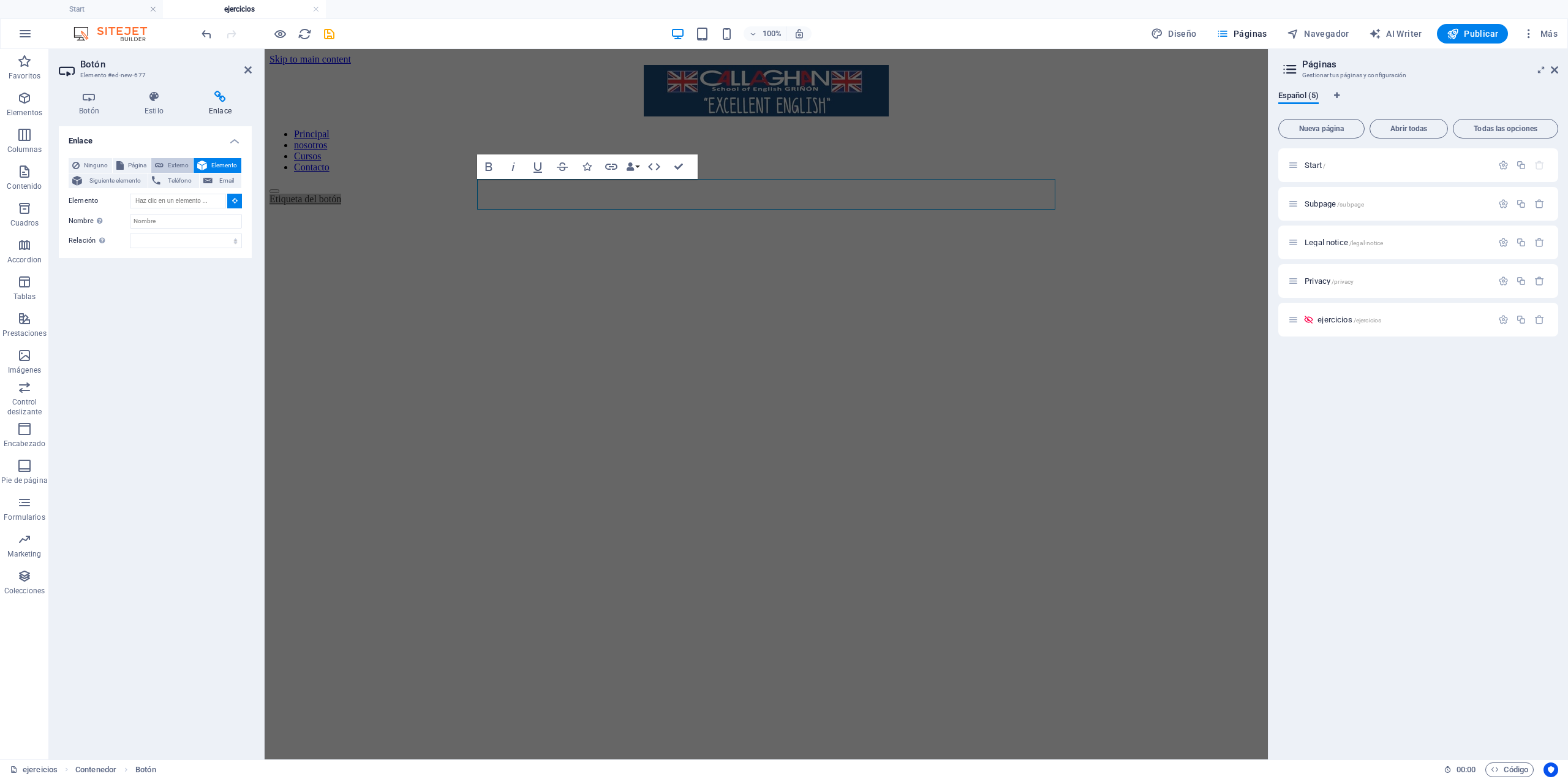
click at [167, 166] on span "Externo" at bounding box center [178, 165] width 22 height 15
select select "blank"
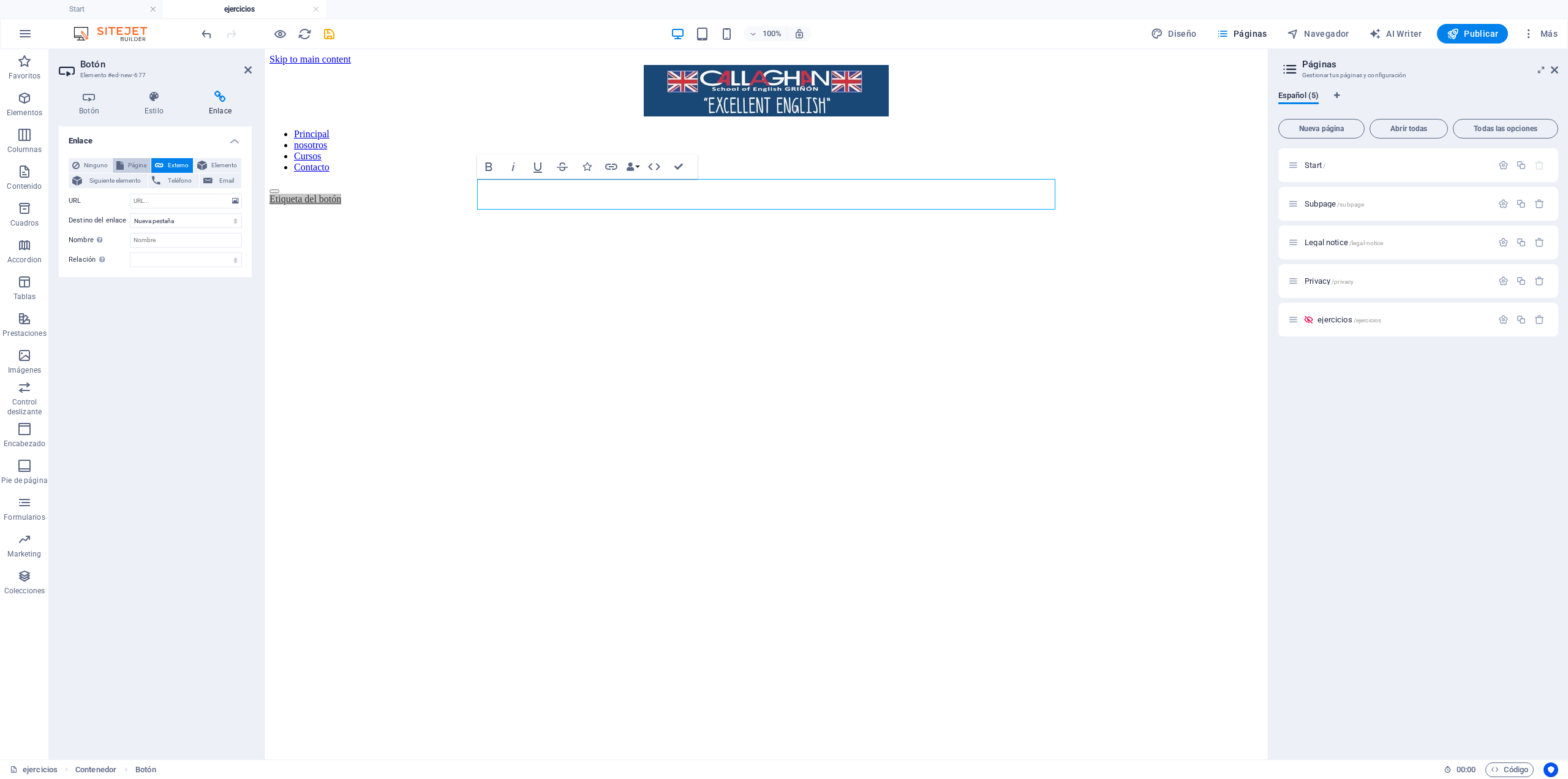
click at [119, 160] on icon at bounding box center [120, 165] width 8 height 15
select select
click at [90, 164] on span "Ninguno" at bounding box center [96, 165] width 25 height 15
click at [107, 181] on span "Siguiente elemento" at bounding box center [115, 180] width 58 height 15
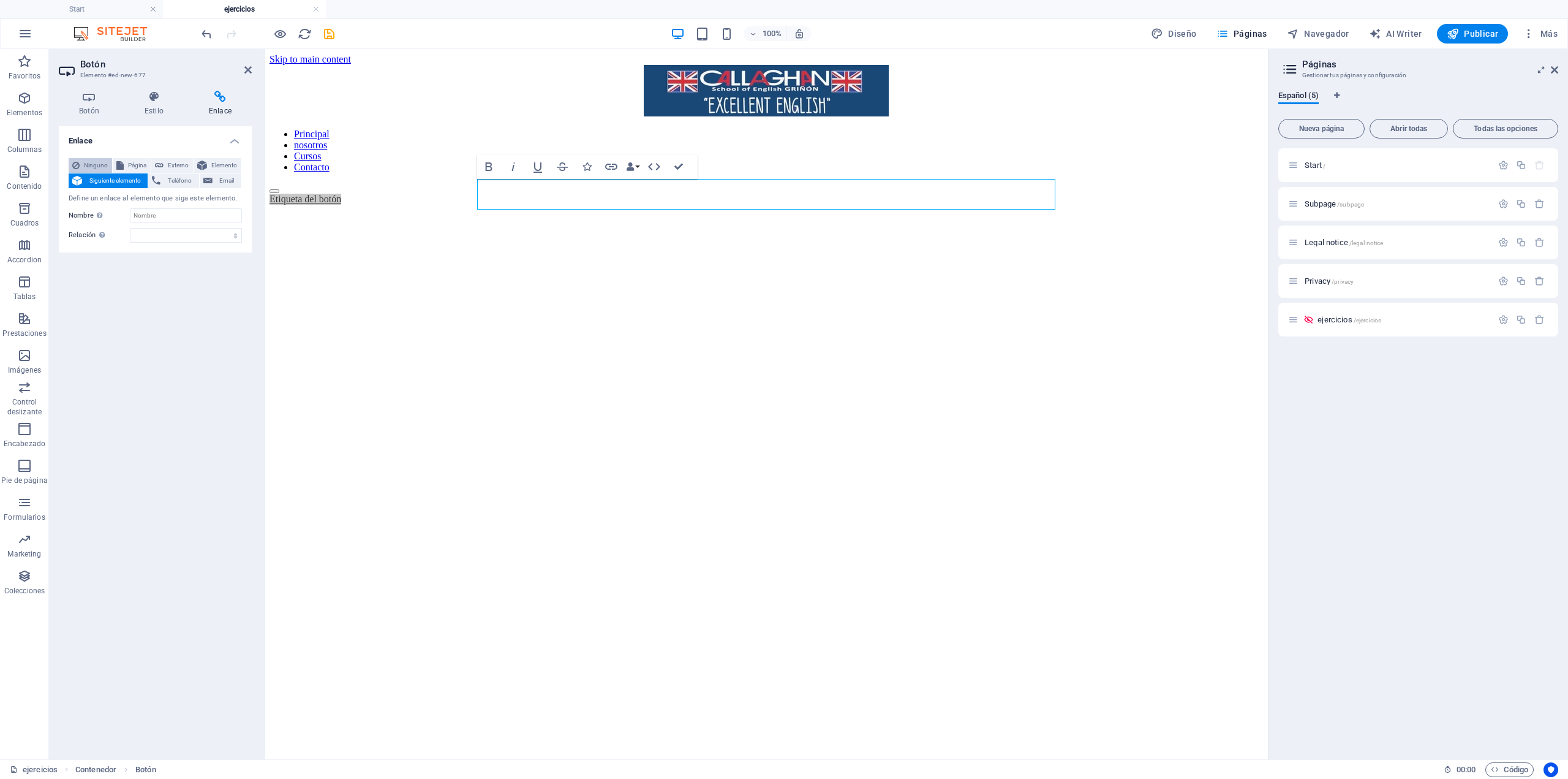
click at [100, 164] on span "Ninguno" at bounding box center [96, 165] width 25 height 15
click at [250, 67] on icon at bounding box center [248, 70] width 8 height 10
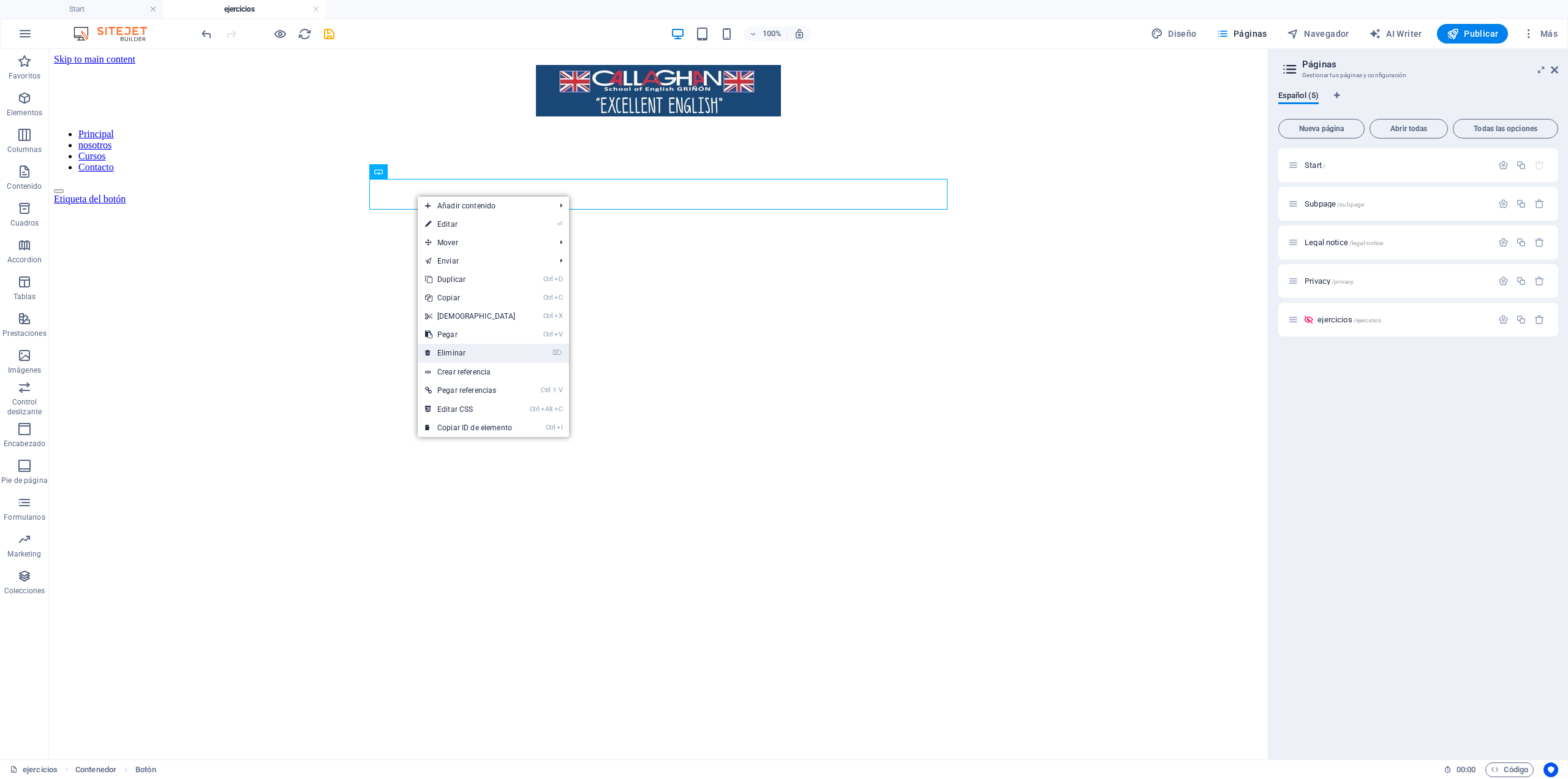
click at [491, 352] on link "⌦ Eliminar" at bounding box center [470, 353] width 105 height 19
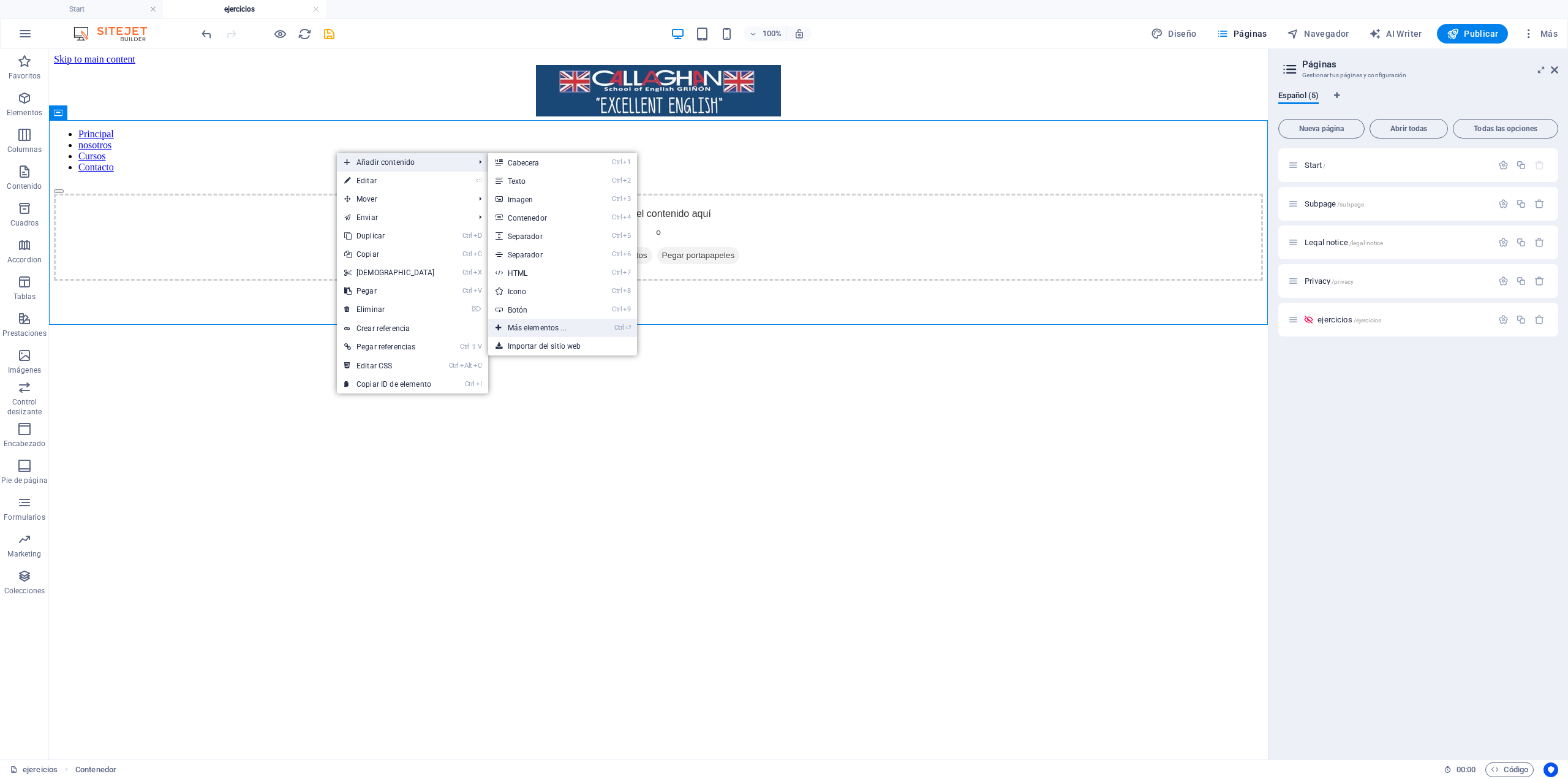
click at [562, 327] on link "Ctrl ⏎ Más elementos ..." at bounding box center [540, 327] width 103 height 19
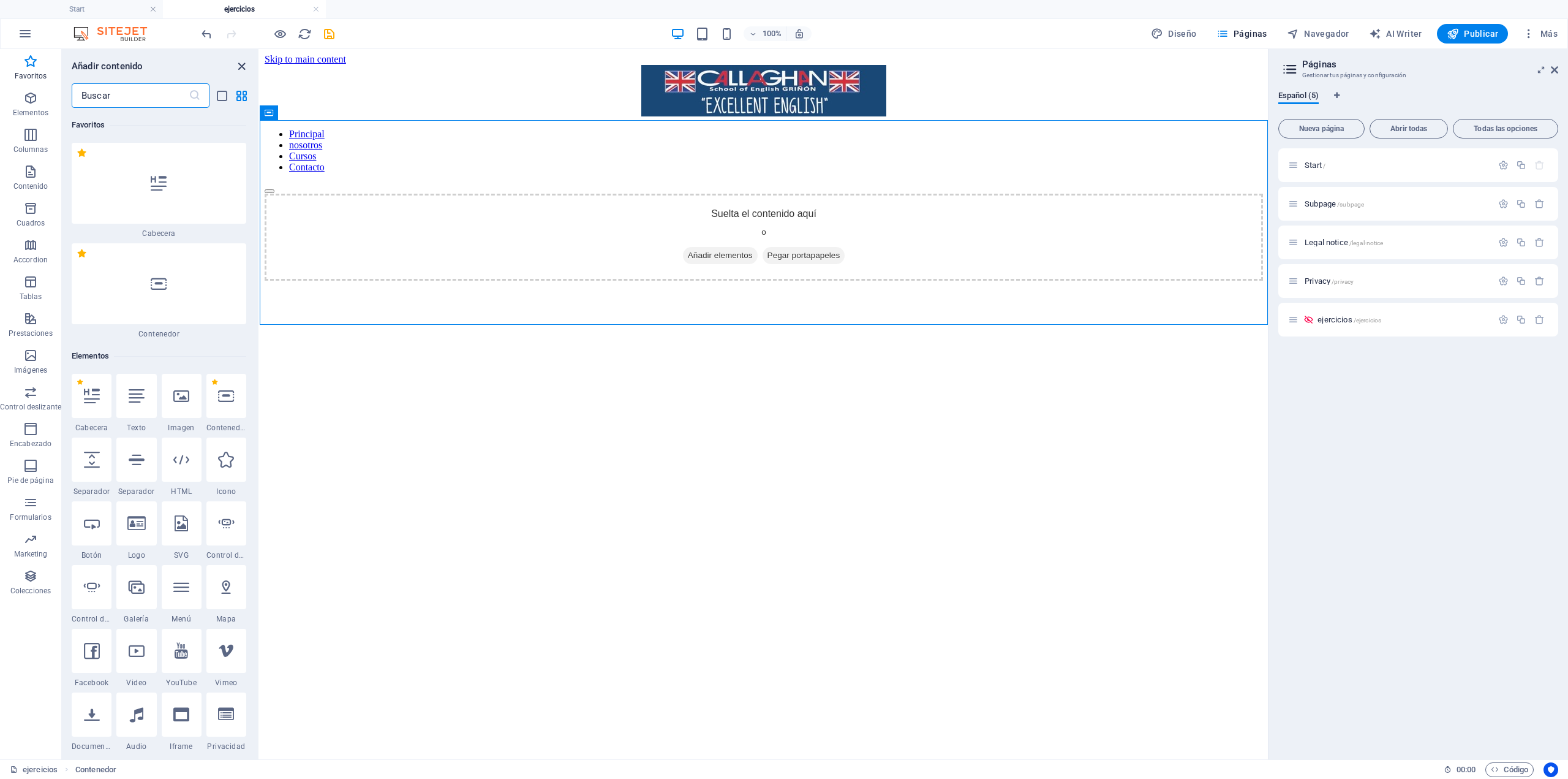
click at [242, 63] on icon "close panel" at bounding box center [241, 67] width 14 height 14
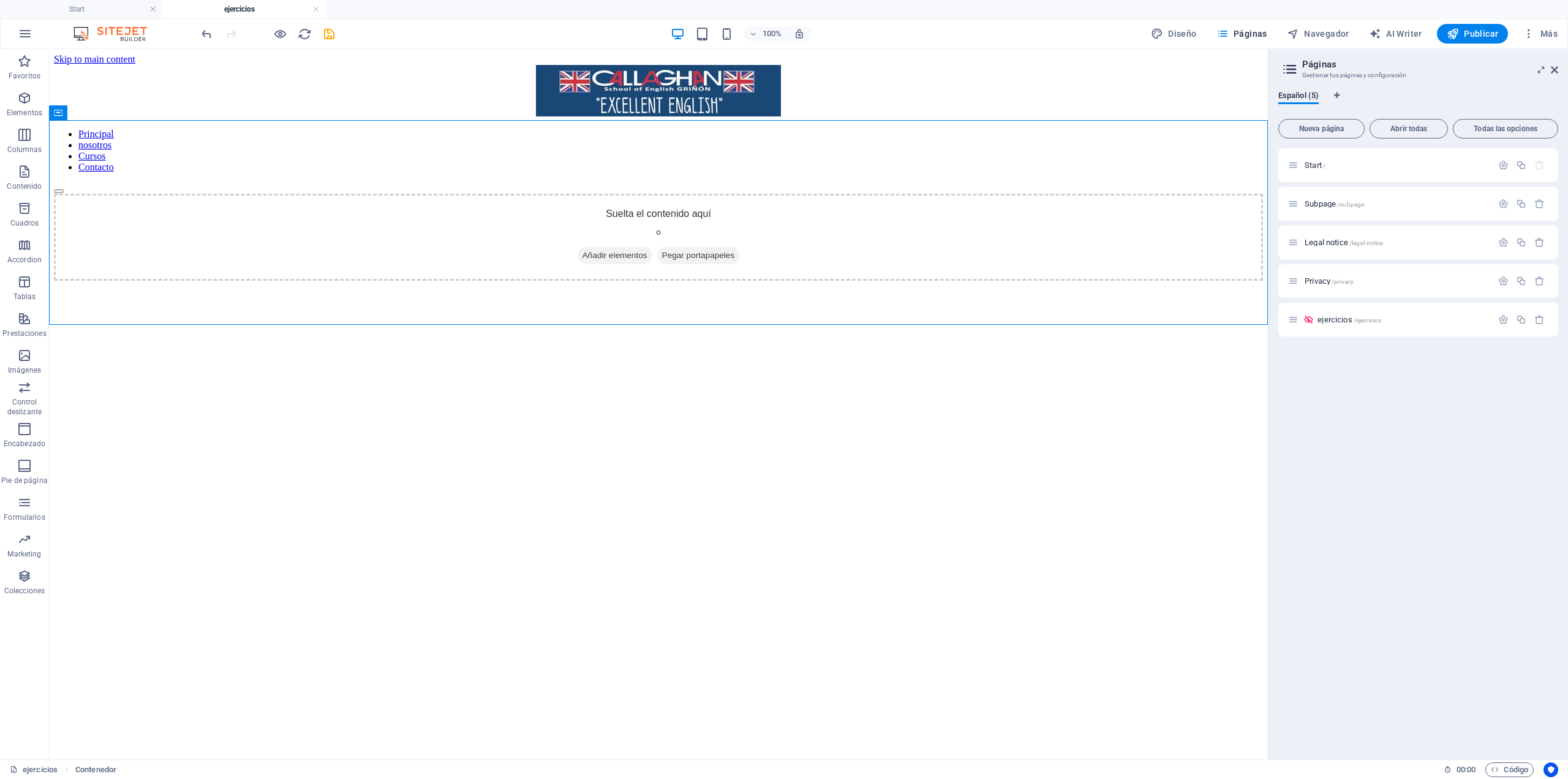
drag, startPoint x: 93, startPoint y: 112, endPoint x: 60, endPoint y: 67, distance: 55.8
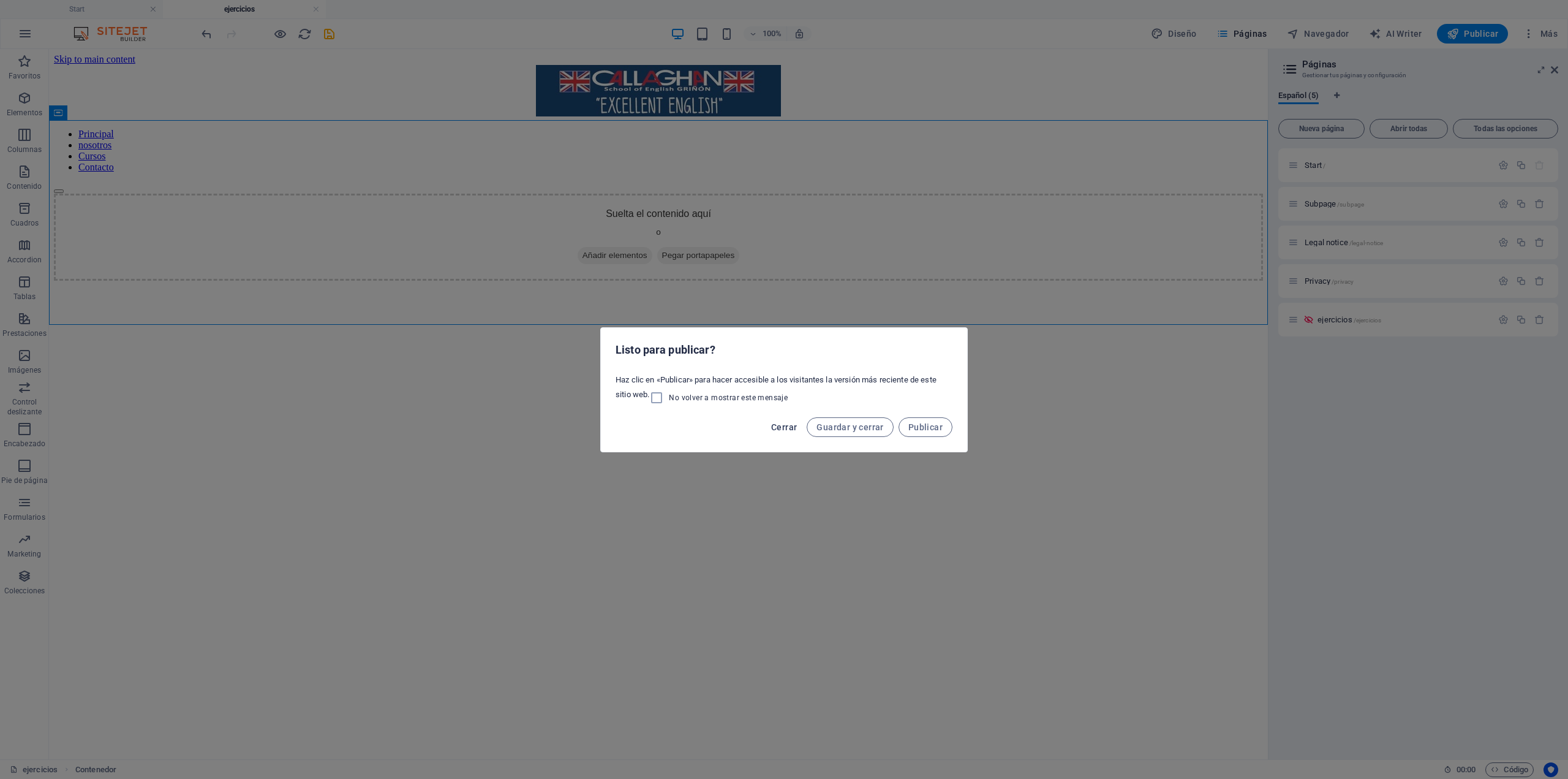
drag, startPoint x: 787, startPoint y: 426, endPoint x: 639, endPoint y: 385, distance: 153.6
click at [787, 426] on span "Cerrar" at bounding box center [784, 427] width 26 height 10
